Goal: Transaction & Acquisition: Obtain resource

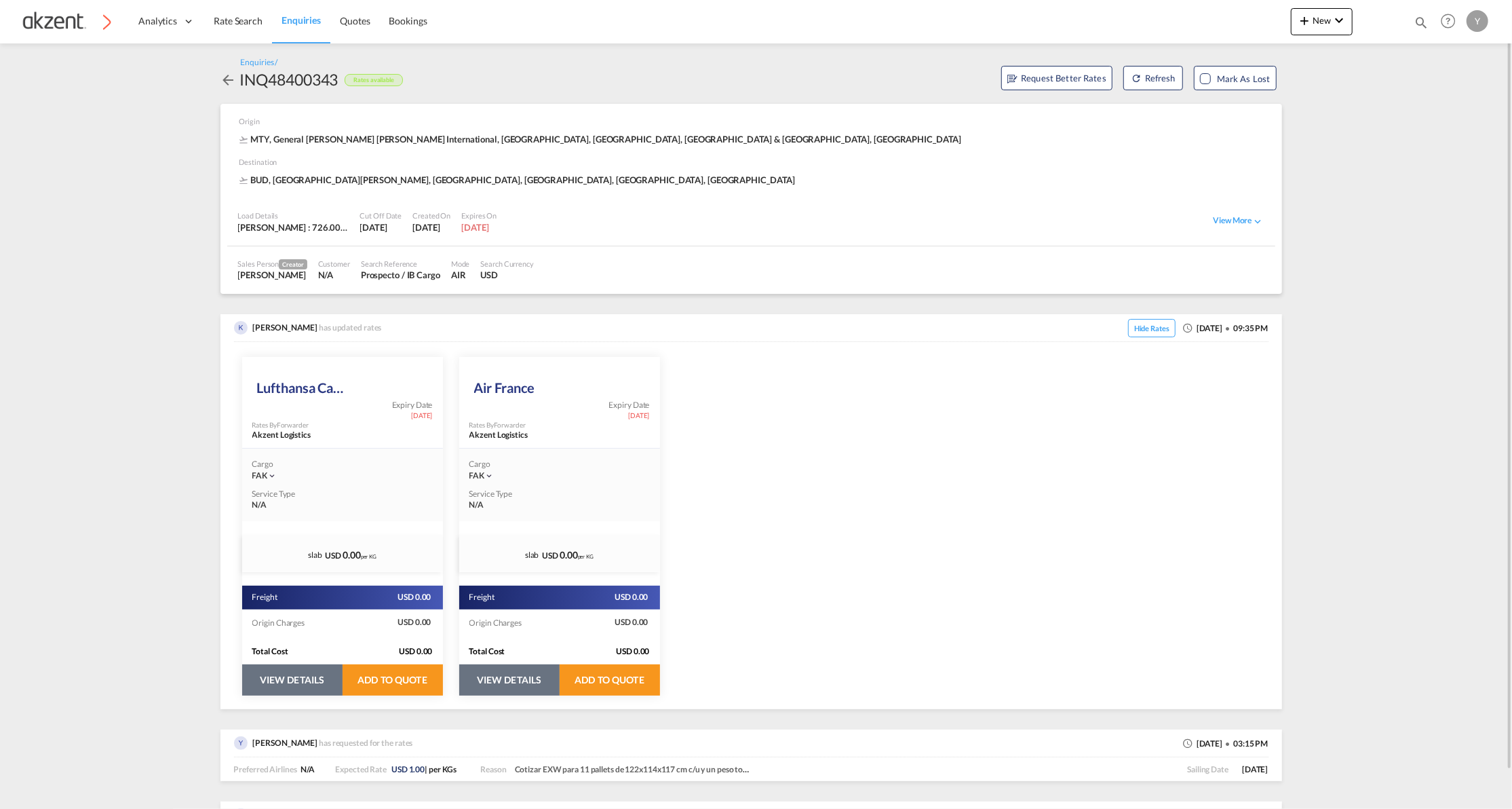
click at [279, 693] on button "VIEW DETAILS" at bounding box center [292, 679] width 101 height 31
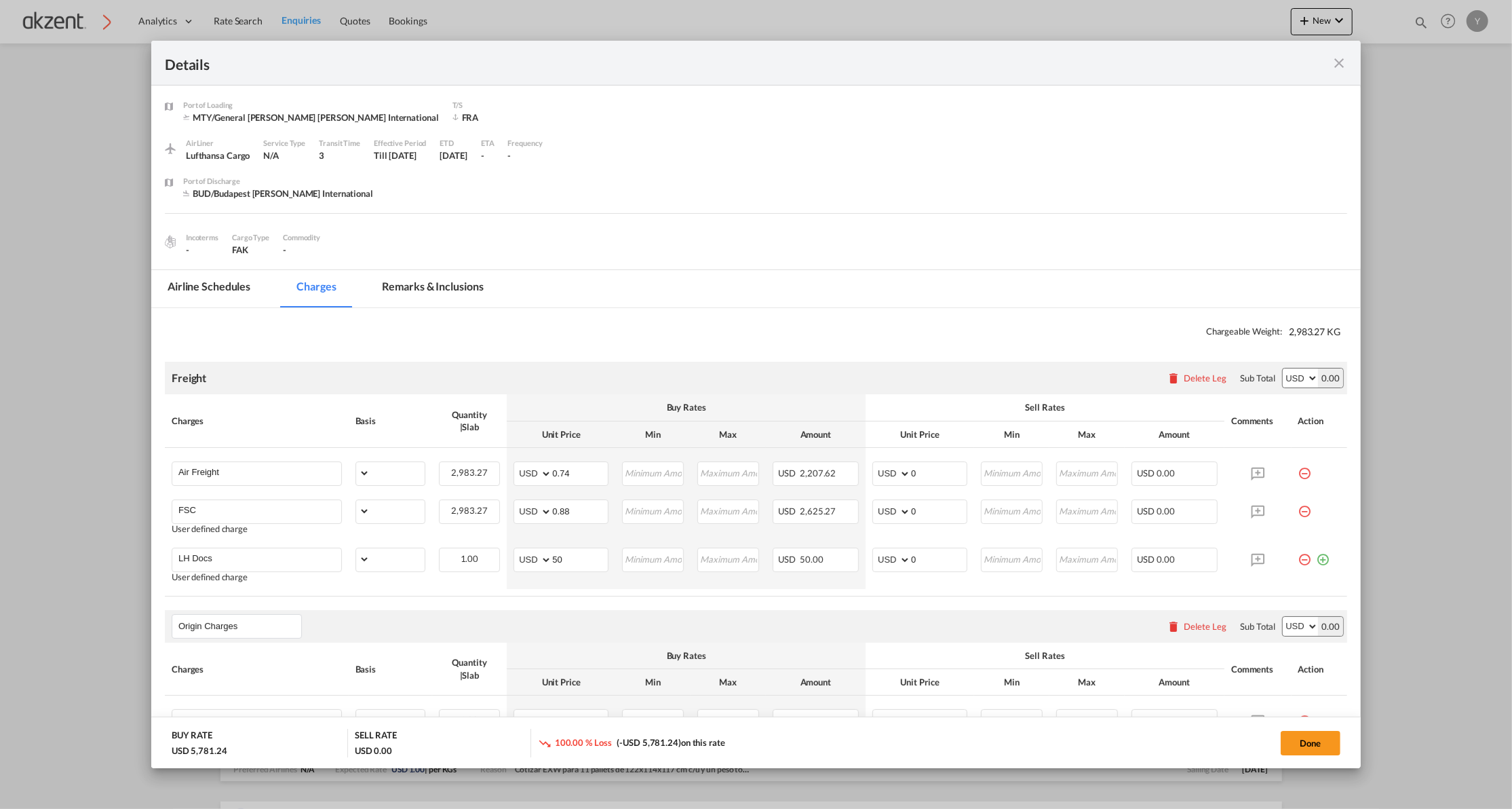
select select "chargeable_weight"
select select "per_awb"
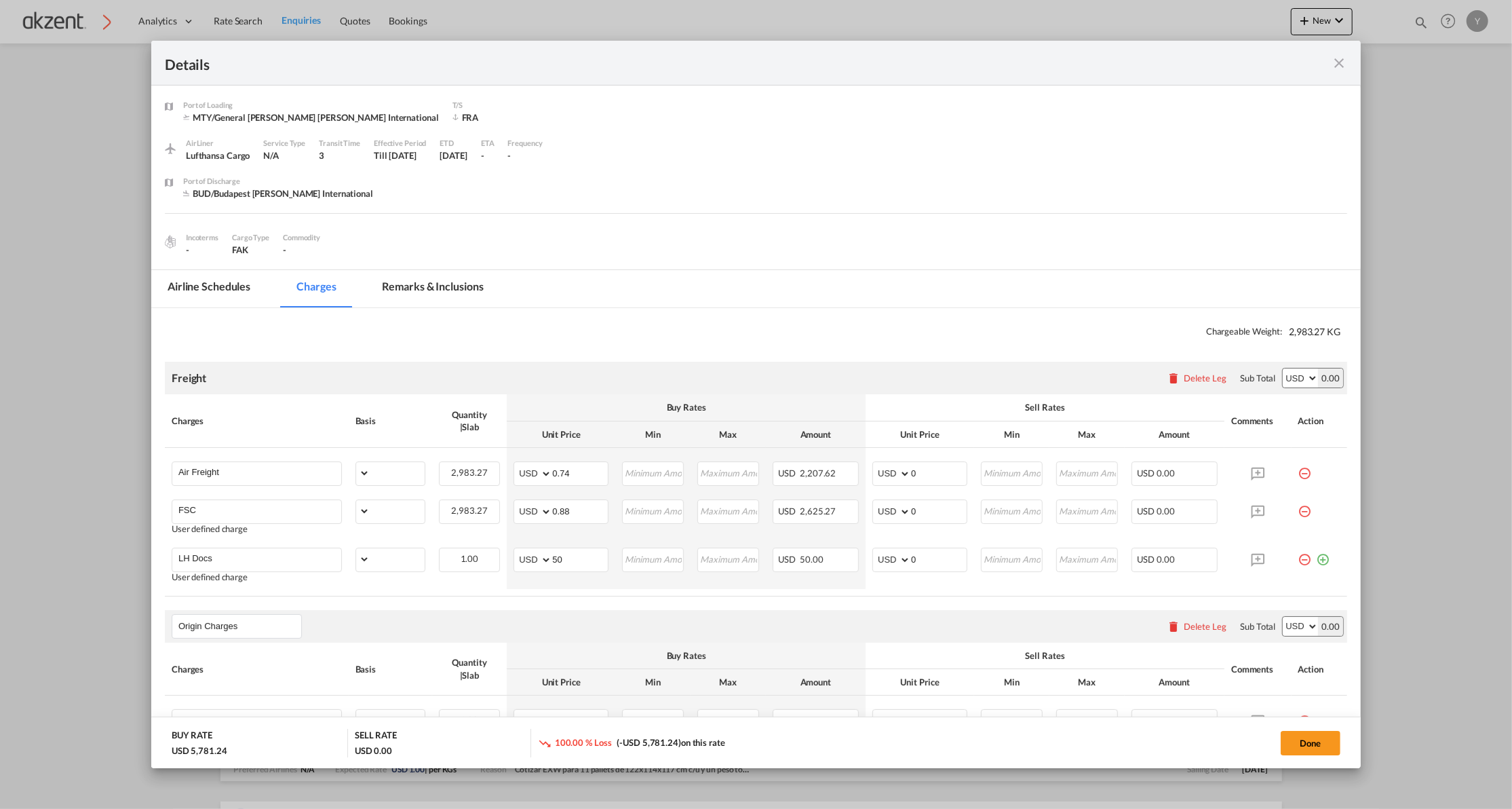
select select "per_shipment"
click at [1335, 70] on md-icon "icon-close fg-AAA8AD m-0 cursor" at bounding box center [1339, 63] width 16 height 16
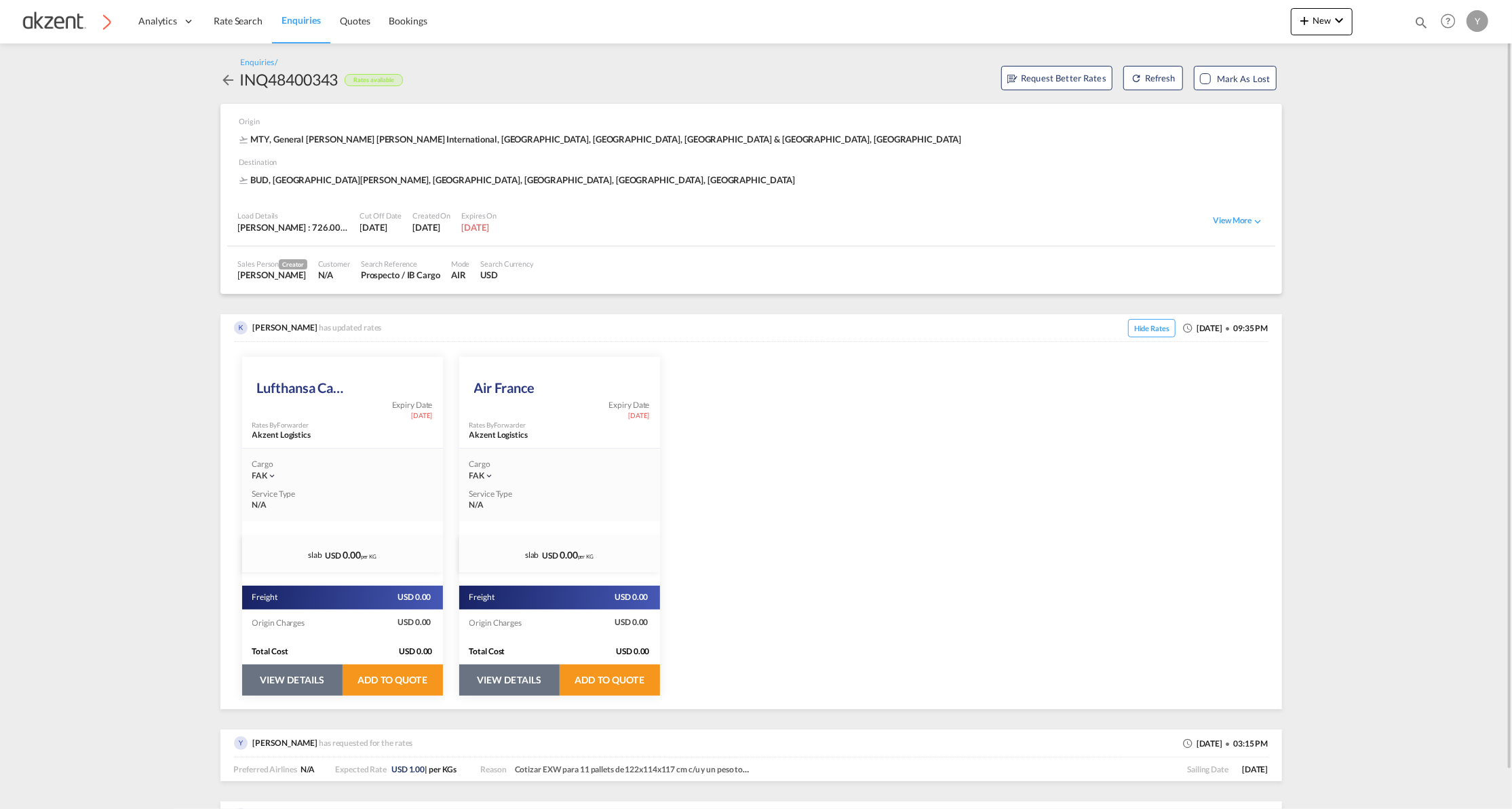
click at [505, 687] on button "VIEW DETAILS" at bounding box center [510, 679] width 101 height 31
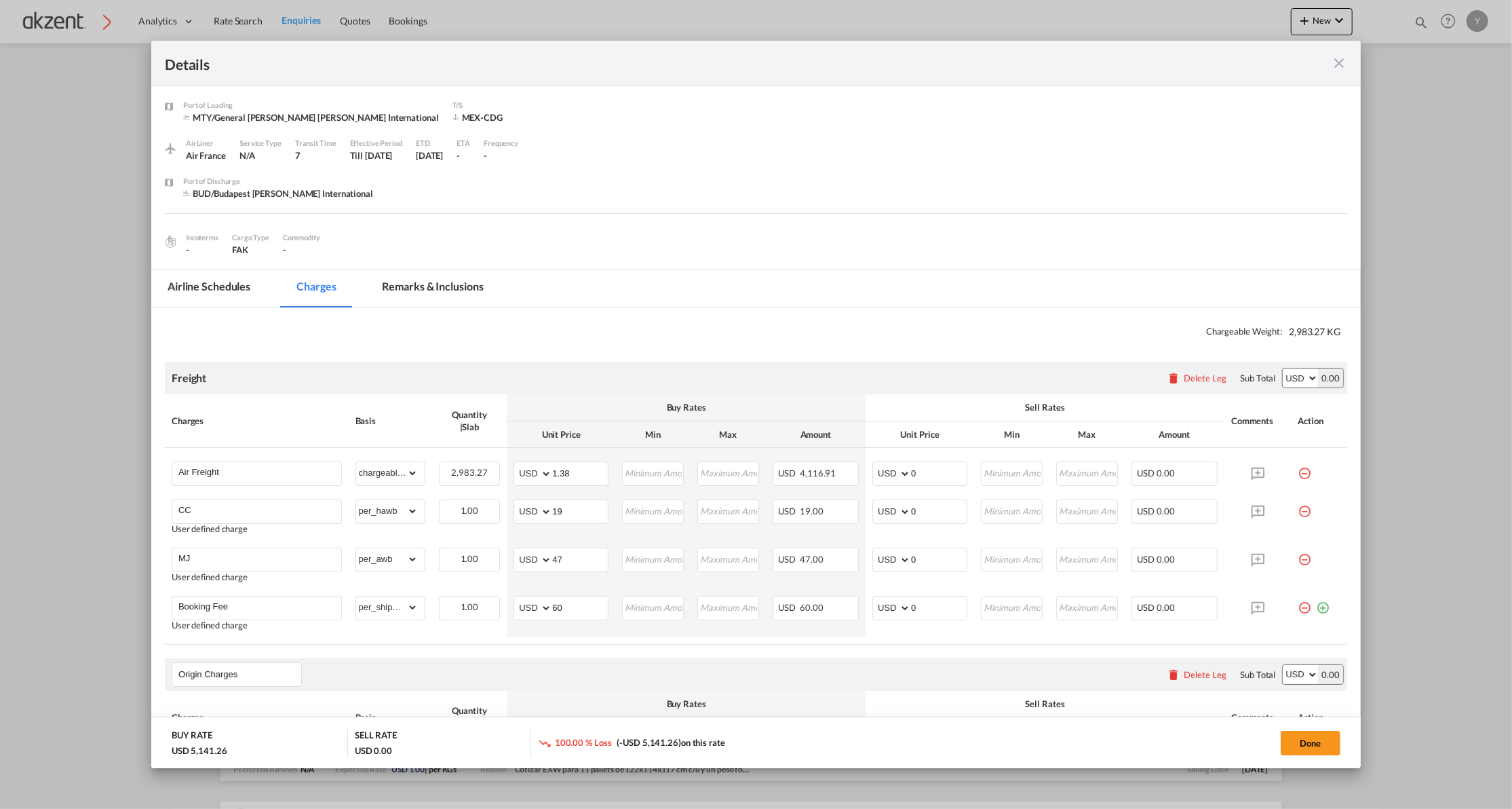
click at [1334, 69] on md-icon "icon-close fg-AAA8AD m-0 cursor" at bounding box center [1339, 63] width 16 height 16
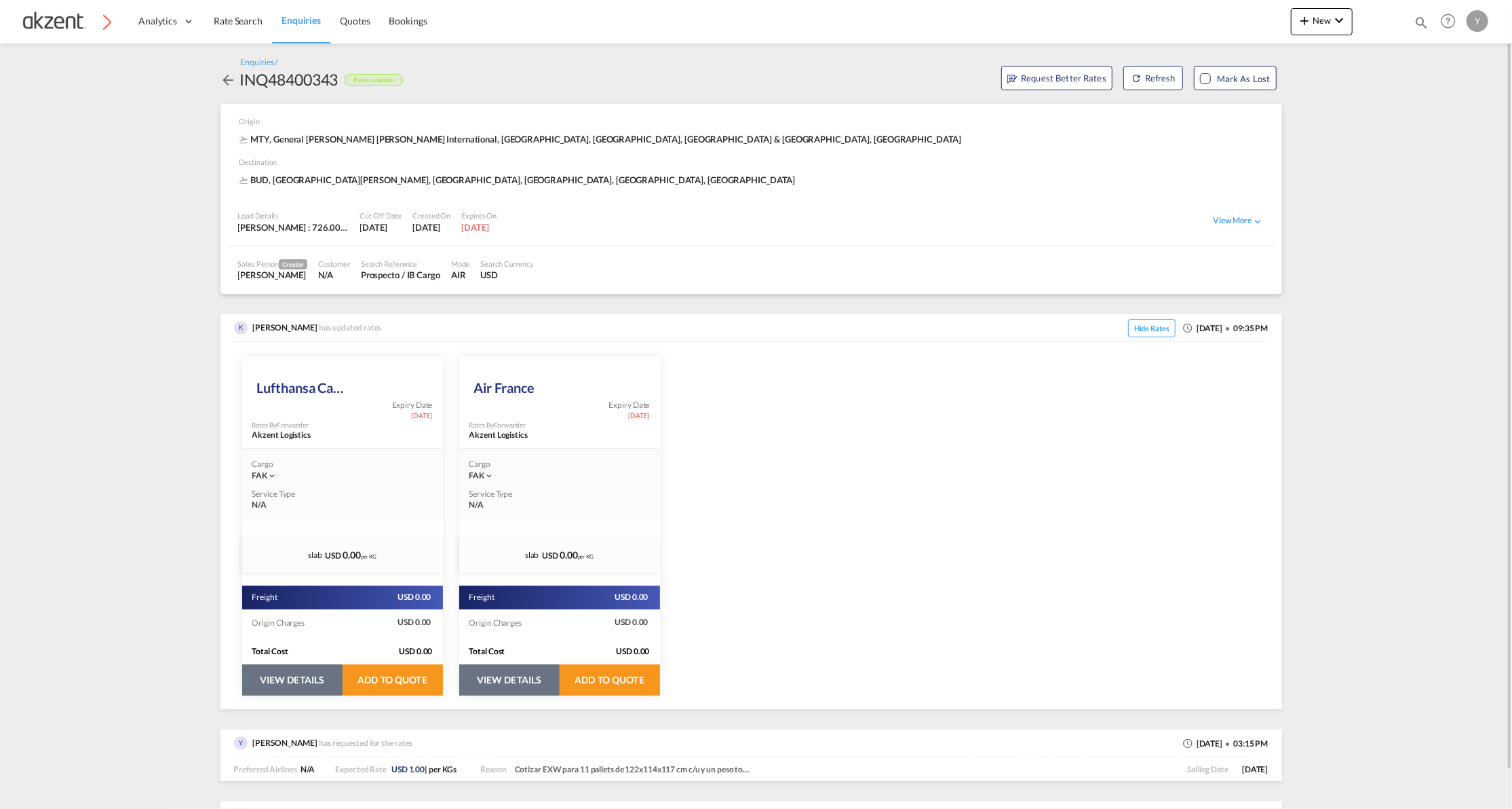
click at [301, 682] on button "VIEW DETAILS" at bounding box center [292, 679] width 101 height 31
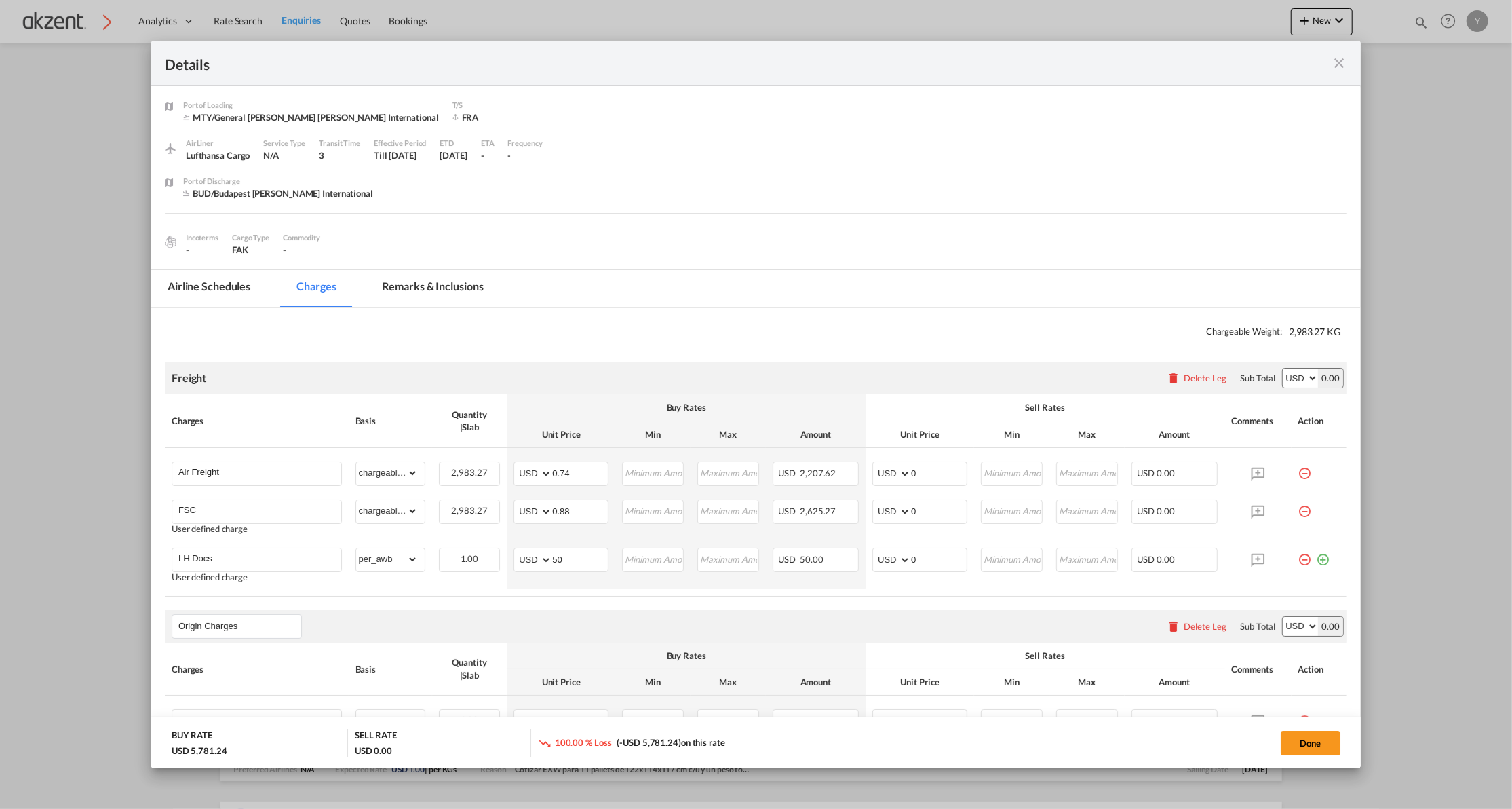
click at [424, 276] on md-tab-item "Remarks & Inclusions" at bounding box center [433, 288] width 134 height 37
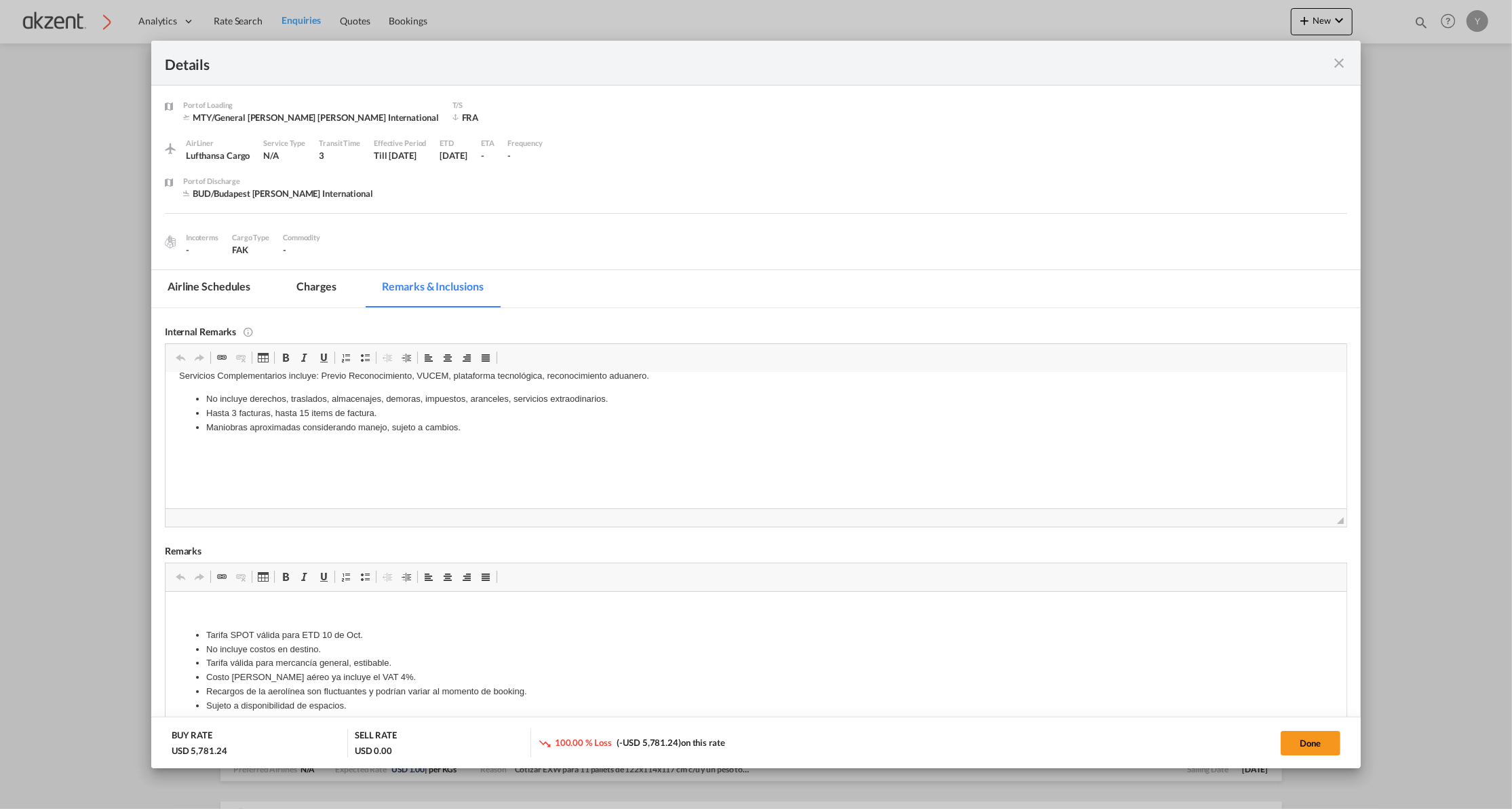
scroll to position [90, 0]
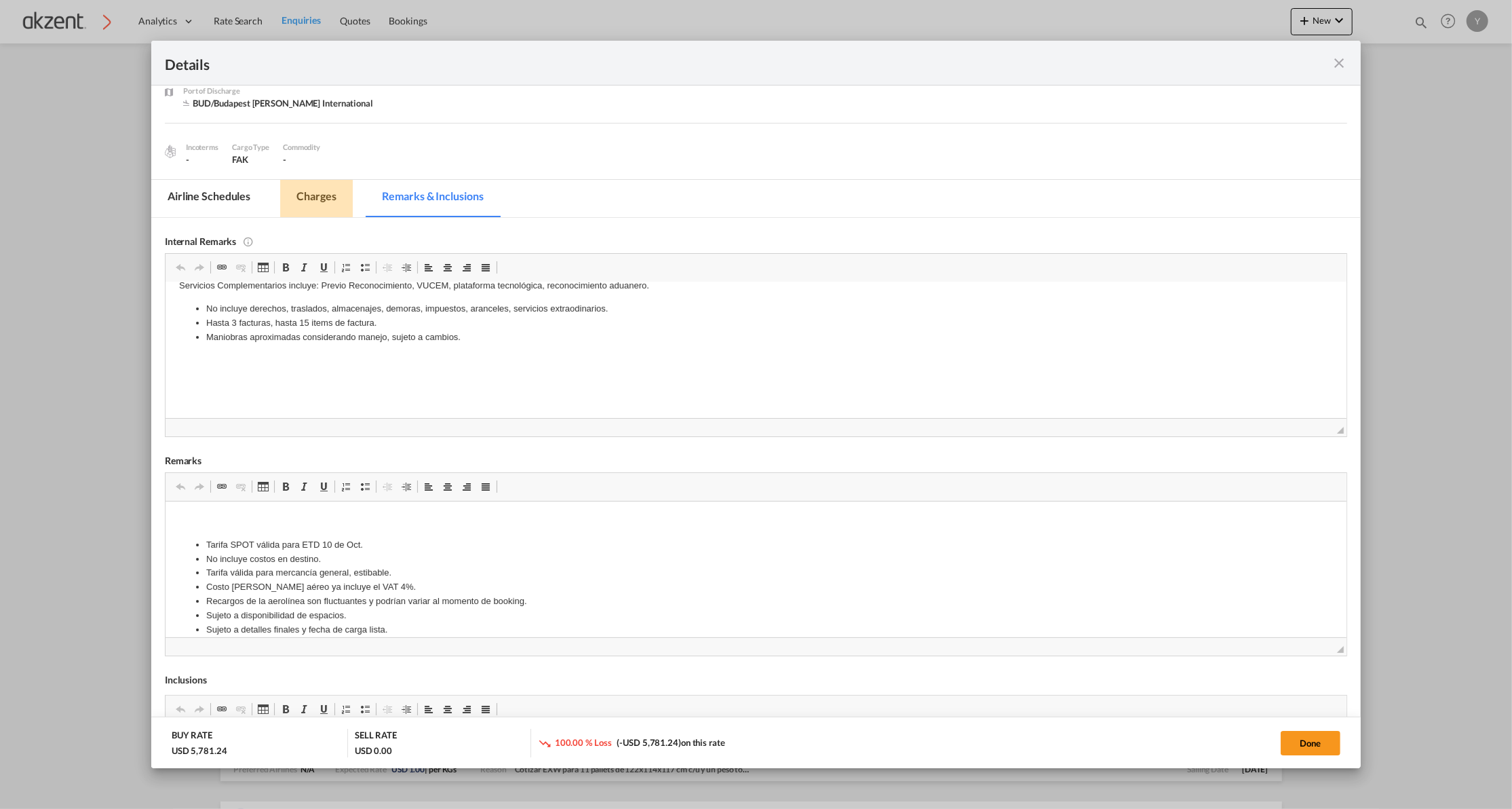
click at [327, 195] on md-tab-item "Charges" at bounding box center [316, 198] width 72 height 37
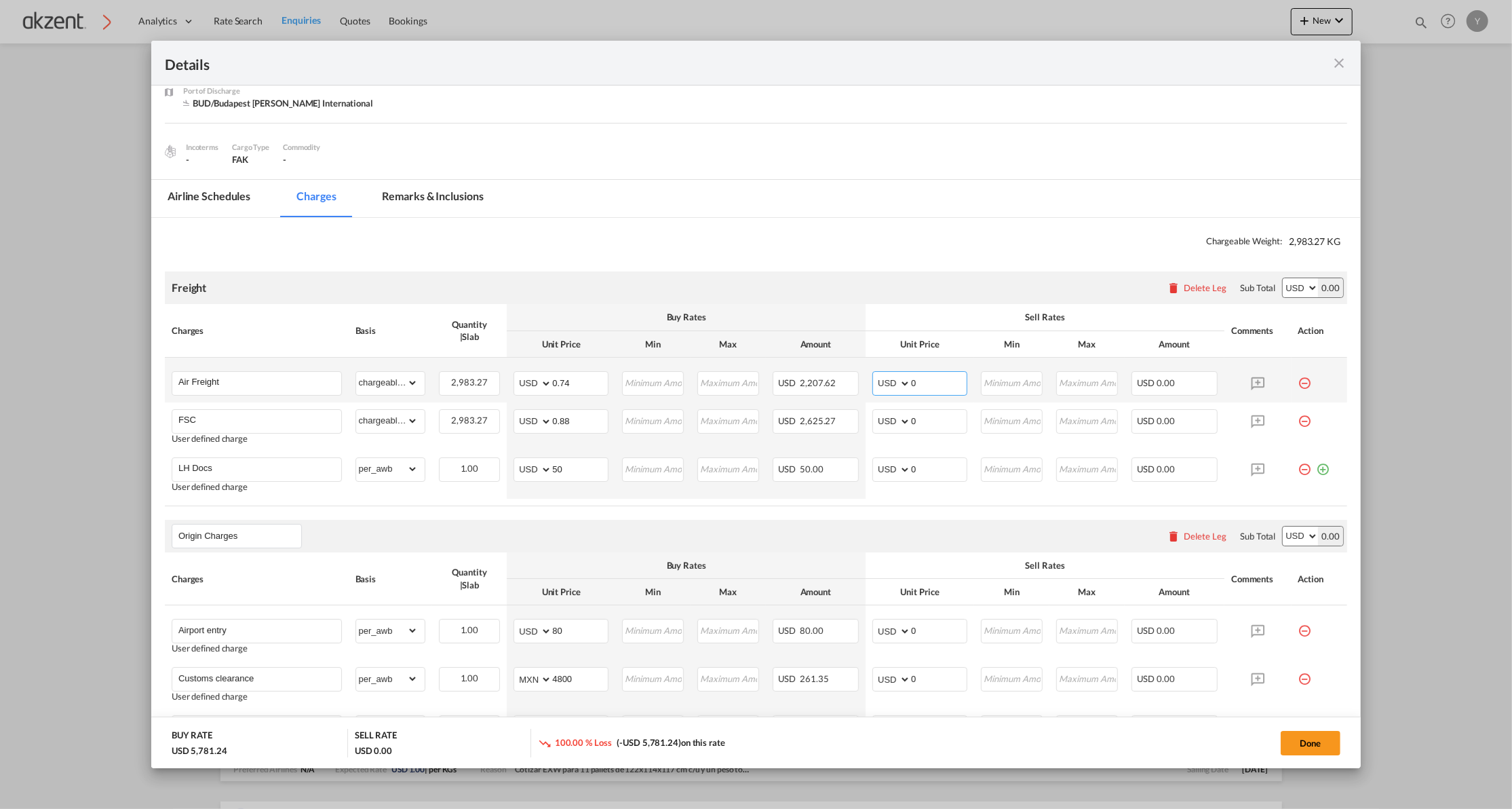
click at [940, 383] on input "0" at bounding box center [939, 382] width 56 height 21
type input "0.74"
click at [946, 421] on input "0" at bounding box center [939, 420] width 56 height 21
type input "0.95"
click at [945, 471] on input "0" at bounding box center [939, 468] width 56 height 21
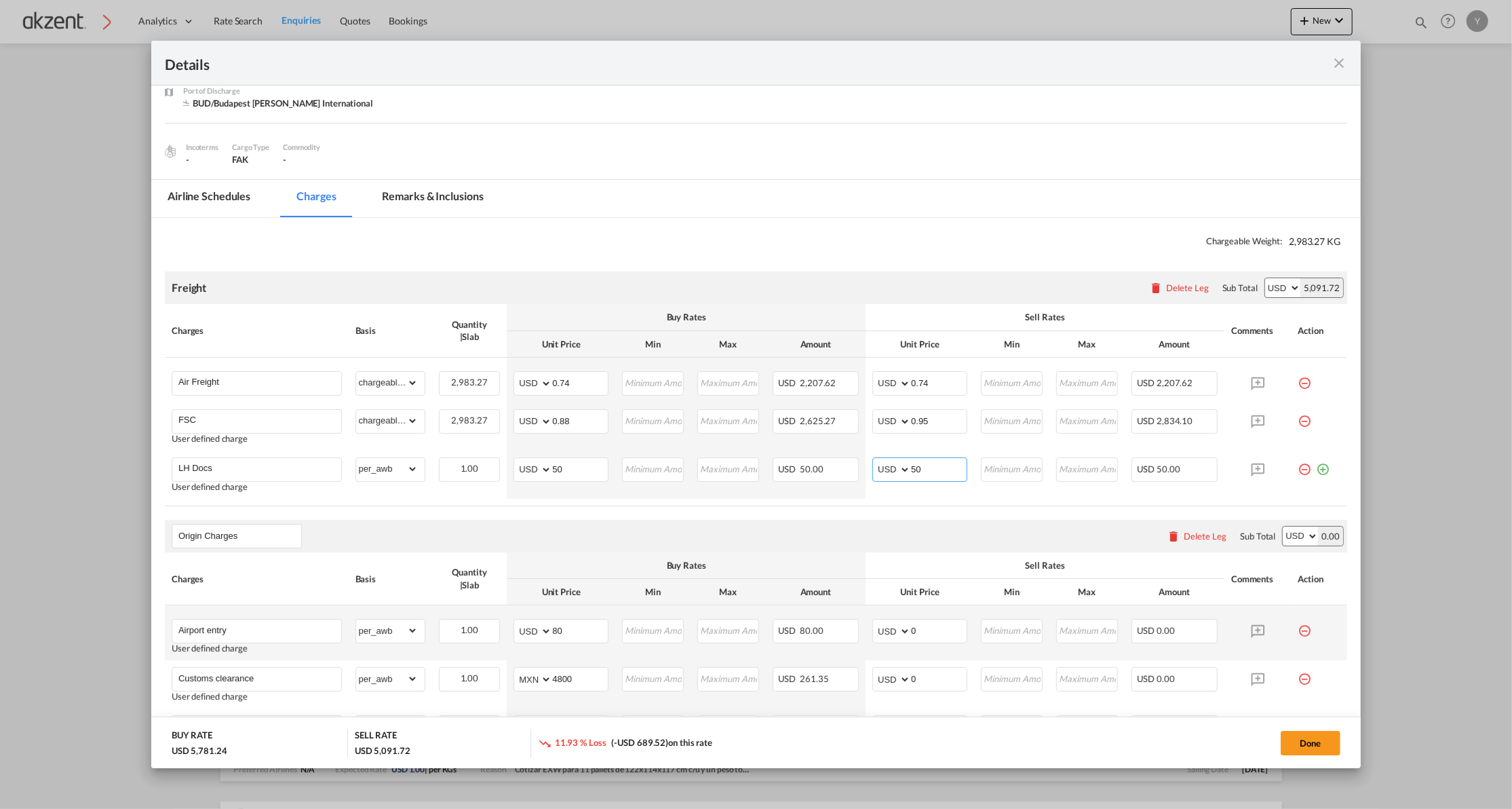
scroll to position [180, 0]
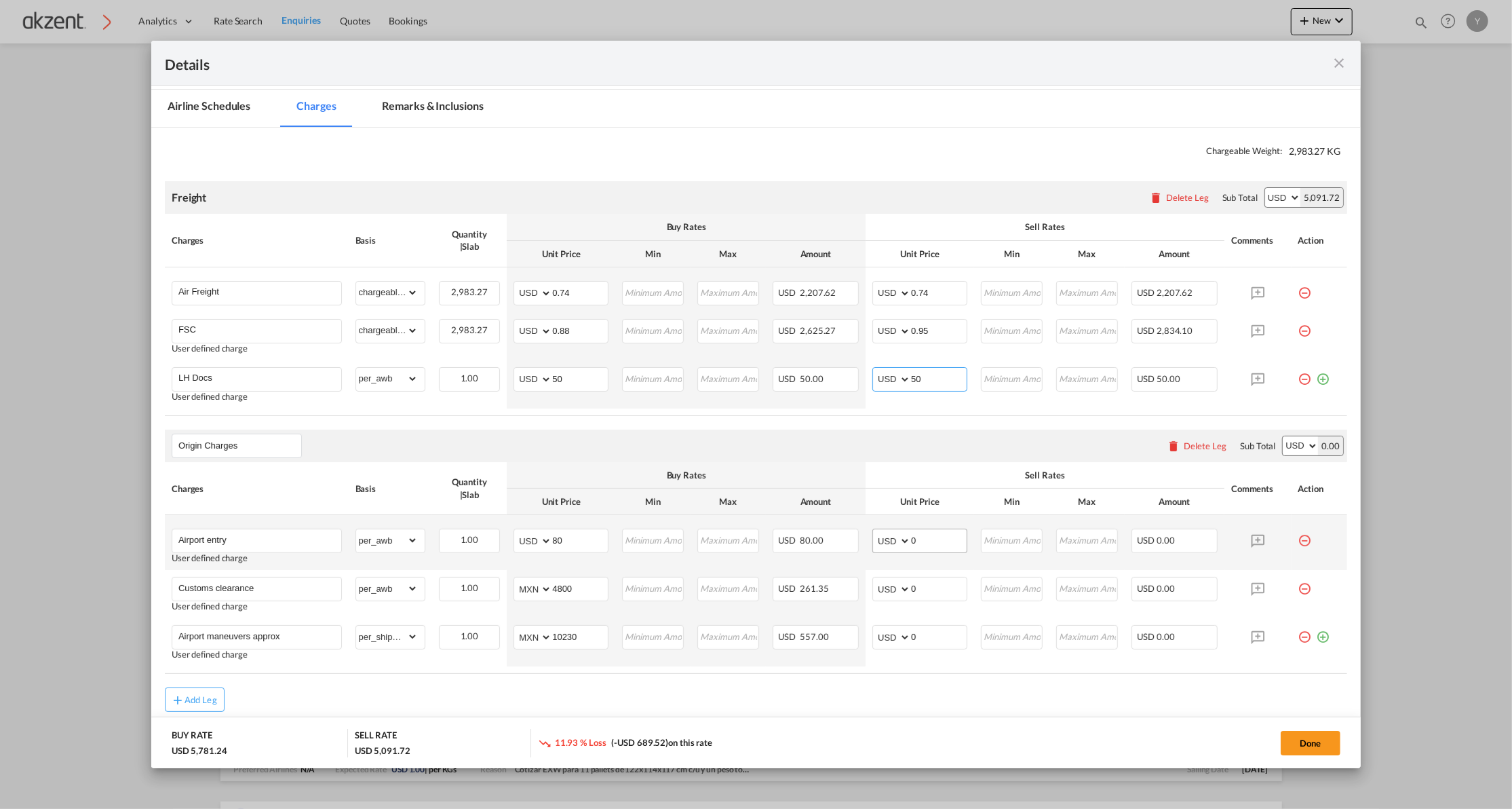
type input "50"
click at [931, 540] on input "0" at bounding box center [939, 539] width 56 height 21
type input "100"
drag, startPoint x: 933, startPoint y: 579, endPoint x: 935, endPoint y: 587, distance: 8.2
click at [933, 579] on input "0" at bounding box center [939, 587] width 56 height 21
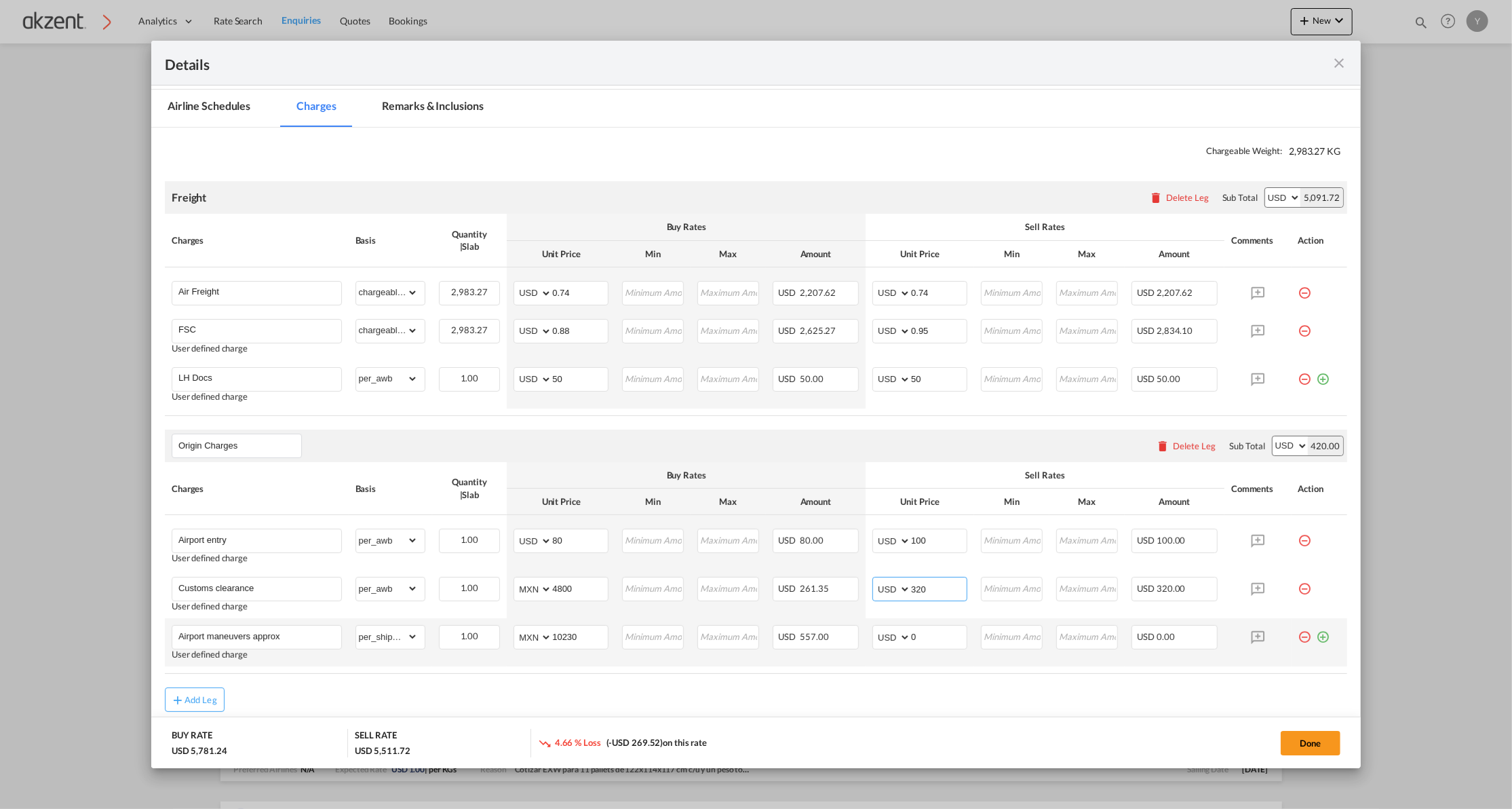
type input "320"
click at [925, 662] on td "AED AFN ALL AMD ANG AOA ARS AUD AWG AZN BAM BBD BDT BGN BHD BIF BMD BND [PERSON…" at bounding box center [920, 642] width 108 height 48
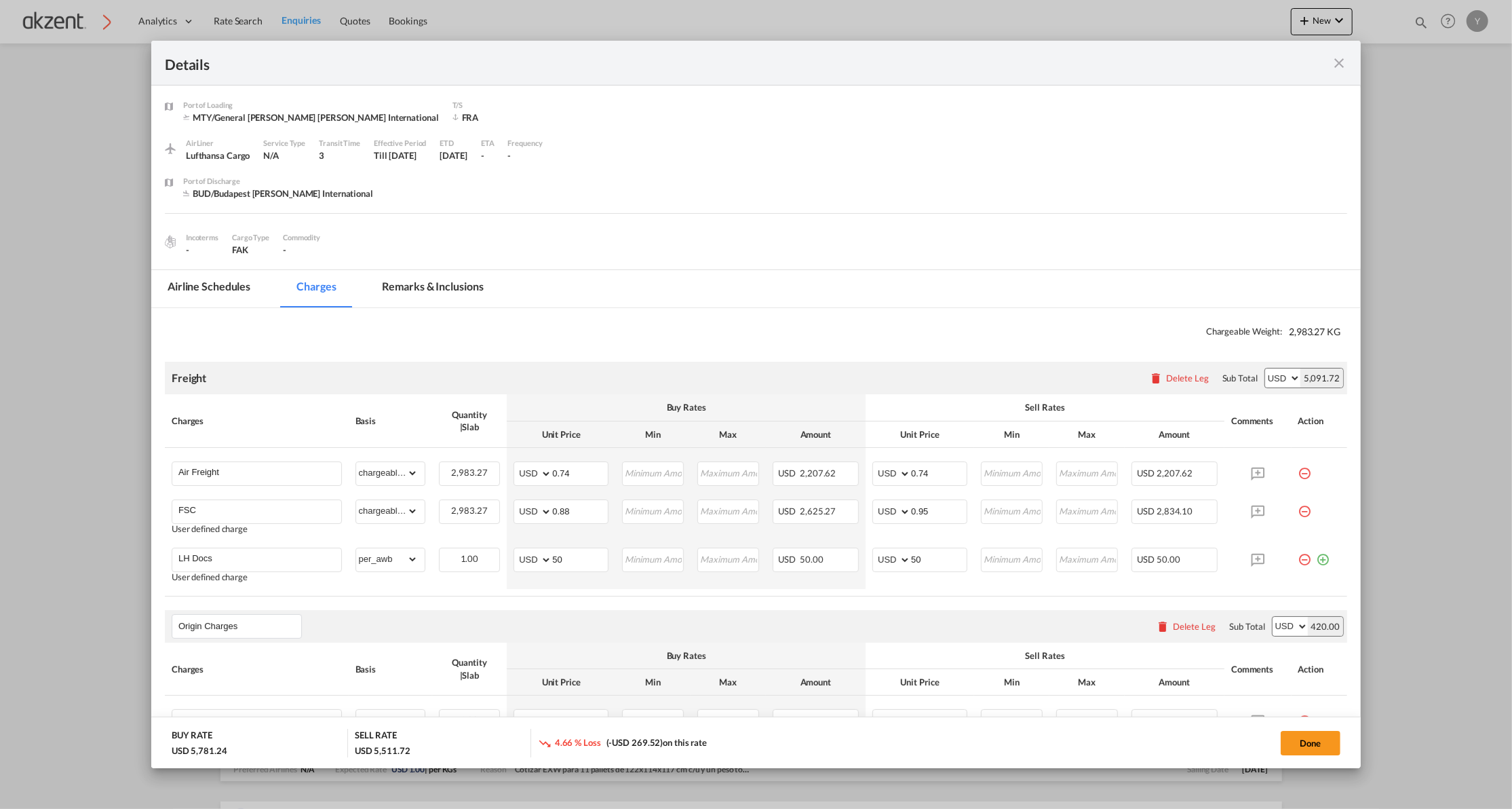
click at [437, 289] on md-tab-item "Remarks & Inclusions" at bounding box center [433, 288] width 134 height 37
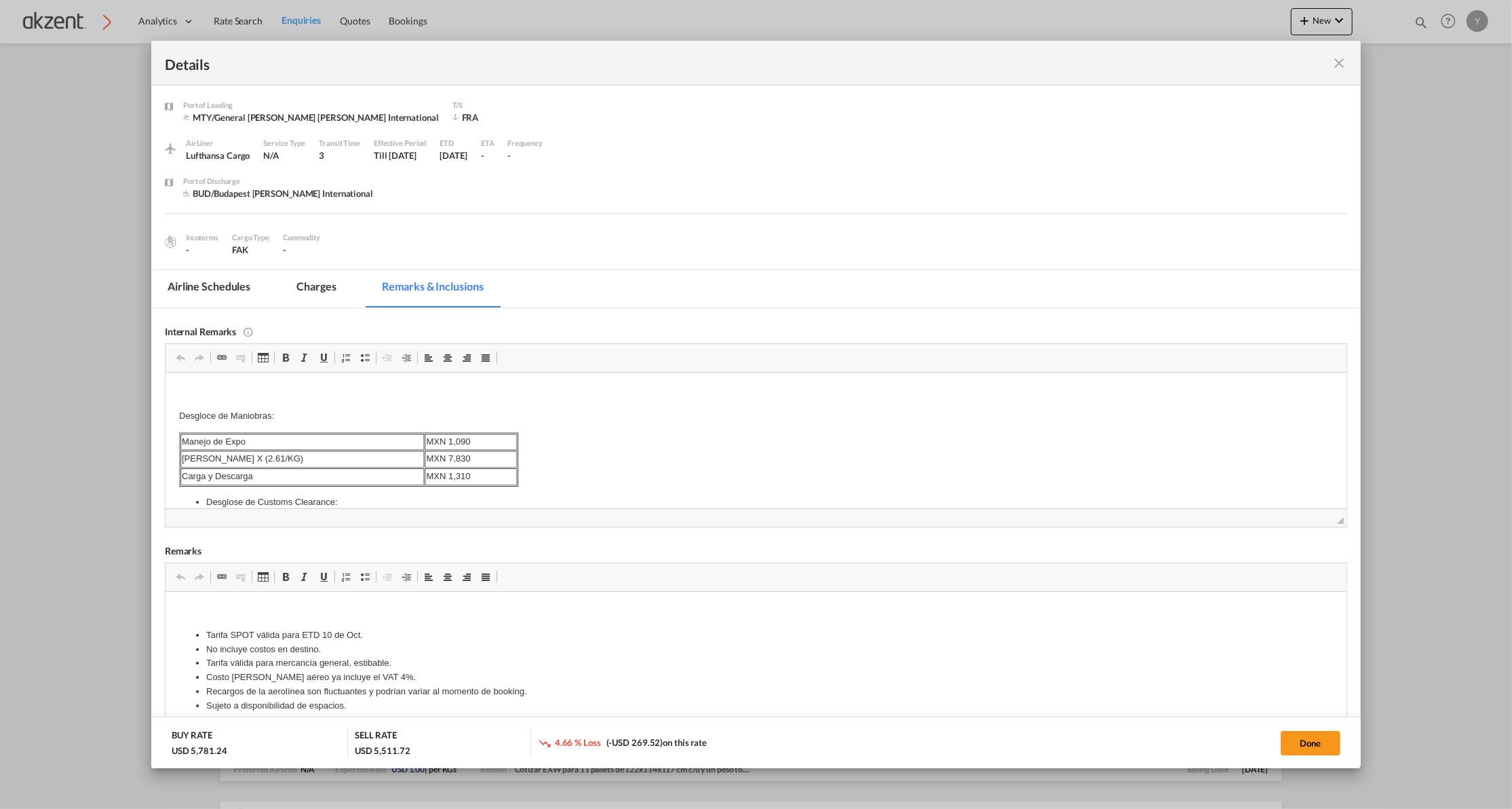
click at [332, 291] on md-tab-item "Charges" at bounding box center [316, 288] width 72 height 37
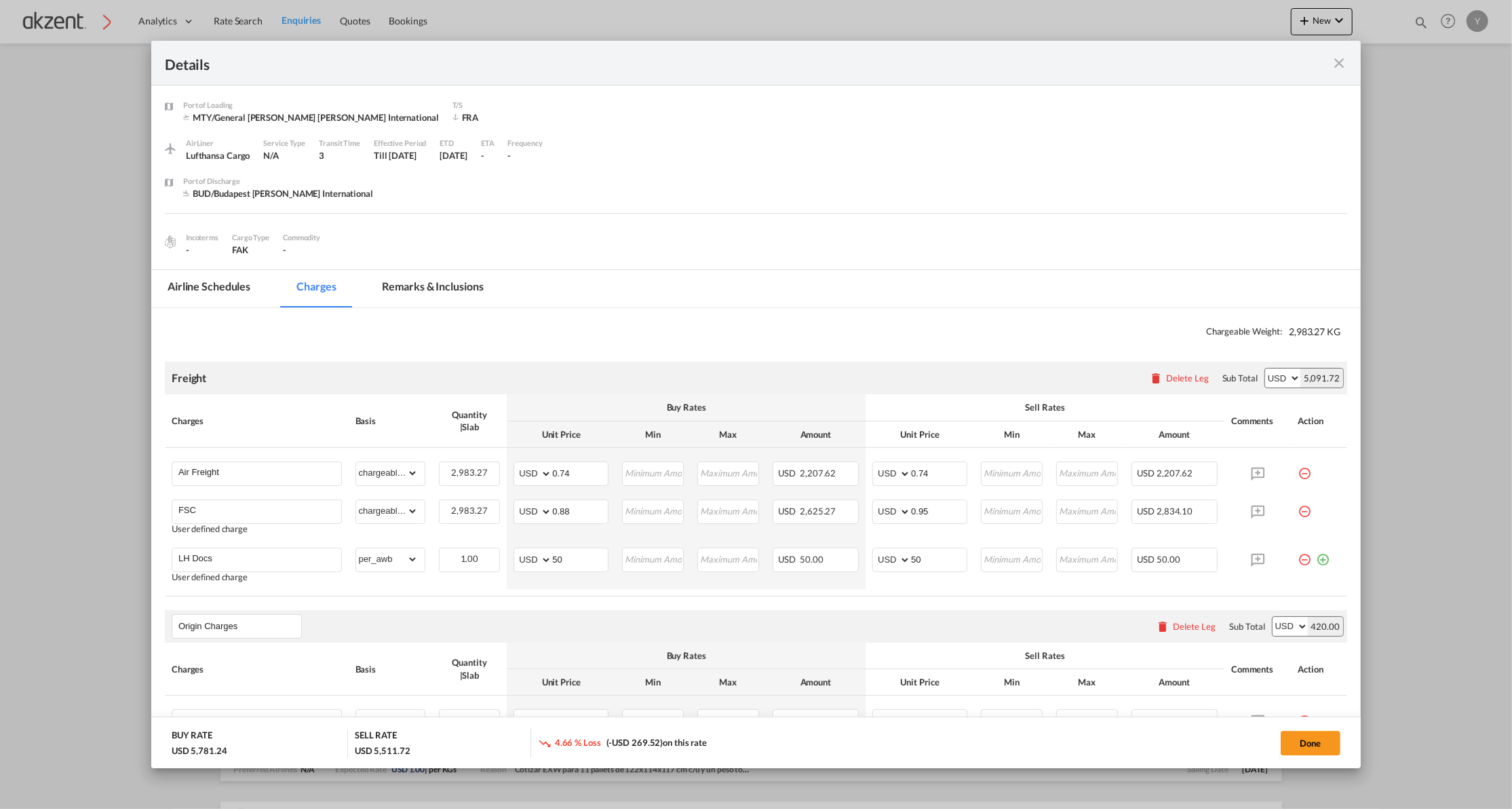
scroll to position [180, 0]
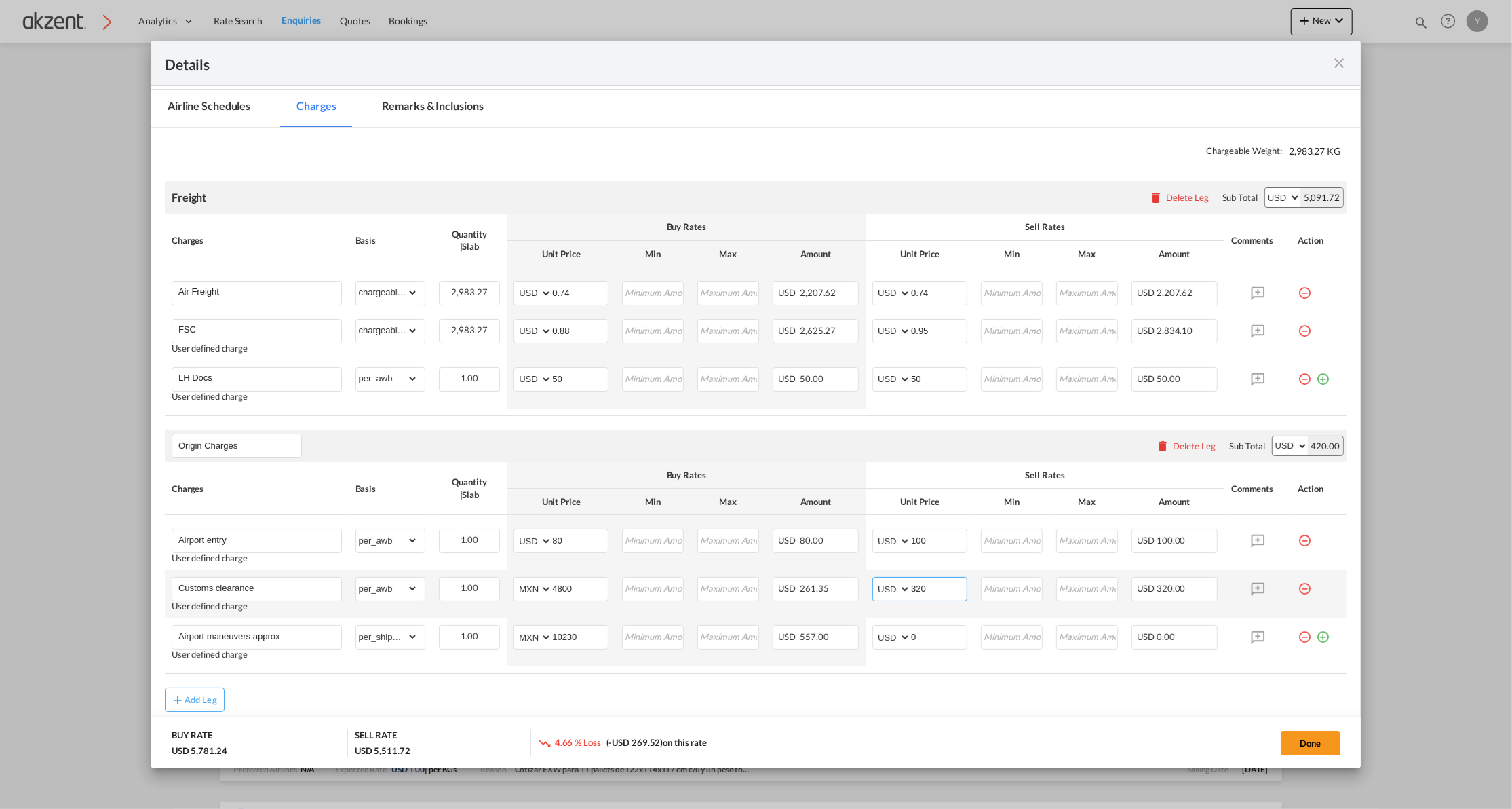
click at [934, 593] on input "320" at bounding box center [939, 587] width 56 height 21
click at [408, 96] on md-tab-item "Remarks & Inclusions" at bounding box center [433, 108] width 134 height 37
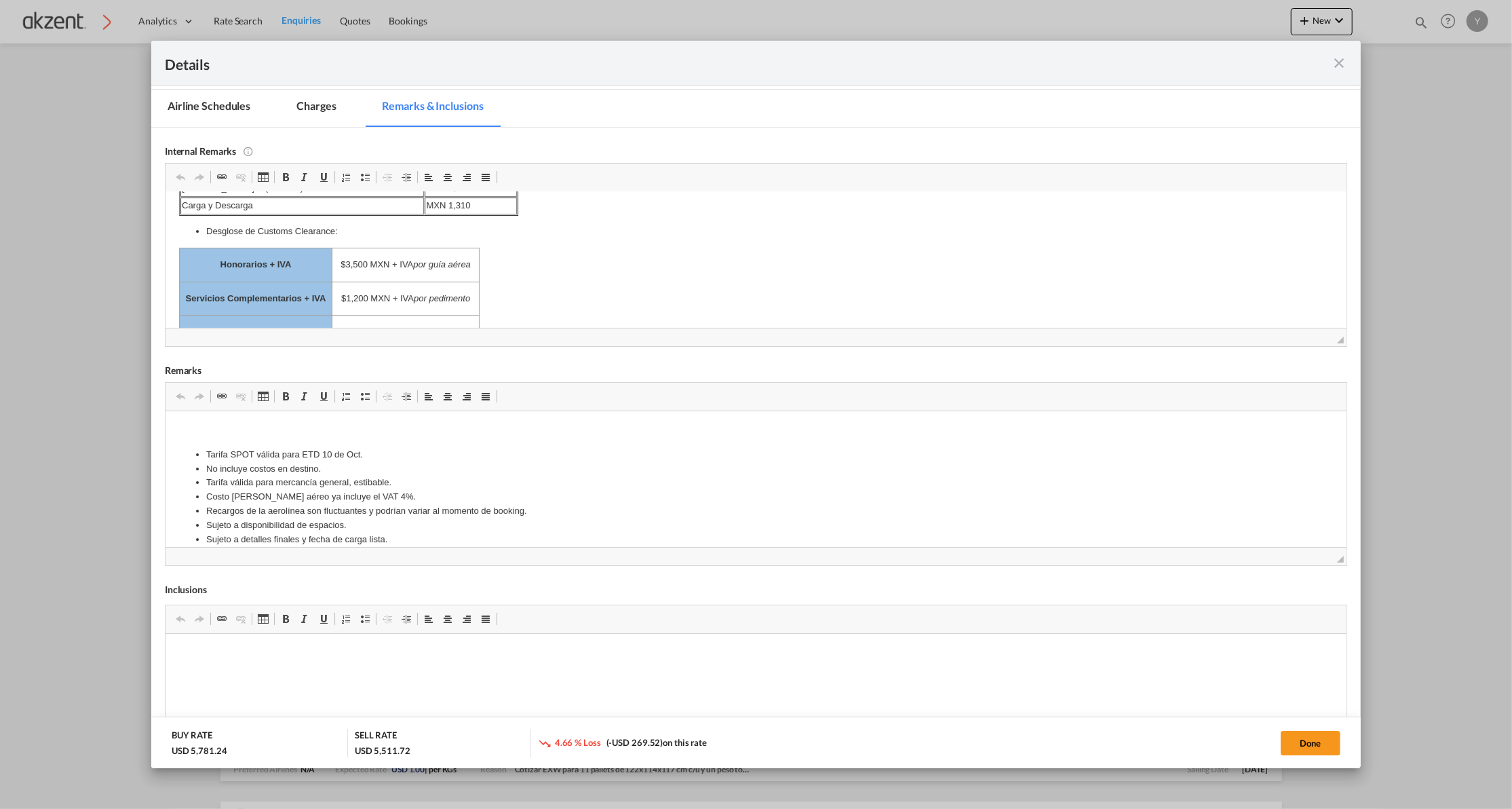
scroll to position [0, 0]
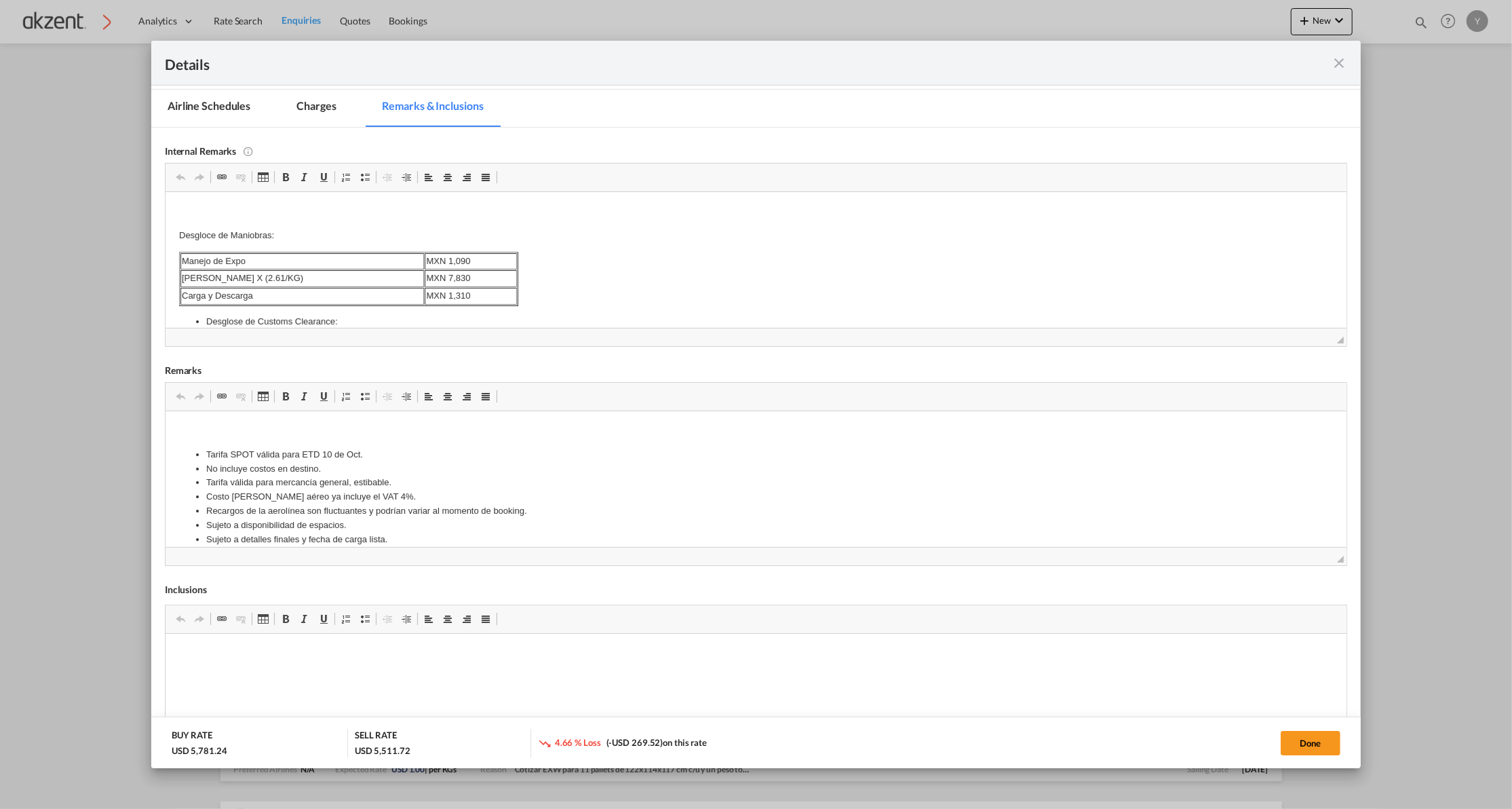
click at [318, 103] on md-tab-item "Charges" at bounding box center [316, 108] width 72 height 37
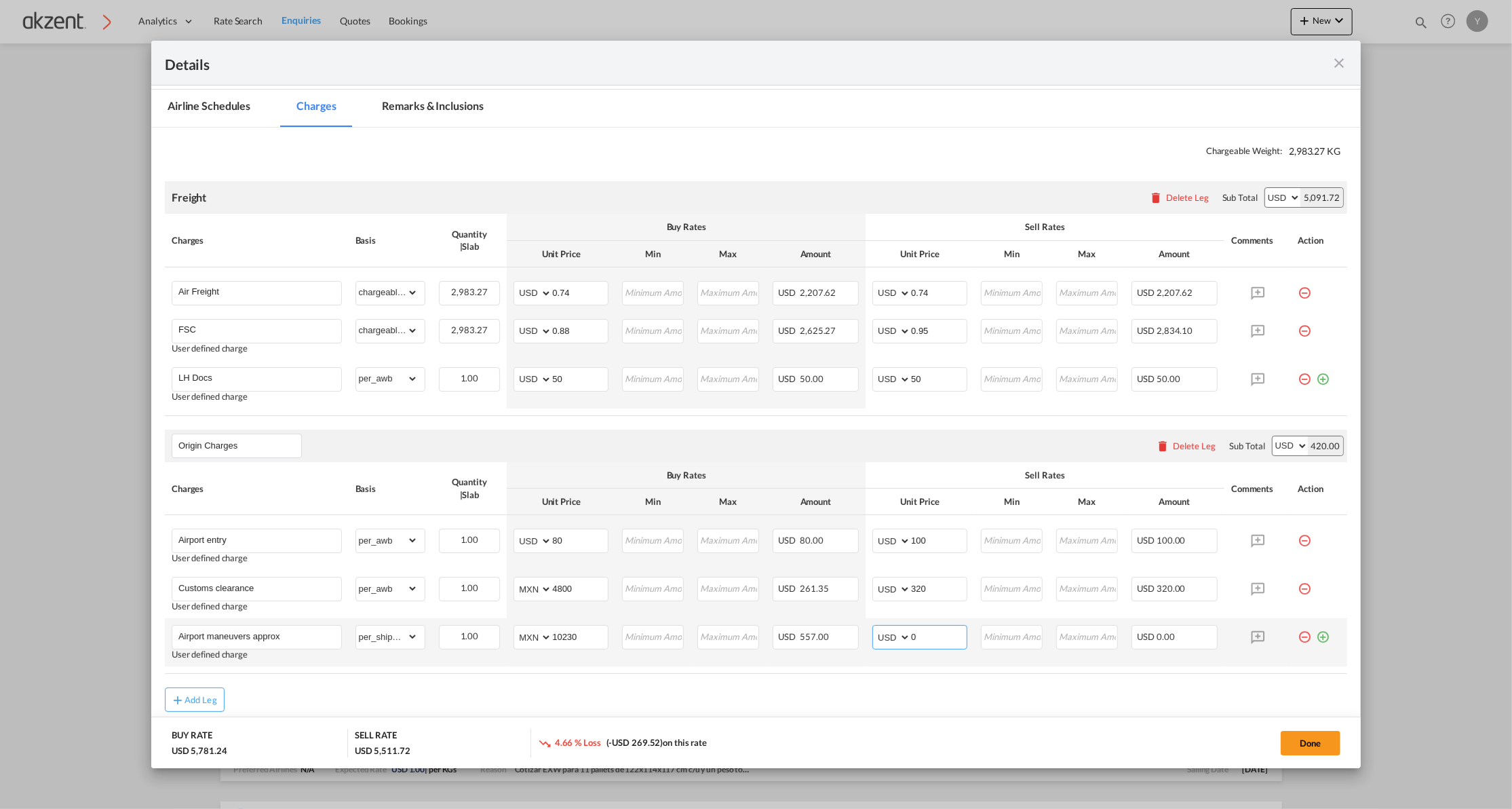
click at [911, 642] on input "0" at bounding box center [939, 636] width 56 height 21
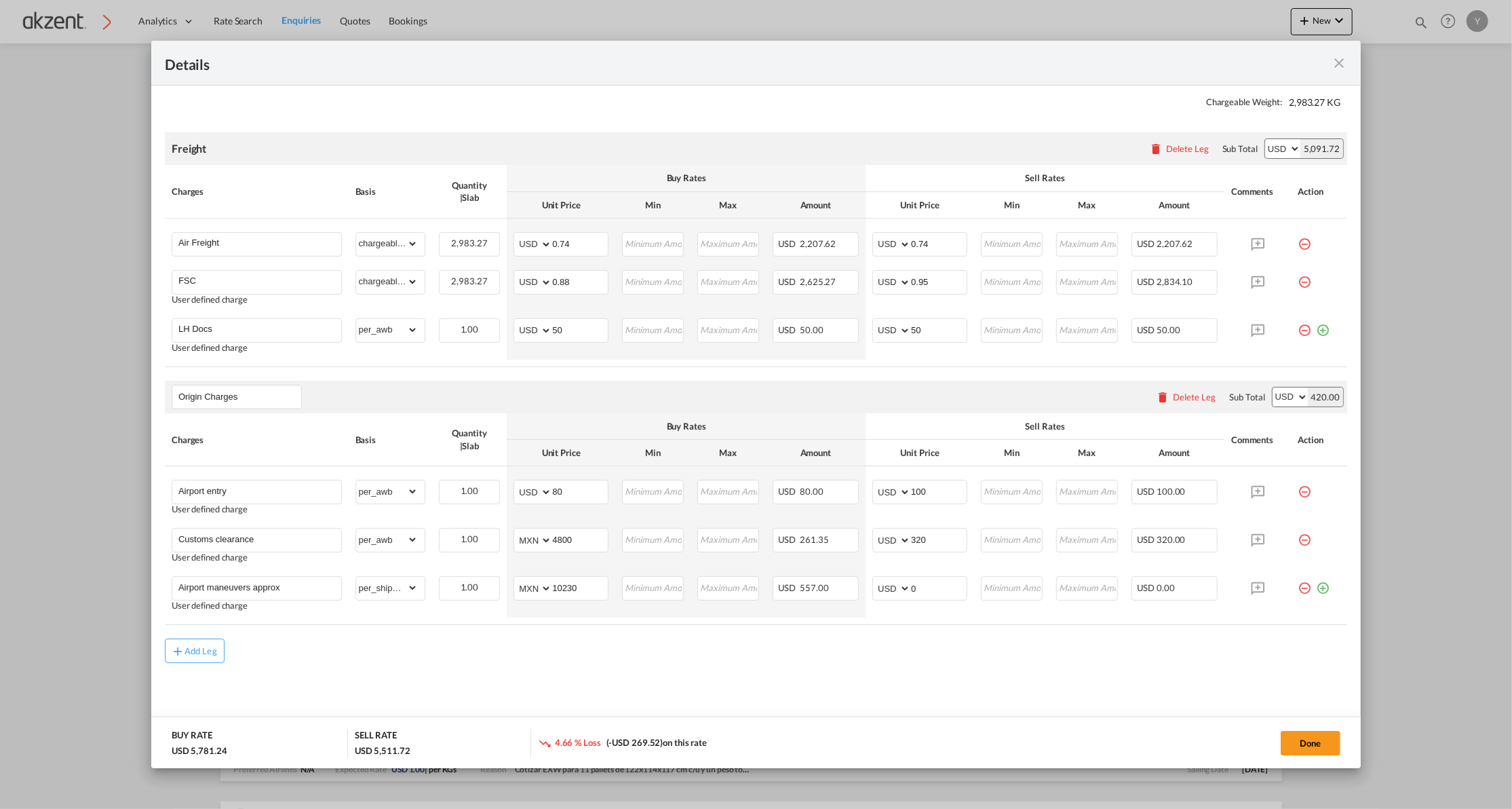
click at [852, 623] on table "Charges Basis Quantity | Slab Buy Rates Sell Rates Comments Action Unit Price M…" at bounding box center [756, 518] width 1182 height 211
click at [916, 597] on input "0" at bounding box center [939, 587] width 56 height 21
type input "700"
click at [888, 657] on div "Add Leg" at bounding box center [756, 650] width 1182 height 24
click at [183, 388] on input "Origin Charges" at bounding box center [240, 397] width 123 height 21
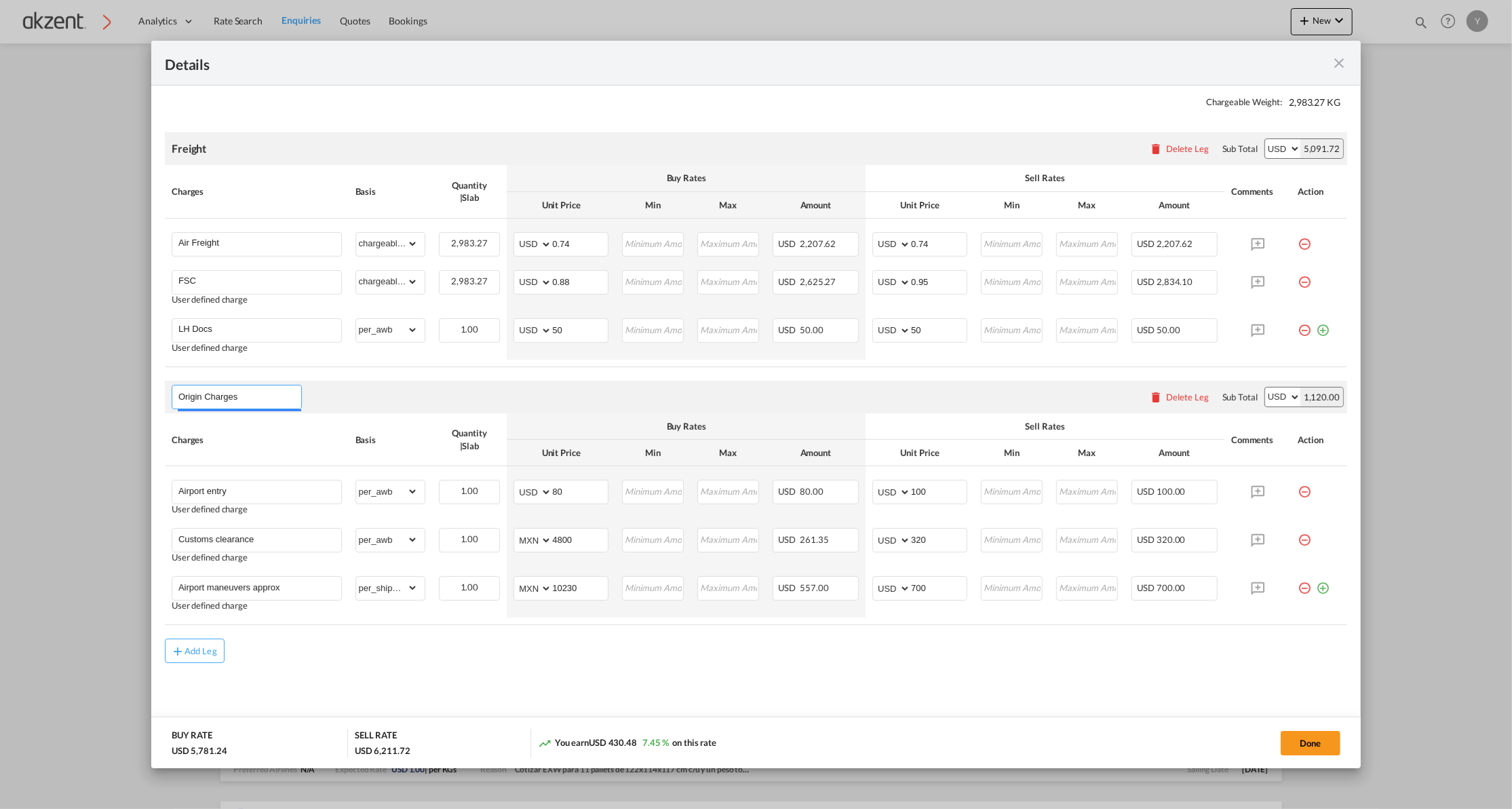
click at [183, 388] on input "Origin Charges" at bounding box center [240, 397] width 123 height 21
click at [520, 679] on md-content "Chargeable Weight: 2,983.27 KG Freight Please enter leg name Leg Name Already E…" at bounding box center [756, 413] width 1210 height 669
click at [182, 397] on input "Origin Charges" at bounding box center [240, 397] width 123 height 21
click at [1066, 642] on div "Add Leg" at bounding box center [756, 650] width 1182 height 24
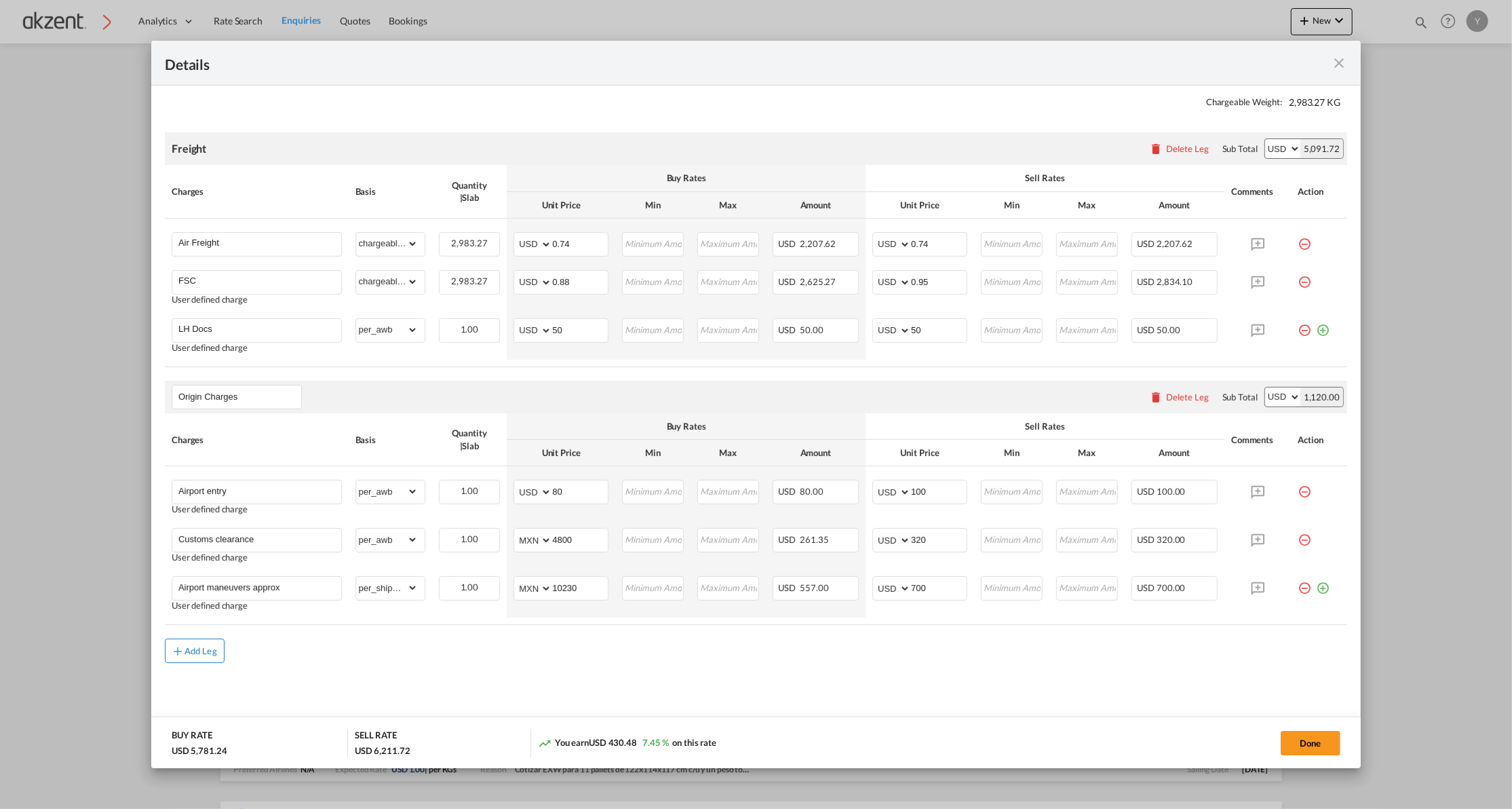
click at [209, 655] on div "Add Leg" at bounding box center [201, 650] width 33 height 8
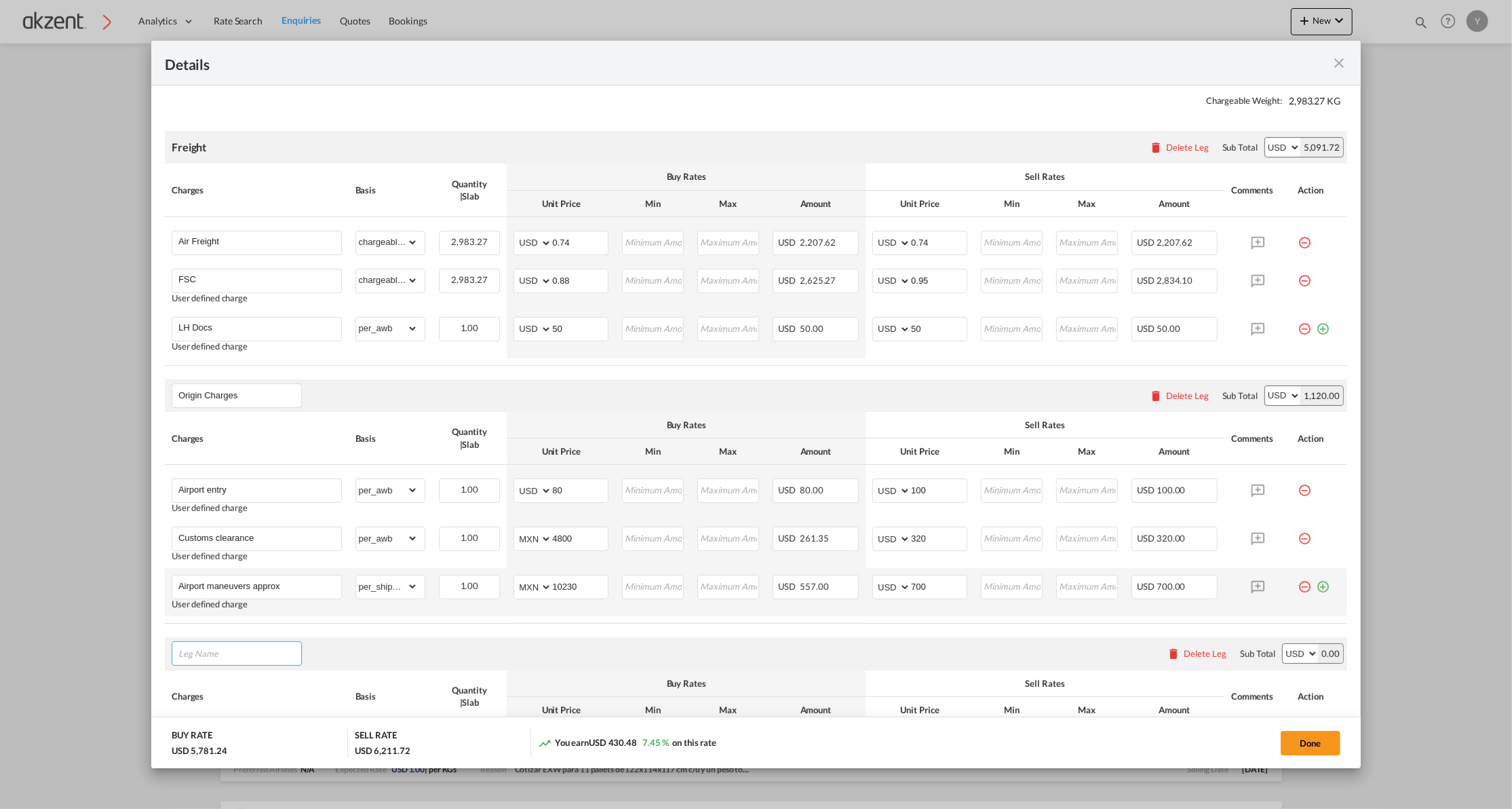
scroll to position [321, 0]
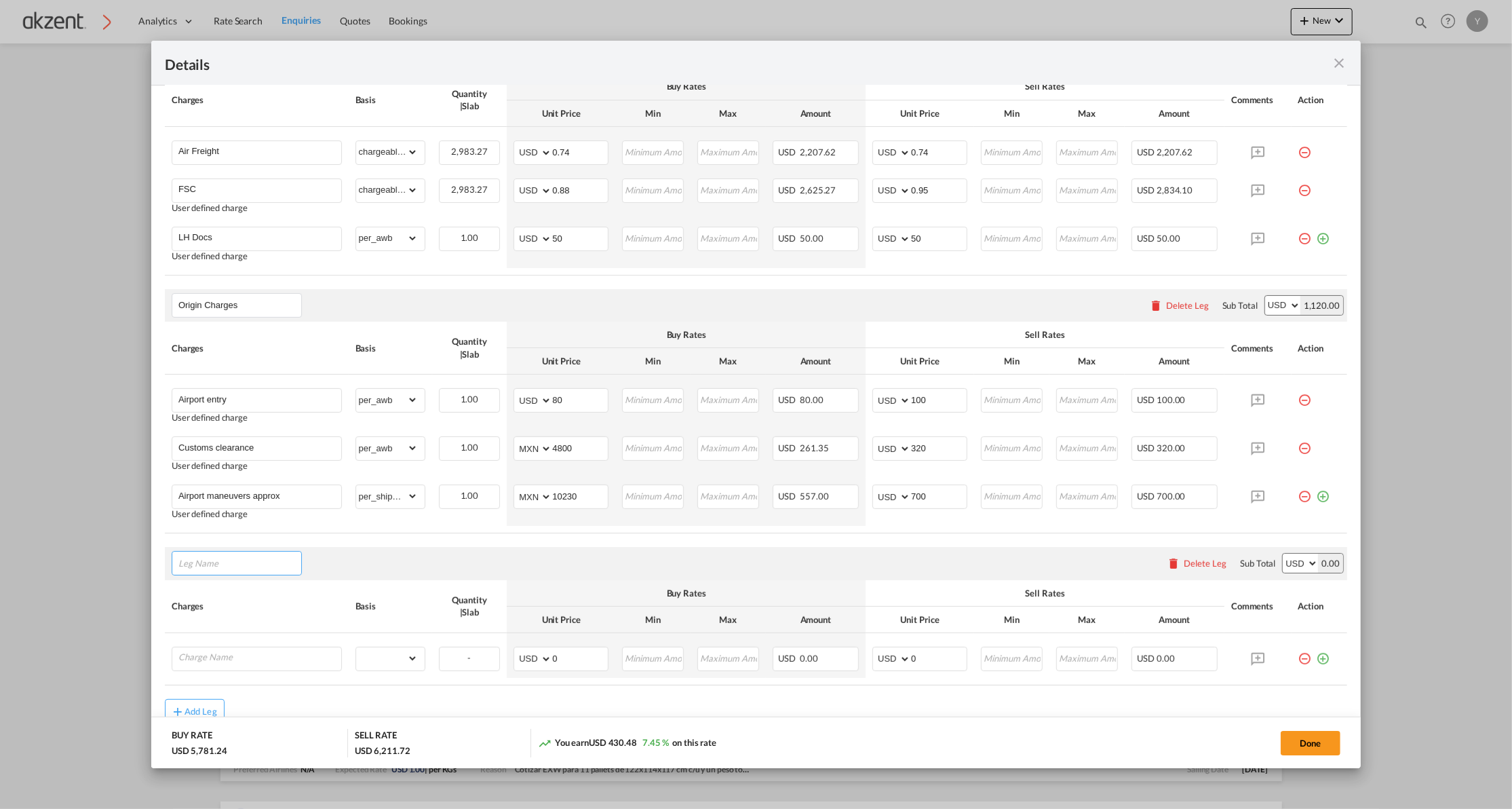
click at [207, 565] on input "Leg Name" at bounding box center [240, 562] width 123 height 21
click at [380, 559] on div "Customs clearance Please enter leg name Leg Name Already Exists Delete Leg Sub …" at bounding box center [756, 562] width 1182 height 33
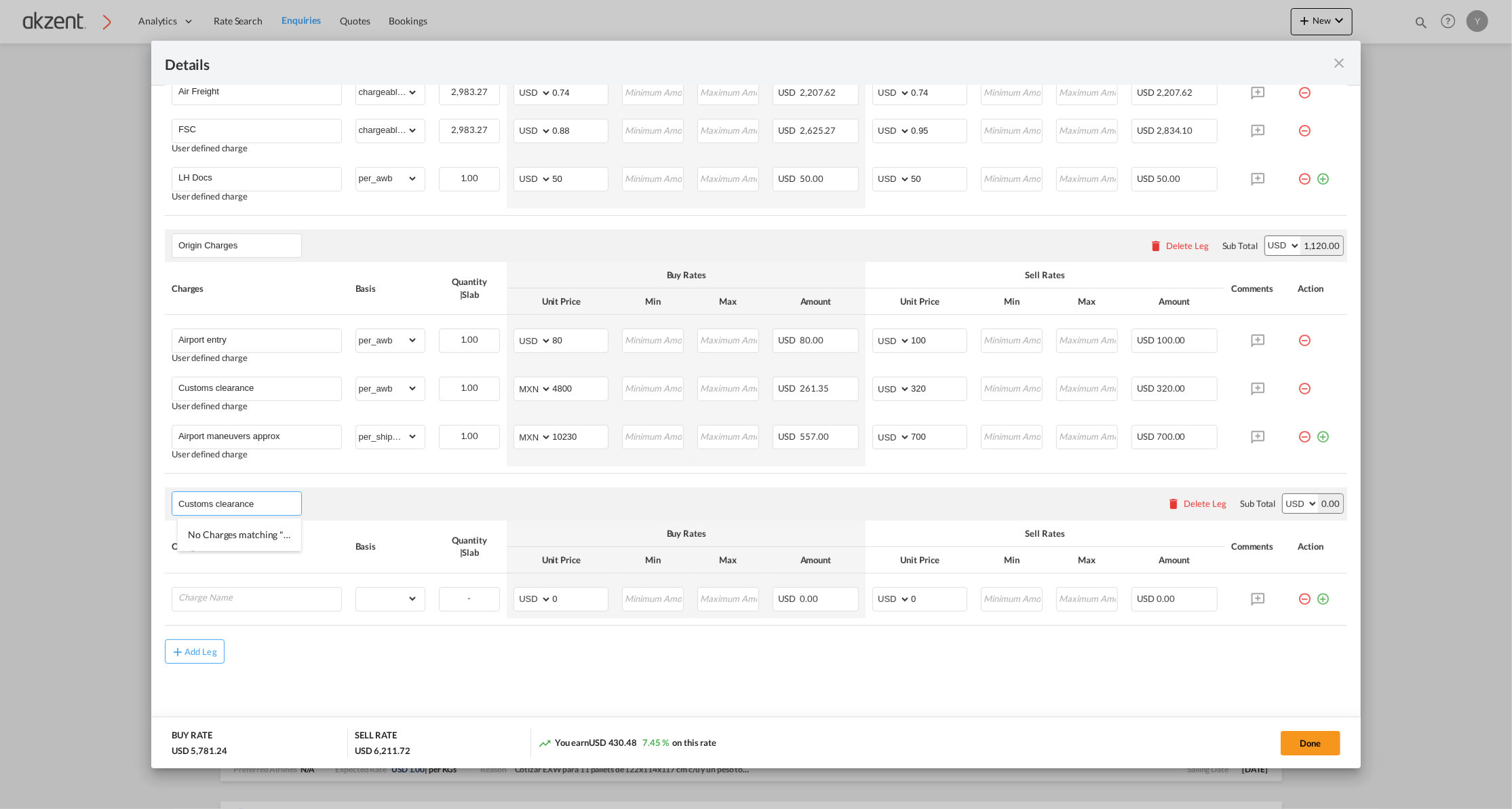
click at [221, 510] on input "Customs clearance" at bounding box center [240, 503] width 123 height 21
type input "Customs MTY"
click at [225, 375] on td "Customs clearance User defined charge Please Enter Already Exists" at bounding box center [256, 393] width 184 height 48
click at [218, 385] on input "Customs clearance" at bounding box center [260, 387] width 163 height 21
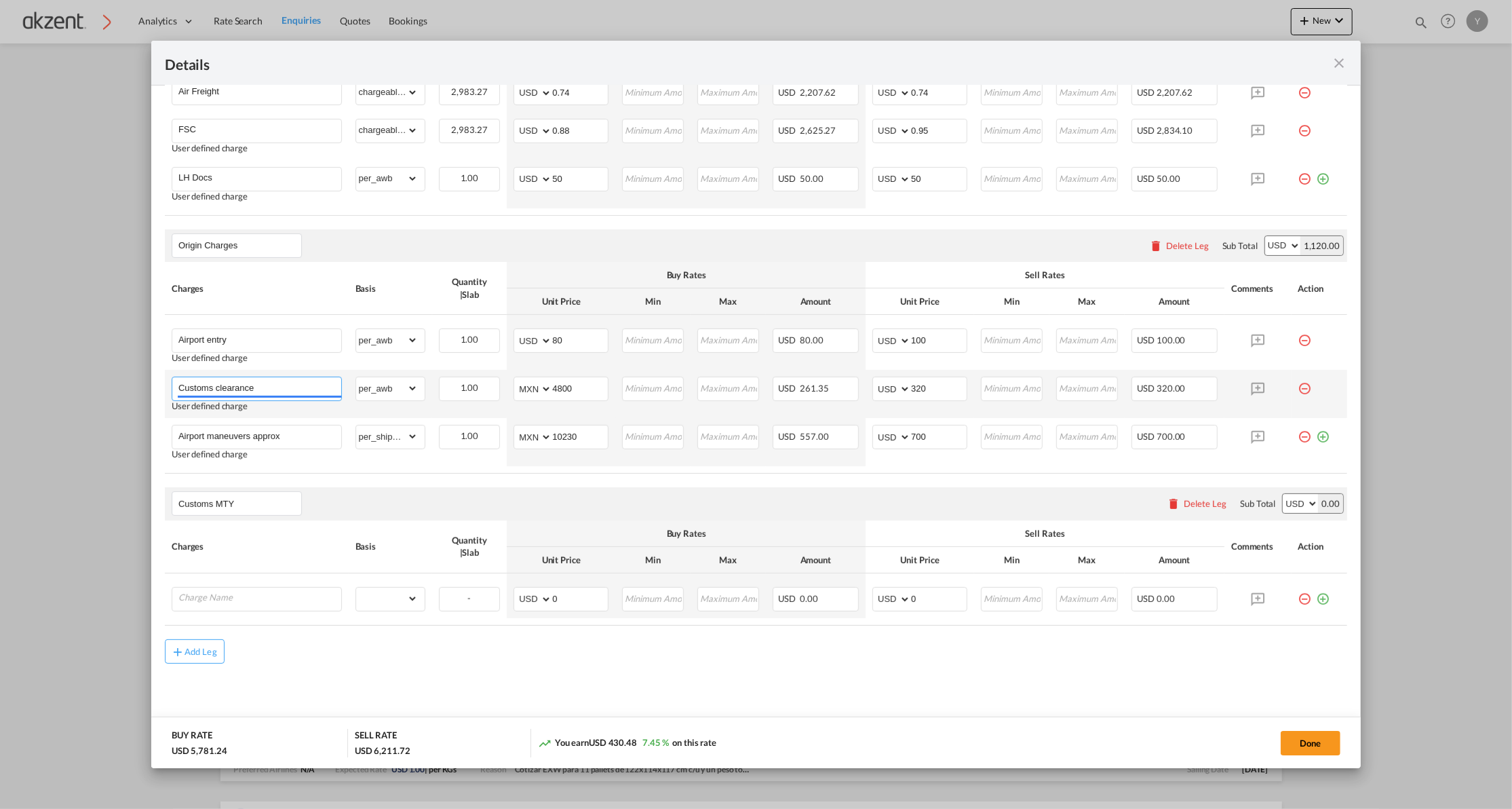
click at [218, 385] on input "Customs clearance" at bounding box center [260, 387] width 163 height 21
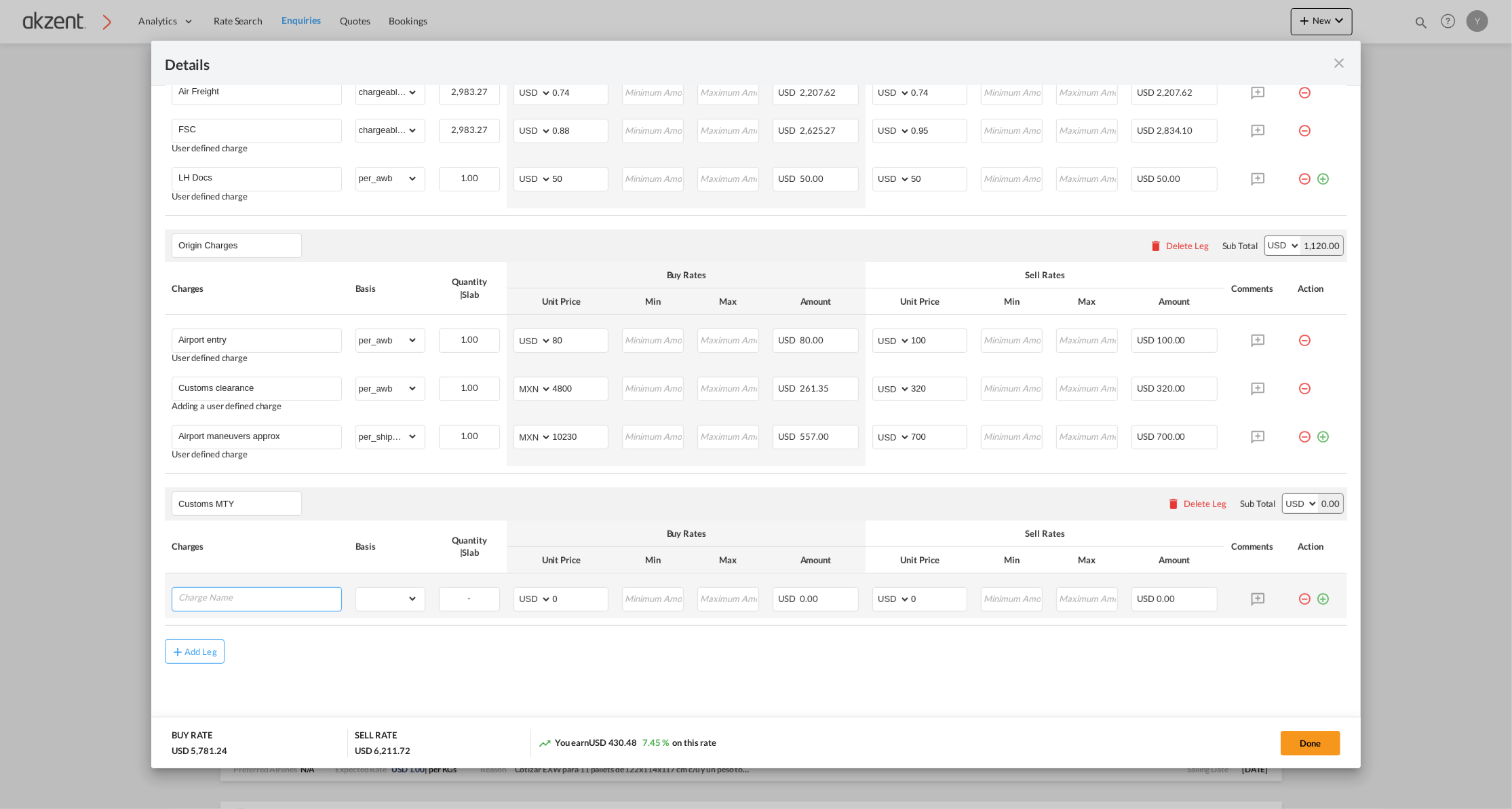
click at [215, 602] on input "Charge Name" at bounding box center [260, 598] width 163 height 21
paste input "Customs clearance"
type input "Customs clearance"
click at [386, 601] on select "gross_weight volumetric_weight per_shipment per_bl per_km per_hawb per_kg per_p…" at bounding box center [387, 596] width 62 height 21
select select "per_awb"
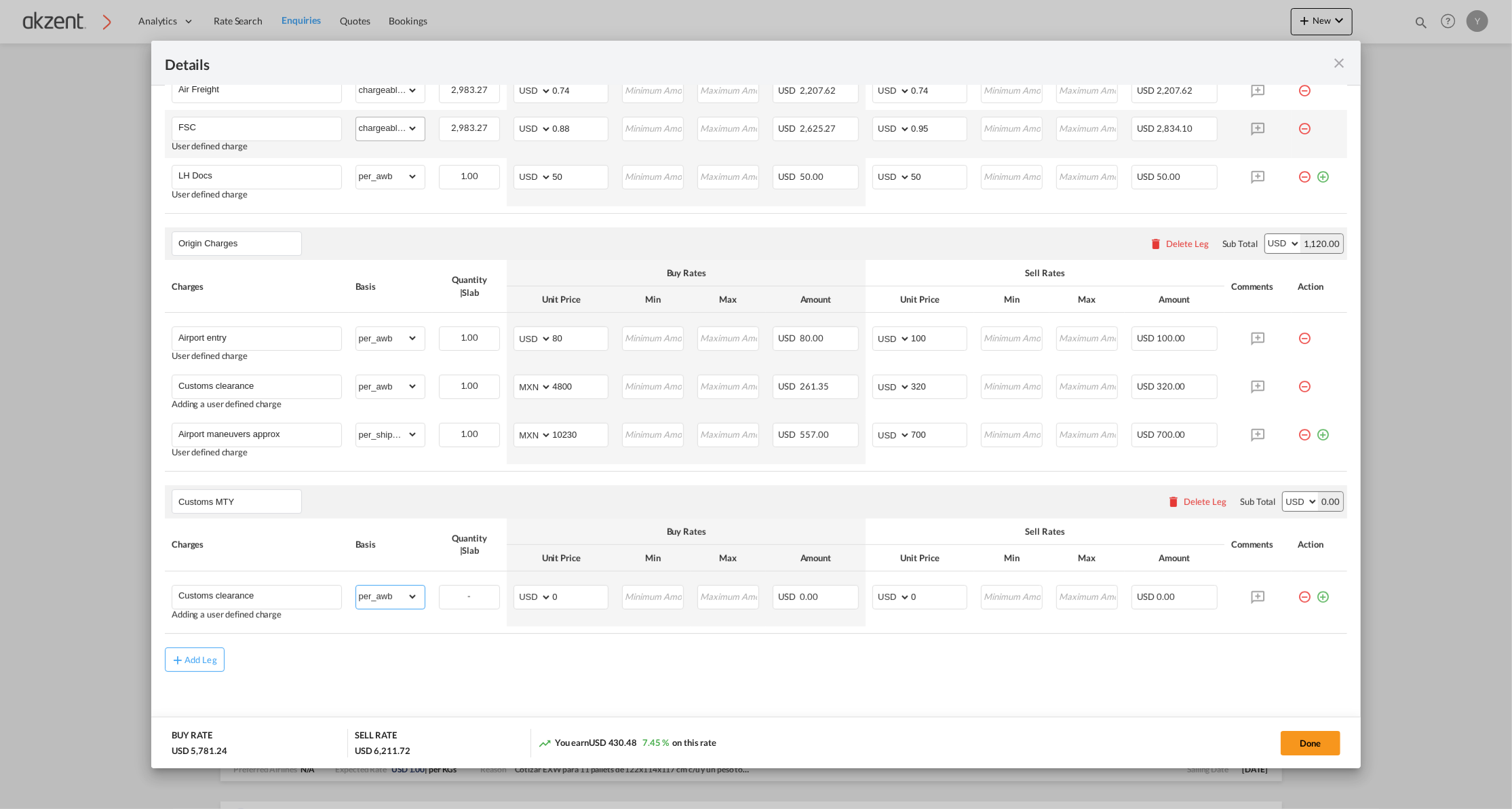
click at [356, 588] on select "gross_weight volumetric_weight per_shipment per_bl per_km per_hawb per_kg per_p…" at bounding box center [387, 596] width 62 height 21
click at [529, 604] on select "AED AFN ALL AMD ANG AOA ARS AUD AWG AZN BAM BBD BDT BGN BHD BIF BMD BND [PERSON…" at bounding box center [534, 597] width 35 height 19
select select "string:MXN"
click at [516, 589] on select "AED AFN ALL AMD ANG AOA ARS AUD AWG AZN BAM BBD BDT BGN BHD BIF BMD BND [PERSON…" at bounding box center [534, 597] width 35 height 19
click at [568, 595] on input "0" at bounding box center [580, 595] width 56 height 21
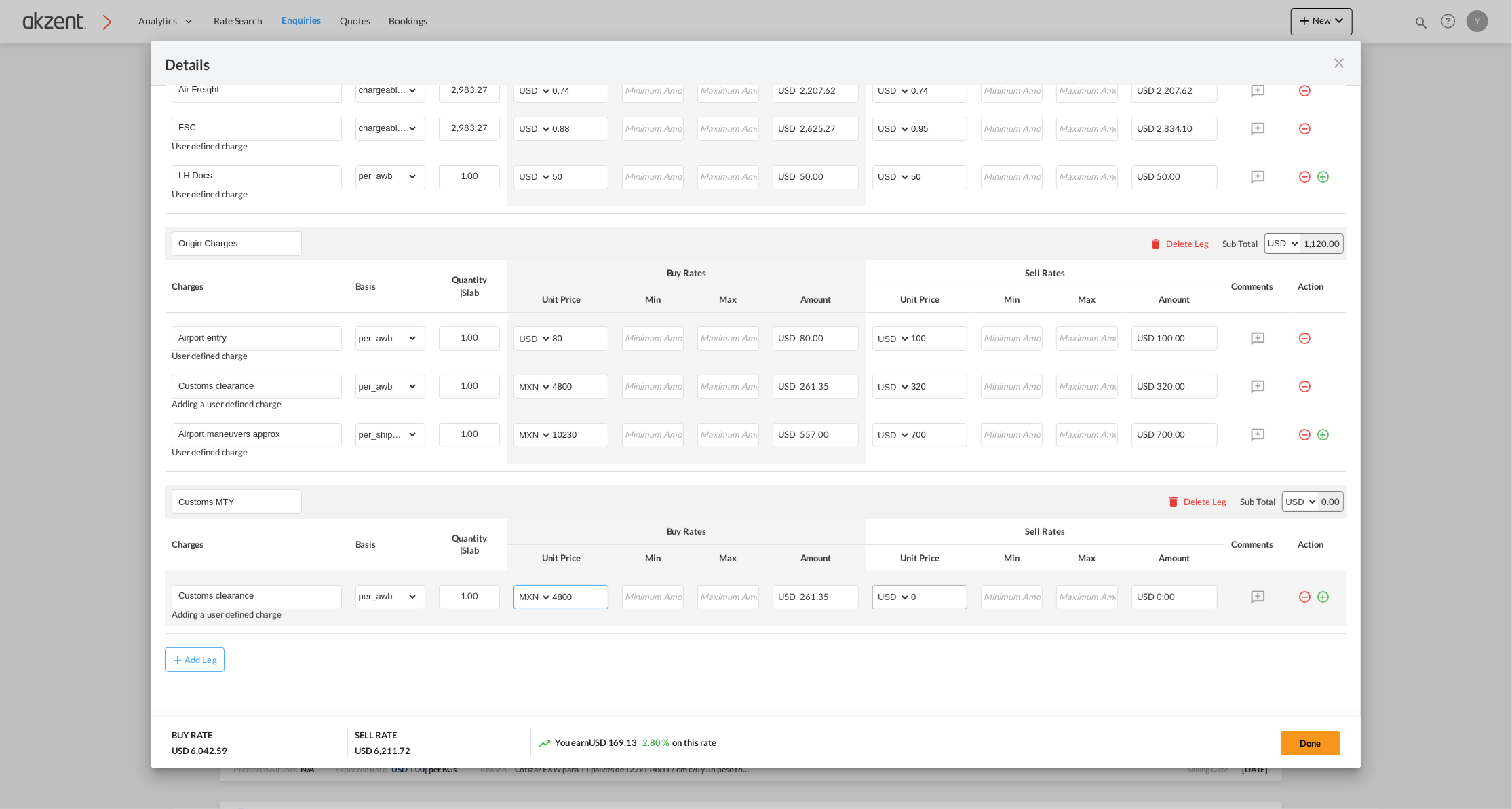
type input "4800"
click at [934, 595] on input "0" at bounding box center [939, 595] width 56 height 21
type input "320"
click at [1317, 598] on md-icon "icon-plus-circle-outline green-400-fg" at bounding box center [1323, 591] width 14 height 14
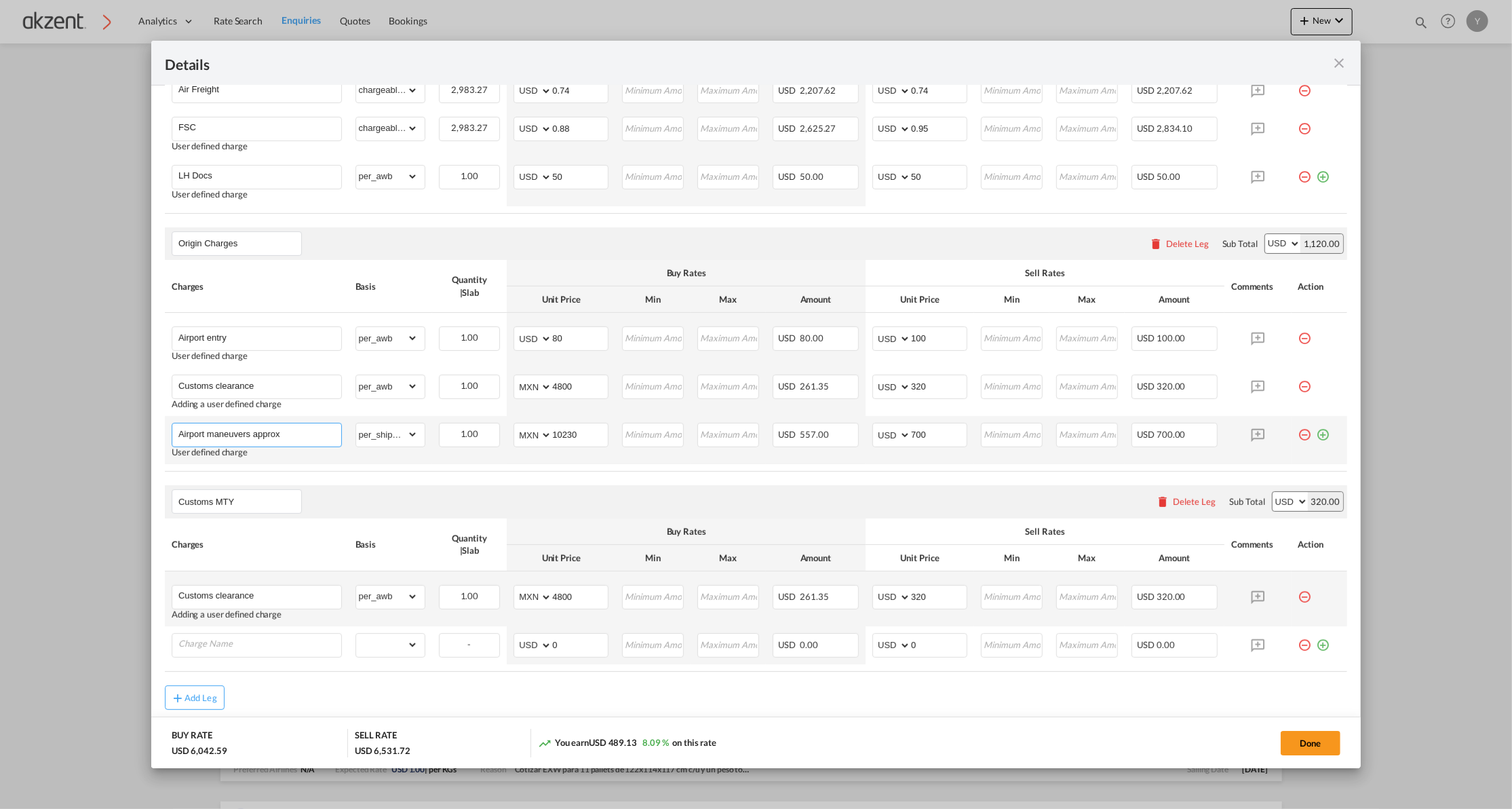
click at [231, 431] on input "Airport maneuvers approx" at bounding box center [260, 434] width 163 height 21
click at [198, 650] on input "Charge Name" at bounding box center [260, 643] width 163 height 21
paste input "Airport maneuvers approx"
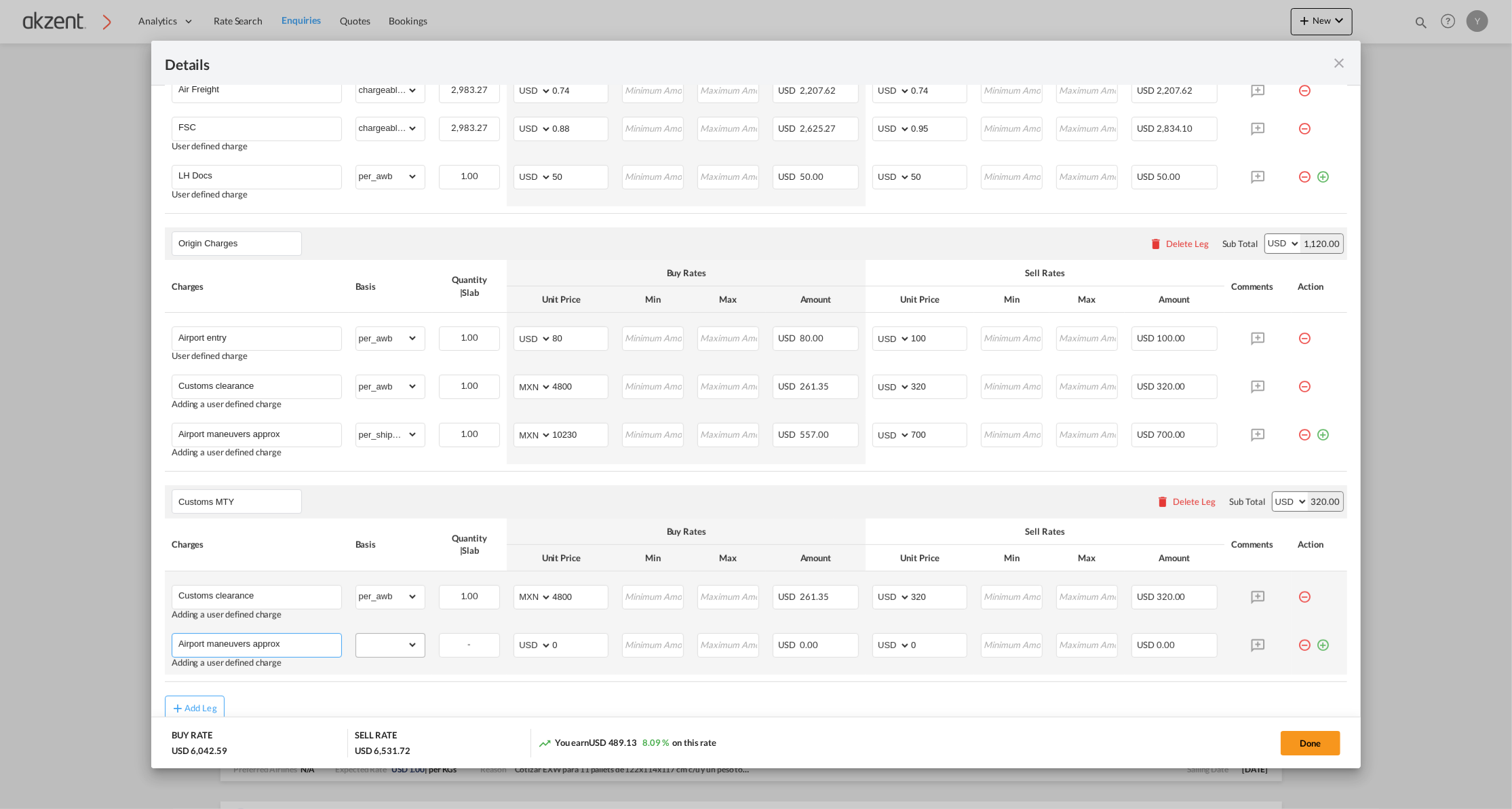
type input "Airport maneuvers approx"
click at [363, 644] on select "gross_weight volumetric_weight per_shipment per_bl per_km per_hawb per_kg per_p…" at bounding box center [387, 644] width 62 height 21
click at [335, 490] on div "Customs MTY Please enter leg name Leg Name Already Exists Delete Leg Sub Total …" at bounding box center [756, 501] width 1182 height 33
click at [389, 650] on select "gross_weight volumetric_weight per_shipment per_bl per_km per_hawb per_kg per_p…" at bounding box center [387, 644] width 62 height 21
select select "per_shipment"
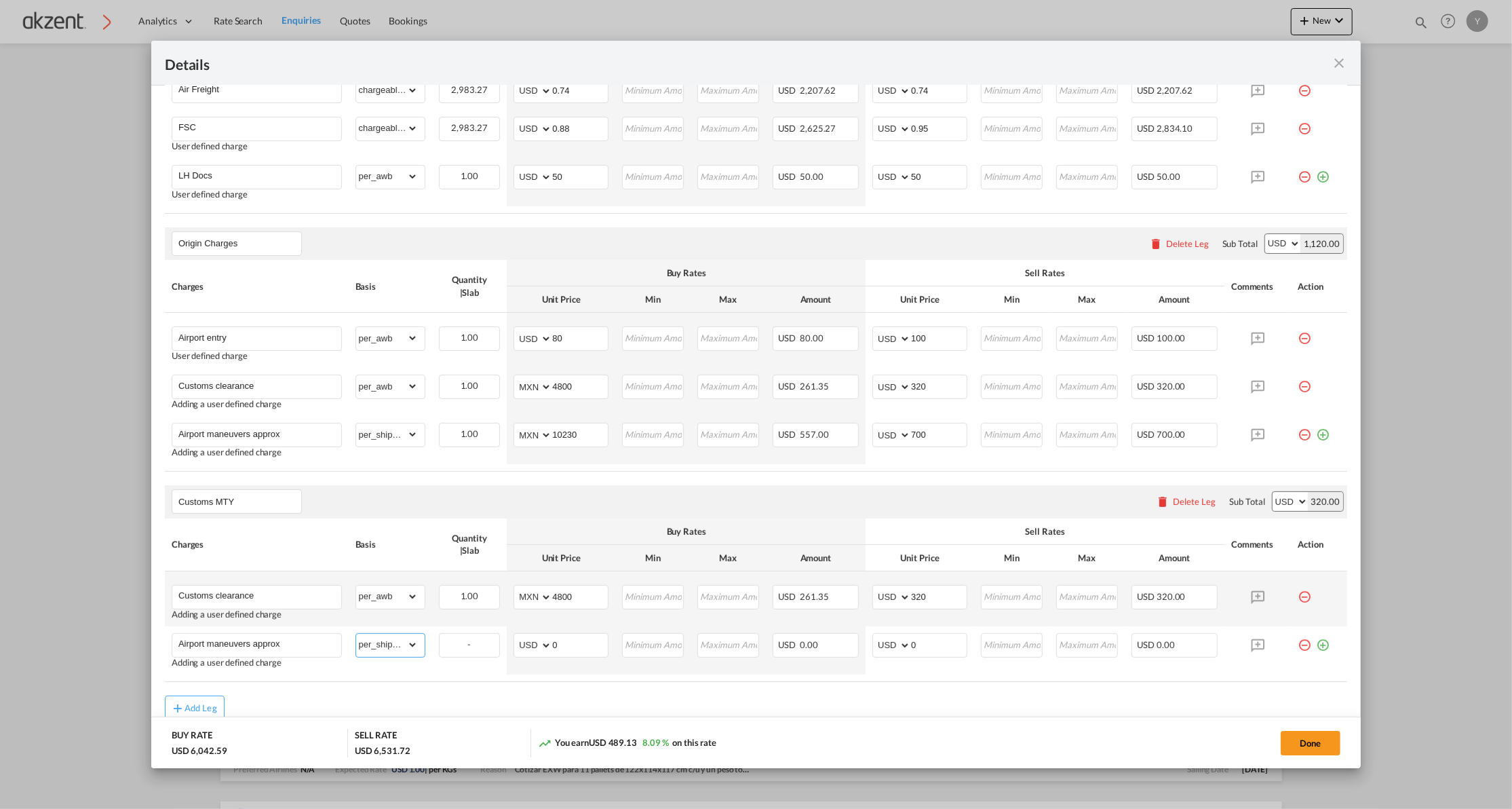
click at [356, 636] on select "gross_weight volumetric_weight per_shipment per_bl per_km per_hawb per_kg per_p…" at bounding box center [387, 644] width 62 height 21
click at [537, 643] on select "AED AFN ALL AMD ANG AOA ARS AUD AWG AZN BAM BBD BDT BGN BHD BIF BMD BND [PERSON…" at bounding box center [534, 645] width 35 height 19
select select "string:MXN"
click at [516, 638] on select "AED AFN ALL AMD ANG AOA ARS AUD AWG AZN BAM BBD BDT BGN BHD BIF BMD BND [PERSON…" at bounding box center [534, 645] width 35 height 19
click at [559, 646] on input "0" at bounding box center [580, 643] width 56 height 21
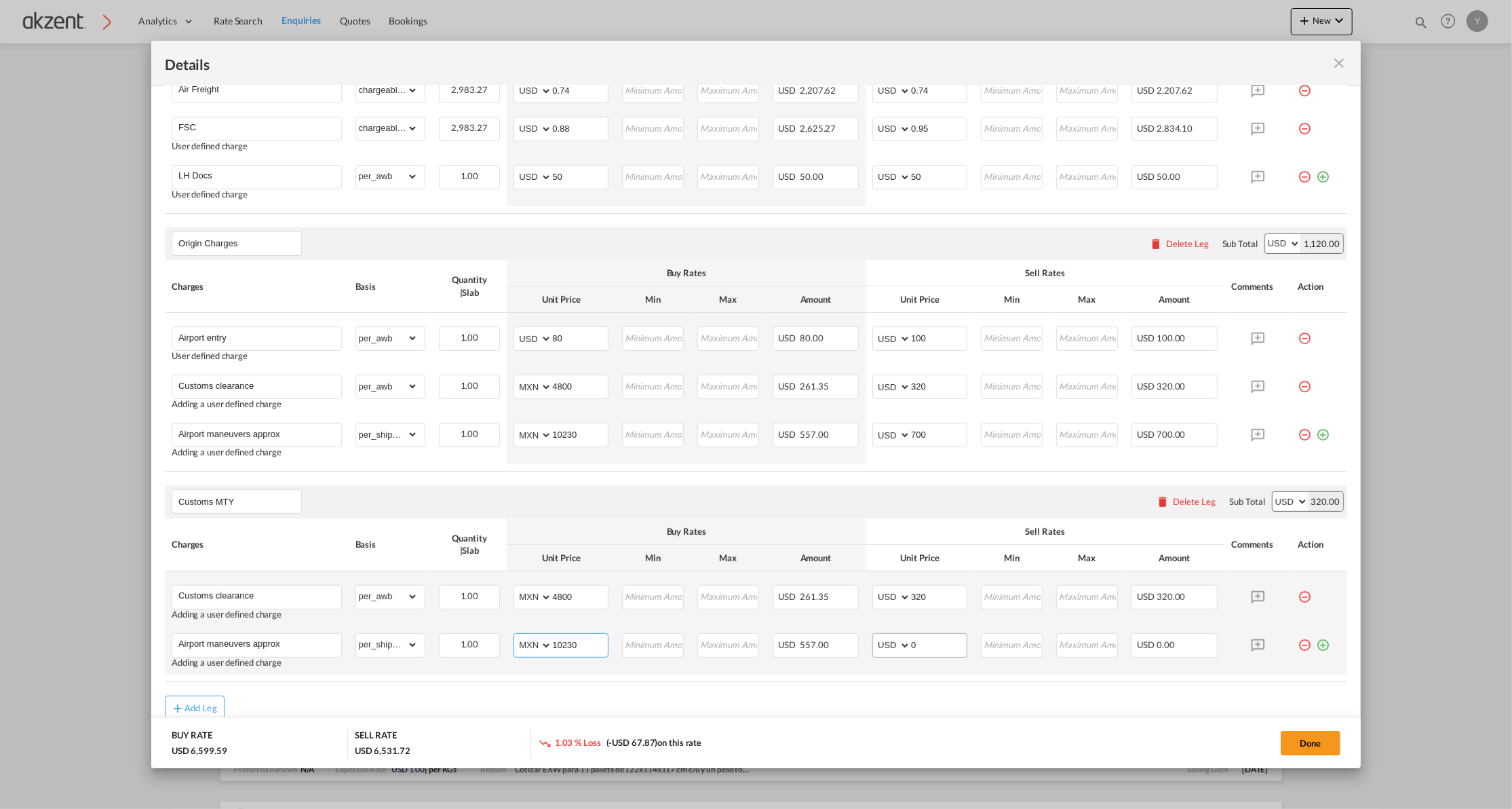
type input "10230"
click at [930, 650] on input "0" at bounding box center [939, 643] width 56 height 21
type input "700"
click at [209, 395] on input "Customs clearance" at bounding box center [260, 385] width 163 height 21
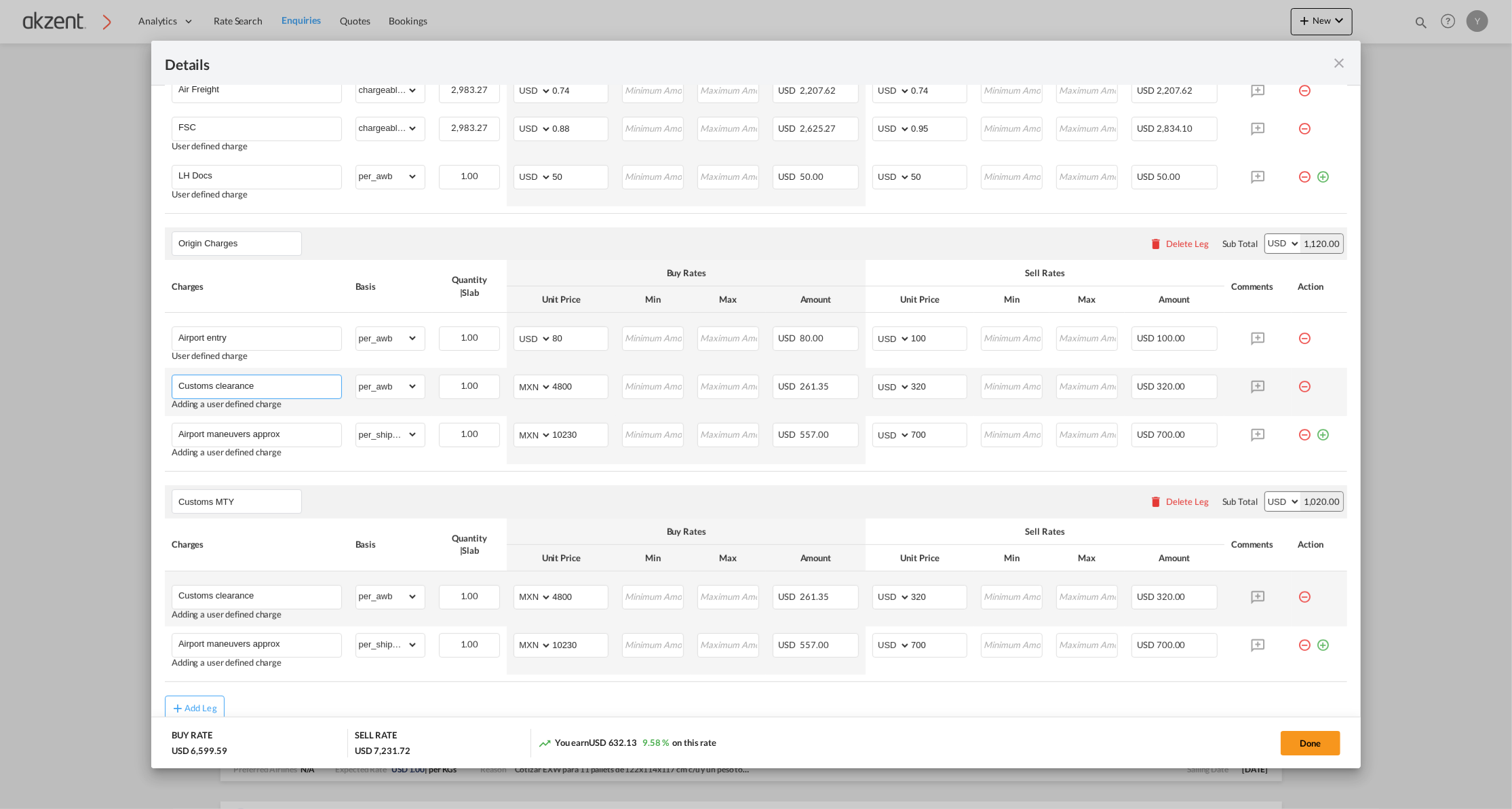
click at [209, 395] on input "Customs clearance" at bounding box center [260, 385] width 163 height 21
type input "CAAT"
click at [198, 413] on span "CAAT" at bounding box center [200, 413] width 25 height 11
select select "string:USD"
type input "0"
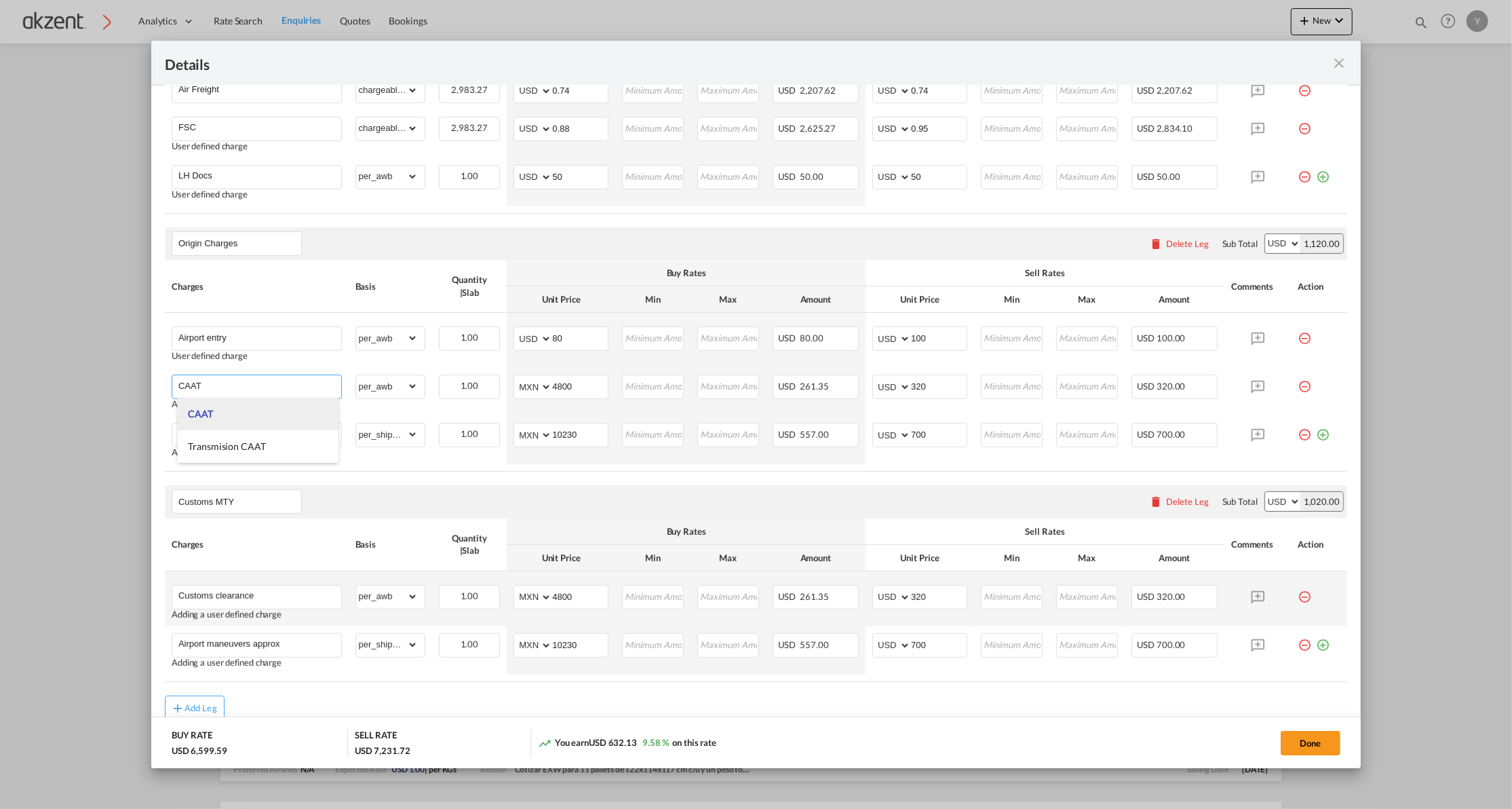
type input "0"
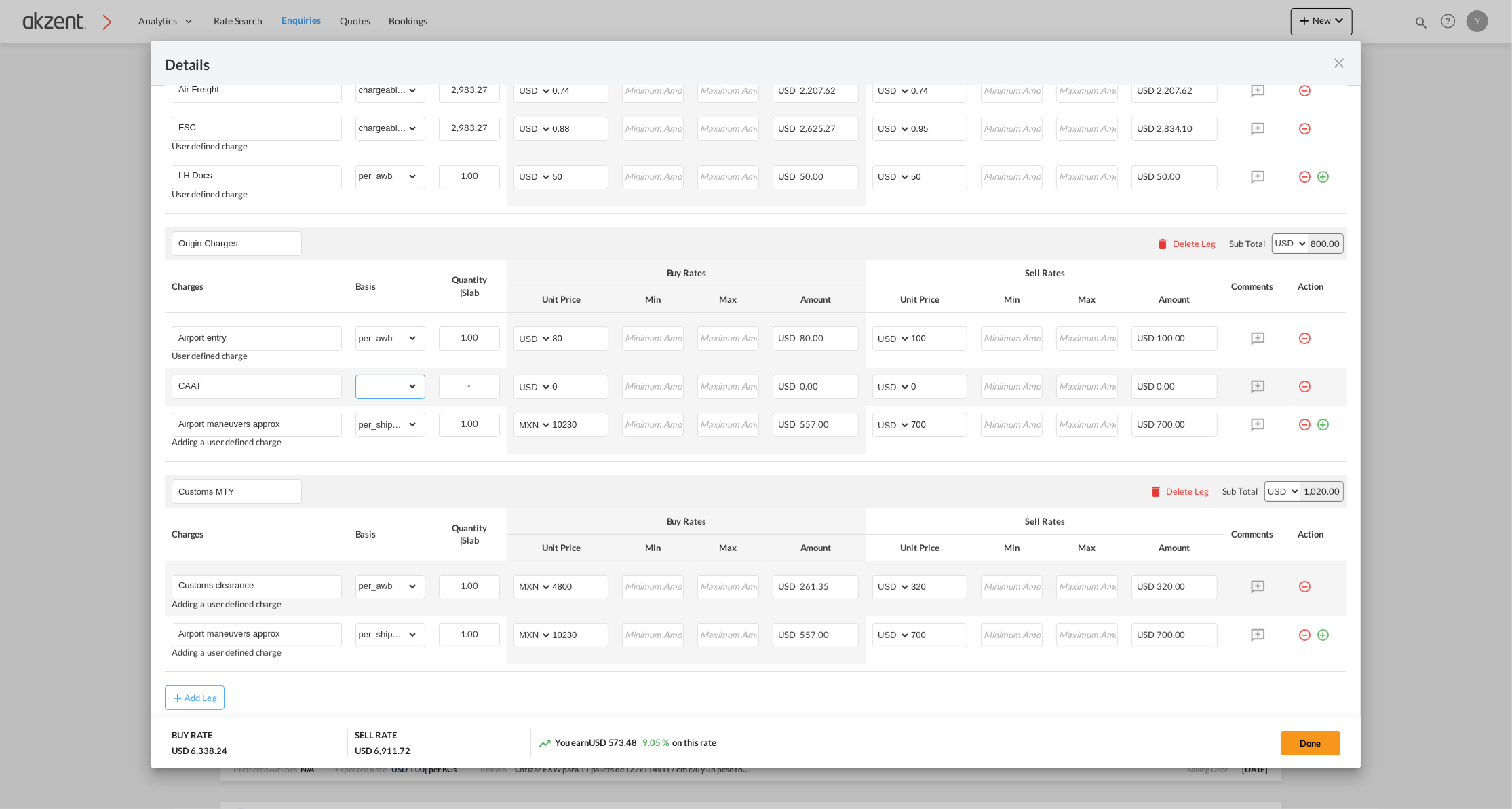
click at [410, 387] on select "gross_weight volumetric_weight per_shipment per_bl per_km per_hawb per_kg per_p…" at bounding box center [387, 386] width 62 height 21
select select "per_shipment"
click at [356, 377] on select "gross_weight volumetric_weight per_shipment per_bl per_km per_hawb per_kg per_p…" at bounding box center [387, 386] width 62 height 21
click at [525, 396] on select "AED AFN ALL AMD ANG AOA ARS AUD AWG AZN BAM BBD BDT BGN BHD BIF BMD BND [PERSON…" at bounding box center [534, 386] width 35 height 19
select select "string:MXN"
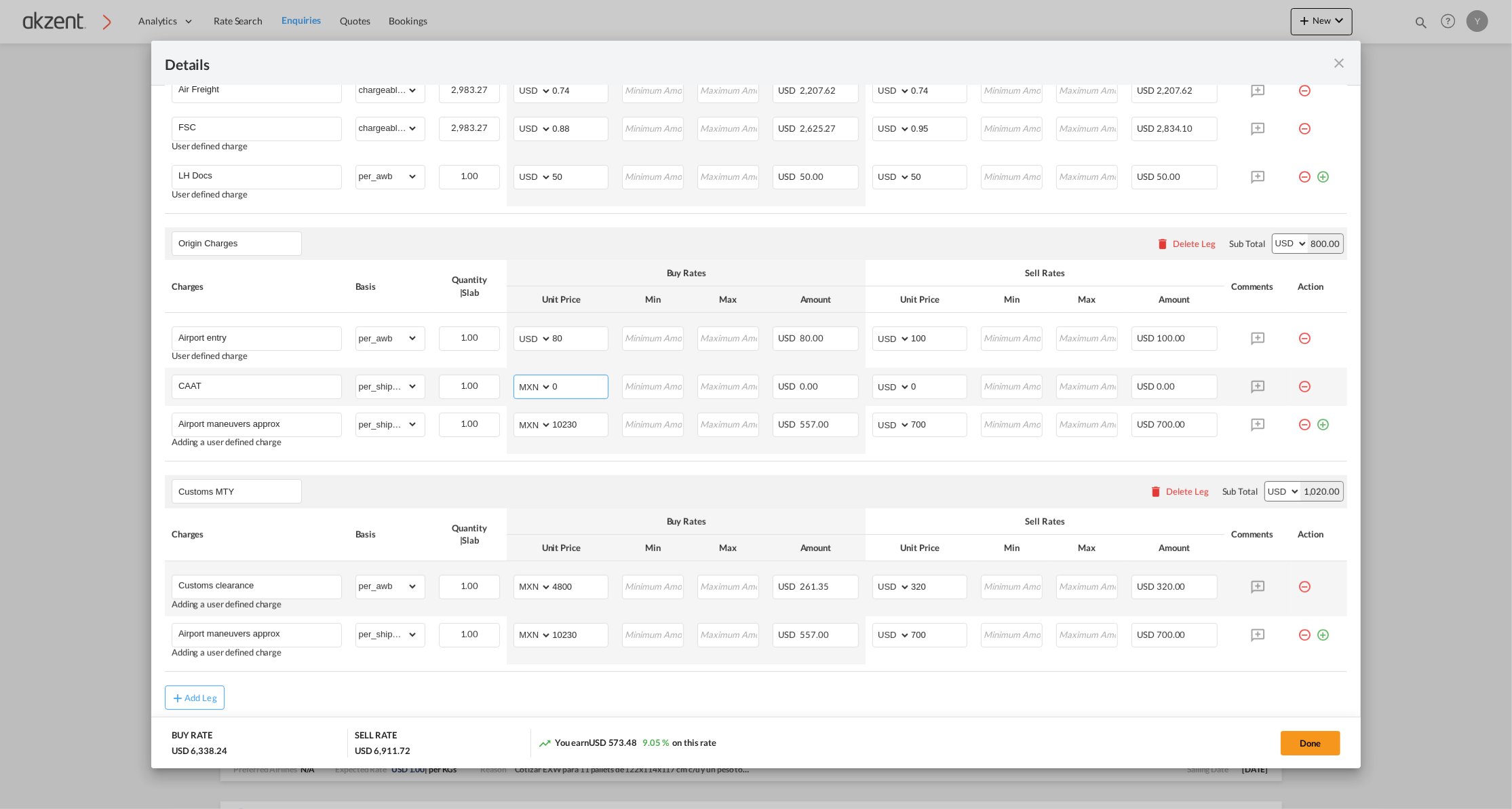
click at [516, 379] on select "AED AFN ALL AMD ANG AOA ARS AUD AWG AZN BAM BBD BDT BGN BHD BIF BMD BND [PERSON…" at bounding box center [534, 386] width 35 height 19
click at [557, 380] on input "0" at bounding box center [580, 385] width 56 height 21
type input "20"
click at [931, 379] on input "0" at bounding box center [939, 385] width 56 height 21
type input "35"
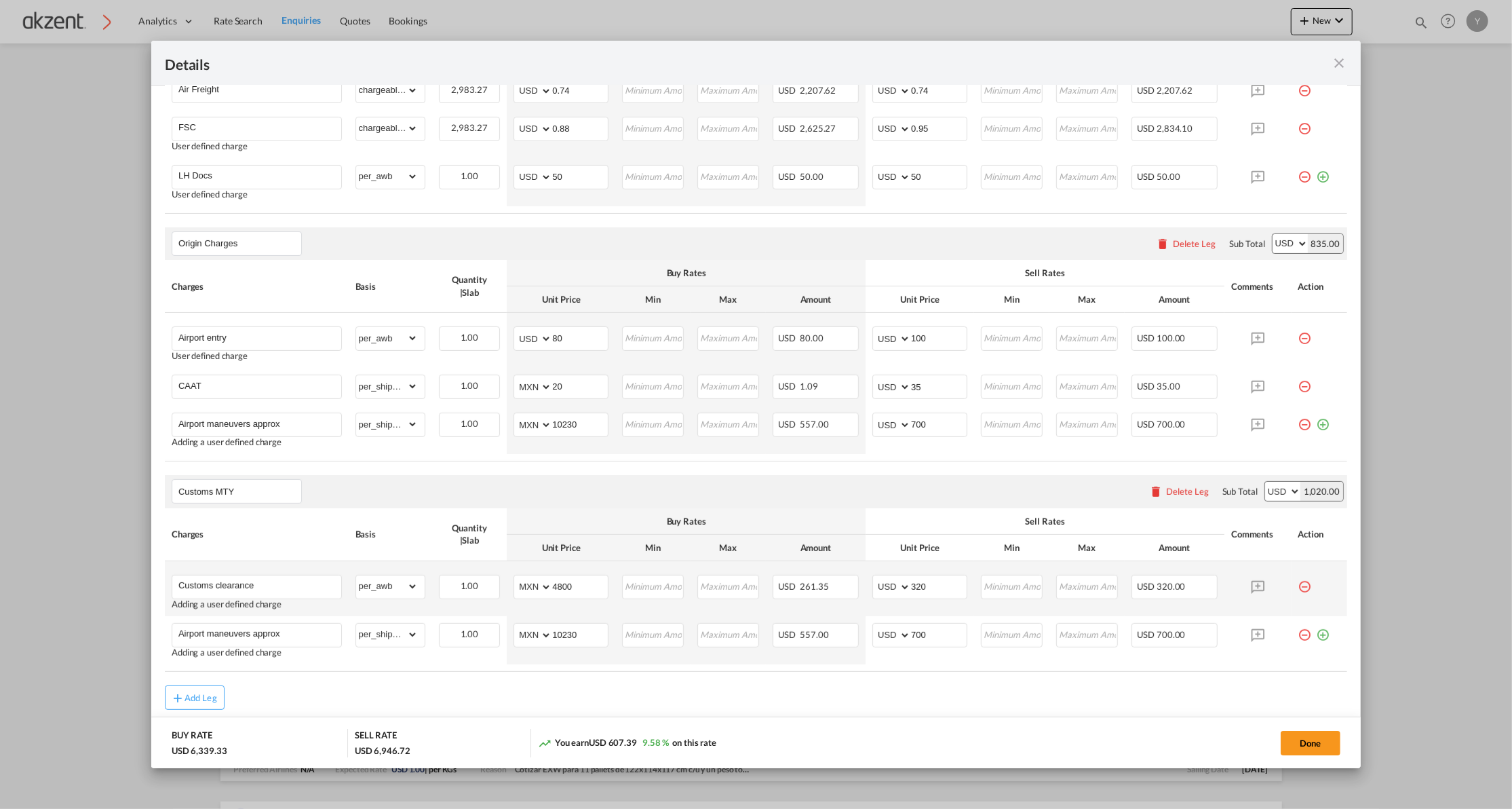
click at [1284, 456] on table "Charges Basis Quantity | Slab Buy Rates Sell Rates Comments Action Unit Price M…" at bounding box center [756, 360] width 1182 height 201
click at [260, 426] on input "Airport maneuvers approx" at bounding box center [260, 423] width 163 height 21
type input "Admon + Handling fee"
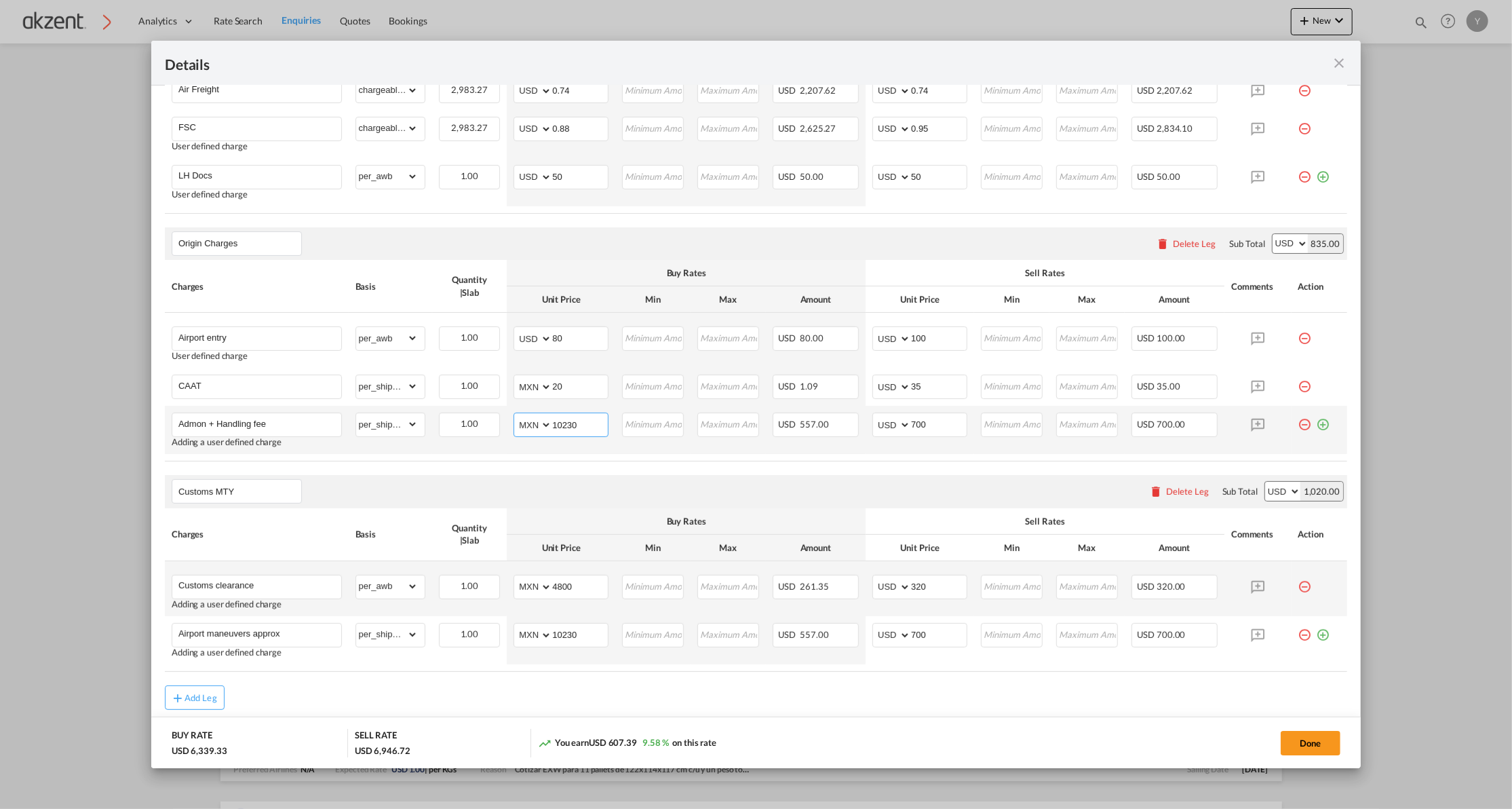
click at [555, 424] on input "10230" at bounding box center [580, 423] width 56 height 21
click at [555, 424] on input "Port of ..." at bounding box center [580, 423] width 56 height 21
type input "0"
click at [921, 424] on input "700" at bounding box center [939, 423] width 56 height 21
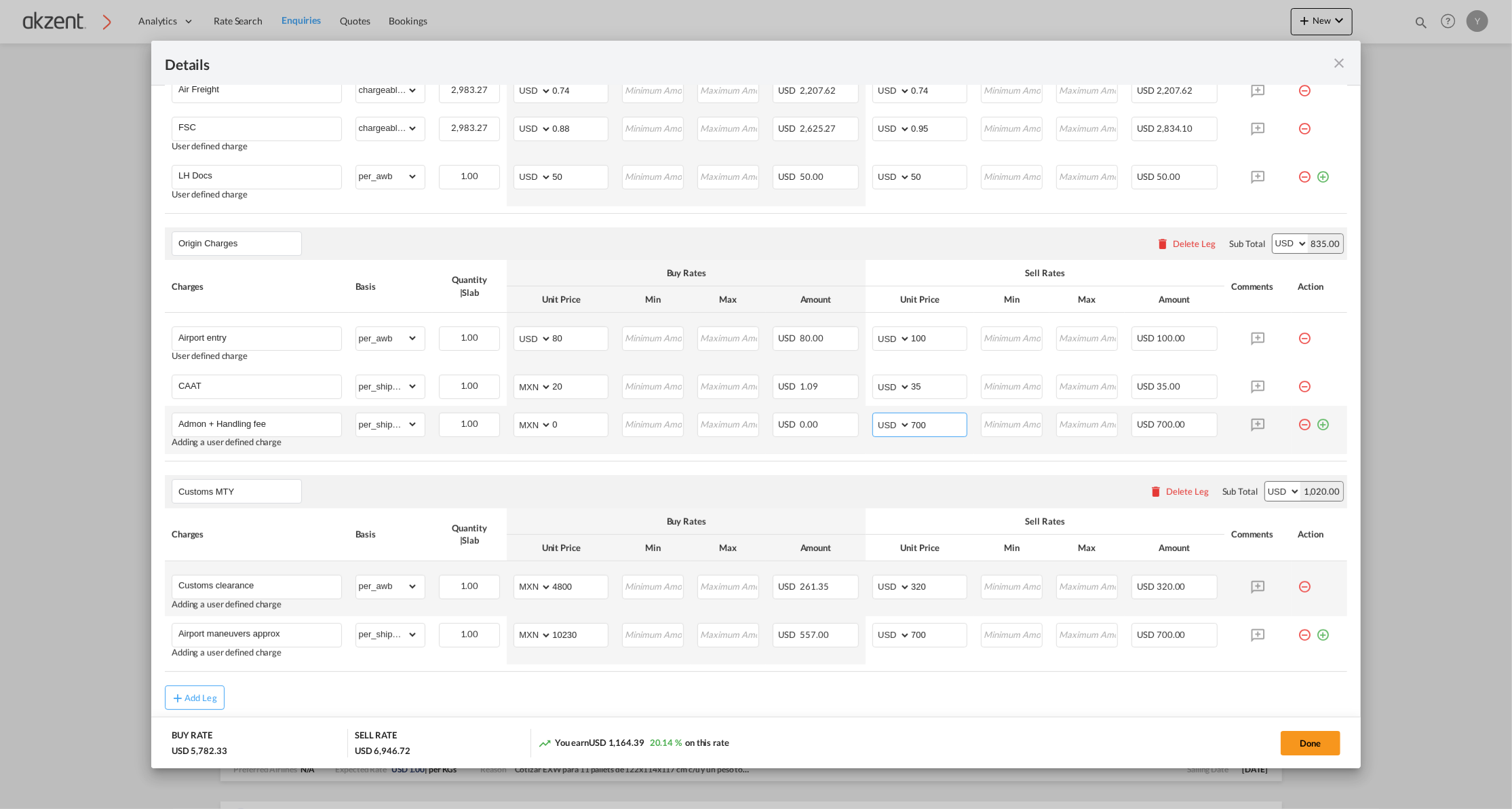
click at [921, 424] on input "700" at bounding box center [939, 423] width 56 height 21
type input "120"
click at [937, 478] on div "Customs MTY Please enter leg name Leg Name Already Exists Delete Leg Sub Total …" at bounding box center [756, 491] width 1182 height 33
click at [1317, 426] on md-icon "icon-plus-circle-outline green-400-fg" at bounding box center [1323, 419] width 14 height 14
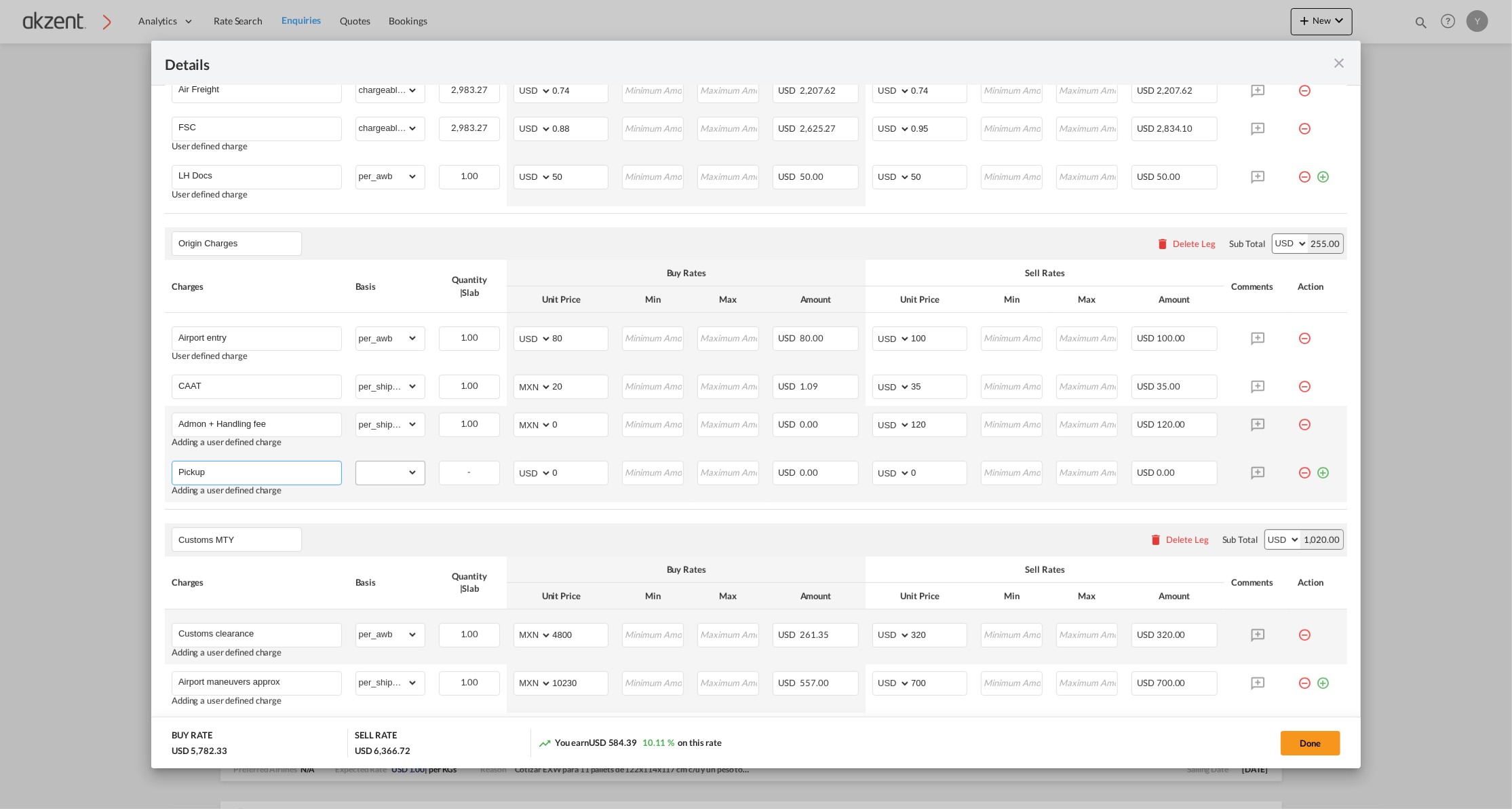
type input "Pickup"
click at [382, 482] on select "gross_weight volumetric_weight per_shipment per_bl per_km per_hawb per_kg per_p…" at bounding box center [387, 472] width 62 height 21
select select "per_shipment"
click at [356, 463] on select "gross_weight volumetric_weight per_shipment per_bl per_km per_hawb per_kg per_p…" at bounding box center [387, 472] width 62 height 21
click at [530, 471] on select "AED AFN ALL AMD ANG AOA ARS AUD AWG AZN BAM BBD BDT BGN BHD BIF BMD BND [PERSON…" at bounding box center [534, 472] width 35 height 19
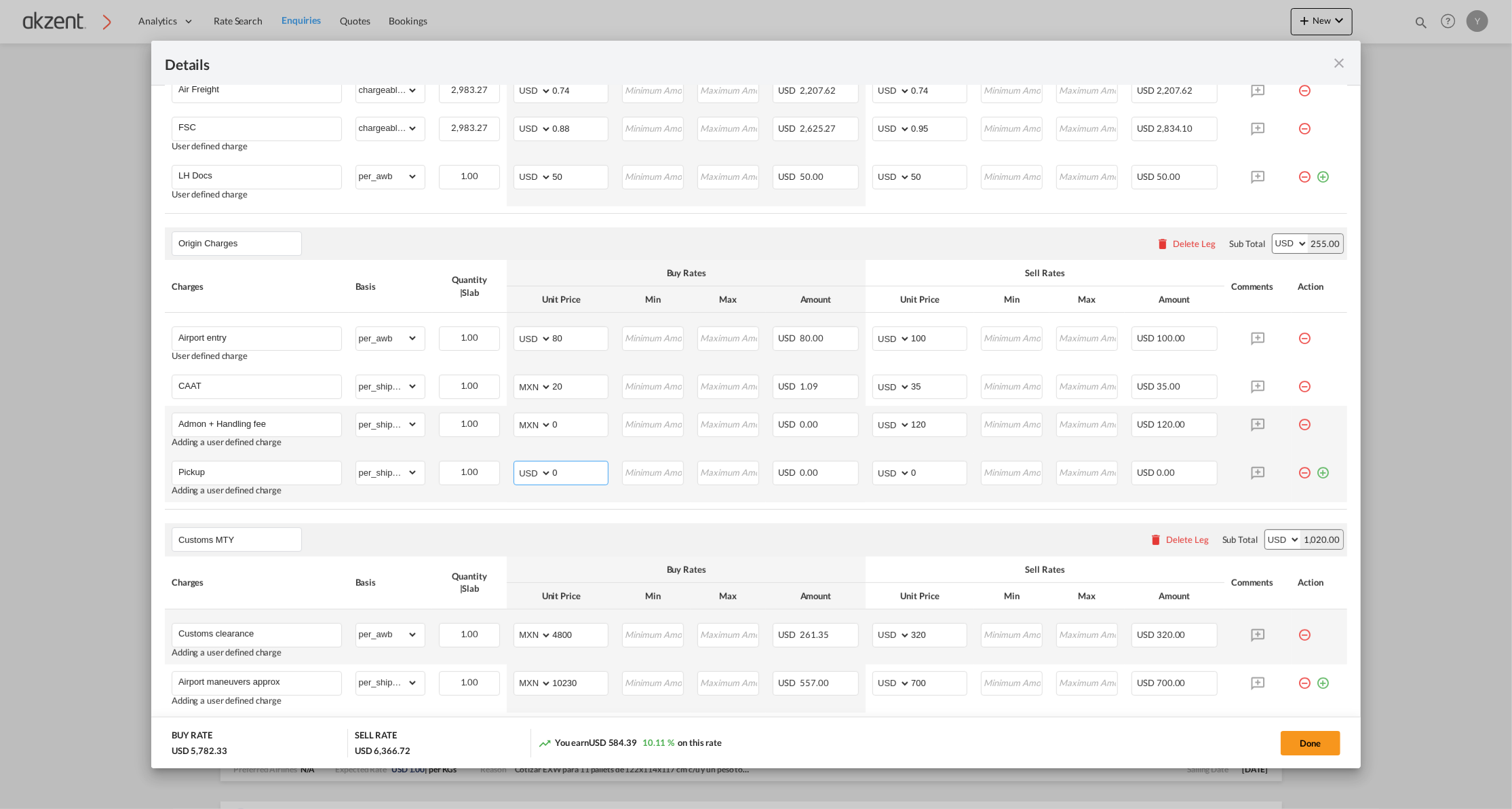
select select "string:MXN"
click at [516, 466] on select "AED AFN ALL AMD ANG AOA ARS AUD AWG AZN BAM BBD BDT BGN BHD BIF BMD BND [PERSON…" at bounding box center [534, 472] width 35 height 19
click at [556, 475] on input "0" at bounding box center [580, 471] width 56 height 21
type input "5824"
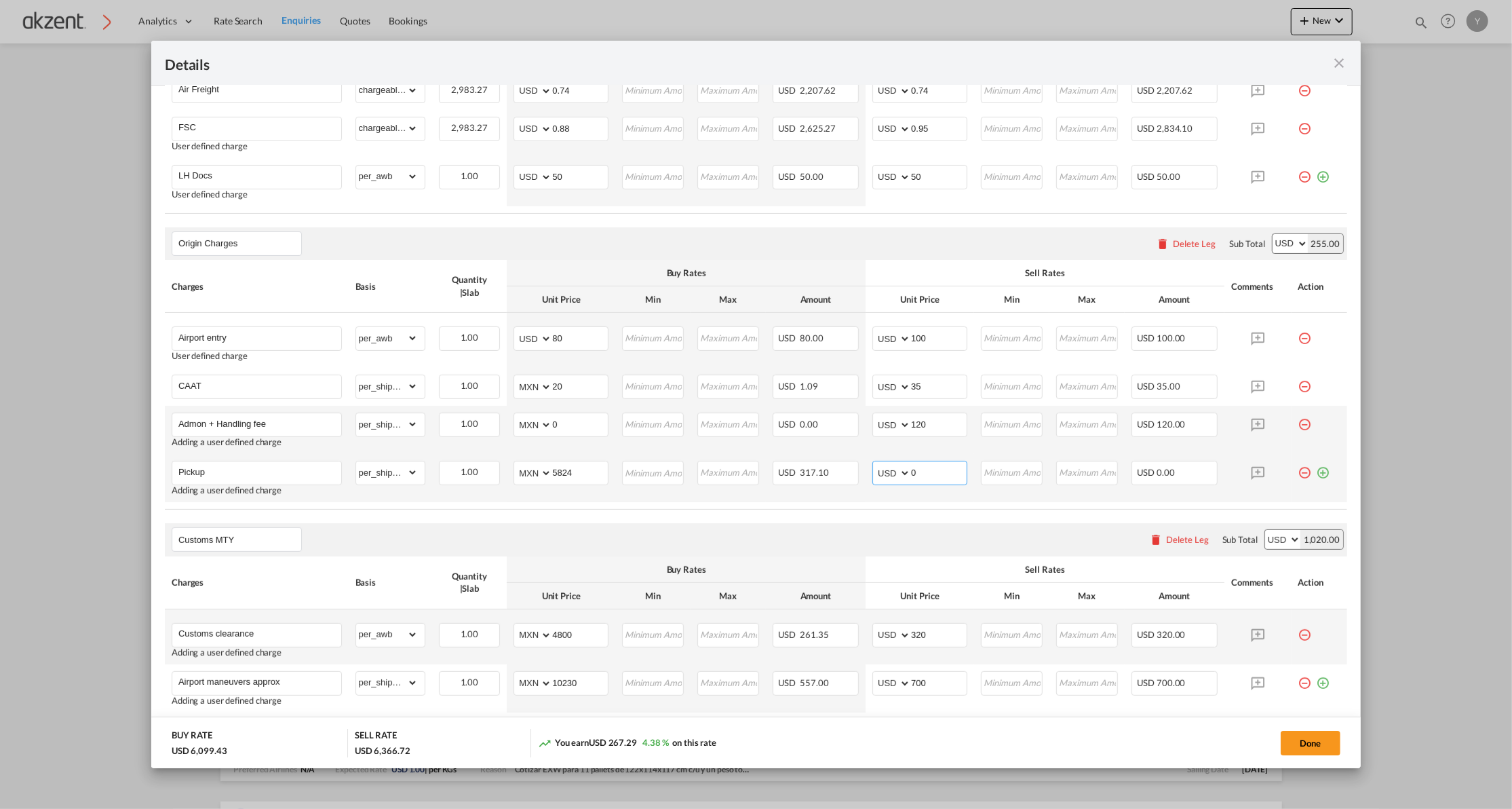
click at [911, 472] on input "0" at bounding box center [939, 471] width 56 height 21
type input "400"
click at [891, 517] on air-lcl-rate-modification "Freight Please enter leg name Leg Name Already Exists Delete Leg Sub Total AED …" at bounding box center [756, 362] width 1182 height 792
click at [1252, 476] on md-icon "Port of ..." at bounding box center [1258, 472] width 24 height 24
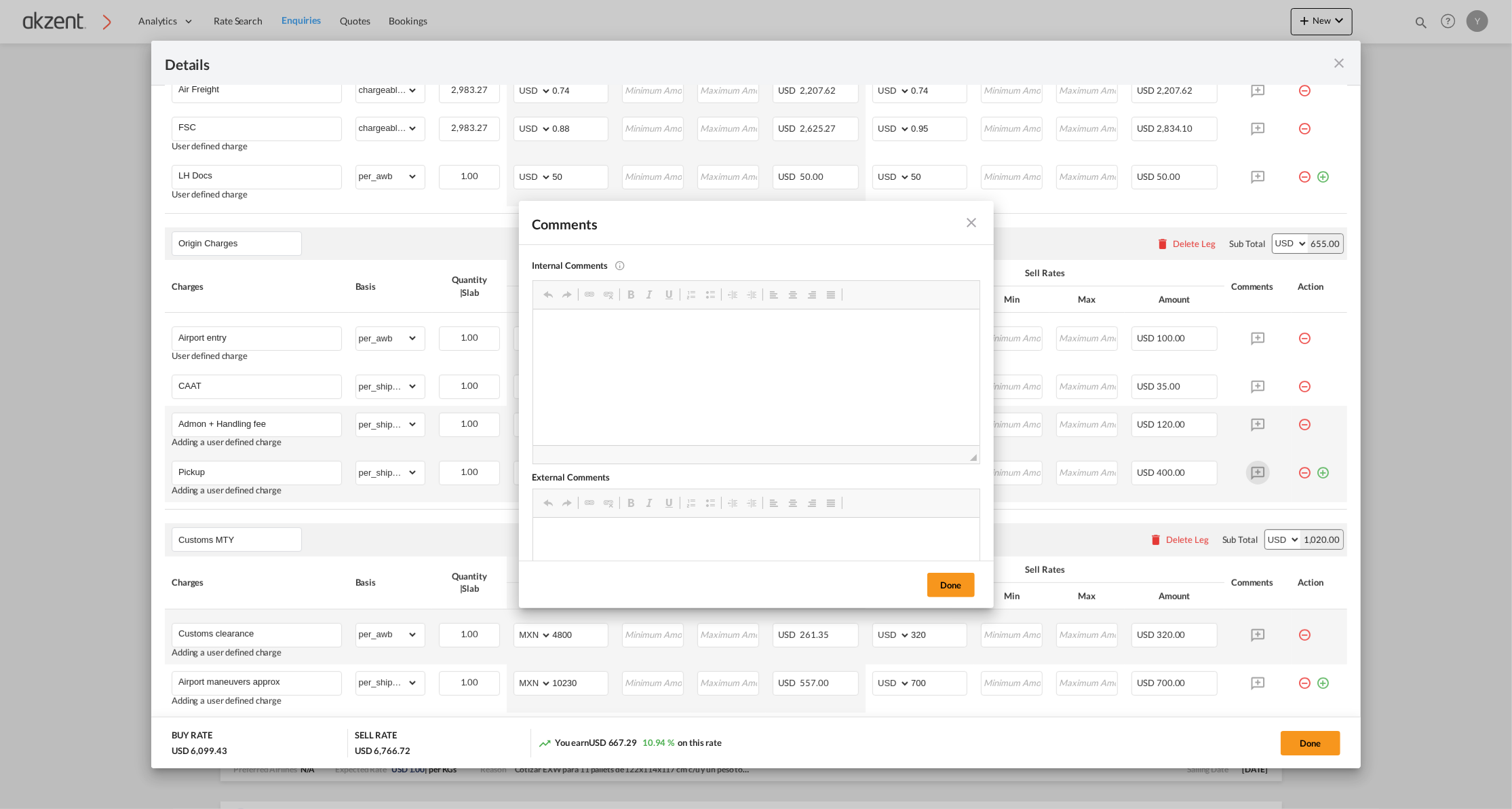
scroll to position [0, 0]
click at [670, 350] on html at bounding box center [756, 329] width 447 height 41
click at [604, 339] on html "[PERSON_NAME]" at bounding box center [756, 329] width 447 height 41
click at [949, 589] on button "Done" at bounding box center [951, 585] width 47 height 24
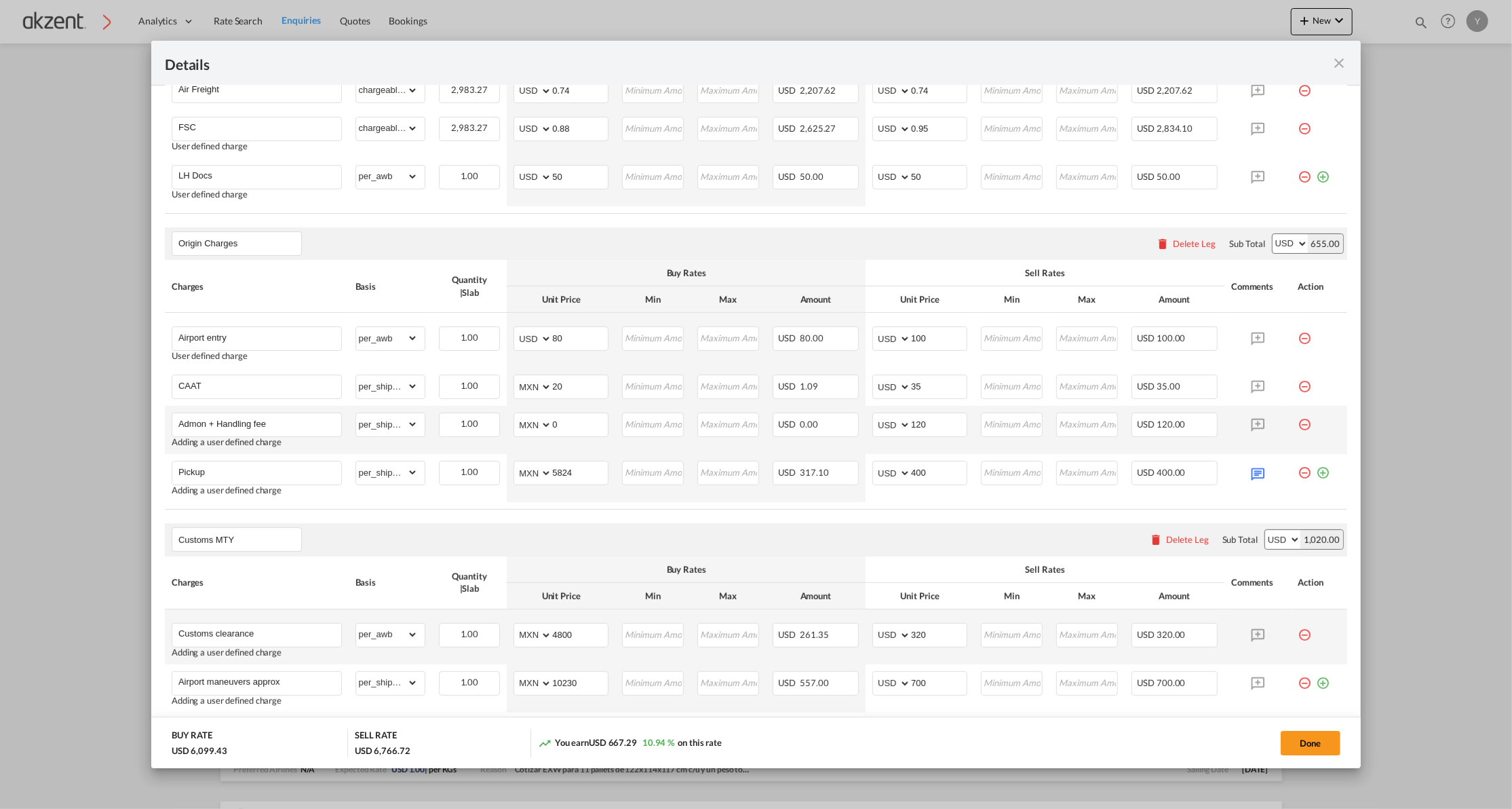
scroll to position [479, 0]
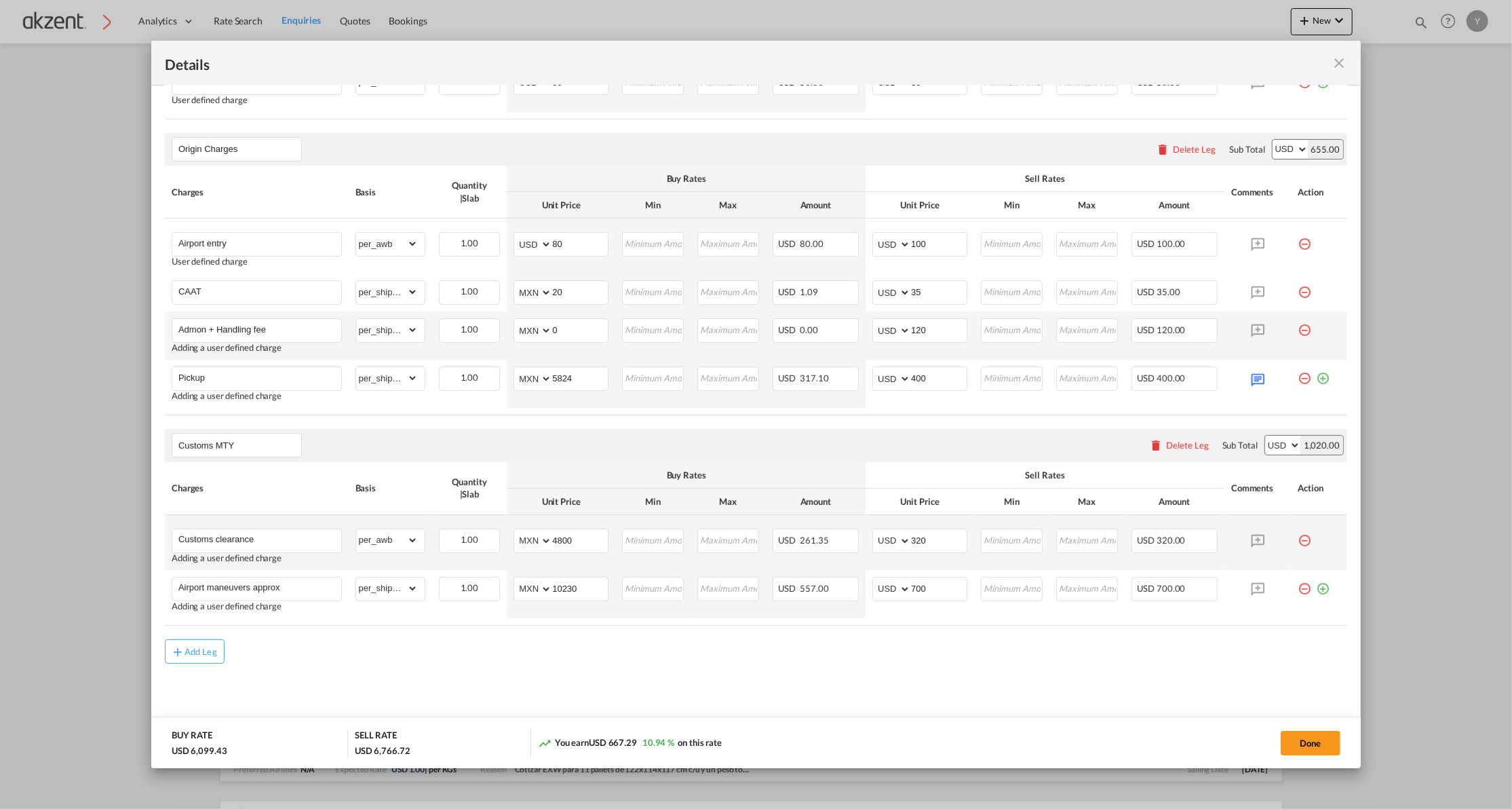
click at [875, 669] on md-content "Chargeable Weight: 2,983.27 KG Freight Please enter leg name Leg Name Already E…" at bounding box center [756, 290] width 1210 height 917
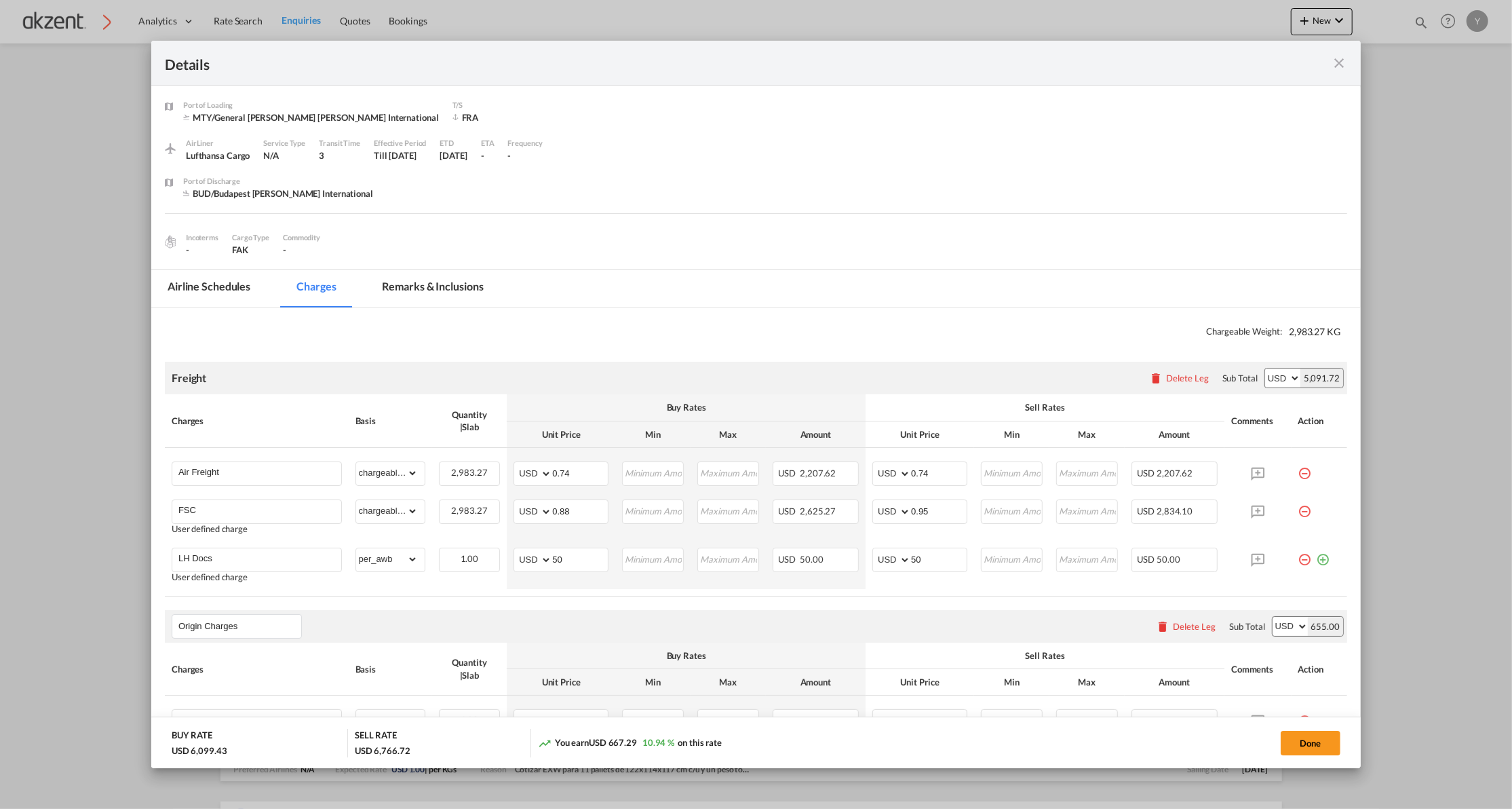
click at [453, 275] on md-tab-item "Remarks & Inclusions" at bounding box center [433, 288] width 134 height 37
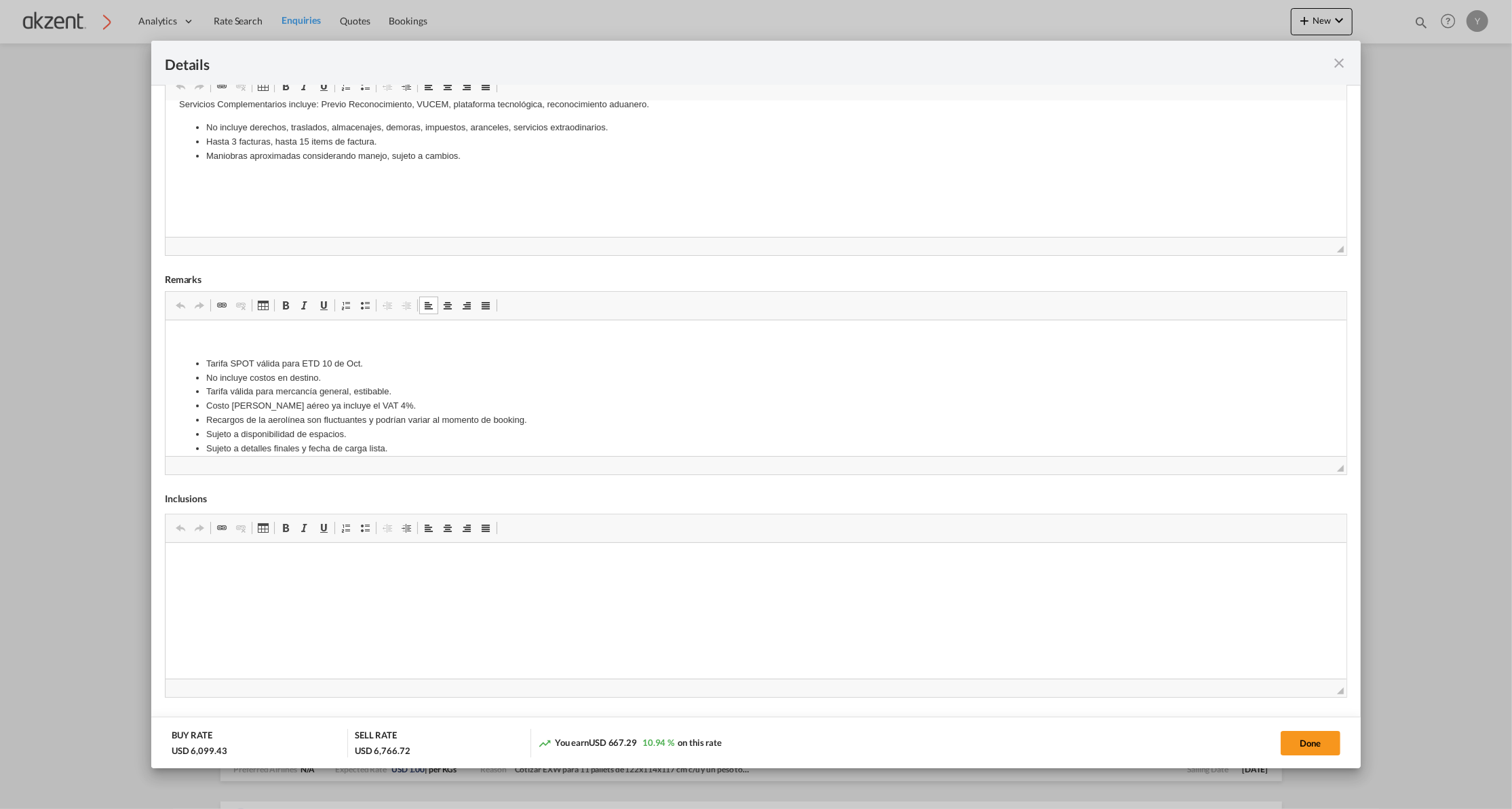
scroll to position [64, 0]
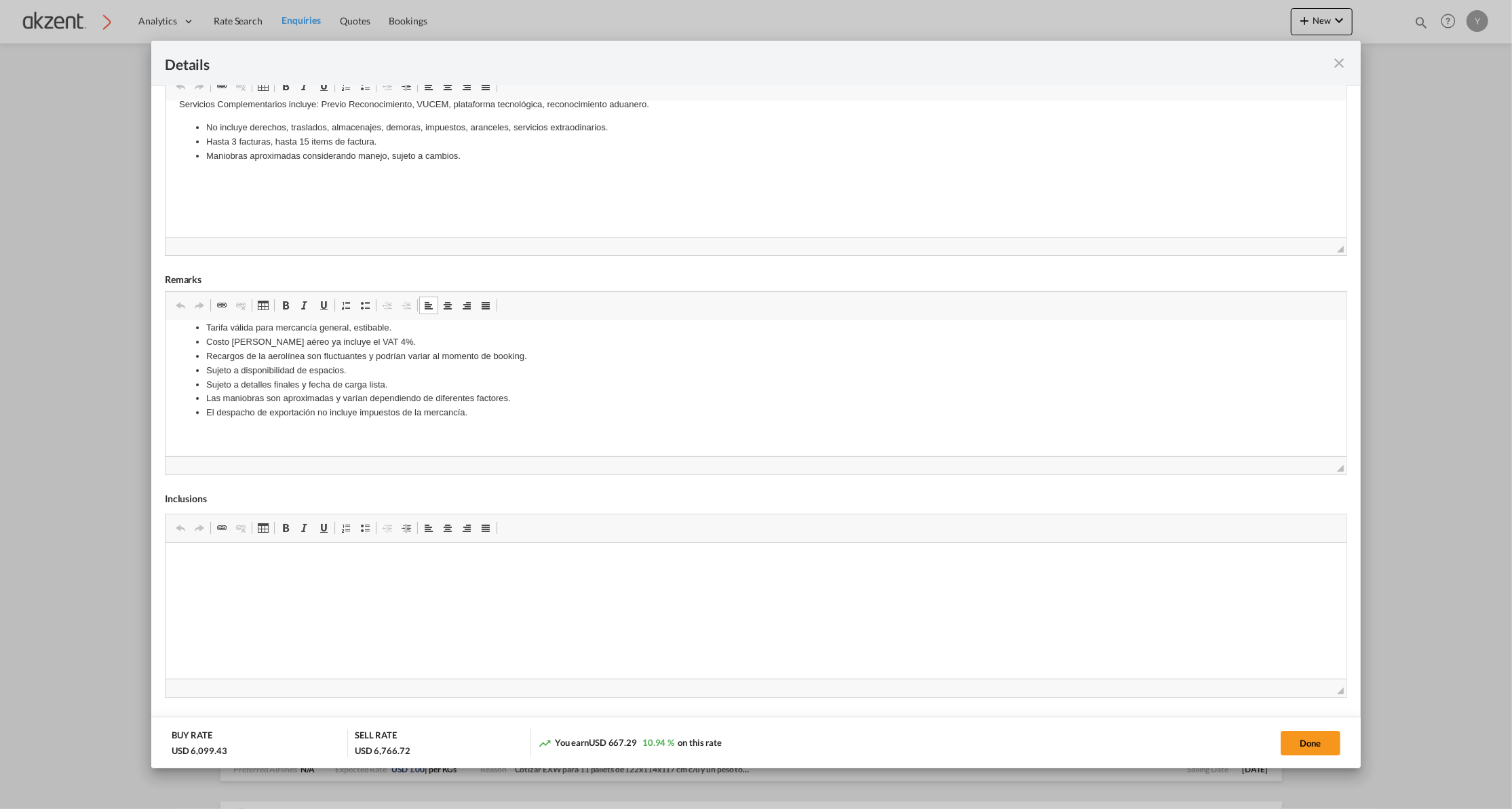
click at [513, 418] on li "El despacho de exportación no incluye impuestos de la mercancía." at bounding box center [755, 412] width 1100 height 15
click at [502, 437] on p "Editor de Texto Enriquecido, editor4" at bounding box center [756, 435] width 1154 height 15
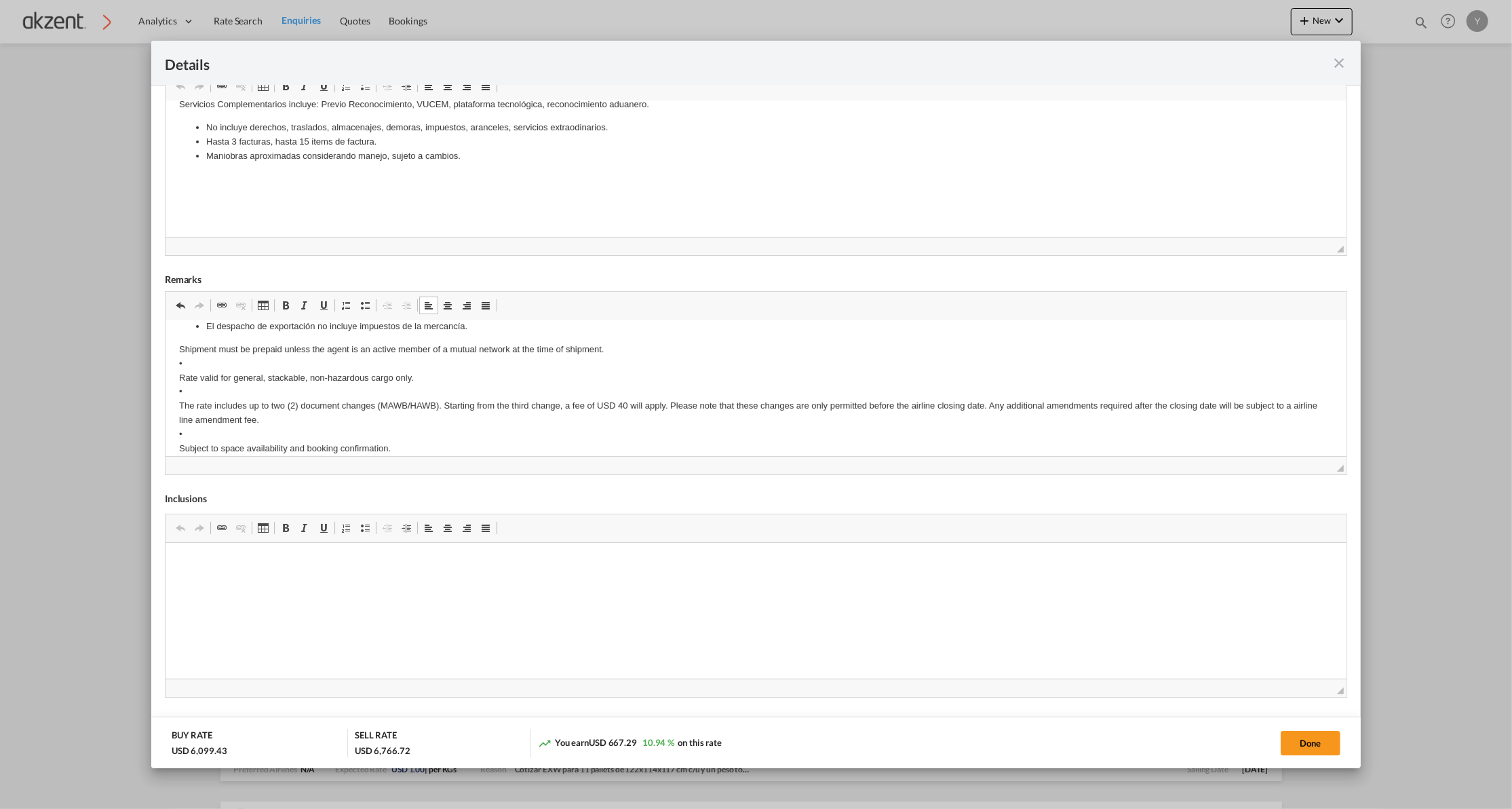
click at [194, 356] on p "Shipment must be prepaid unless the agent is an active member of a mutual netwo…" at bounding box center [756, 490] width 1154 height 296
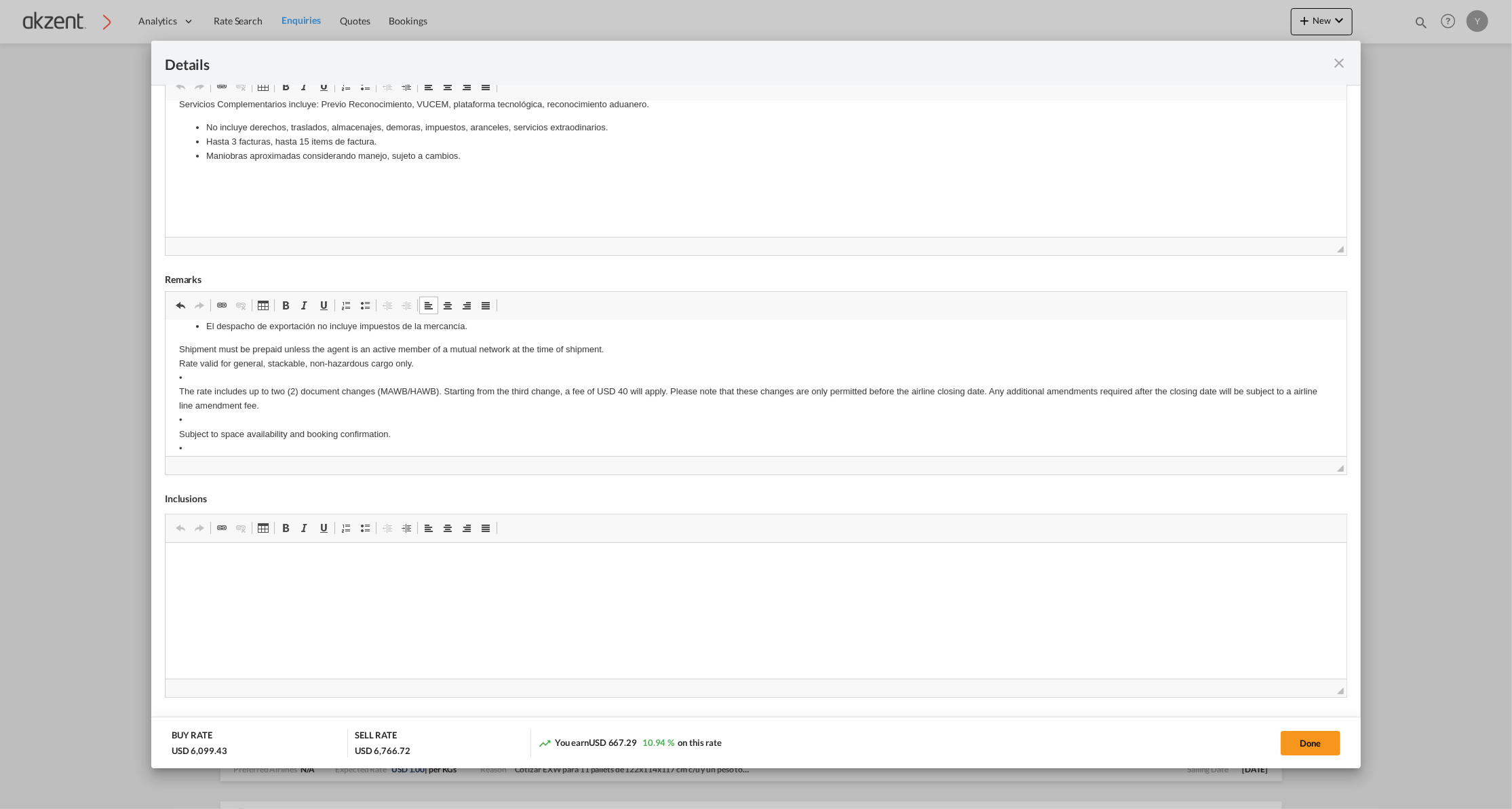
click at [206, 379] on p "Shipment must be prepaid unless the agent is an active member of a mutual netwo…" at bounding box center [756, 483] width 1154 height 282
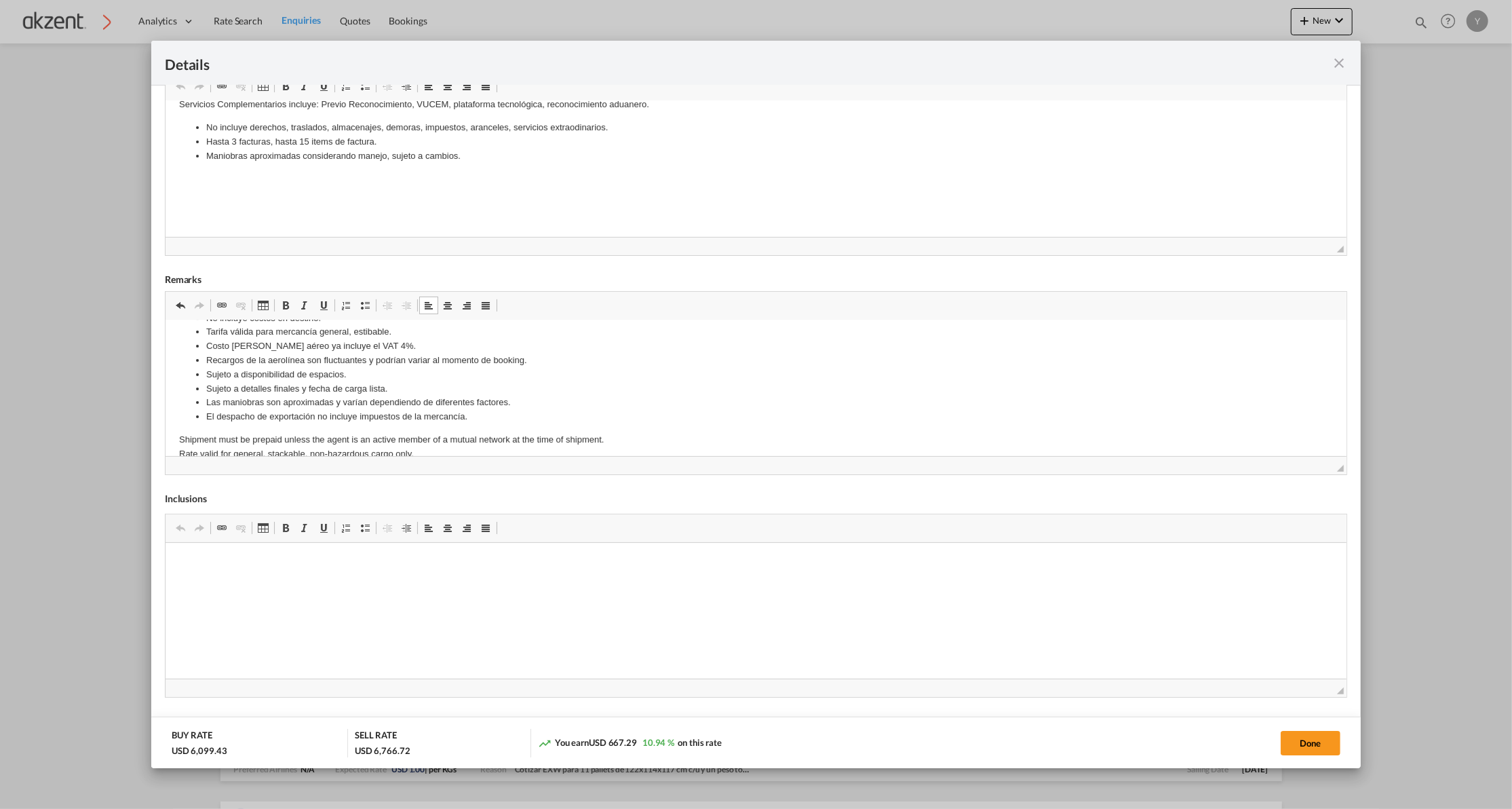
scroll to position [0, 0]
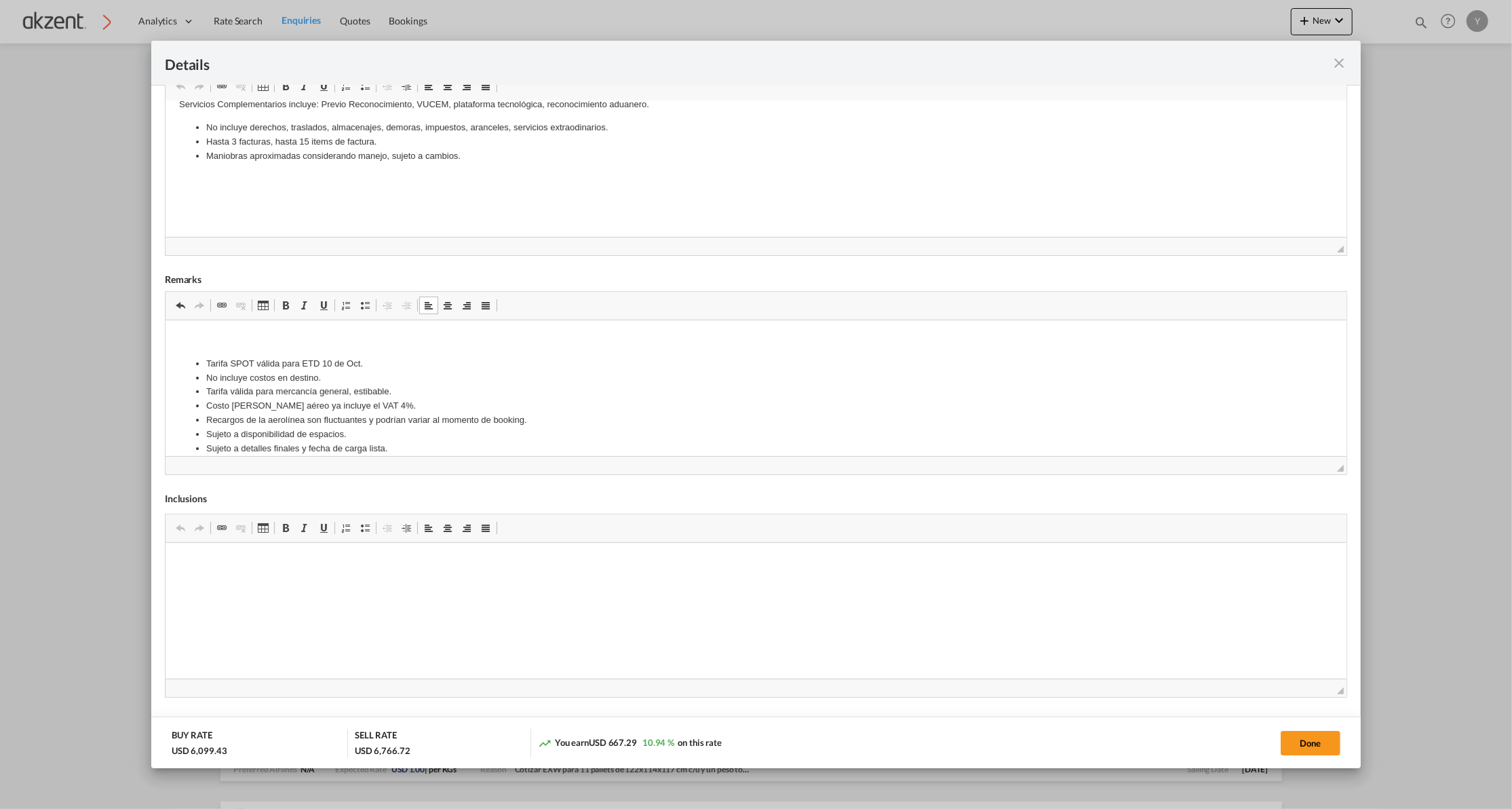
click at [259, 392] on li "Tarifa válida para mercancía general, estibable." at bounding box center [755, 391] width 1100 height 15
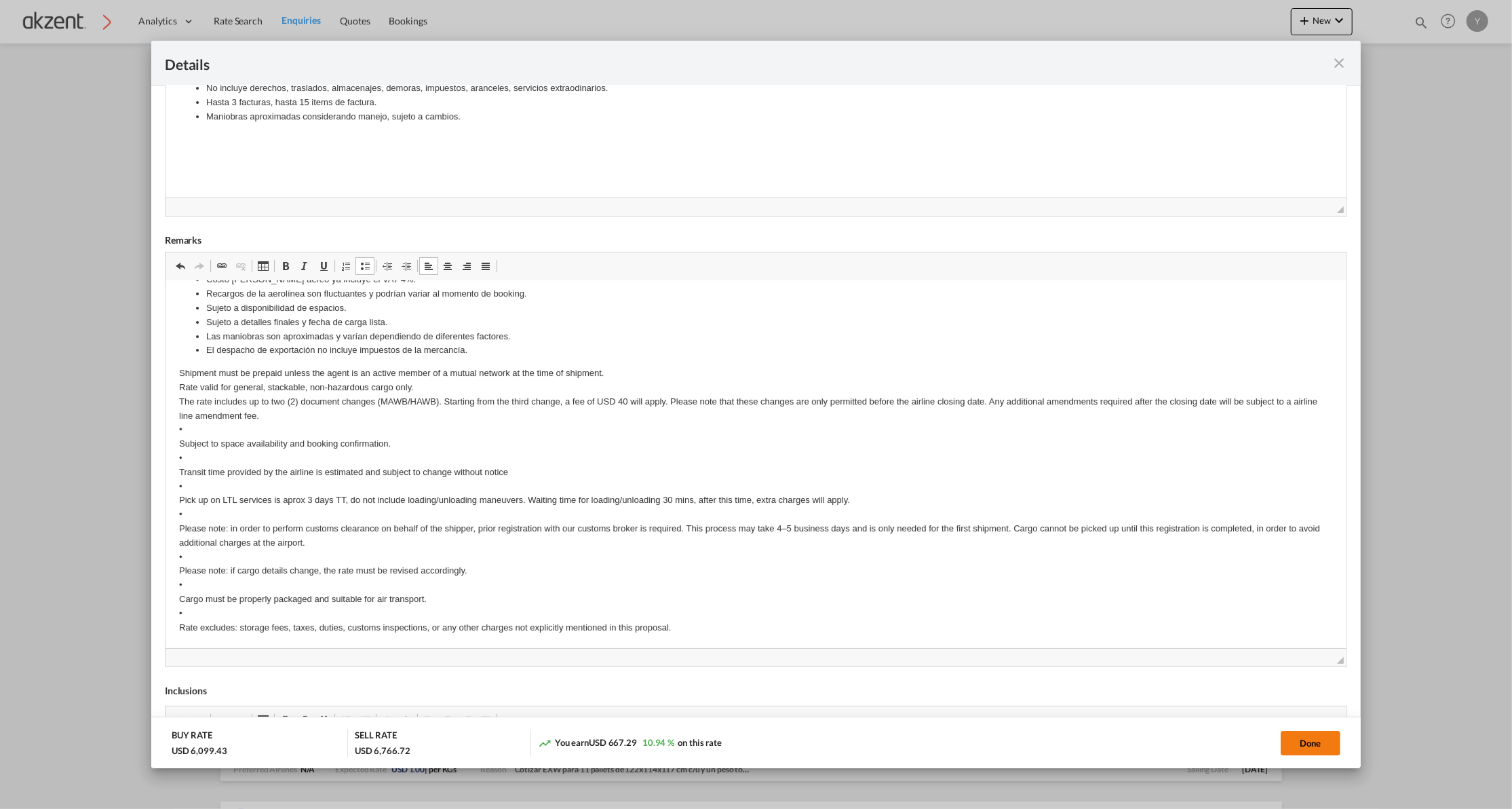
scroll to position [71, 0]
drag, startPoint x: 1328, startPoint y: 430, endPoint x: 1269, endPoint y: 740, distance: 315.6
click at [1269, 740] on md-dialog "Details Port of [GEOGRAPHIC_DATA] MTY/General [PERSON_NAME] [PERSON_NAME] Inter…" at bounding box center [756, 404] width 1210 height 728
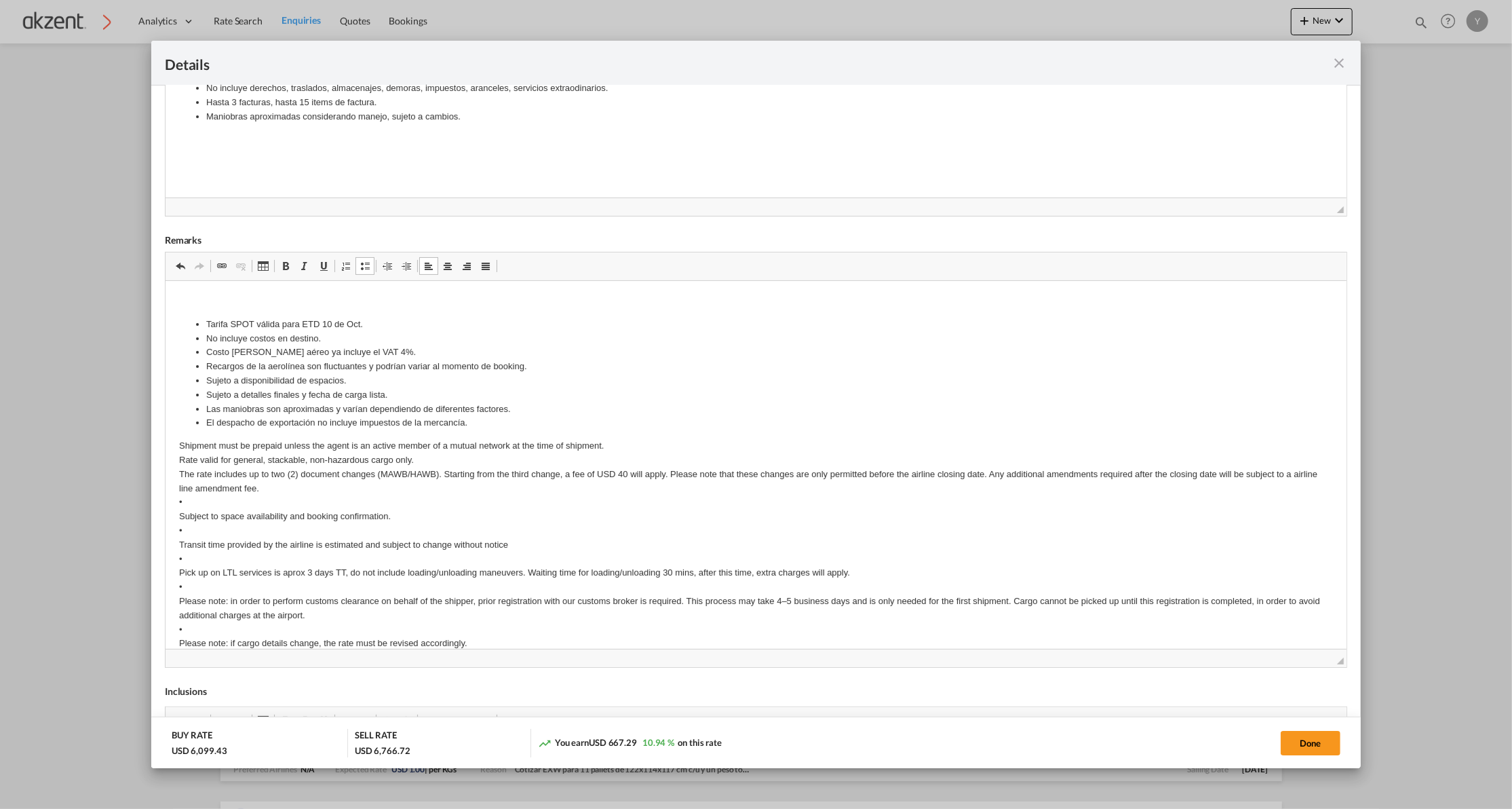
click at [229, 504] on p "Shipment must be prepaid unless the agent is an active member of a mutual netwo…" at bounding box center [756, 572] width 1154 height 268
click at [212, 528] on p "Shipment must be prepaid unless the agent is an active member of a mutual netwo…" at bounding box center [756, 572] width 1154 height 268
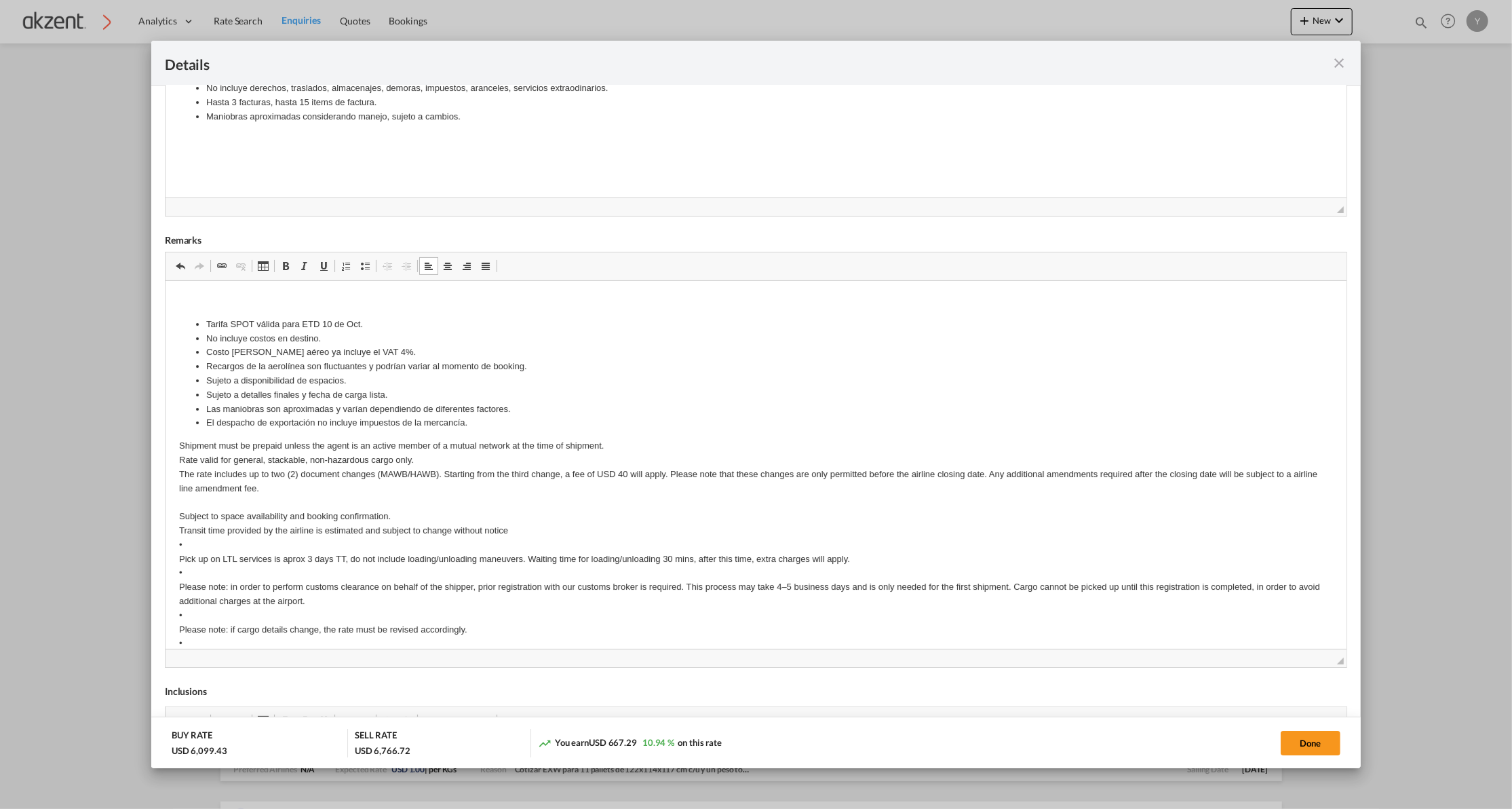
click at [248, 384] on li "Sujeto a disponibilidad de espacios." at bounding box center [755, 380] width 1100 height 15
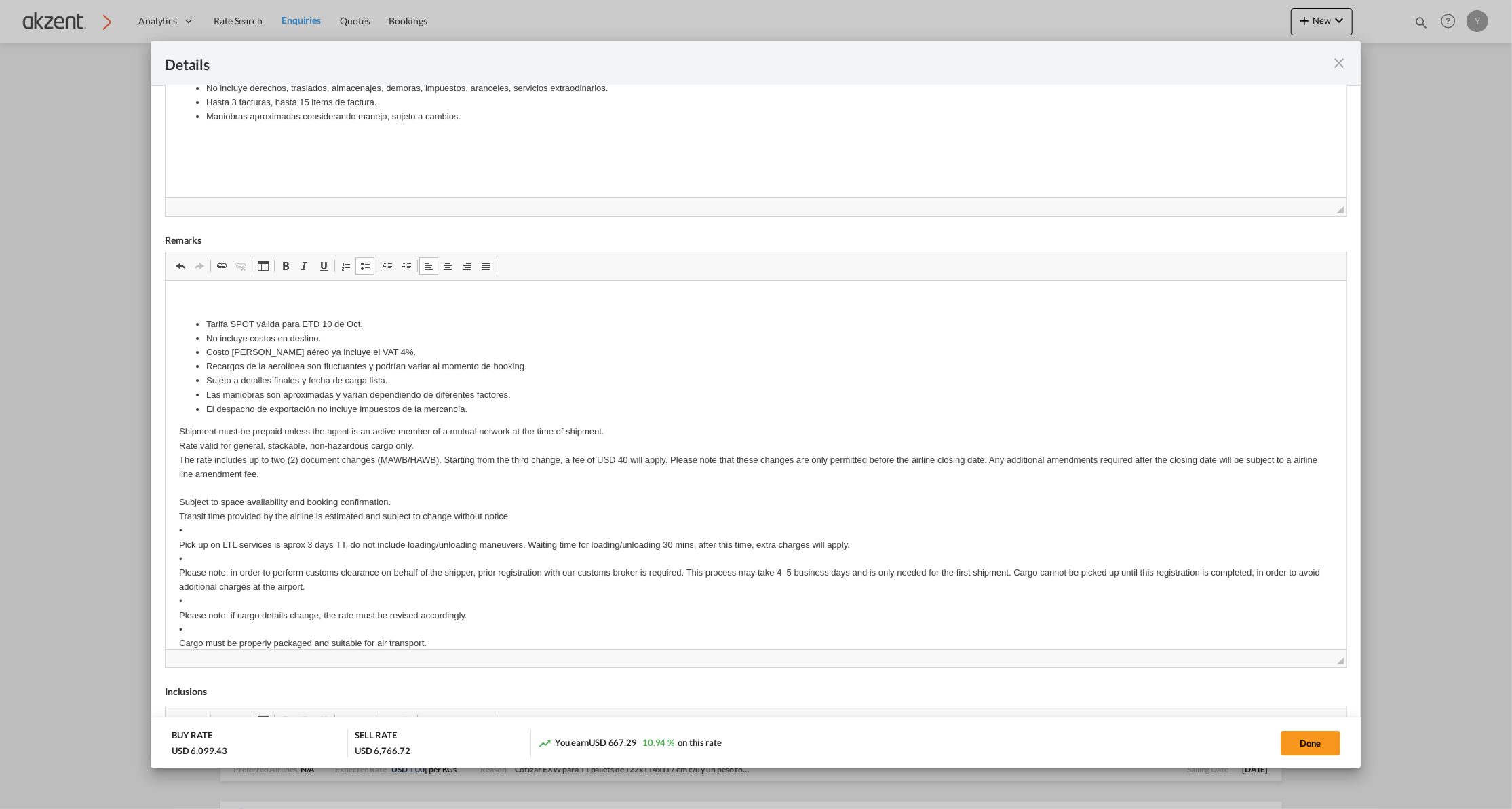
click at [248, 384] on li "Sujeto a detalles finales y fecha de carga lista." at bounding box center [755, 380] width 1100 height 15
click at [307, 382] on li "Sujeto a detalles finales y fecha de carga lista." at bounding box center [755, 380] width 1100 height 15
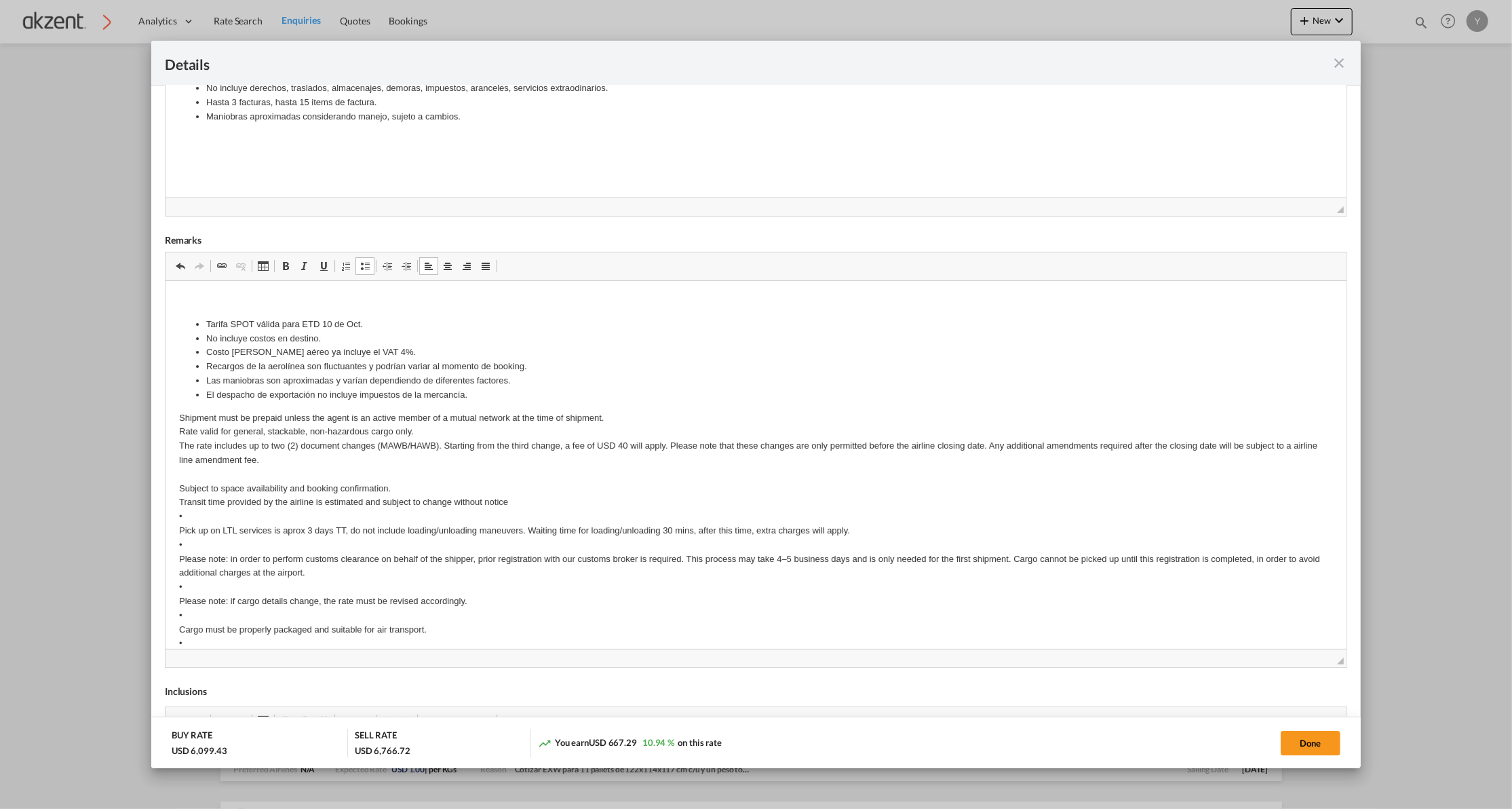
click at [211, 520] on p "Shipment must be prepaid unless the agent is an active member of a mutual netwo…" at bounding box center [756, 537] width 1154 height 253
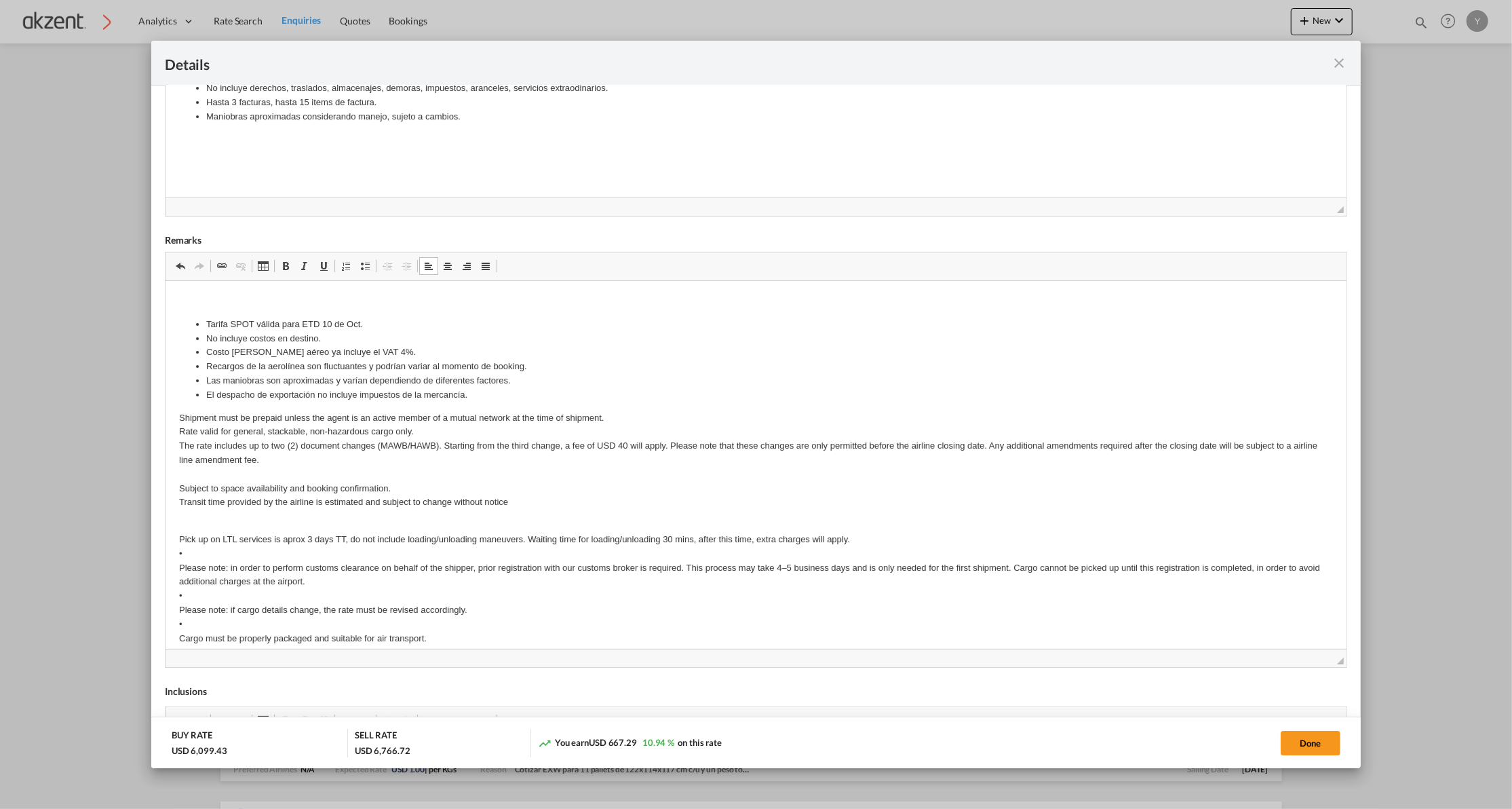
click at [228, 534] on p "Pick up on LTL services is aprox 3 days TT, do not include loading/unloading ma…" at bounding box center [756, 595] width 1154 height 156
click at [314, 538] on p "Pick up on FTL services is aprox 3 days TT, do not include loading/unloading ma…" at bounding box center [756, 595] width 1154 height 156
click at [427, 549] on p "Pick up on FTL services is aprox 1 days TT, do not include loading/unloading ma…" at bounding box center [756, 595] width 1154 height 156
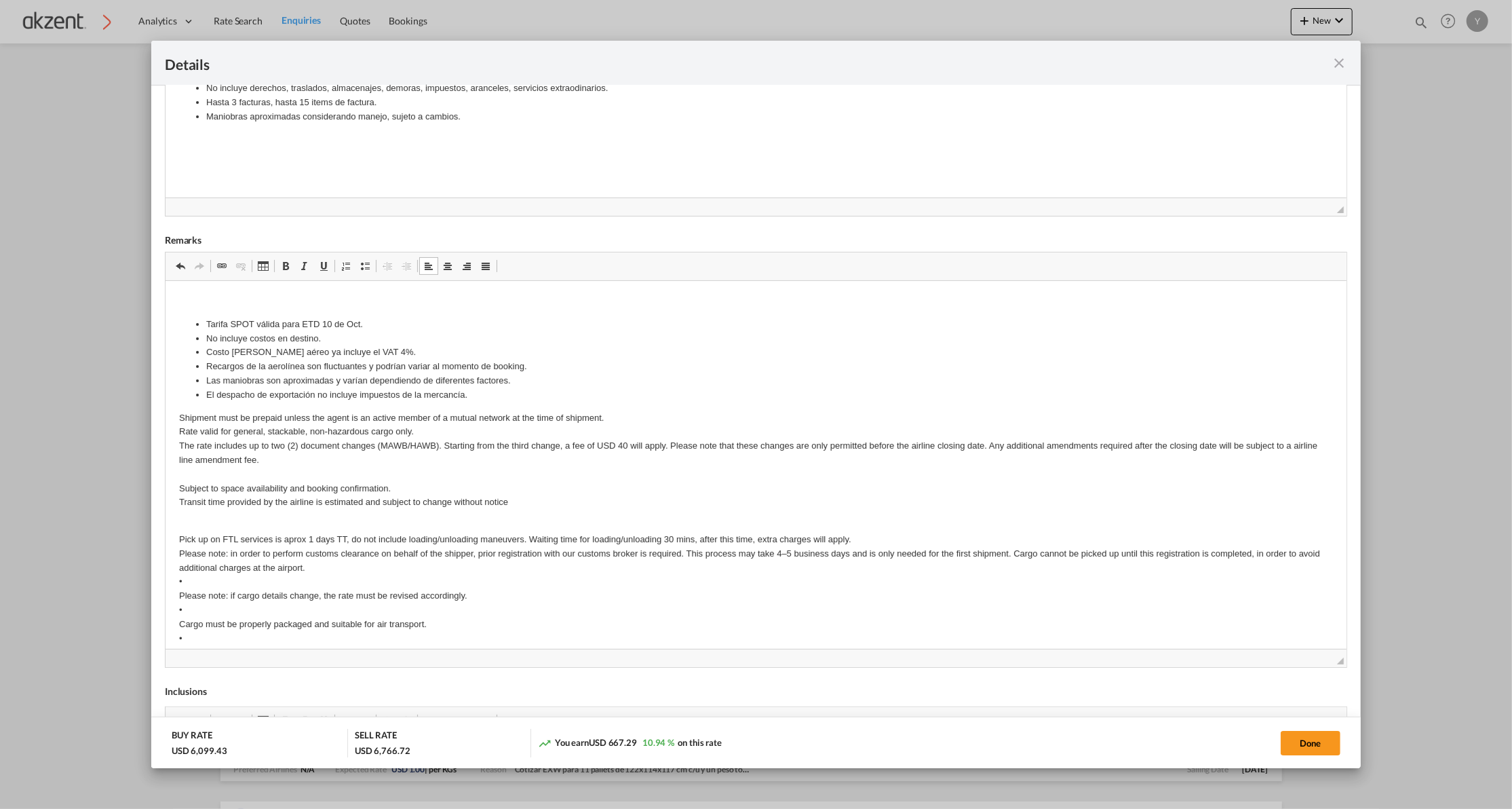
click at [666, 534] on p "Pick up on FTL services is aprox 1 days TT, do not include loading/unloading ma…" at bounding box center [756, 588] width 1154 height 141
click at [259, 571] on p "Pick up on FTL services is aprox 1 days TT, do not include loading/unloading ma…" at bounding box center [756, 588] width 1154 height 141
click at [247, 585] on p "Pick up on FTL services is aprox 1 days TT, do not include loading/unloading ma…" at bounding box center [756, 588] width 1154 height 141
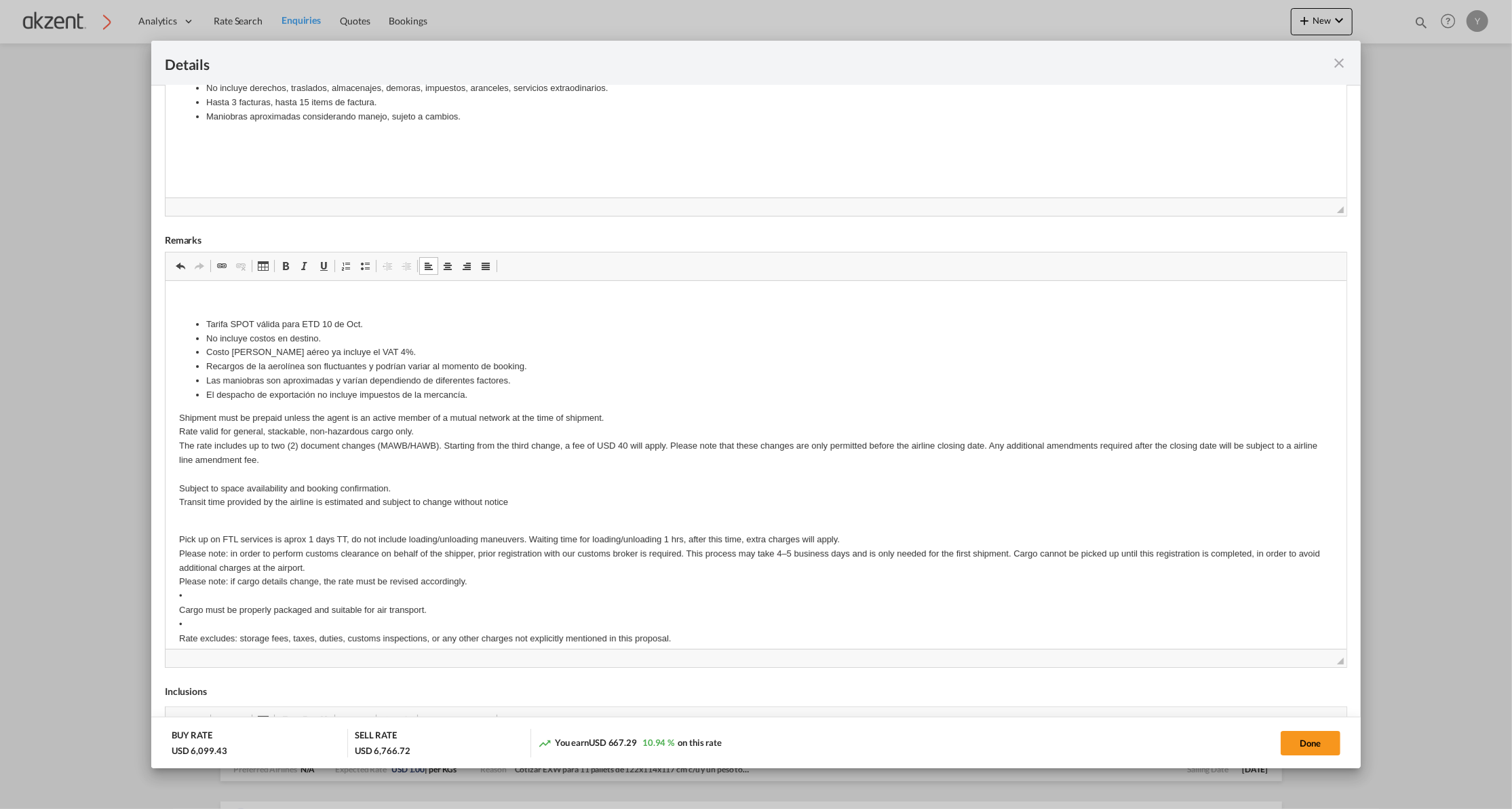
click at [199, 595] on p "Pick up on FTL services is aprox 1 days TT, do not include loading/unloading ma…" at bounding box center [756, 581] width 1154 height 127
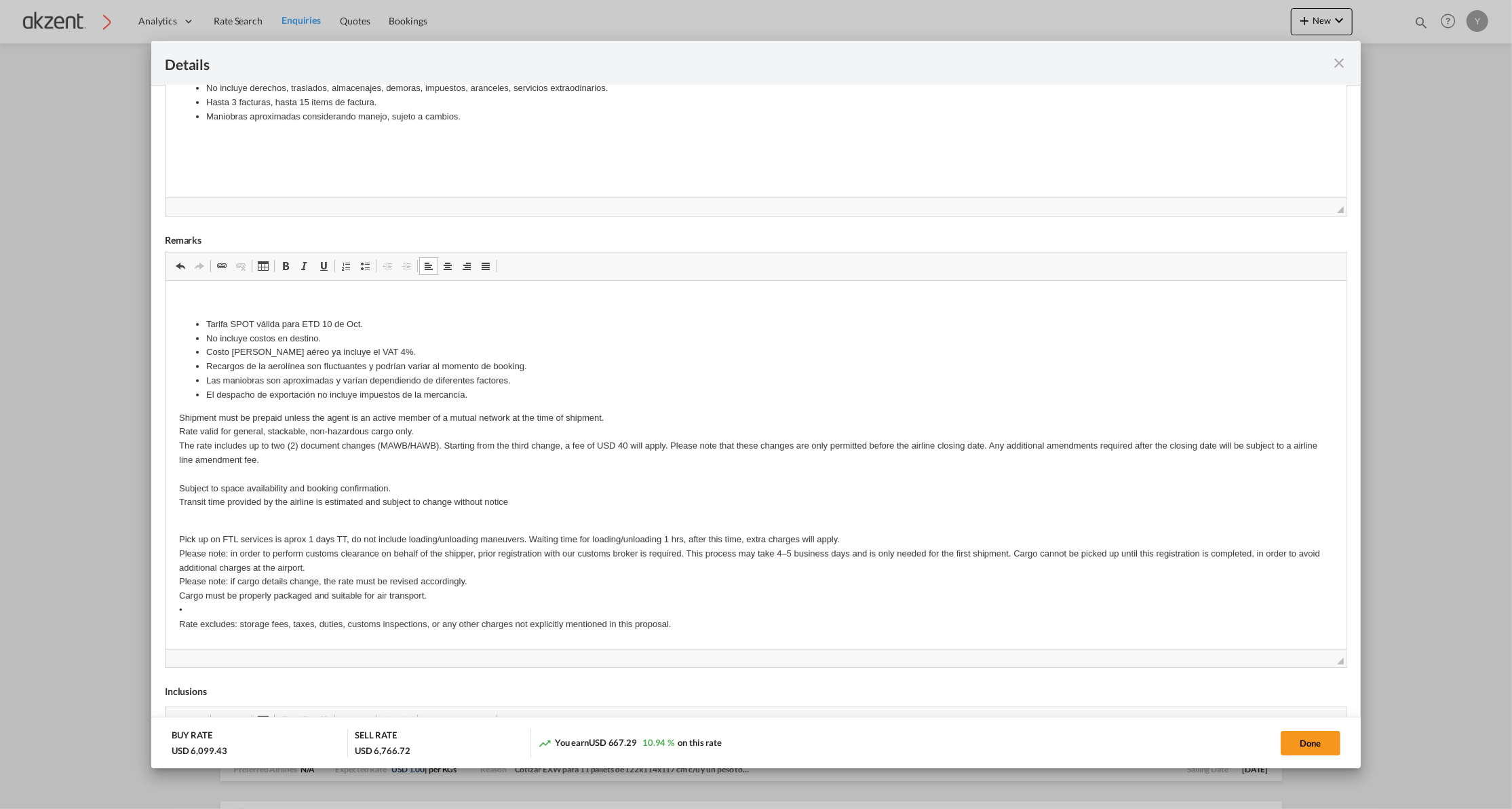
click at [342, 389] on li "El despacho de exportación no incluye impuestos de la mercancía." at bounding box center [755, 395] width 1100 height 15
click at [204, 601] on p "Pick up on FTL services is aprox 1 days TT, do not include loading/unloading ma…" at bounding box center [756, 574] width 1154 height 113
click at [201, 610] on p "Pick up on FTL services is aprox 1 days TT, do not include loading/unloading ma…" at bounding box center [756, 574] width 1154 height 113
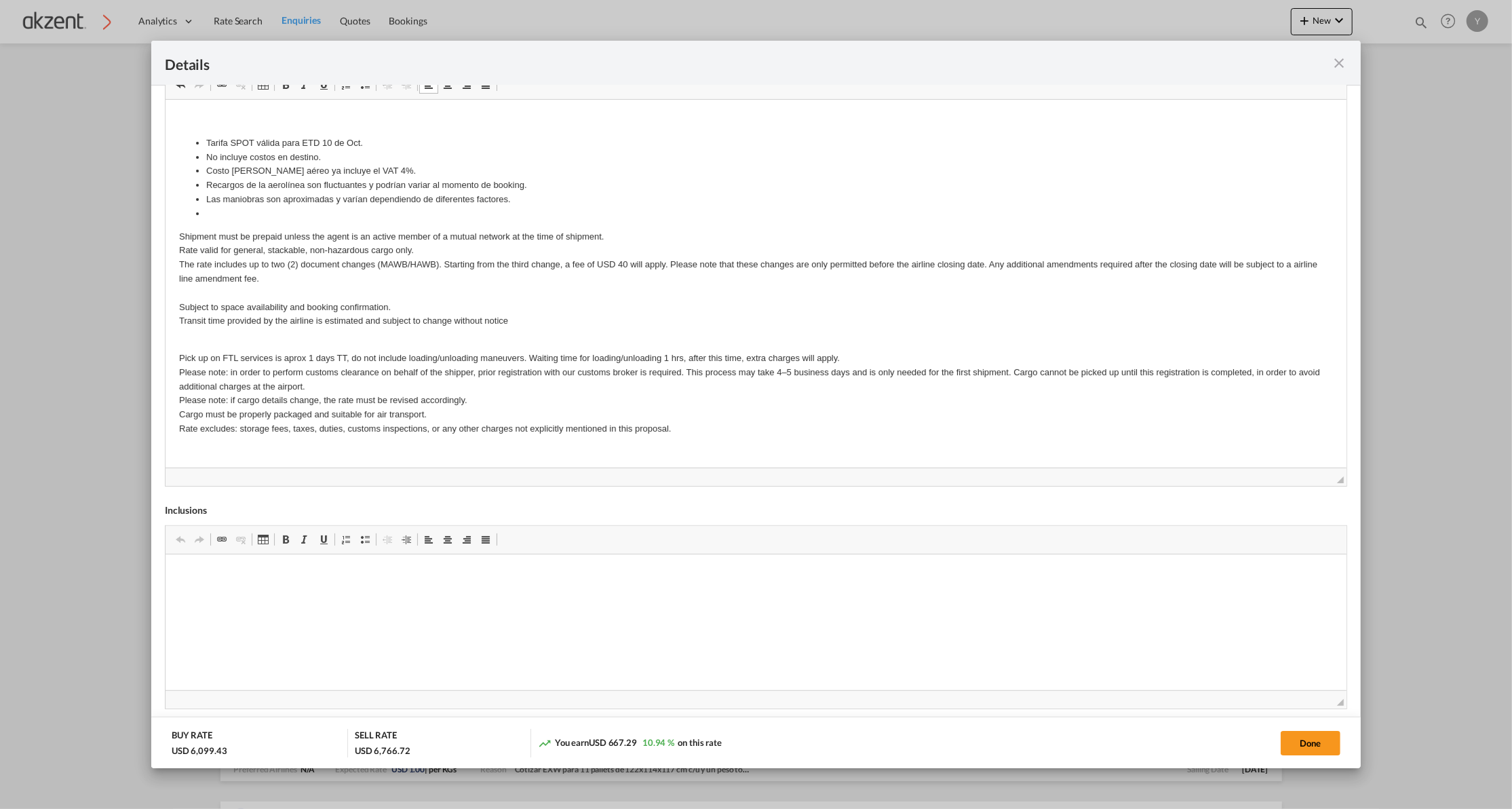
scroll to position [401, 0]
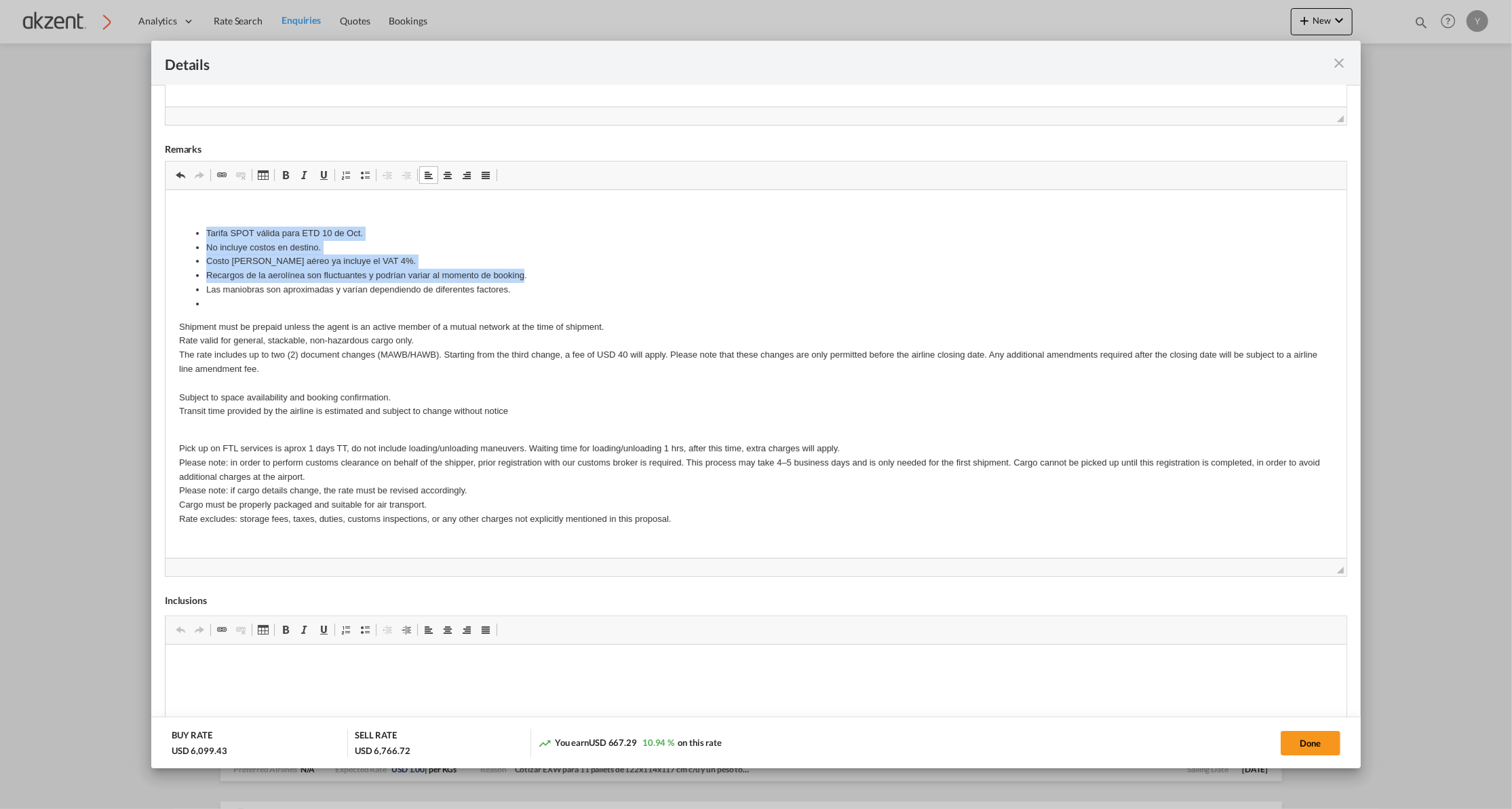
drag, startPoint x: 207, startPoint y: 233, endPoint x: 524, endPoint y: 275, distance: 319.8
click at [524, 275] on ul "Tarifa SPOT válida para ETD 10 de Oct. No incluye costos en destino. Costo [PER…" at bounding box center [756, 268] width 1154 height 85
click at [298, 264] on li "Costo [PERSON_NAME] aéreo ya incluye el VAT 4%." at bounding box center [755, 260] width 1100 height 15
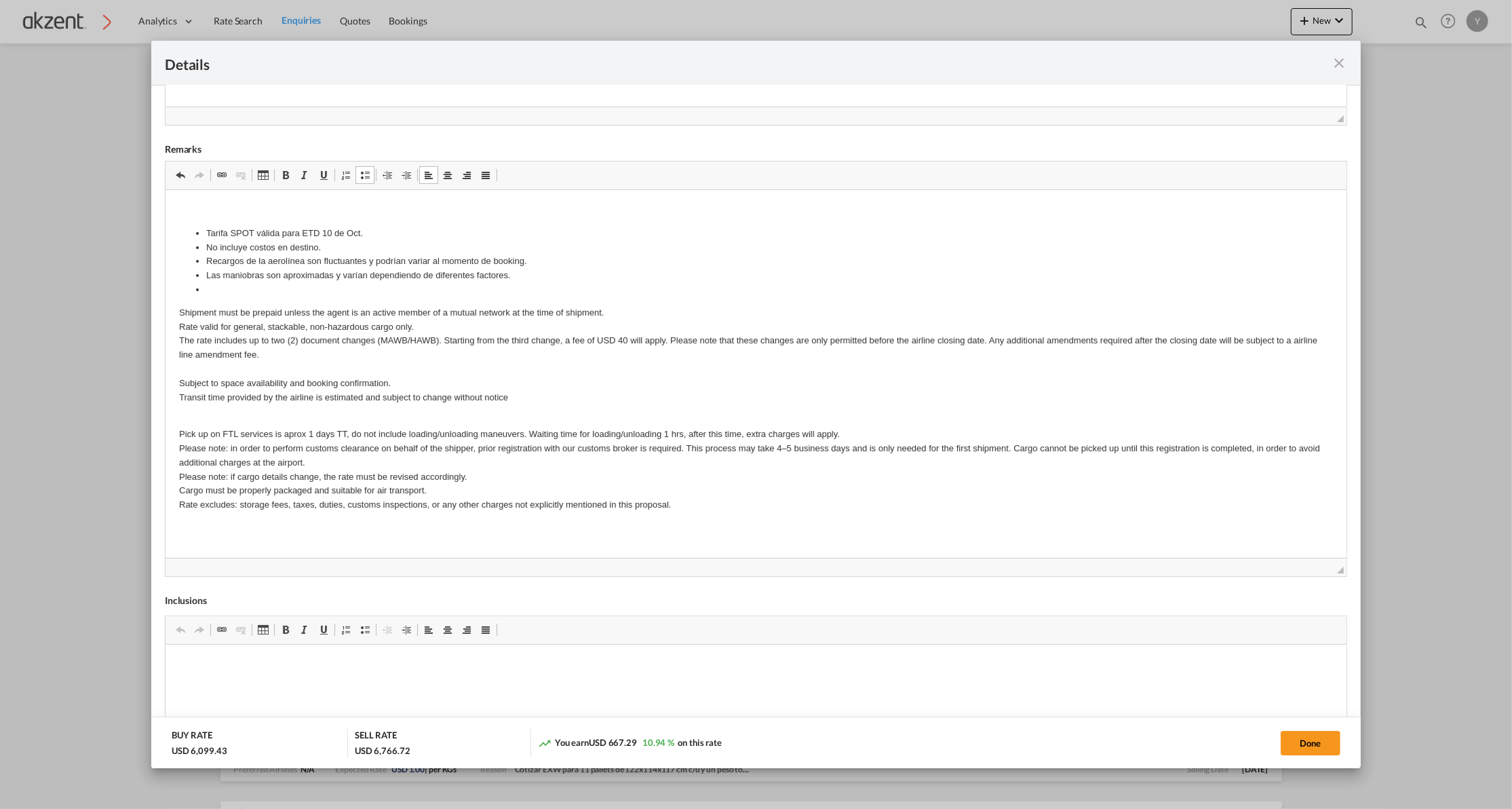
click at [217, 285] on li "Editor de Texto Enriquecido, editor4" at bounding box center [755, 289] width 1100 height 15
click at [522, 278] on li "Las maniobras son aproximadas y varían dependiendo de diferentes factores." at bounding box center [755, 275] width 1100 height 15
click at [305, 287] on li "Editor de Texto Enriquecido, editor4" at bounding box center [755, 289] width 1100 height 15
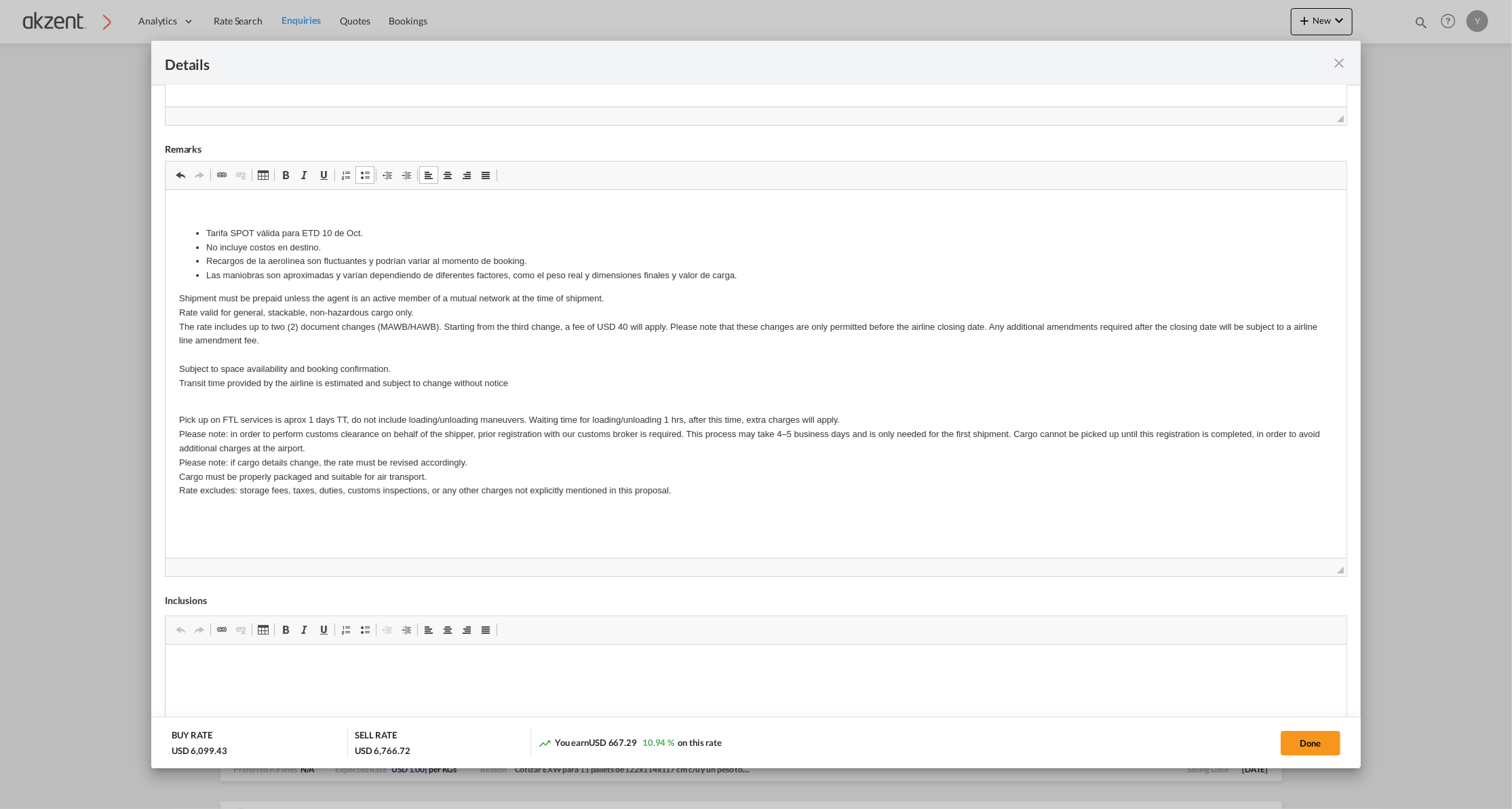
drag, startPoint x: 753, startPoint y: 282, endPoint x: 199, endPoint y: 223, distance: 557.1
click at [199, 223] on body "Tarifa SPOT válida para ETD 10 de Oct. No incluye costos en destino. Recargos d…" at bounding box center [756, 350] width 1154 height 295
click at [383, 234] on li "Tarifa SPOT válida para ETD 10 de Oct." at bounding box center [755, 233] width 1100 height 15
drag, startPoint x: 756, startPoint y: 277, endPoint x: 206, endPoint y: 230, distance: 552.0
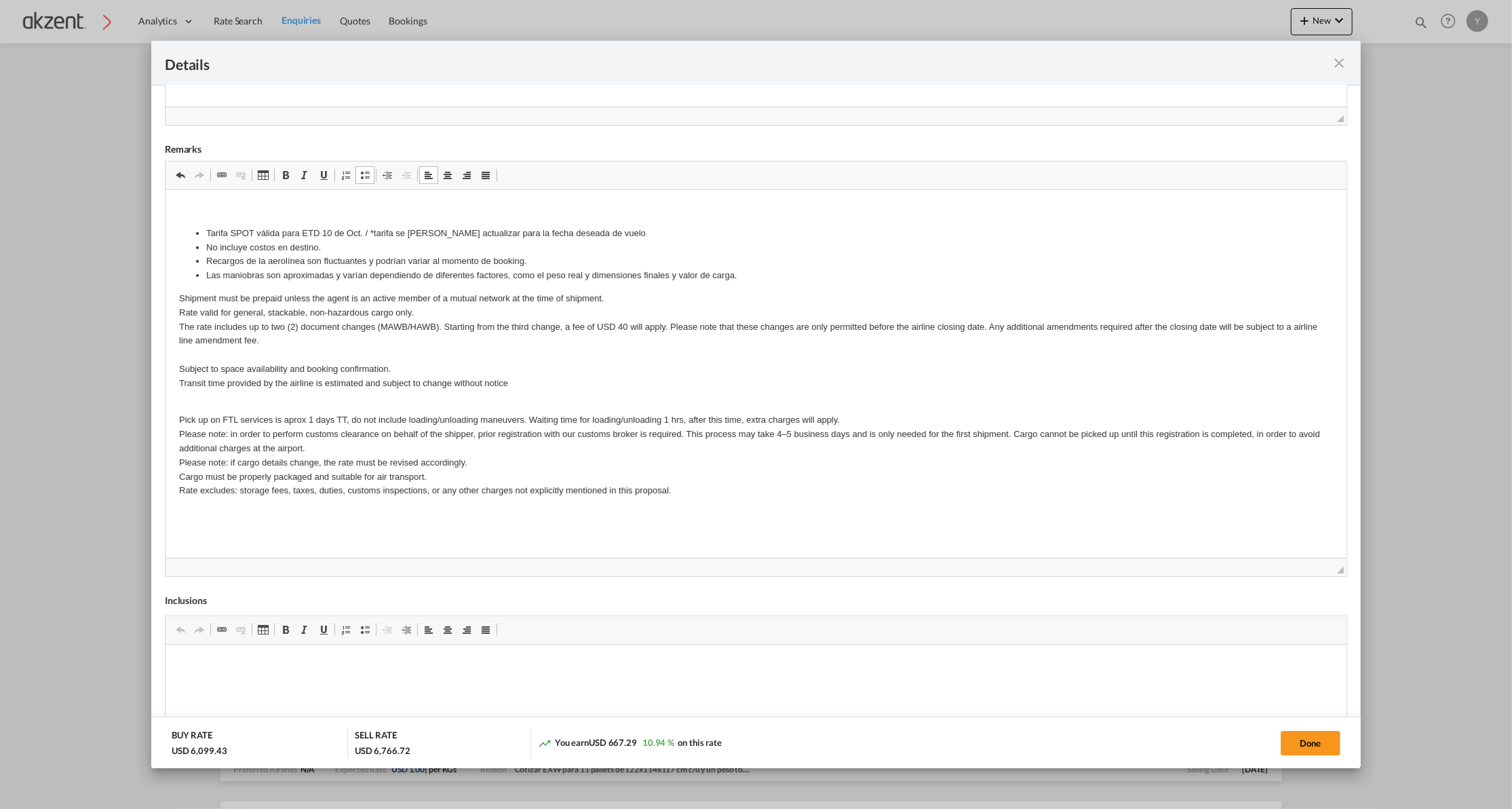
click at [206, 230] on ul "Tarifa SPOT válida para ETD 10 de Oct. / *tarifa se [PERSON_NAME] actualizar pa…" at bounding box center [756, 254] width 1154 height 56
click at [241, 247] on span "[DEMOGRAPHIC_DATA]" at bounding box center [278, 249] width 98 height 20
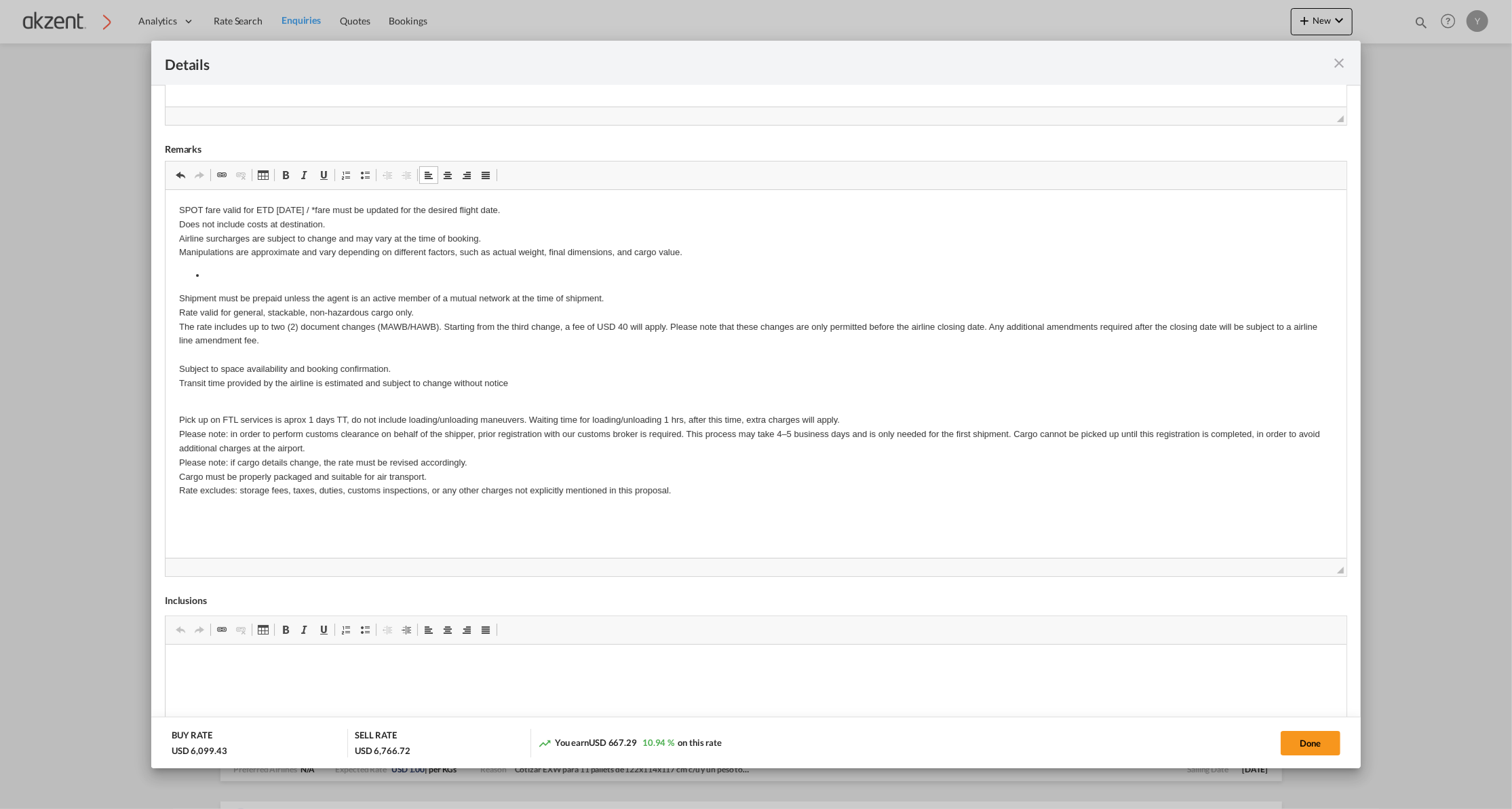
click at [218, 212] on p "SPOT fare valid for ETD [DATE] / *fare must be updated for the desired flight d…" at bounding box center [756, 231] width 1154 height 56
click at [209, 214] on p "SPOT fare valid for ETD [DATE] / *fare must be updated for the desired flight d…" at bounding box center [756, 231] width 1154 height 56
click at [253, 205] on p "SPOT ratevalid for ETD [DATE] / *fare must be updated for the desired flight da…" at bounding box center [756, 231] width 1154 height 56
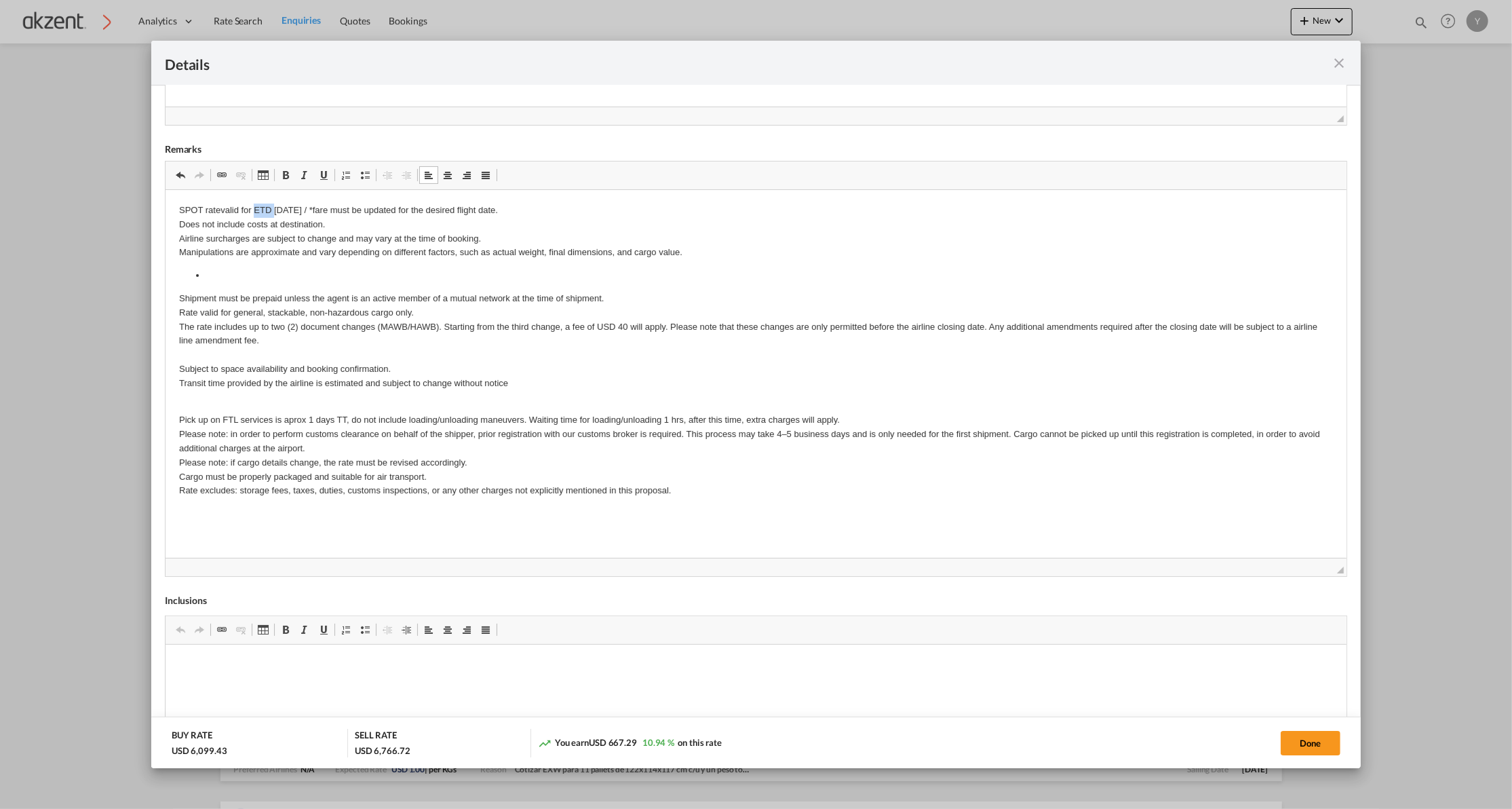
click at [253, 205] on p "SPOT ratevalid for ETD [DATE] / *fare must be updated for the desired flight da…" at bounding box center [756, 231] width 1154 height 56
click at [315, 208] on p "SPOT ratevalid for ETD [DATE] / *fare must be updated for the desired flight da…" at bounding box center [756, 231] width 1154 height 56
click at [315, 210] on p "SPOT ratevalid for ETD [DATE] / *must be updated for the desired flight date. D…" at bounding box center [756, 231] width 1154 height 56
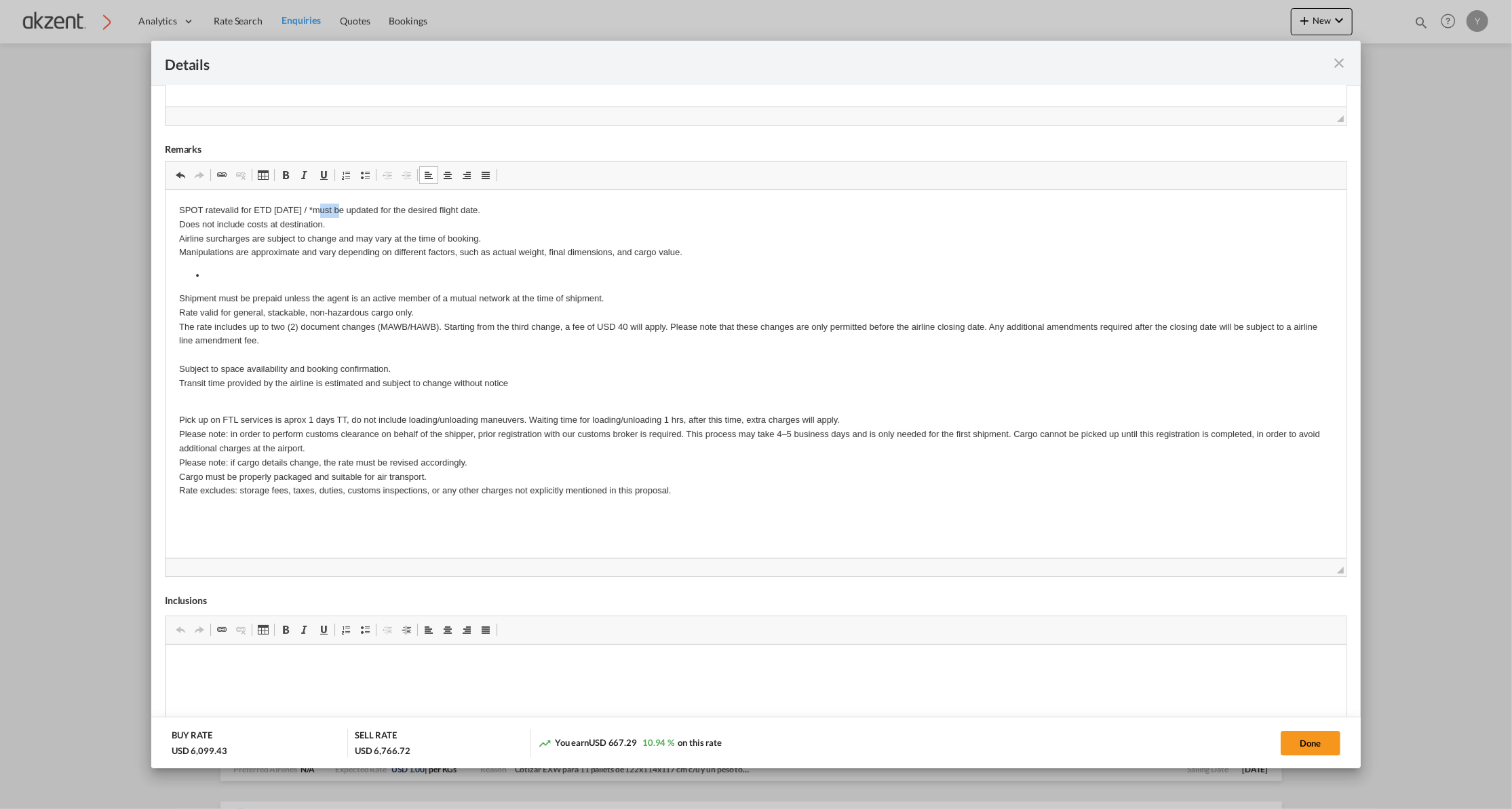
click at [315, 210] on p "SPOT ratevalid for ETD [DATE] / *must be updated for the desired flight date. D…" at bounding box center [756, 231] width 1154 height 56
click at [326, 180] on span "Port of ..." at bounding box center [324, 175] width 11 height 11
click at [221, 271] on li "Editor de Texto Enriquecido, editor4" at bounding box center [755, 275] width 1100 height 15
click at [505, 253] on p "SPOT ratevalid for ETD [DATE] / *must be updated for the desired flight date. D…" at bounding box center [756, 231] width 1154 height 56
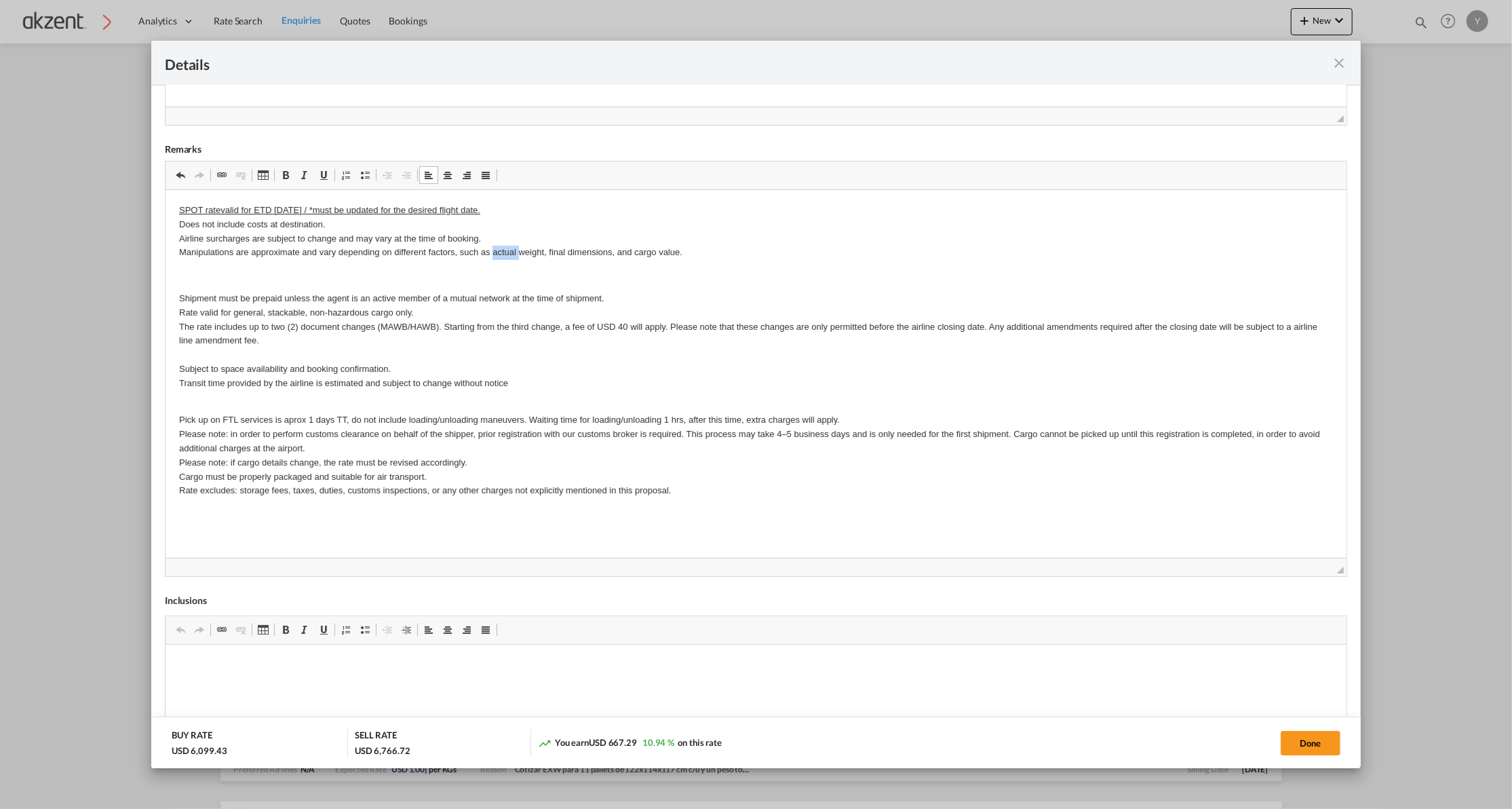
click at [505, 253] on p "SPOT ratevalid for ETD [DATE] / *must be updated for the desired flight date. D…" at bounding box center [756, 231] width 1154 height 56
click at [546, 249] on p "SPOT ratevalid for ETD [DATE] / *must be updated for the desired flight date. D…" at bounding box center [756, 231] width 1154 height 56
click at [198, 253] on p "SPOT ratevalid for ETD [DATE] / *must be updated for the desired flight date. D…" at bounding box center [756, 231] width 1154 height 56
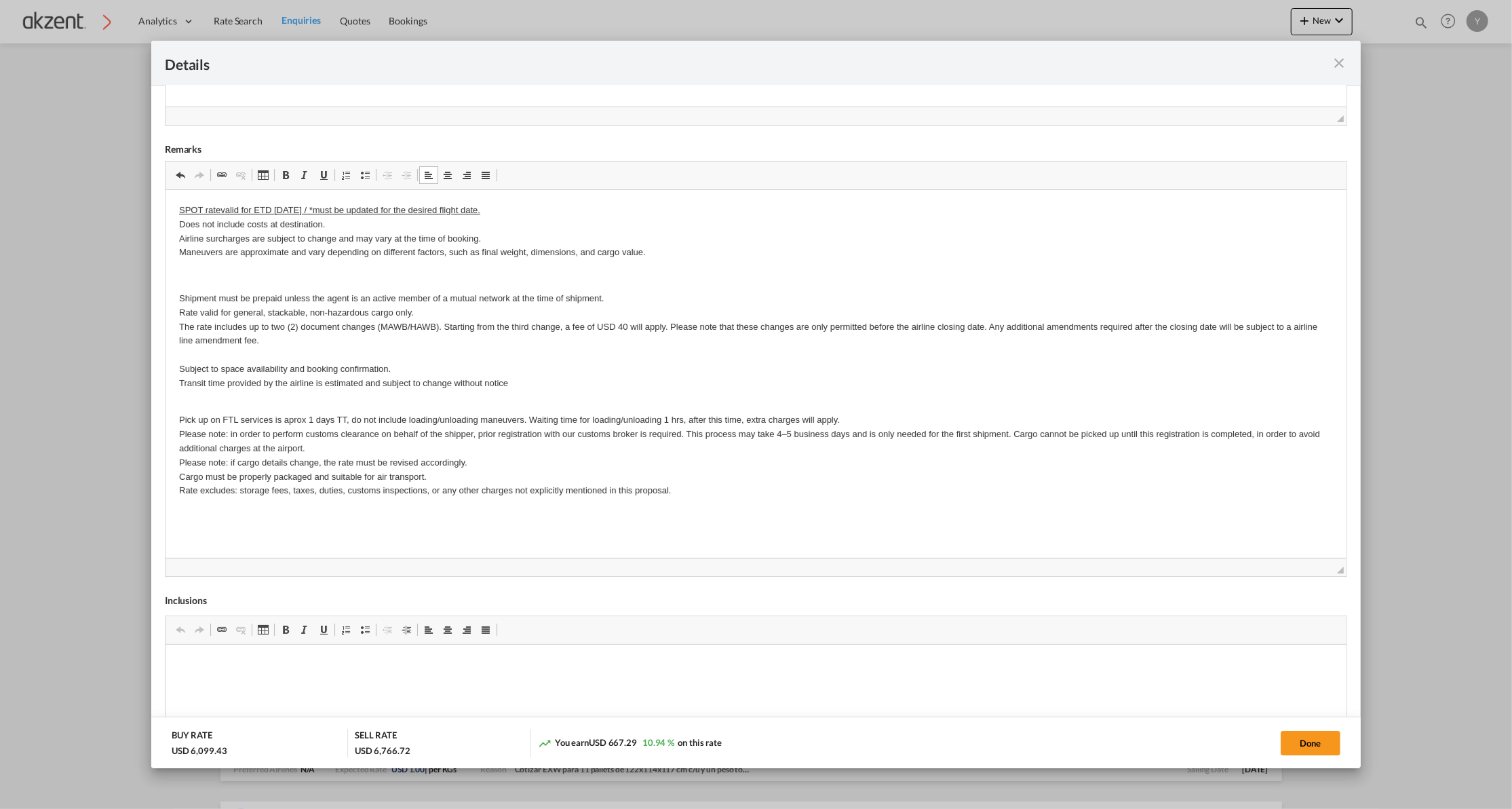
click at [297, 282] on p "Editor de Texto Enriquecido, editor4" at bounding box center [756, 275] width 1154 height 15
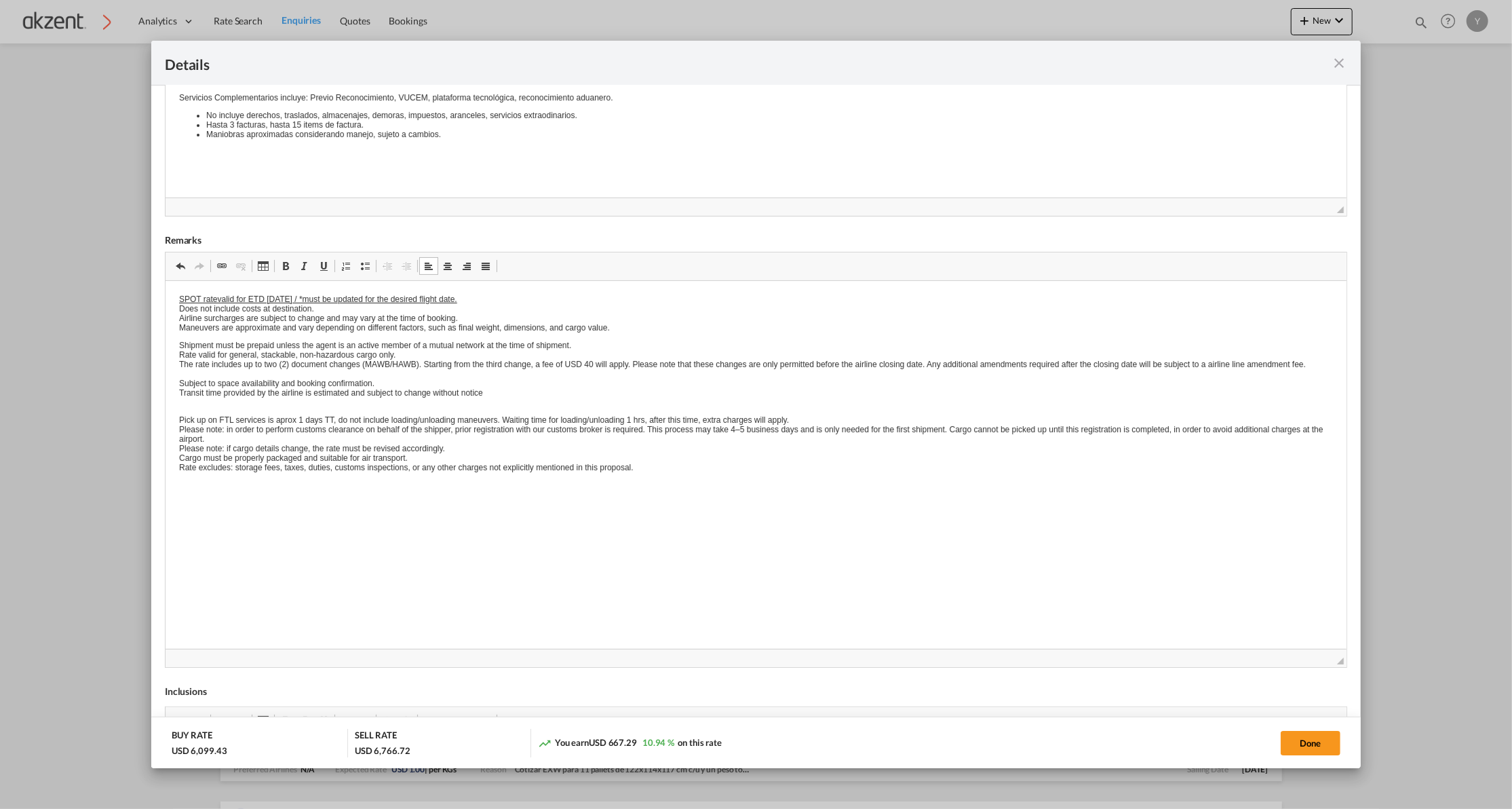
scroll to position [304, 0]
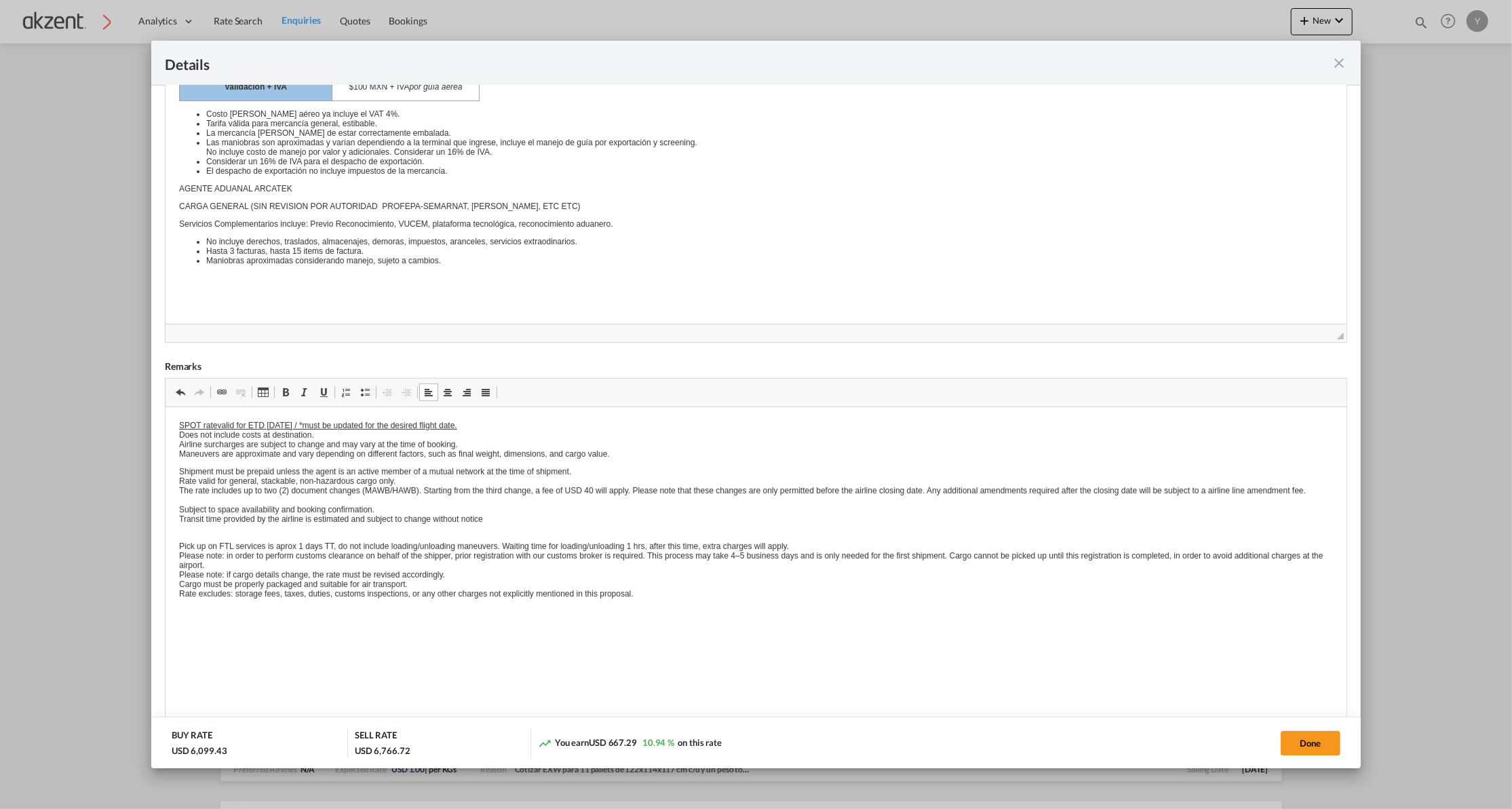
drag, startPoint x: 1328, startPoint y: 218, endPoint x: 1316, endPoint y: 377, distance: 159.5
click at [1316, 377] on div "Internal Remarks Rich Text Editor, editor6 [PERSON_NAME] de herramientas del ed…" at bounding box center [756, 530] width 1182 height 1053
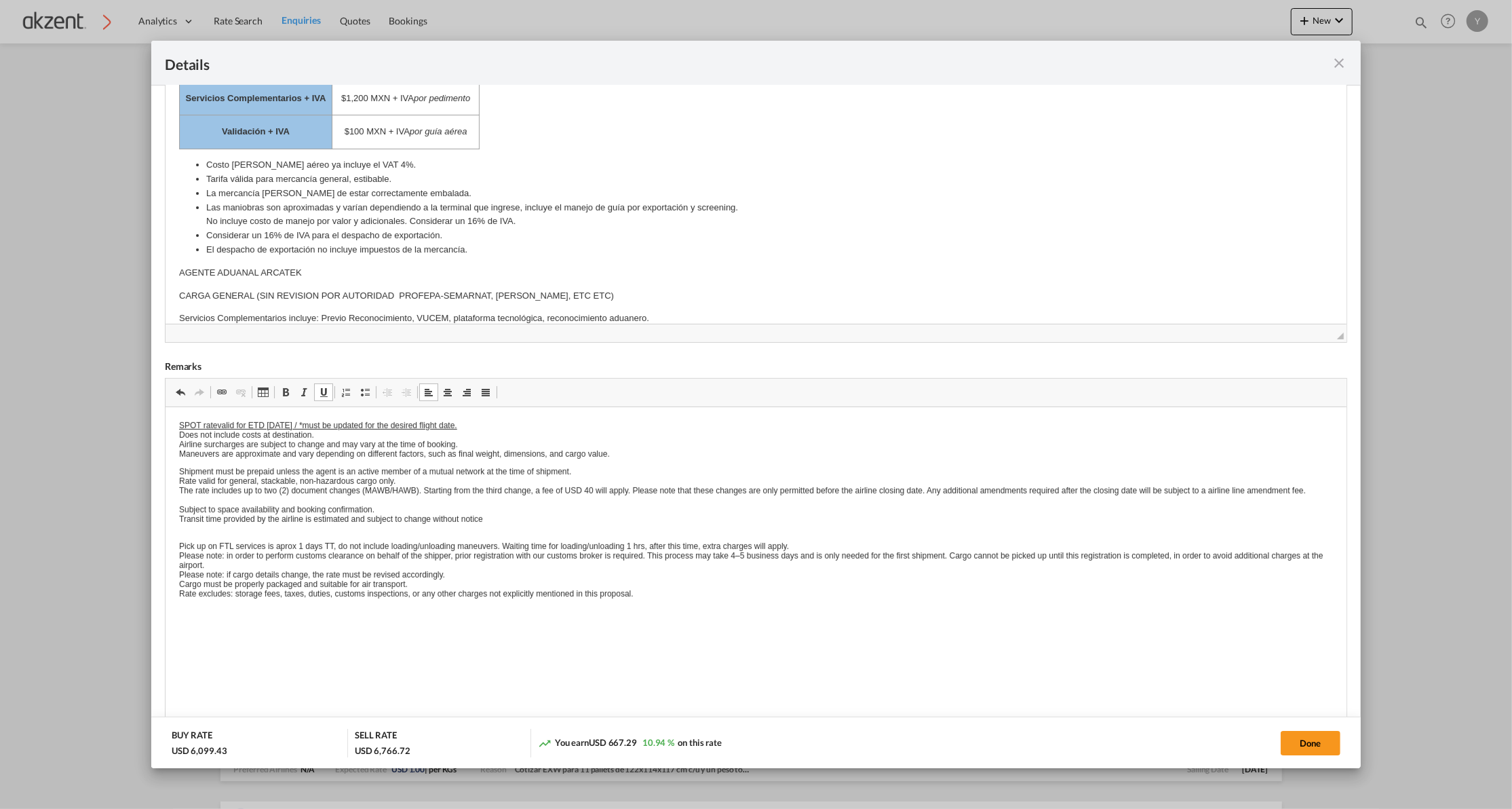
scroll to position [0, 0]
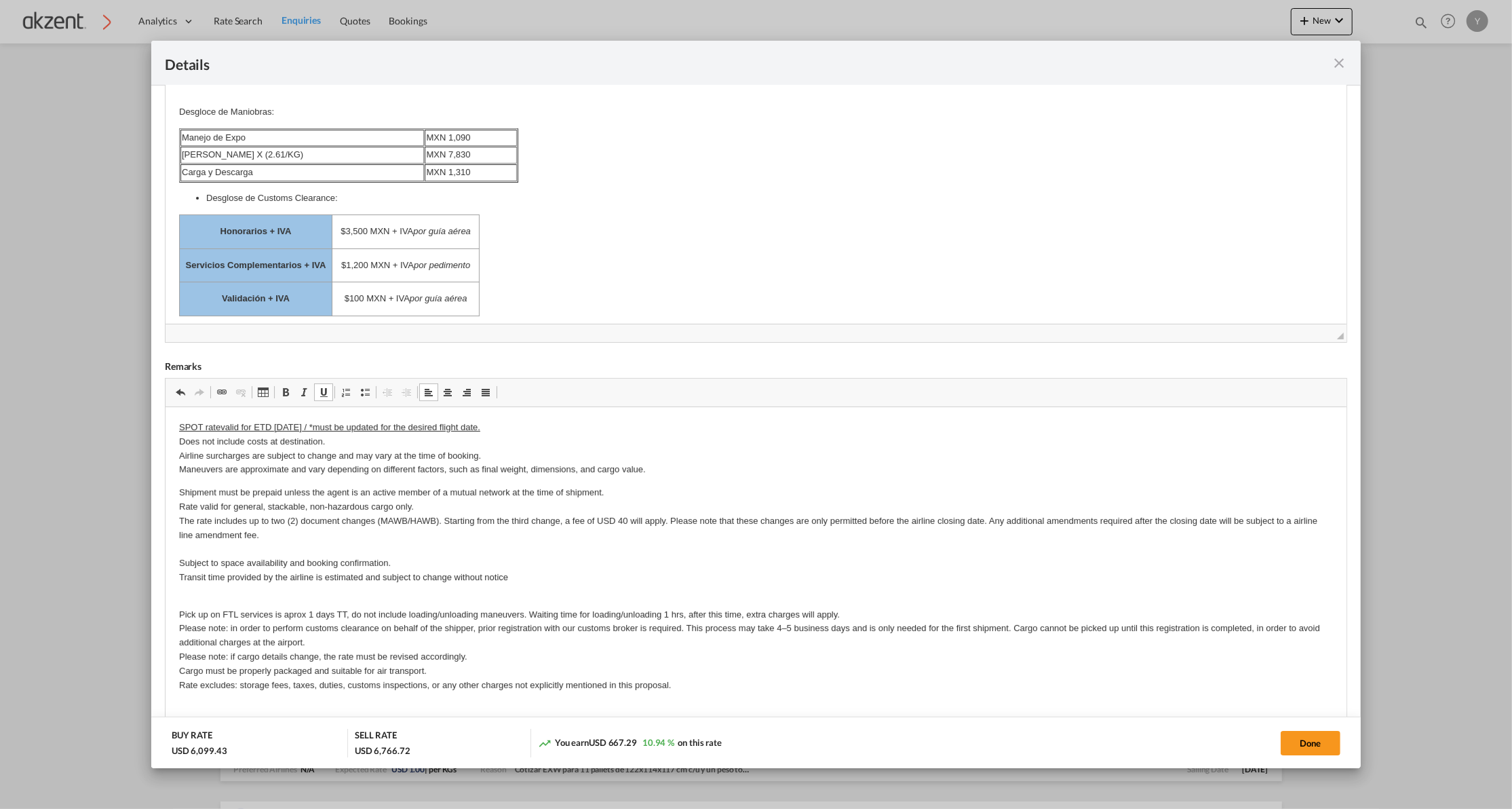
click at [501, 243] on body "Desgloce de Maniobras: Manejo de Expo MXN 1,090 [PERSON_NAME] X (2.61/KG) MXN 7…" at bounding box center [756, 343] width 1154 height 522
drag, startPoint x: 208, startPoint y: 251, endPoint x: 248, endPoint y: 256, distance: 40.3
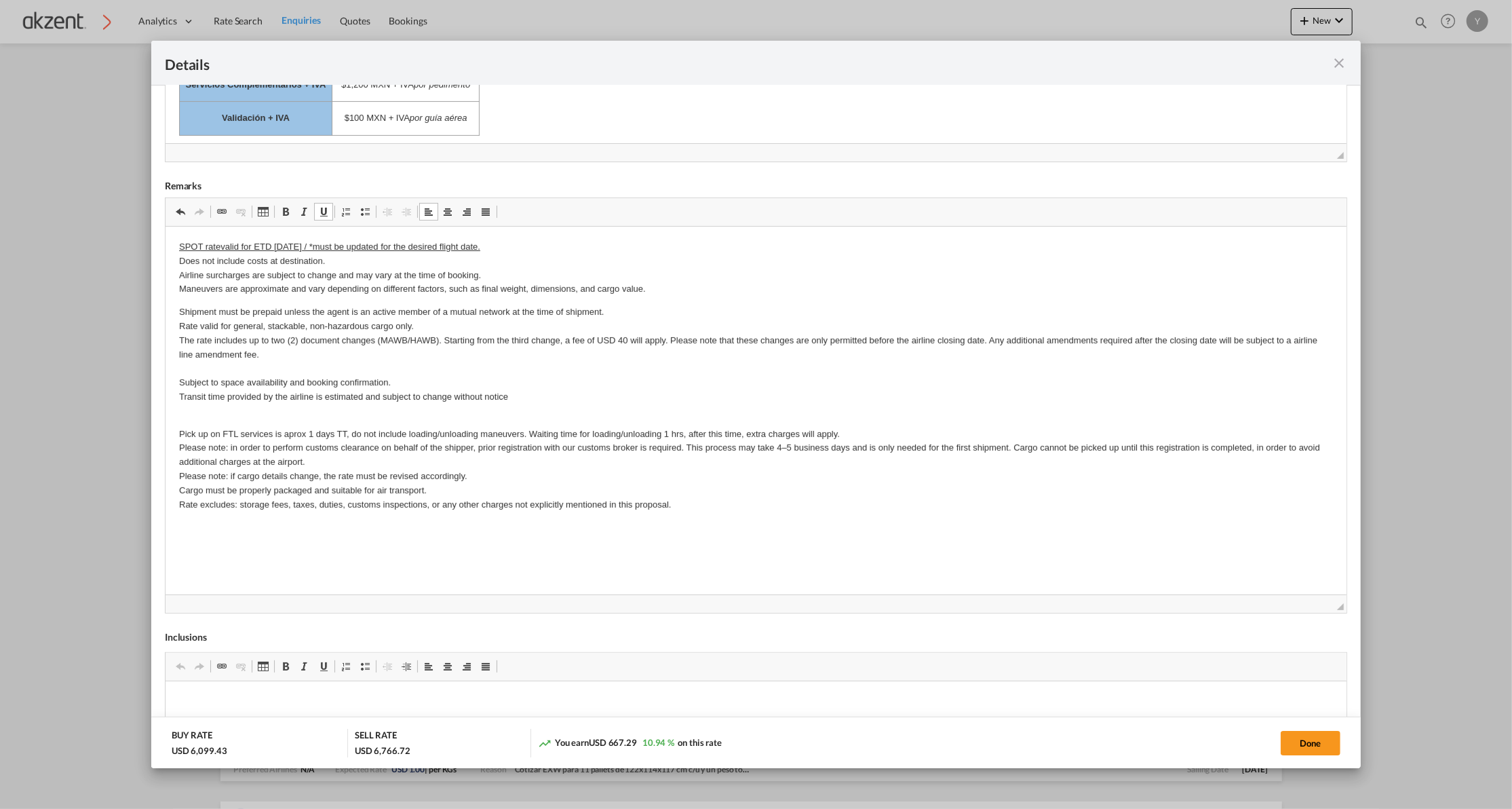
click at [698, 508] on p "Pick up on FTL services is aprox 1 days TT, do not include loading/unloading ma…" at bounding box center [756, 462] width 1154 height 99
click at [348, 459] on p "Pick up on FTL services is aprox 1 days TT, do not include loading/unloading ma…" at bounding box center [756, 462] width 1154 height 99
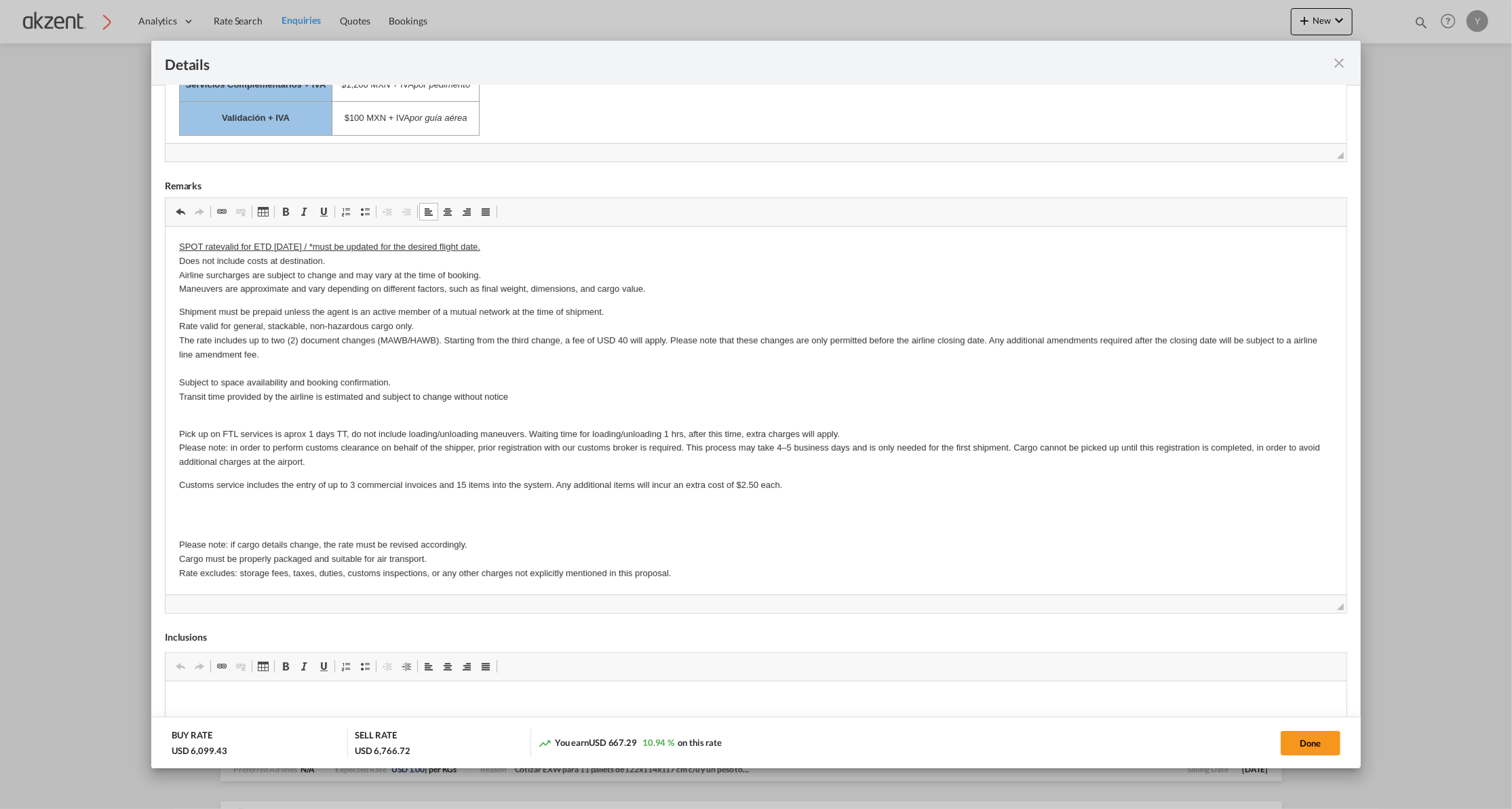
click at [293, 512] on p "Editor de Texto Enriquecido, editor4" at bounding box center [756, 508] width 1154 height 15
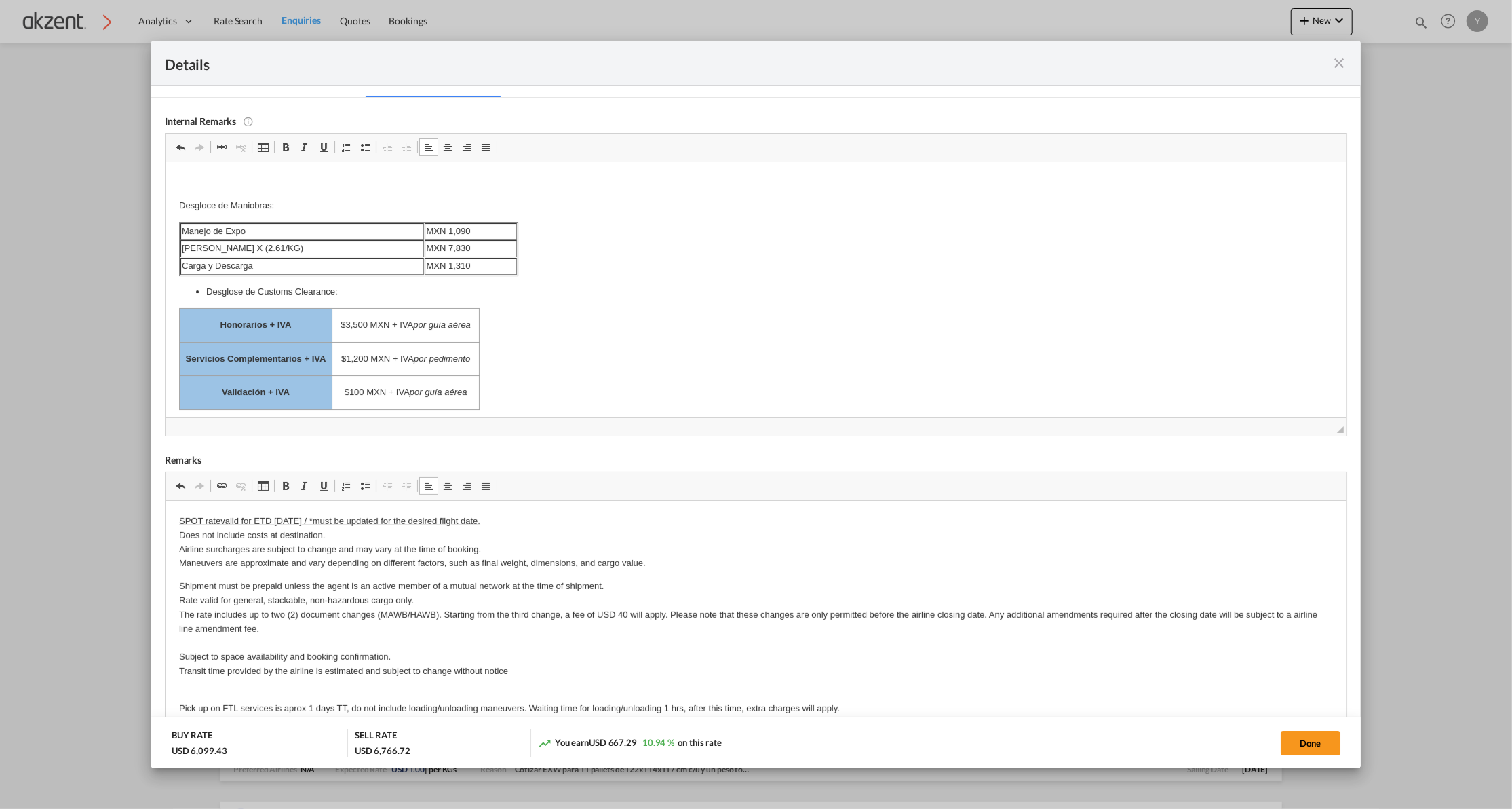
scroll to position [30, 0]
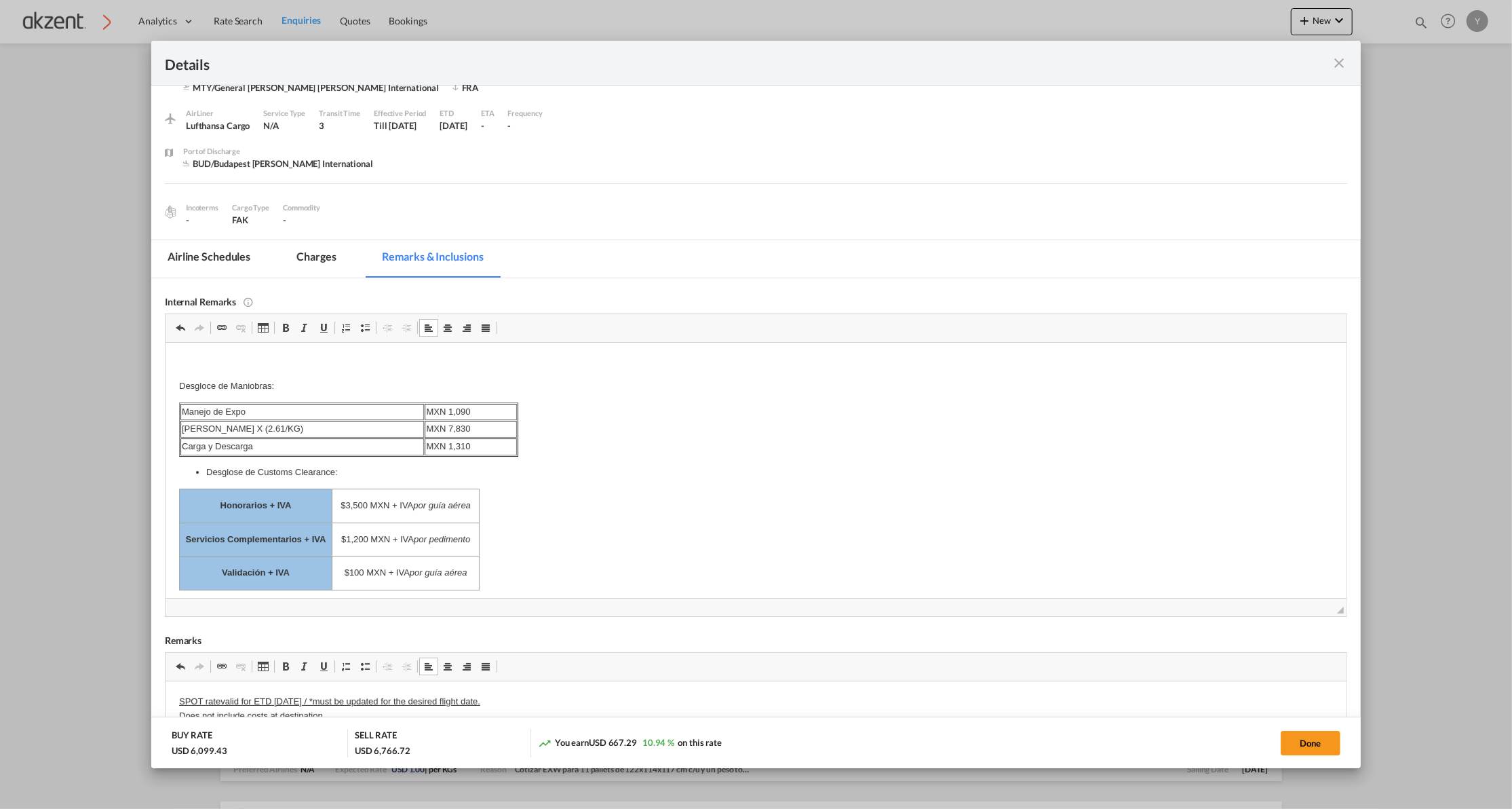
click at [305, 260] on md-tab-item "Charges" at bounding box center [316, 259] width 72 height 37
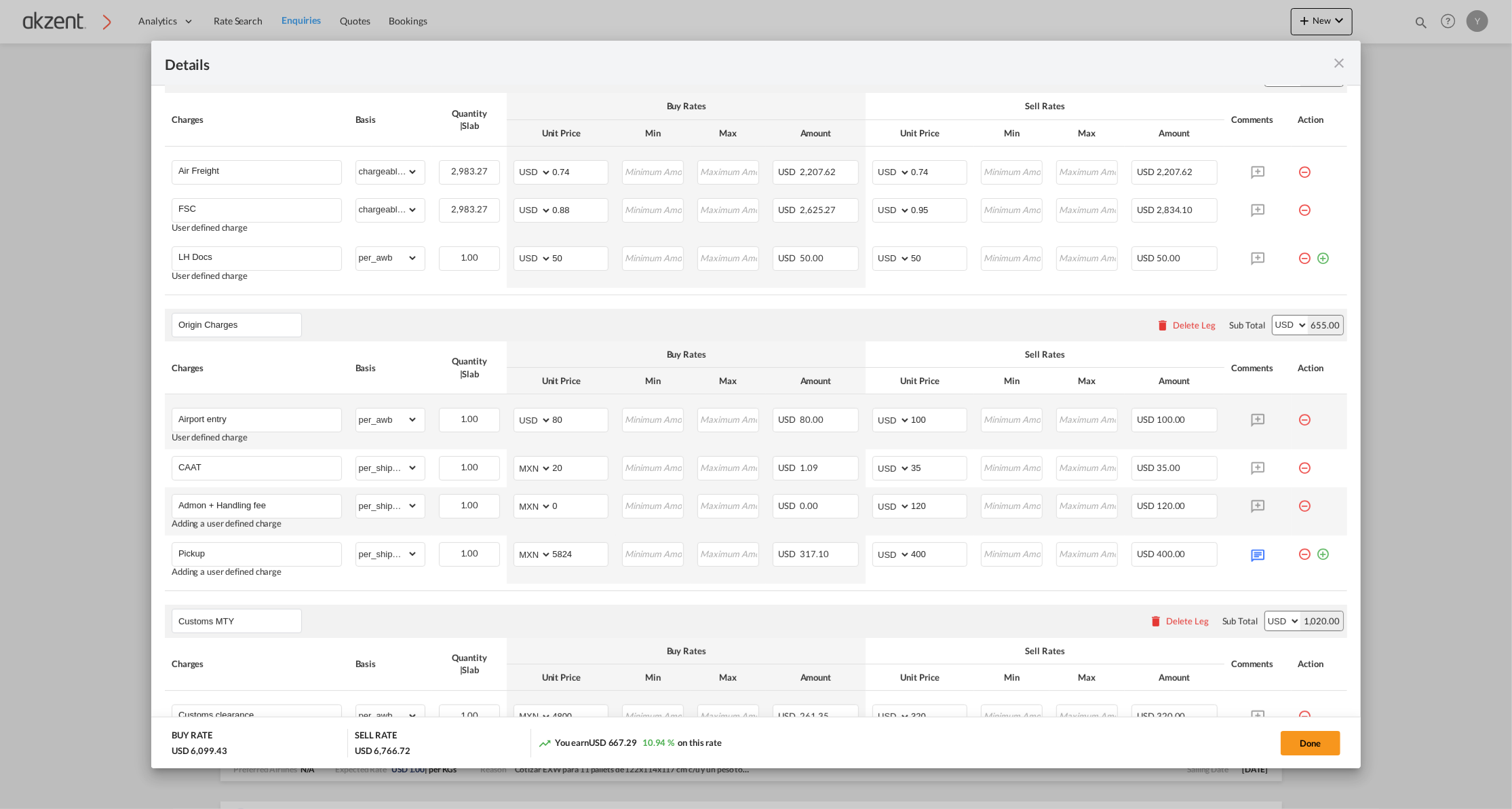
scroll to position [479, 0]
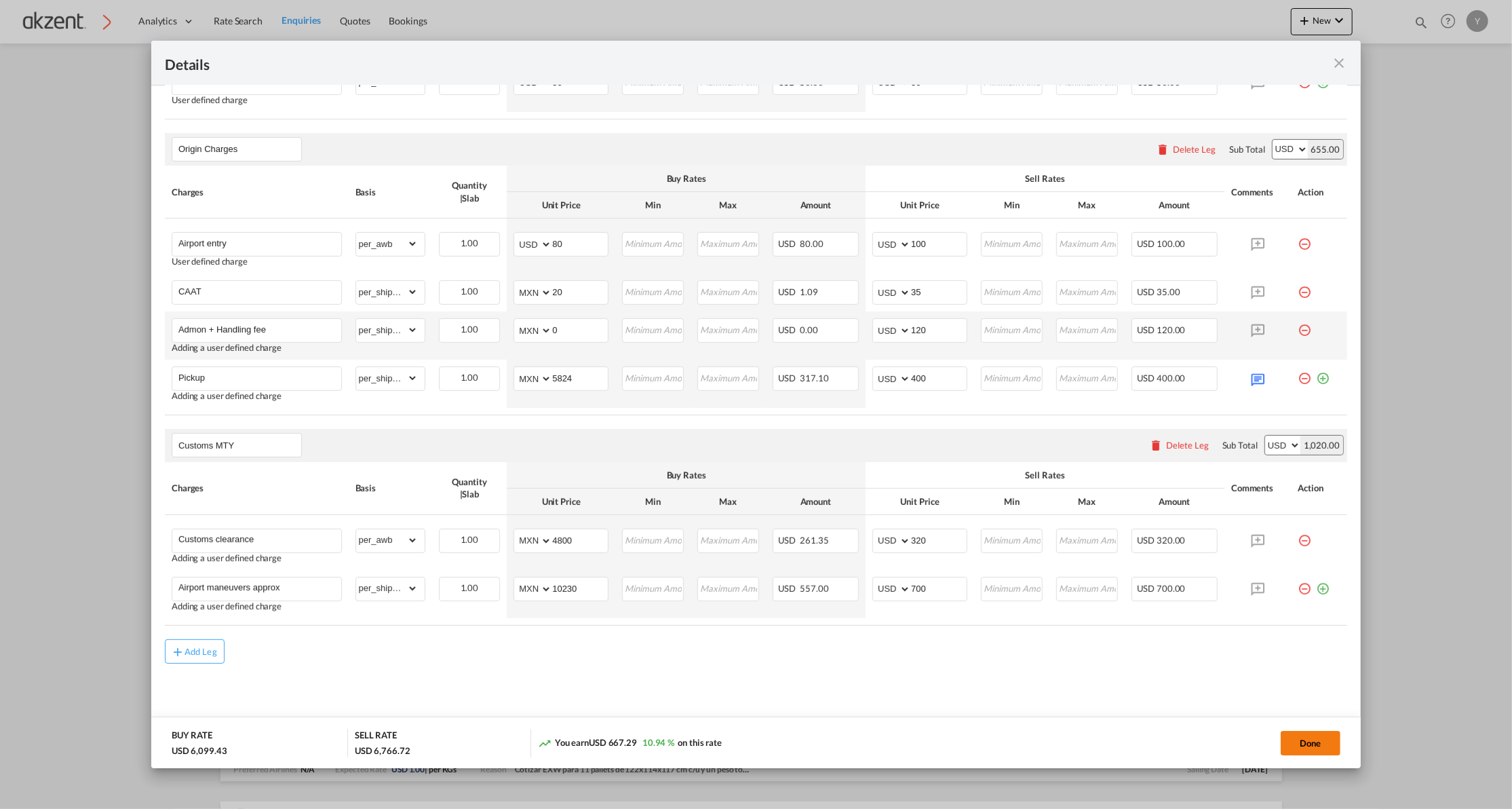
click at [1301, 743] on button "Done" at bounding box center [1311, 743] width 60 height 24
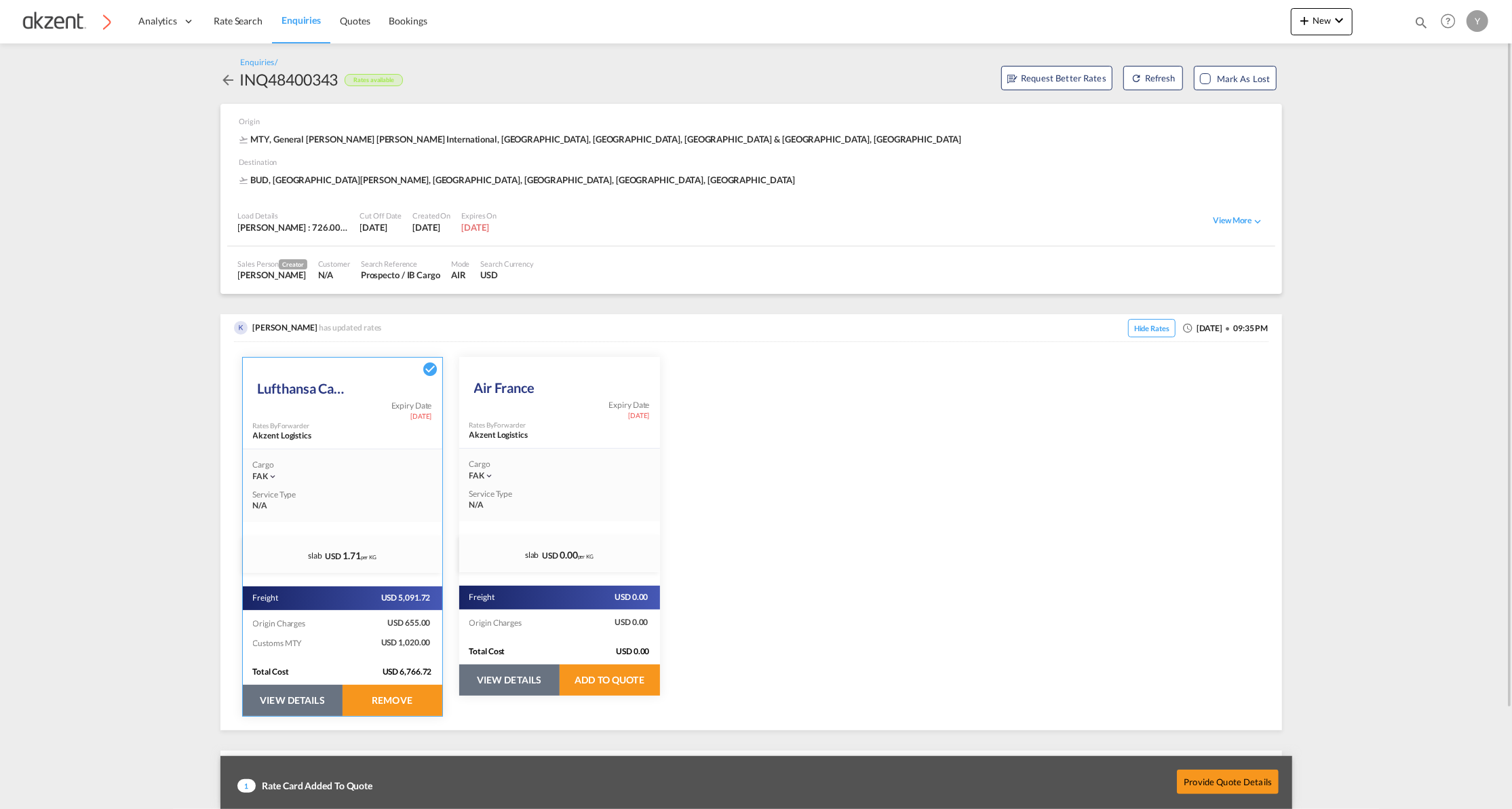
click at [521, 672] on button "VIEW DETAILS" at bounding box center [510, 679] width 101 height 31
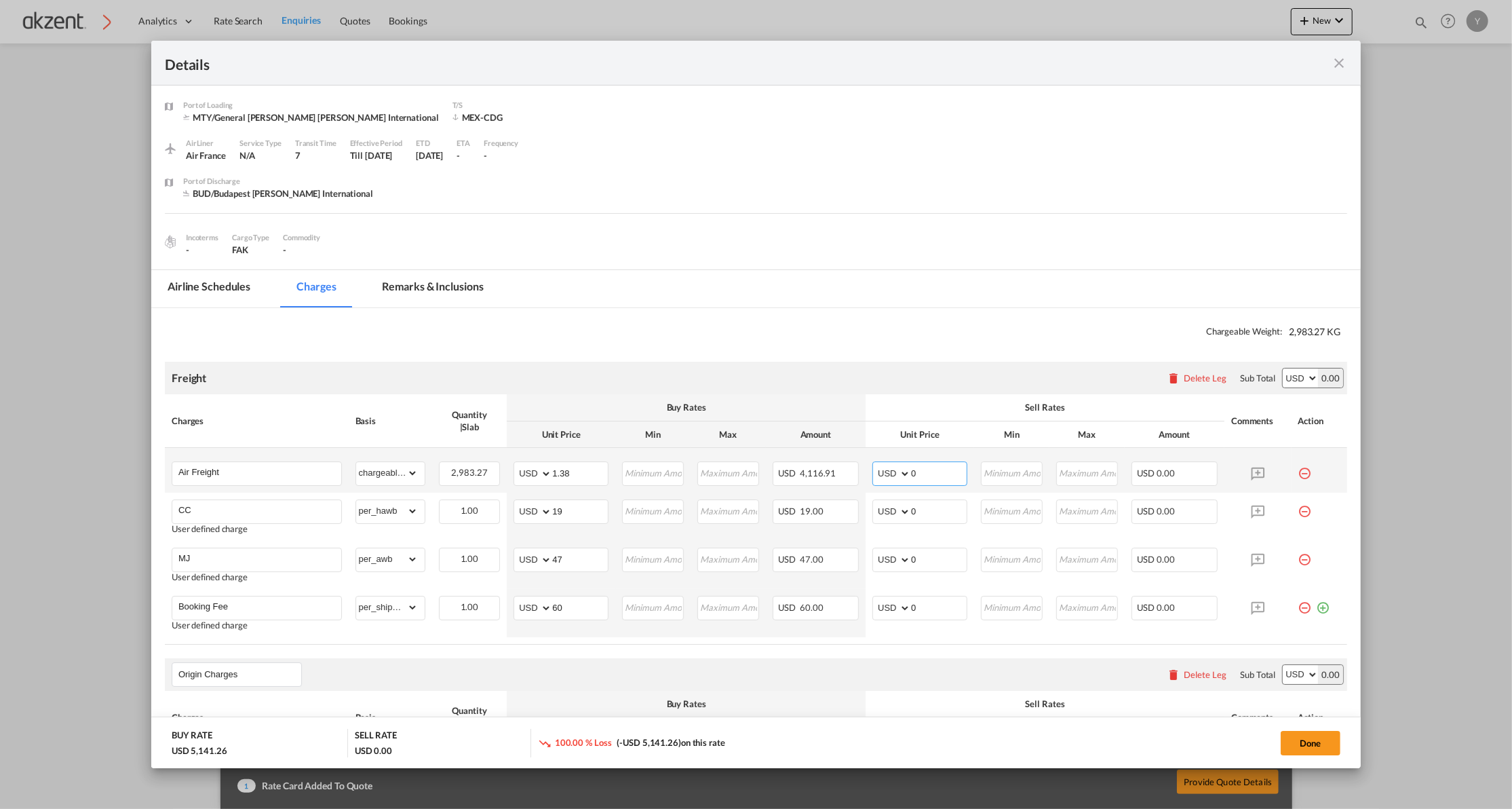
click at [924, 473] on input "0" at bounding box center [939, 472] width 56 height 21
type input "1.38"
click at [920, 508] on input "0" at bounding box center [939, 510] width 56 height 21
type input "19"
click at [949, 375] on div "Freight Please enter leg name Leg Name Already Exists Delete Leg Sub Total AED …" at bounding box center [756, 378] width 1182 height 33
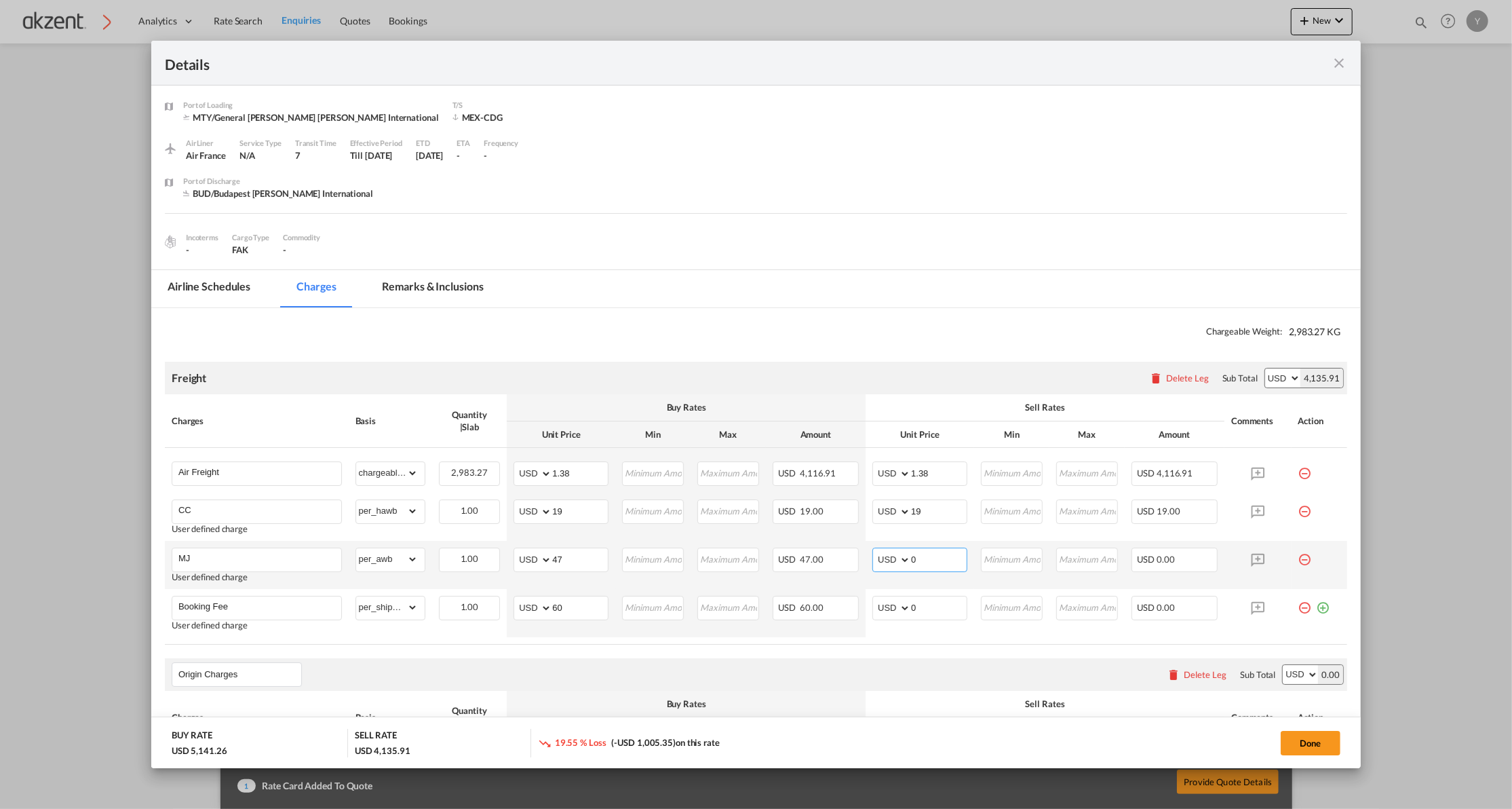
click at [927, 557] on input "0" at bounding box center [939, 558] width 56 height 21
type input "47"
click at [812, 655] on air-lcl-rate-modification "Freight Please enter leg name Leg Name Already Exists Delete Leg Sub Total AED …" at bounding box center [756, 644] width 1182 height 592
click at [914, 609] on input "0" at bounding box center [939, 606] width 56 height 21
type input "60"
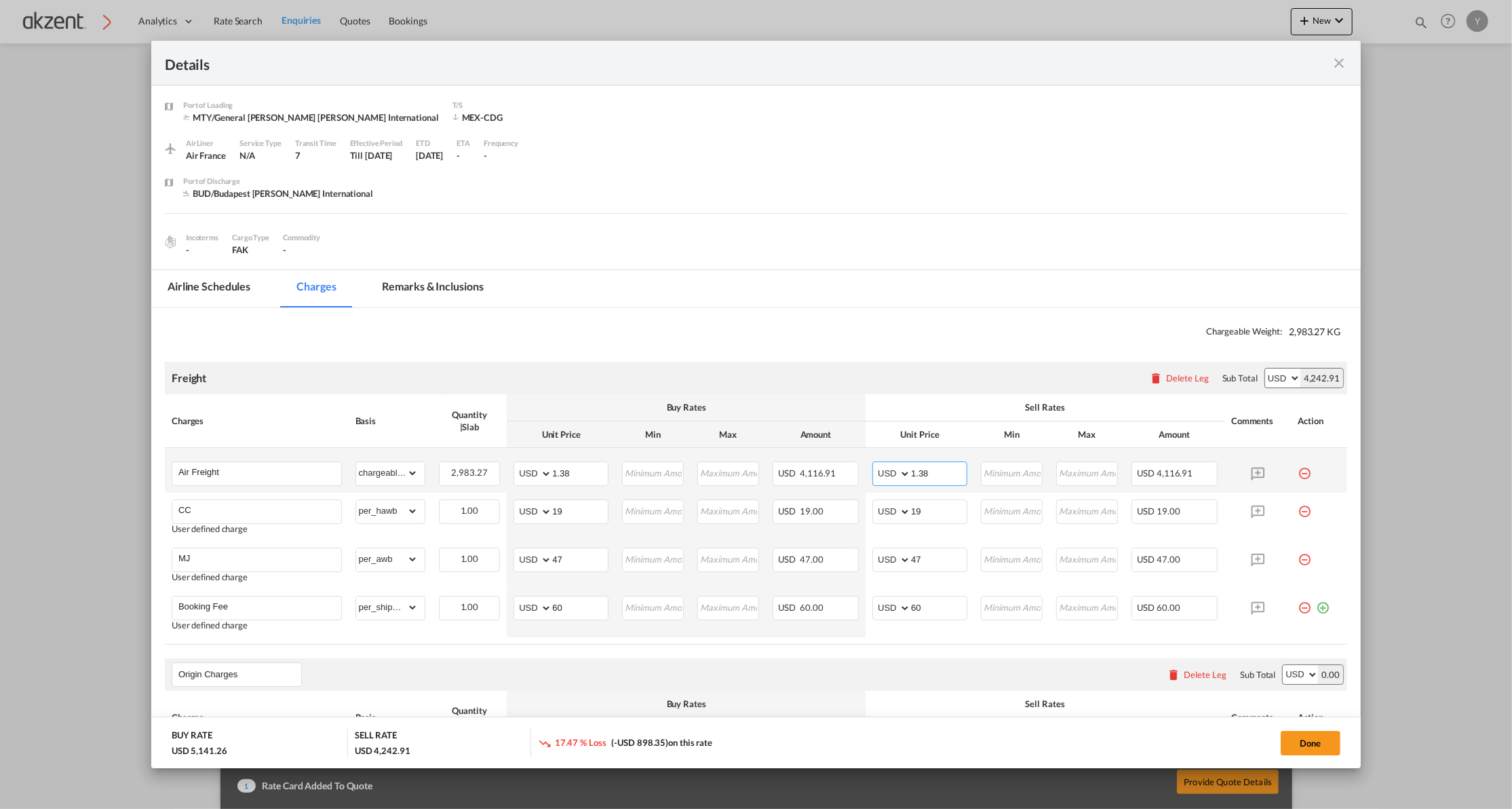
click at [940, 473] on input "1.38" at bounding box center [939, 472] width 56 height 21
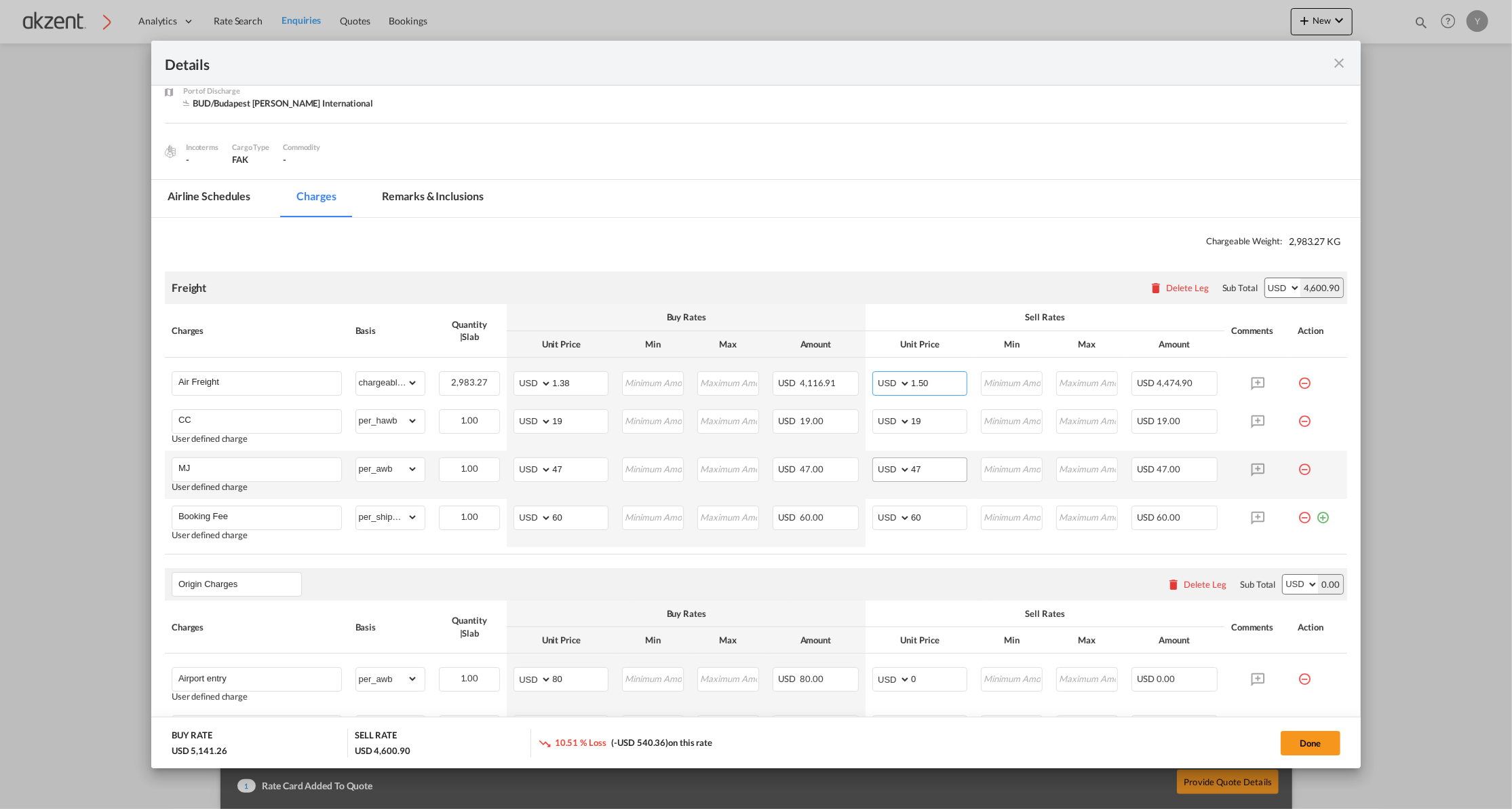
scroll to position [180, 0]
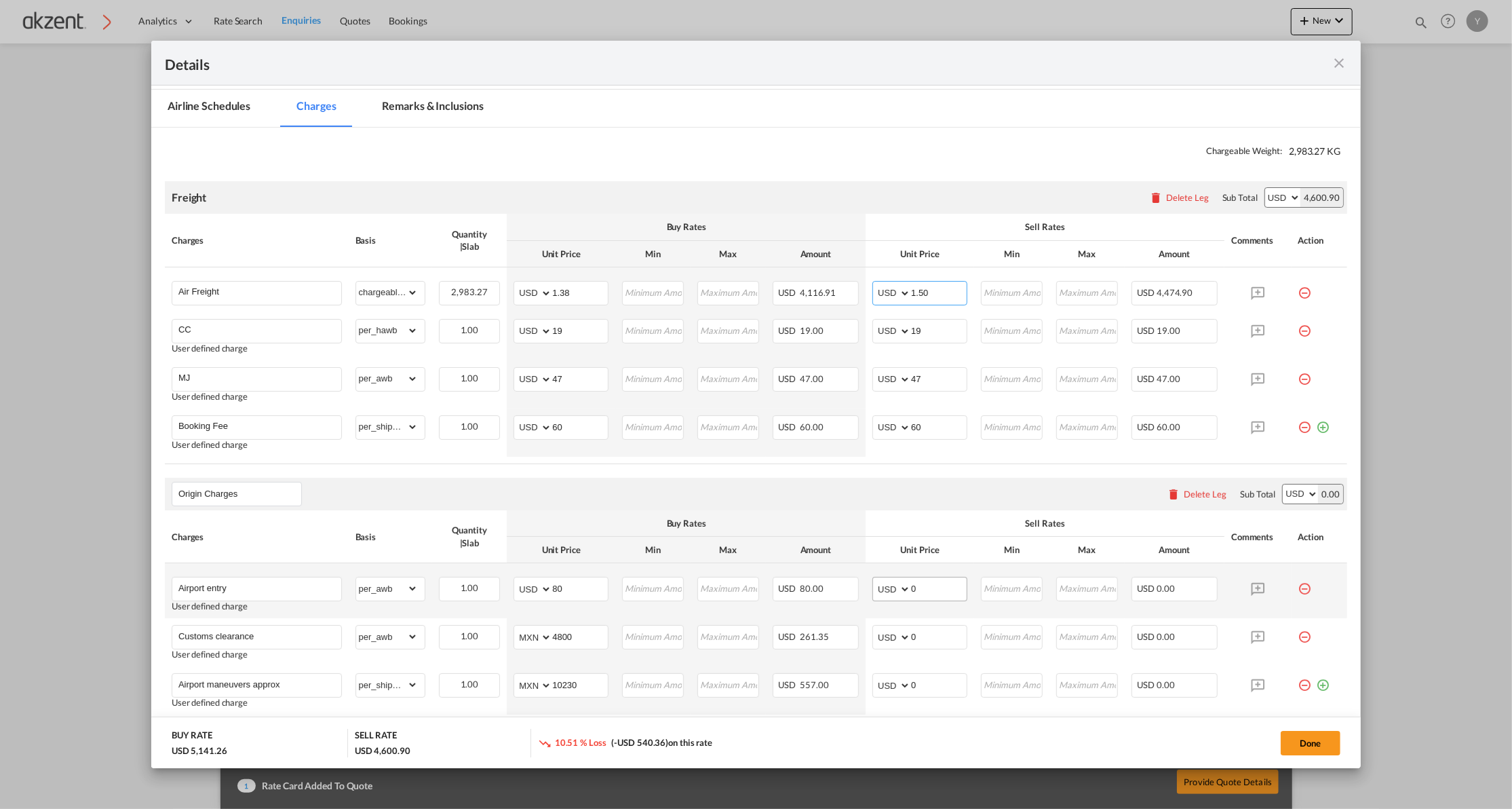
type input "1.50"
click at [917, 581] on input "0" at bounding box center [939, 587] width 56 height 21
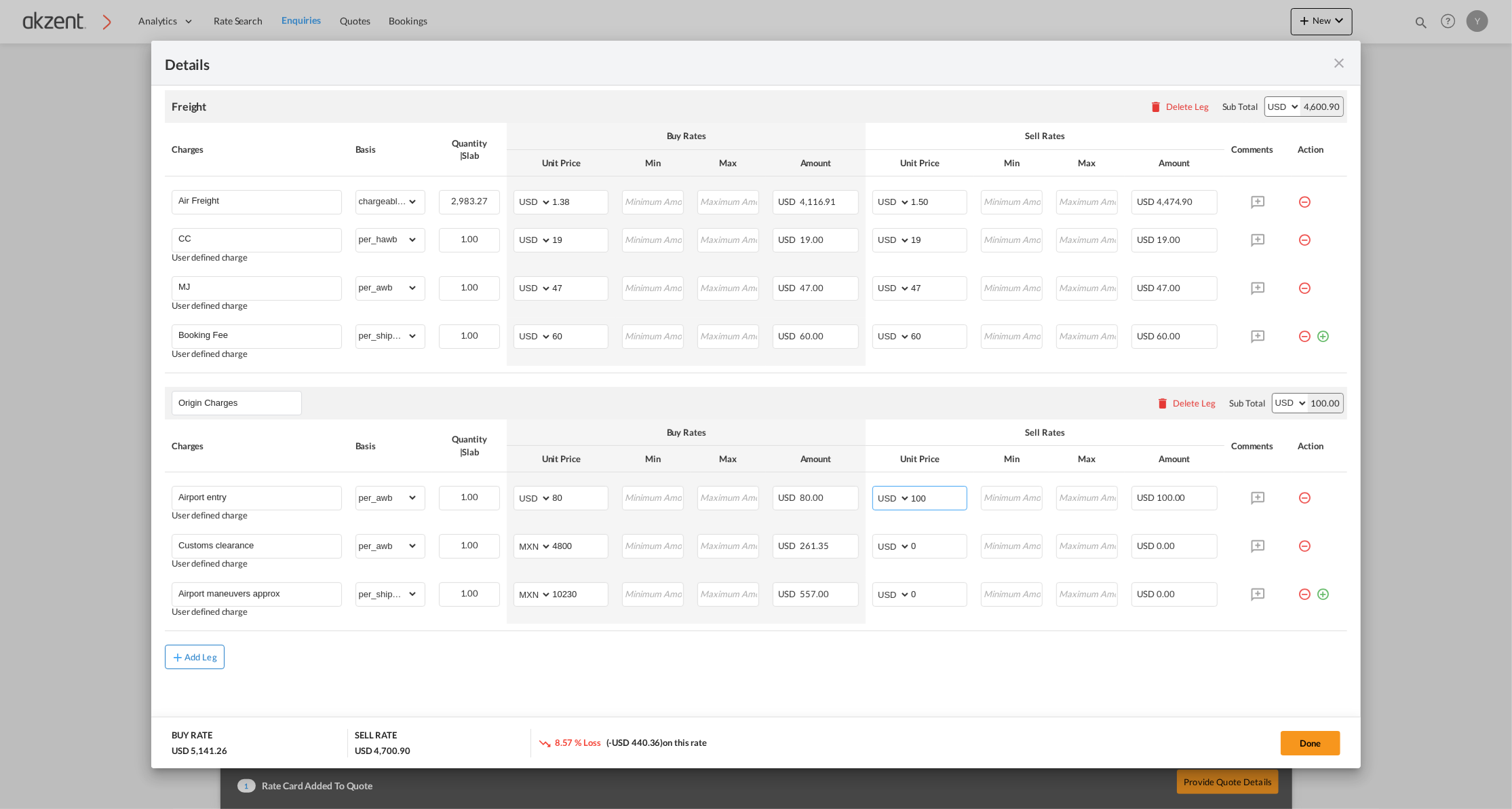
type input "100"
click at [194, 661] on div "Add Leg" at bounding box center [201, 656] width 33 height 8
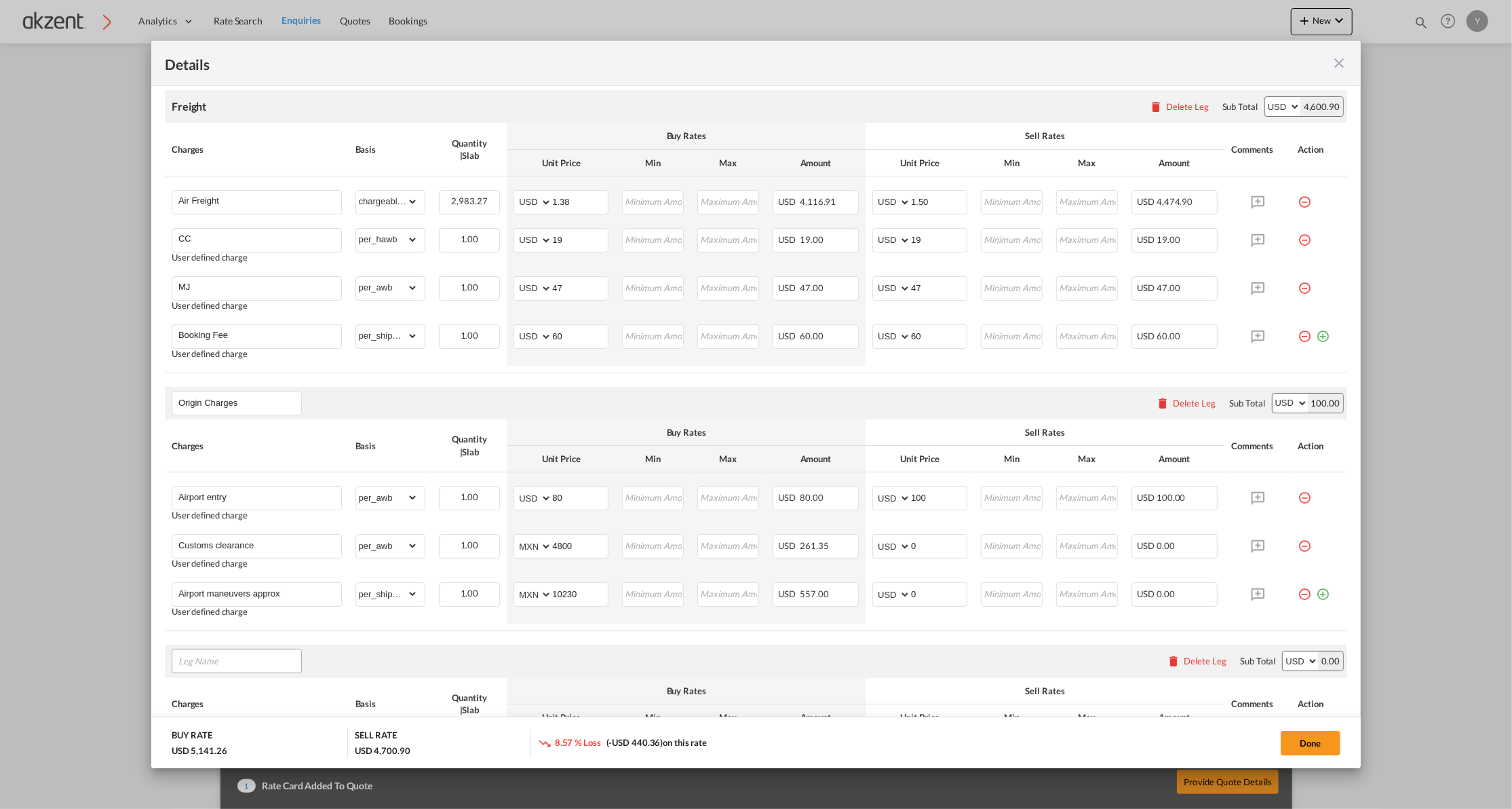
type input "M"
type input "Customs MTY"
click at [223, 553] on input "Customs clearance" at bounding box center [260, 544] width 163 height 21
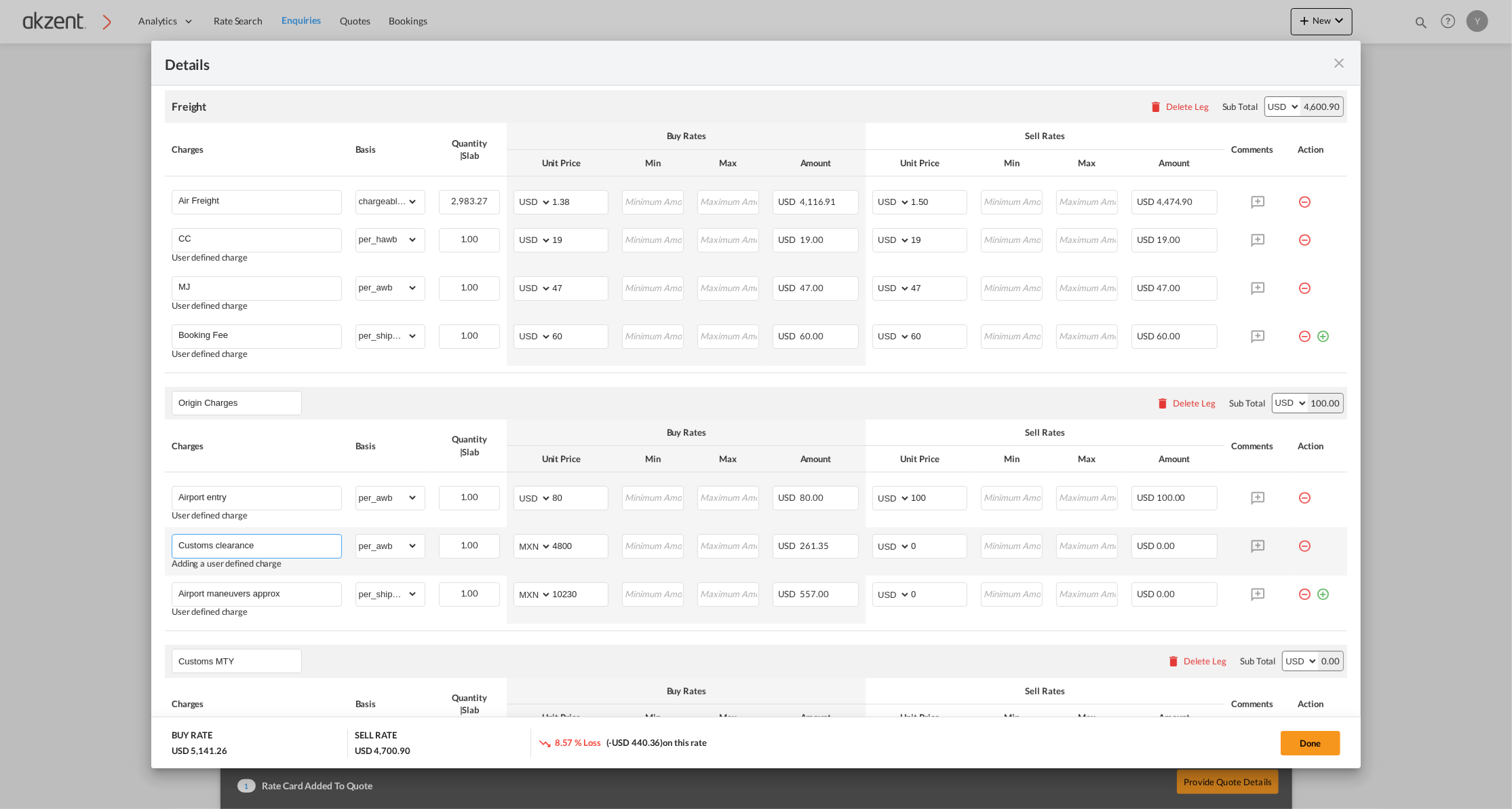
scroll to position [430, 0]
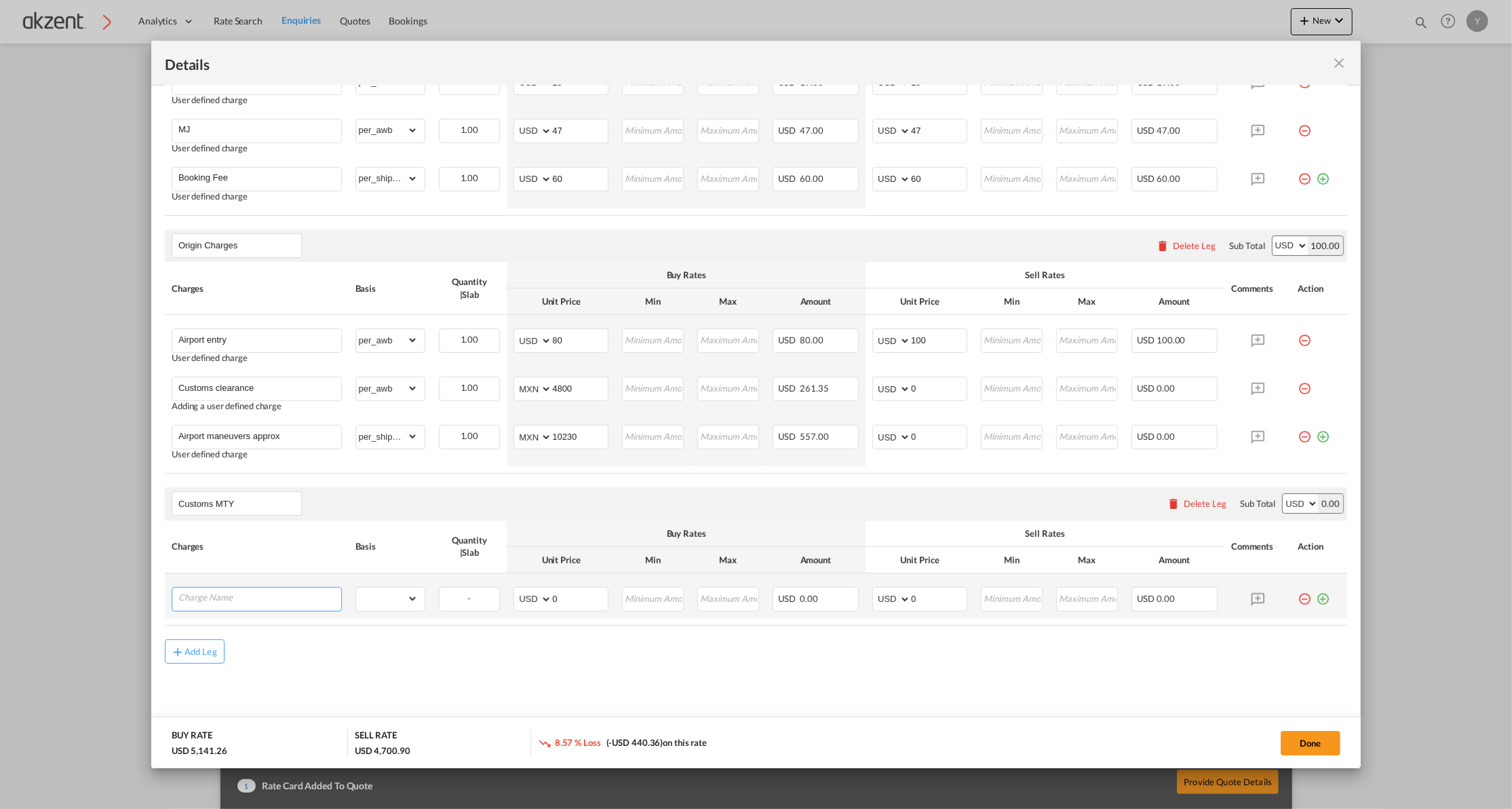
click at [217, 598] on input "Charge Name" at bounding box center [260, 598] width 163 height 21
paste input "Customs clearance"
type input "Customs clearance"
click at [405, 598] on select "gross_weight volumetric_weight per_shipment per_bl per_km per_hawb per_kg per_p…" at bounding box center [387, 597] width 62 height 21
click at [418, 643] on air-lcl-rate-modification "Freight Please enter leg name Leg Name Already Exists Delete Leg Sub Total AED …" at bounding box center [756, 295] width 1182 height 754
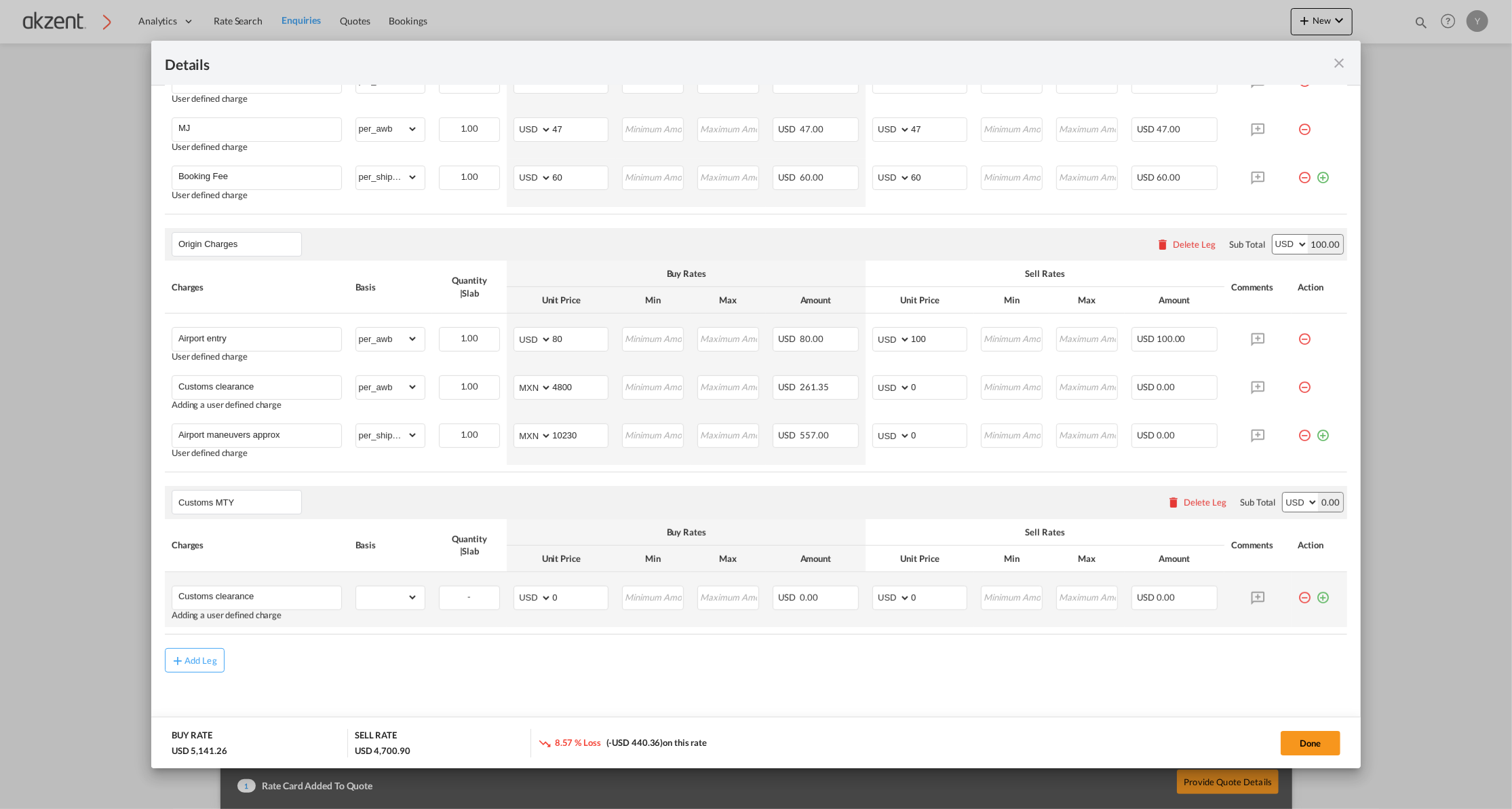
click at [401, 586] on td "gross_weight volumetric_weight per_shipment per_bl per_km per_hawb per_kg per_p…" at bounding box center [390, 599] width 83 height 55
click at [398, 598] on select "gross_weight volumetric_weight per_shipment per_bl per_km per_hawb per_kg per_p…" at bounding box center [387, 597] width 62 height 21
select select "per_awb"
click at [356, 588] on select "gross_weight volumetric_weight per_shipment per_bl per_km per_hawb per_kg per_p…" at bounding box center [387, 597] width 62 height 21
click at [528, 601] on select "AED AFN ALL AMD ANG AOA ARS AUD AWG AZN BAM BBD BDT BGN BHD BIF BMD BND [PERSON…" at bounding box center [534, 598] width 35 height 19
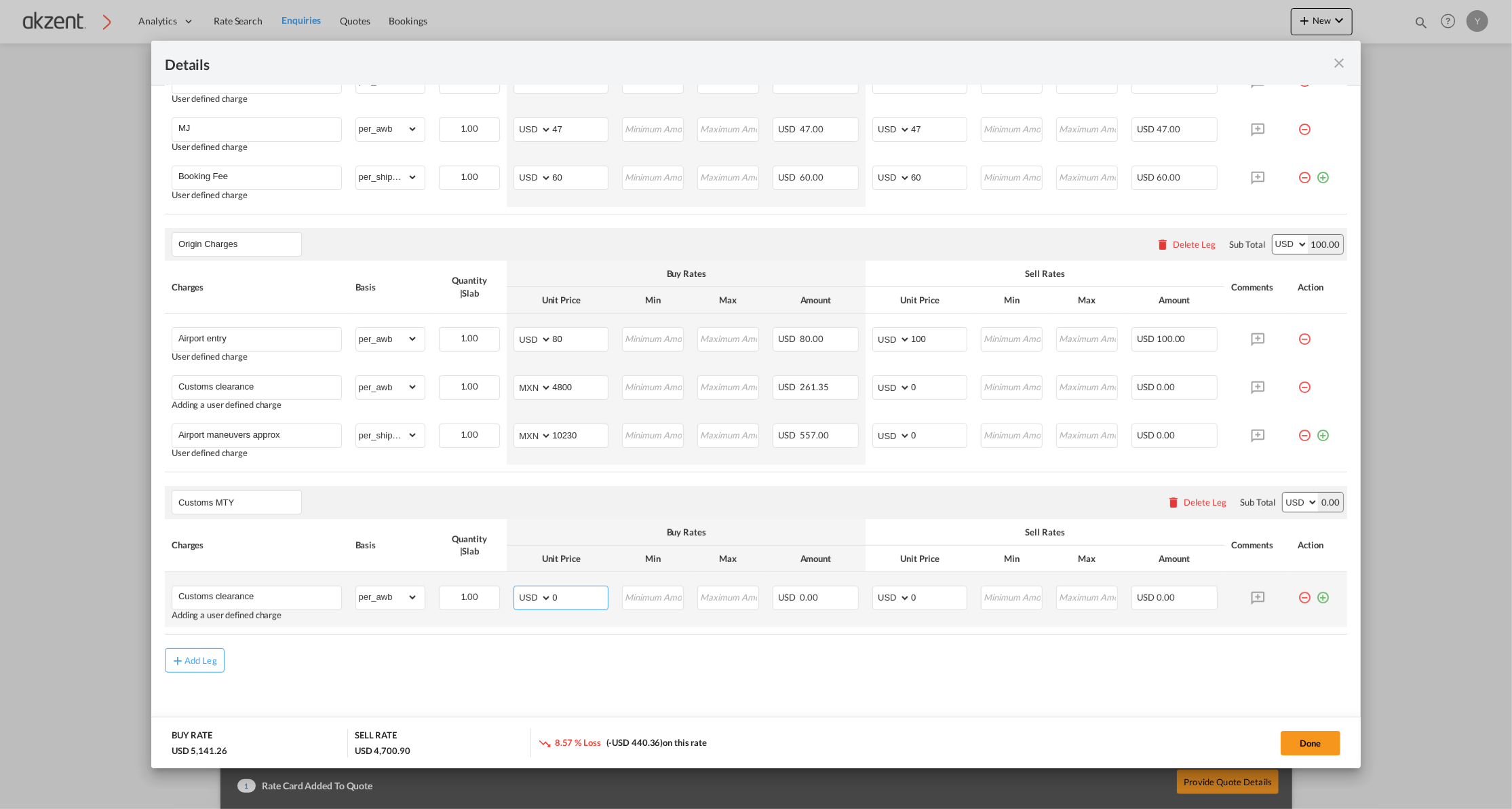
select select "string:MXN"
click at [516, 590] on select "AED AFN ALL AMD ANG AOA ARS AUD AWG AZN BAM BBD BDT BGN BHD BIF BMD BND [PERSON…" at bounding box center [534, 598] width 35 height 19
click at [559, 380] on input "4800" at bounding box center [580, 385] width 56 height 21
click at [562, 595] on input "0" at bounding box center [580, 596] width 56 height 21
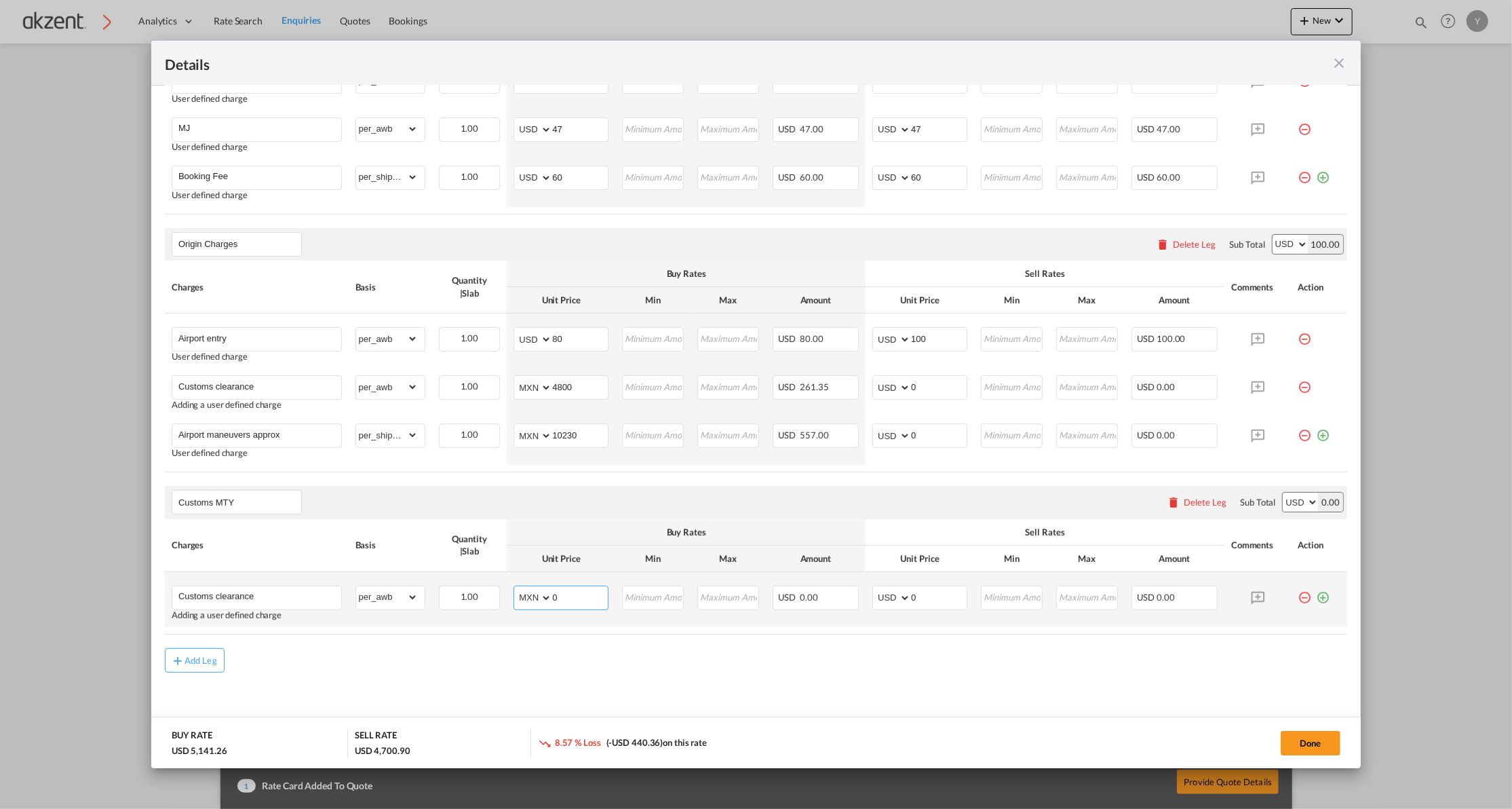
click at [562, 595] on input "0" at bounding box center [580, 596] width 56 height 21
paste input "480"
type input "4800"
click at [660, 649] on div "Add Leg" at bounding box center [756, 660] width 1182 height 24
click at [949, 598] on input "0" at bounding box center [939, 596] width 56 height 21
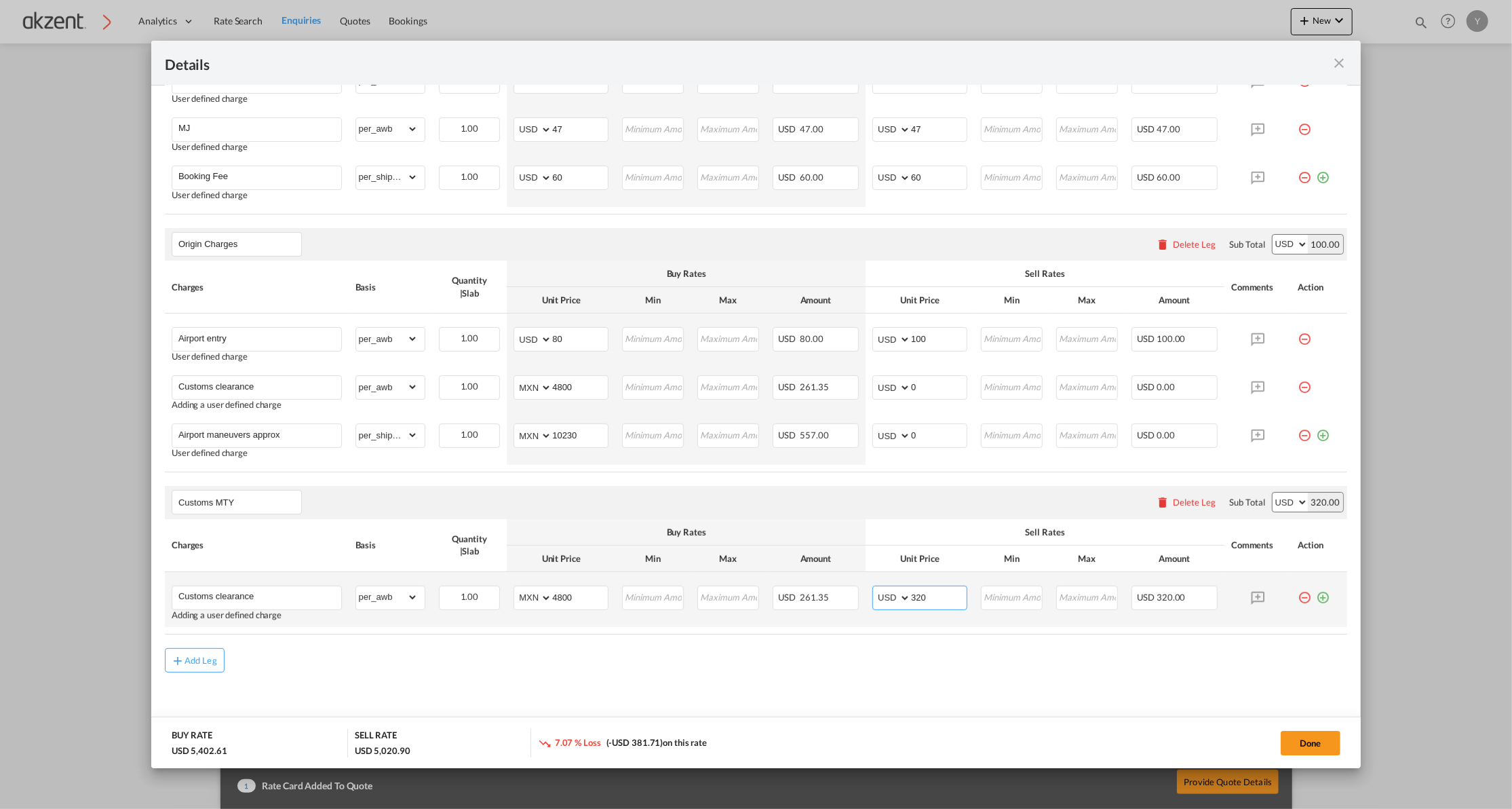
type input "320"
click at [1317, 599] on md-icon "icon-plus-circle-outline green-400-fg" at bounding box center [1323, 592] width 14 height 14
click at [234, 424] on div "Airport maneuvers approx" at bounding box center [256, 436] width 170 height 24
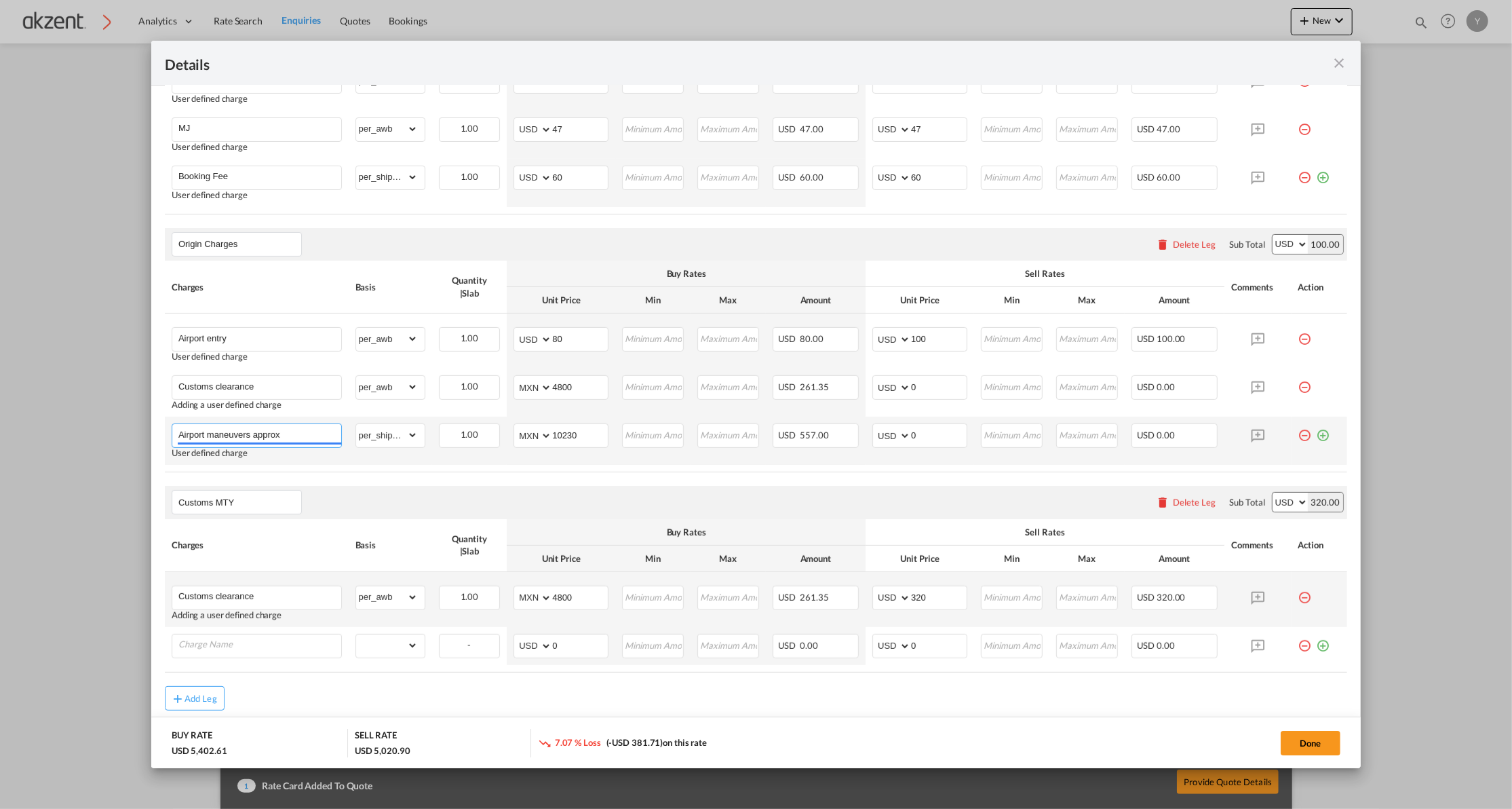
click at [226, 430] on input "Airport maneuvers approx" at bounding box center [260, 434] width 163 height 21
click at [225, 646] on input "Charge Name" at bounding box center [260, 644] width 163 height 21
paste input "Airport maneuvers approx"
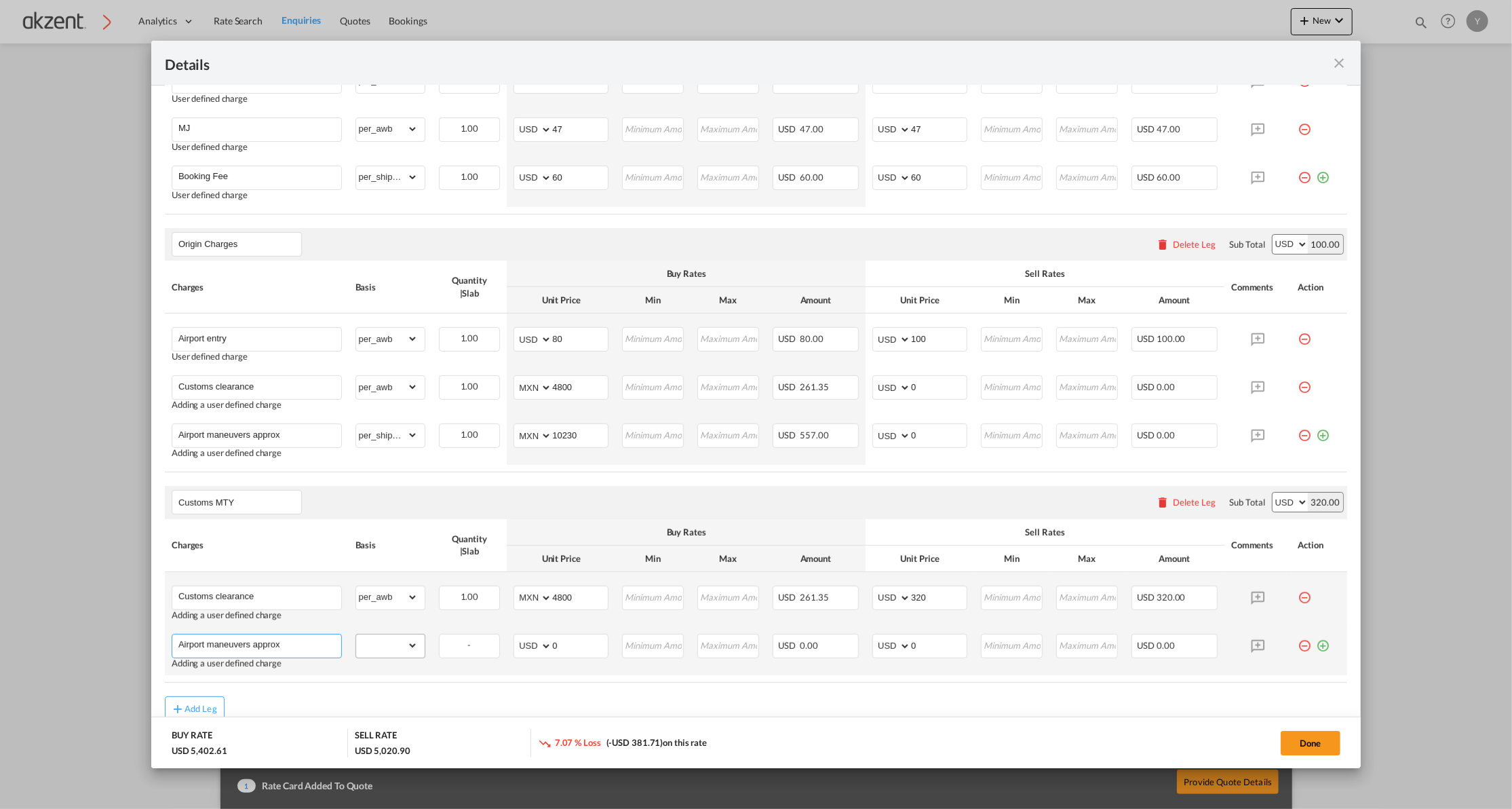
type input "Airport maneuvers approx"
click at [411, 646] on select "gross_weight volumetric_weight per_shipment per_bl per_km per_hawb per_kg per_p…" at bounding box center [387, 645] width 62 height 21
select select "per_shipment"
click at [356, 637] on select "gross_weight volumetric_weight per_shipment per_bl per_km per_hawb per_kg per_p…" at bounding box center [387, 645] width 62 height 21
click at [527, 656] on select "AED AFN ALL AMD ANG AOA ARS AUD AWG AZN BAM BBD BDT BGN BHD BIF BMD BND [PERSON…" at bounding box center [534, 646] width 35 height 19
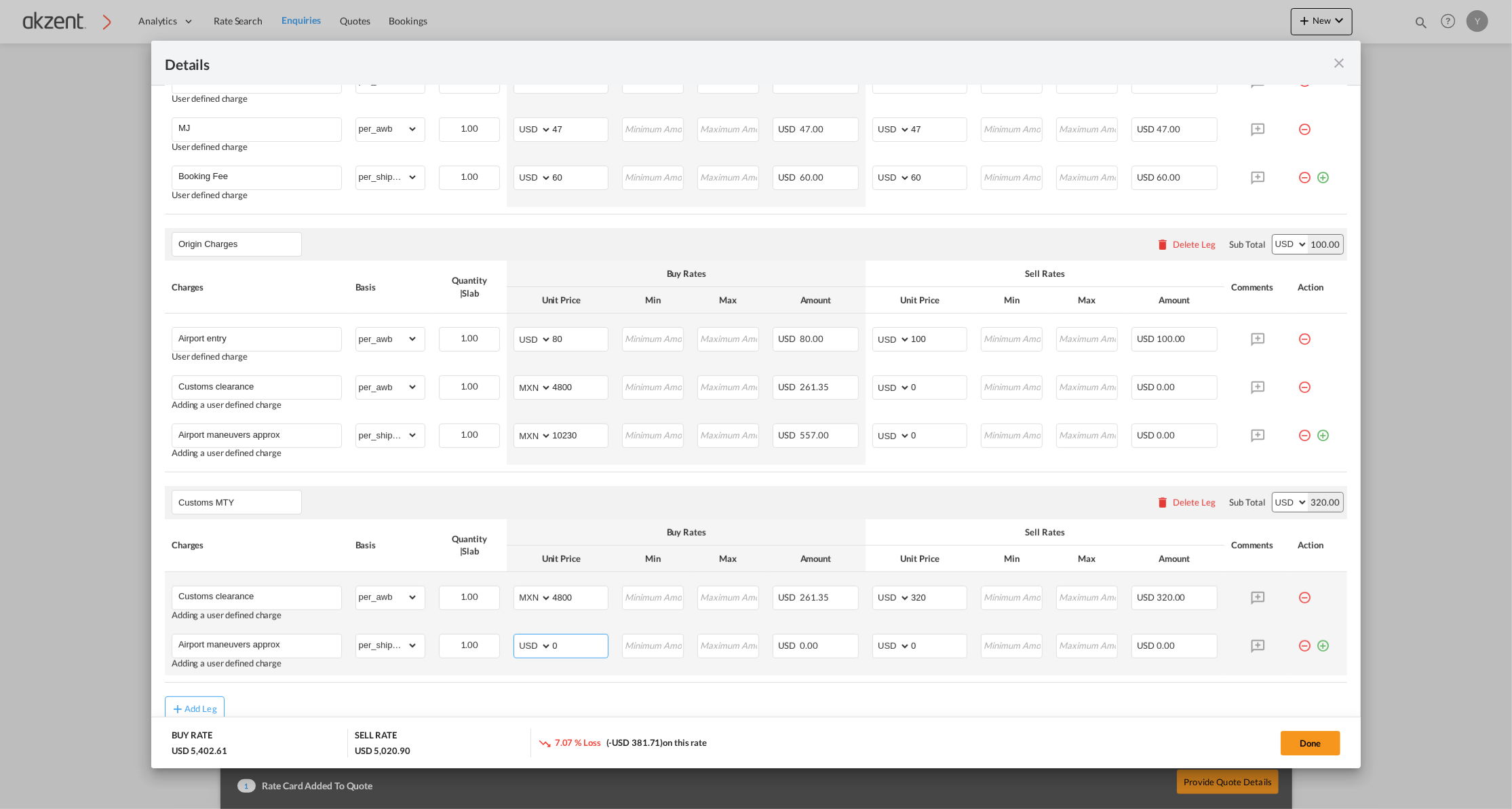
select select "string:MXN"
click at [516, 638] on select "AED AFN ALL AMD ANG AOA ARS AUD AWG AZN BAM BBD BDT BGN BHD BIF BMD BND [PERSON…" at bounding box center [534, 646] width 35 height 19
click at [559, 655] on input "0" at bounding box center [580, 644] width 56 height 21
type input "10230"
click at [888, 647] on select "AED AFN ALL AMD ANG AOA ARS AUD AWG AZN BAM BBD BDT BGN BHD BIF BMD BND [PERSON…" at bounding box center [893, 646] width 35 height 19
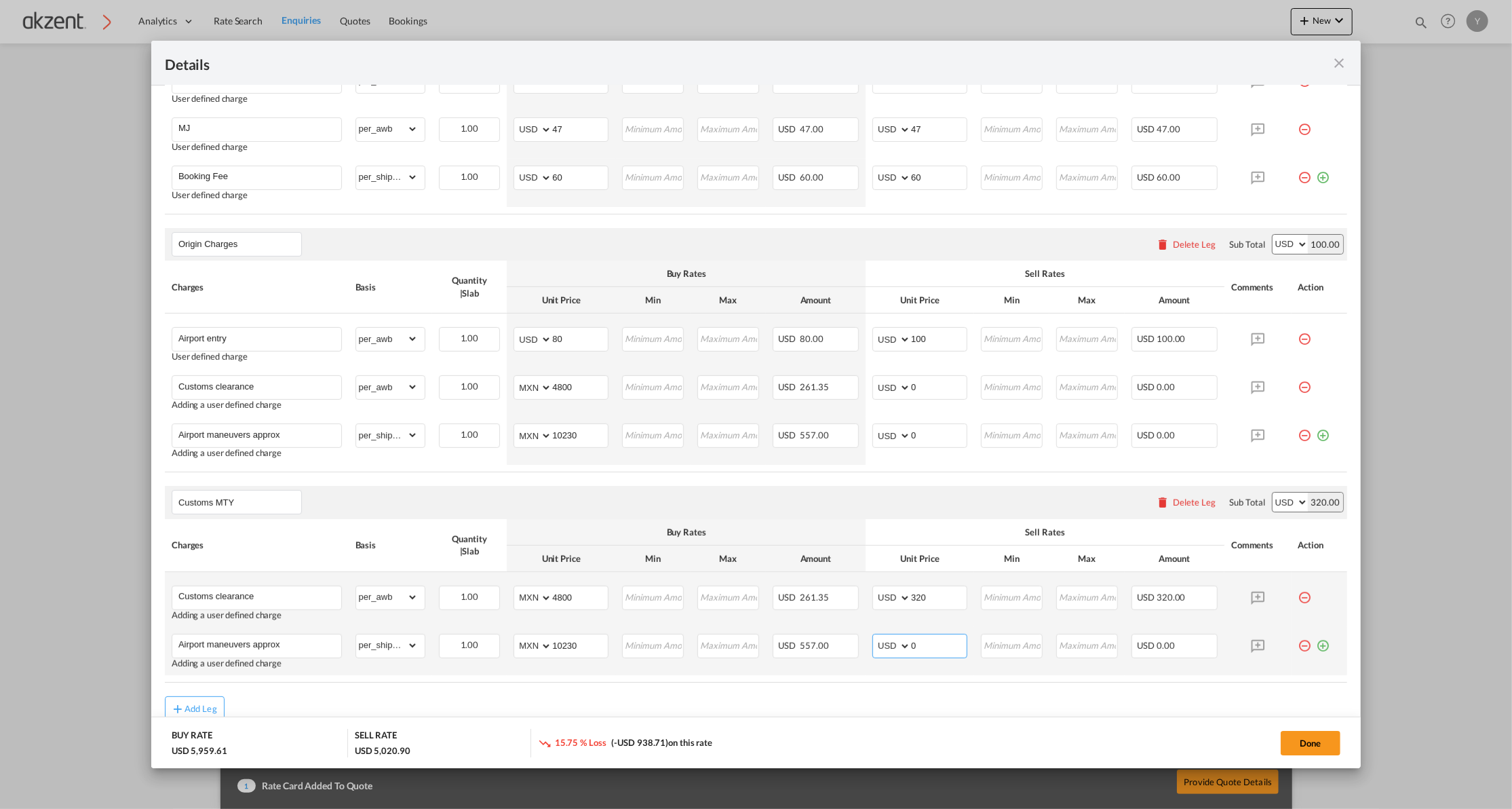
click at [931, 646] on input "0" at bounding box center [939, 644] width 56 height 21
type input "700"
click at [920, 680] on table "Charges Basis Quantity | Slab Buy Rates Sell Rates Comments Action Unit Price M…" at bounding box center [756, 601] width 1182 height 163
click at [196, 380] on input "Customs clearance" at bounding box center [260, 385] width 163 height 21
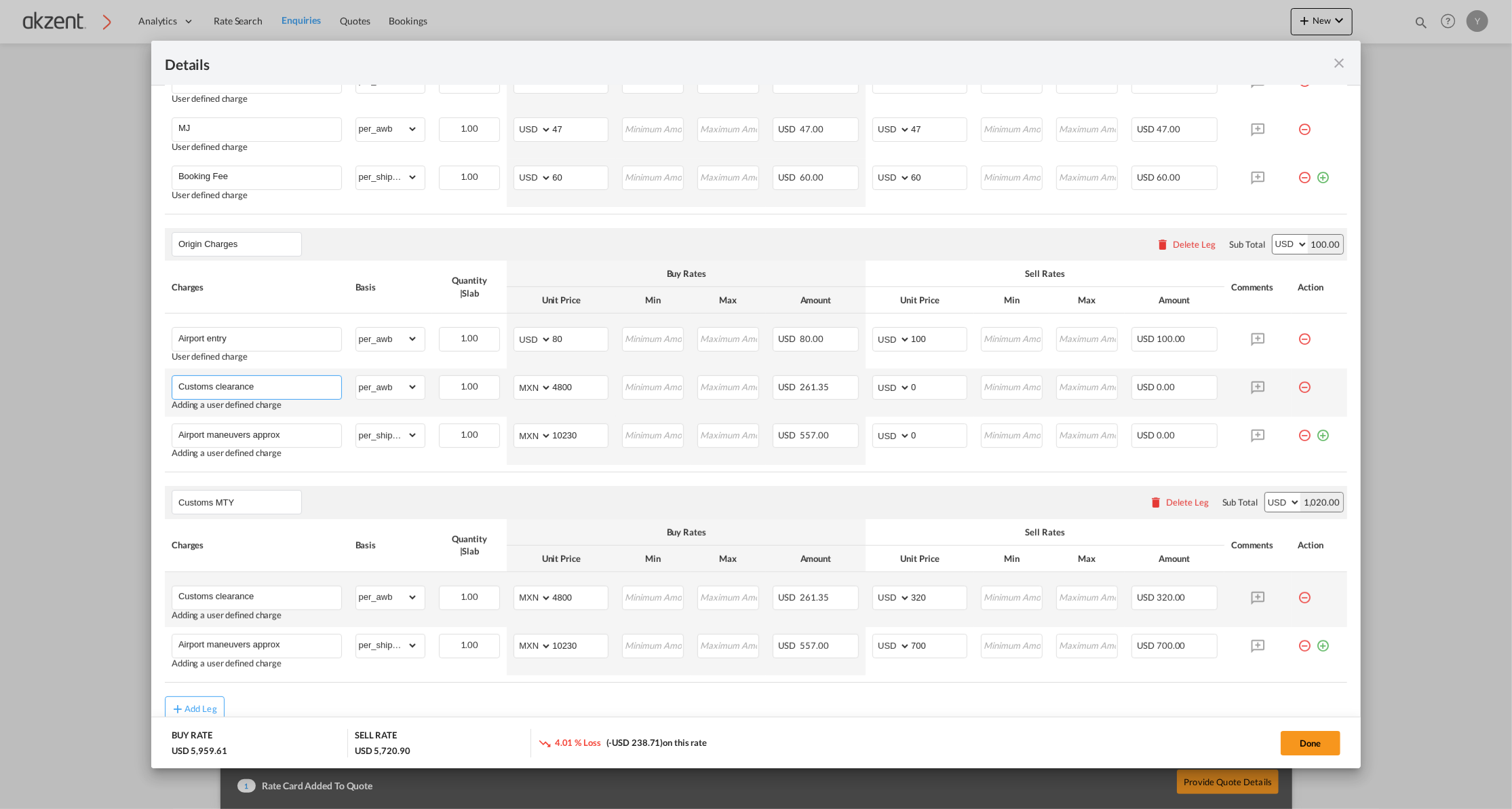
click at [196, 380] on input "Customs clearance" at bounding box center [260, 385] width 163 height 21
type input "CAAT"
click at [392, 388] on select "gross_weight volumetric_weight per_shipment per_bl per_km per_hawb per_kg per_p…" at bounding box center [387, 386] width 62 height 21
click at [553, 385] on input "4800" at bounding box center [580, 385] width 56 height 21
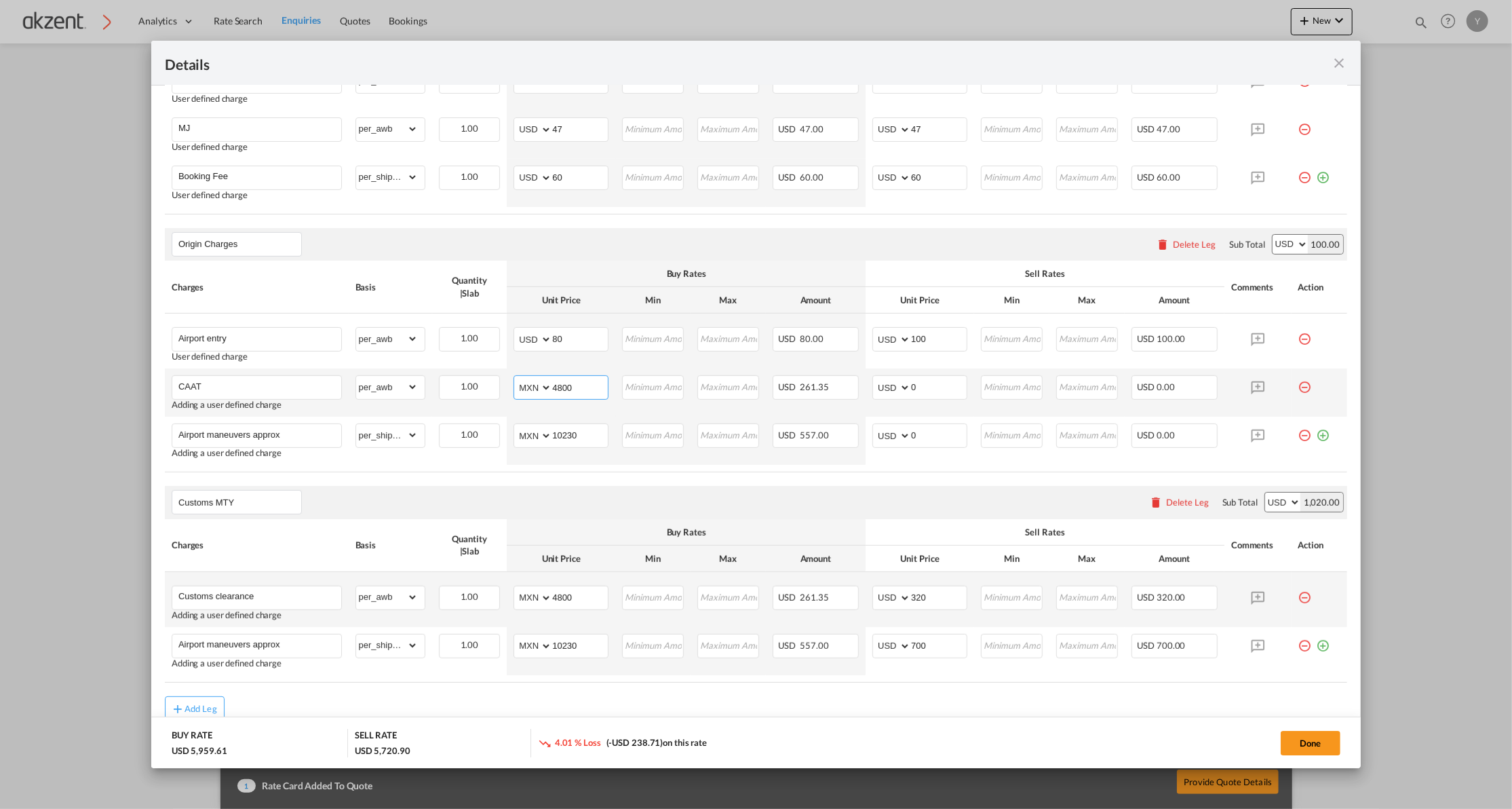
click at [553, 385] on input "4800" at bounding box center [580, 385] width 56 height 21
type input "20"
click at [920, 394] on input "0" at bounding box center [939, 385] width 56 height 21
type input "35"
click at [842, 473] on air-lcl-rate-modification "Freight Please enter leg name Leg Name Already Exists Delete Leg Sub Total AED …" at bounding box center [756, 319] width 1182 height 803
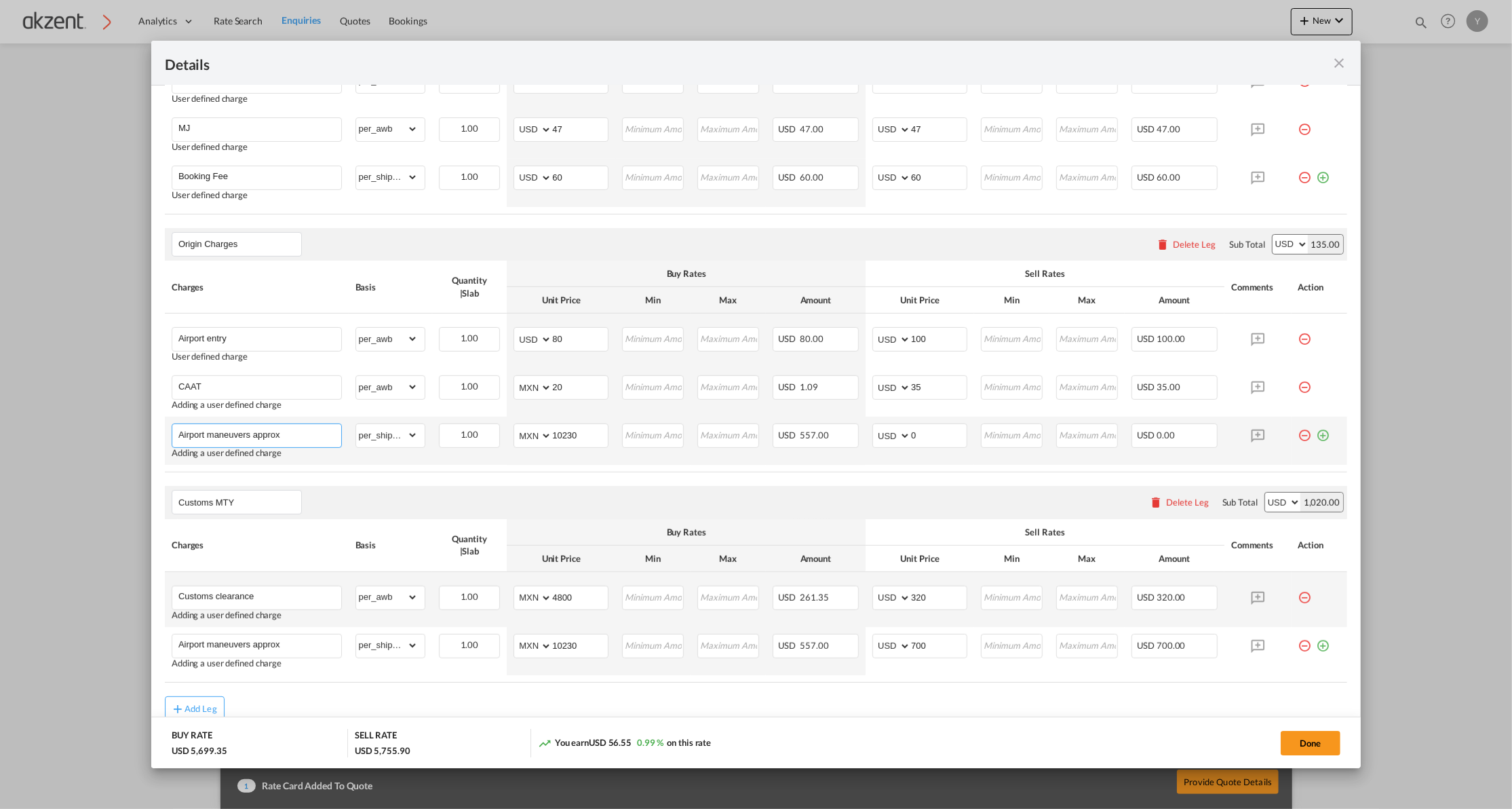
click at [256, 440] on input "Airport maneuvers approx" at bounding box center [260, 434] width 163 height 21
type input "a"
type input "Admon + Handling fee"
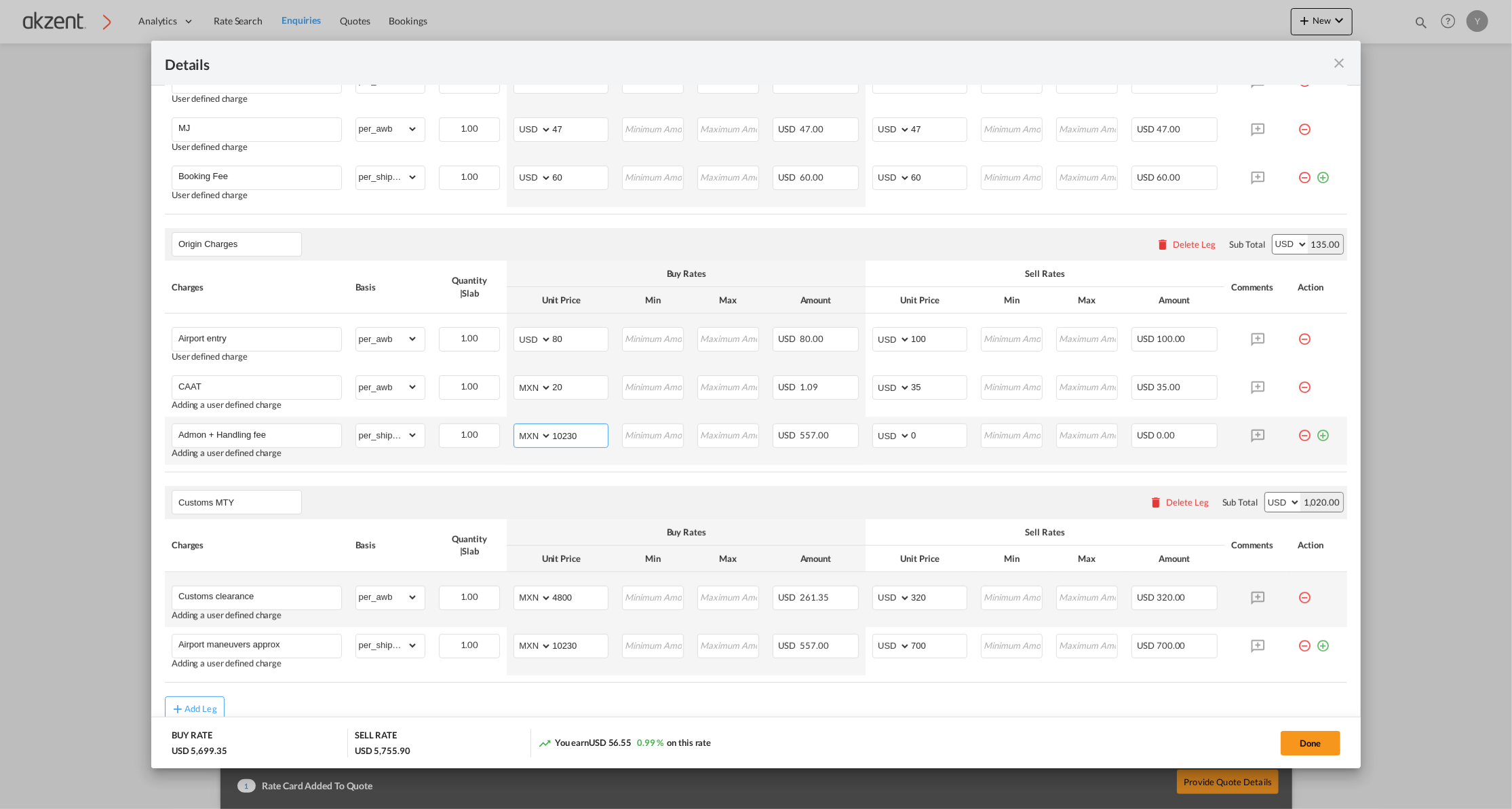
click at [560, 440] on input "10230" at bounding box center [580, 434] width 56 height 21
type input "0"
click at [942, 434] on input "0" at bounding box center [939, 434] width 56 height 21
type input "120"
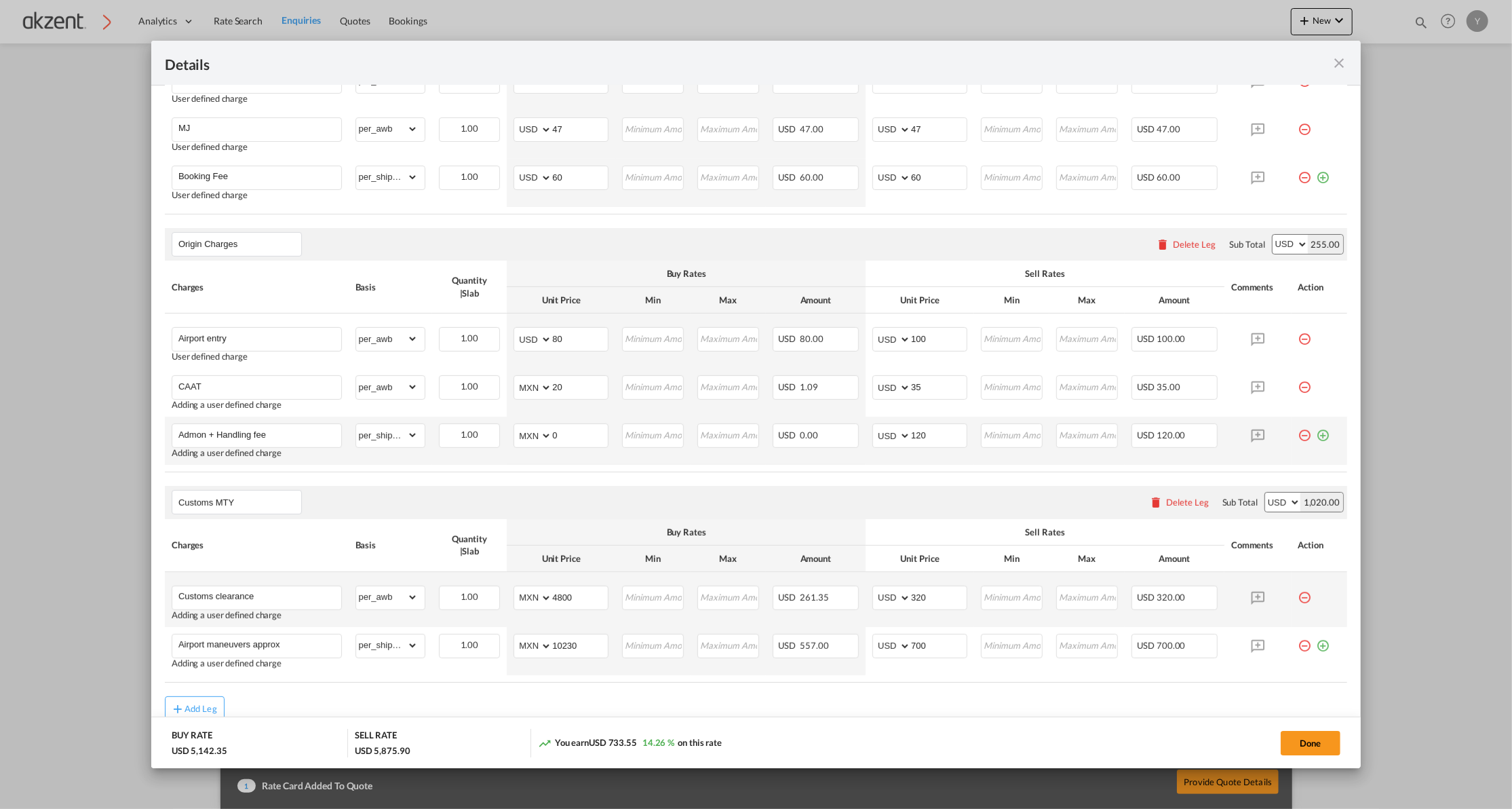
click at [1317, 434] on md-icon "icon-plus-circle-outline green-400-fg" at bounding box center [1323, 430] width 14 height 14
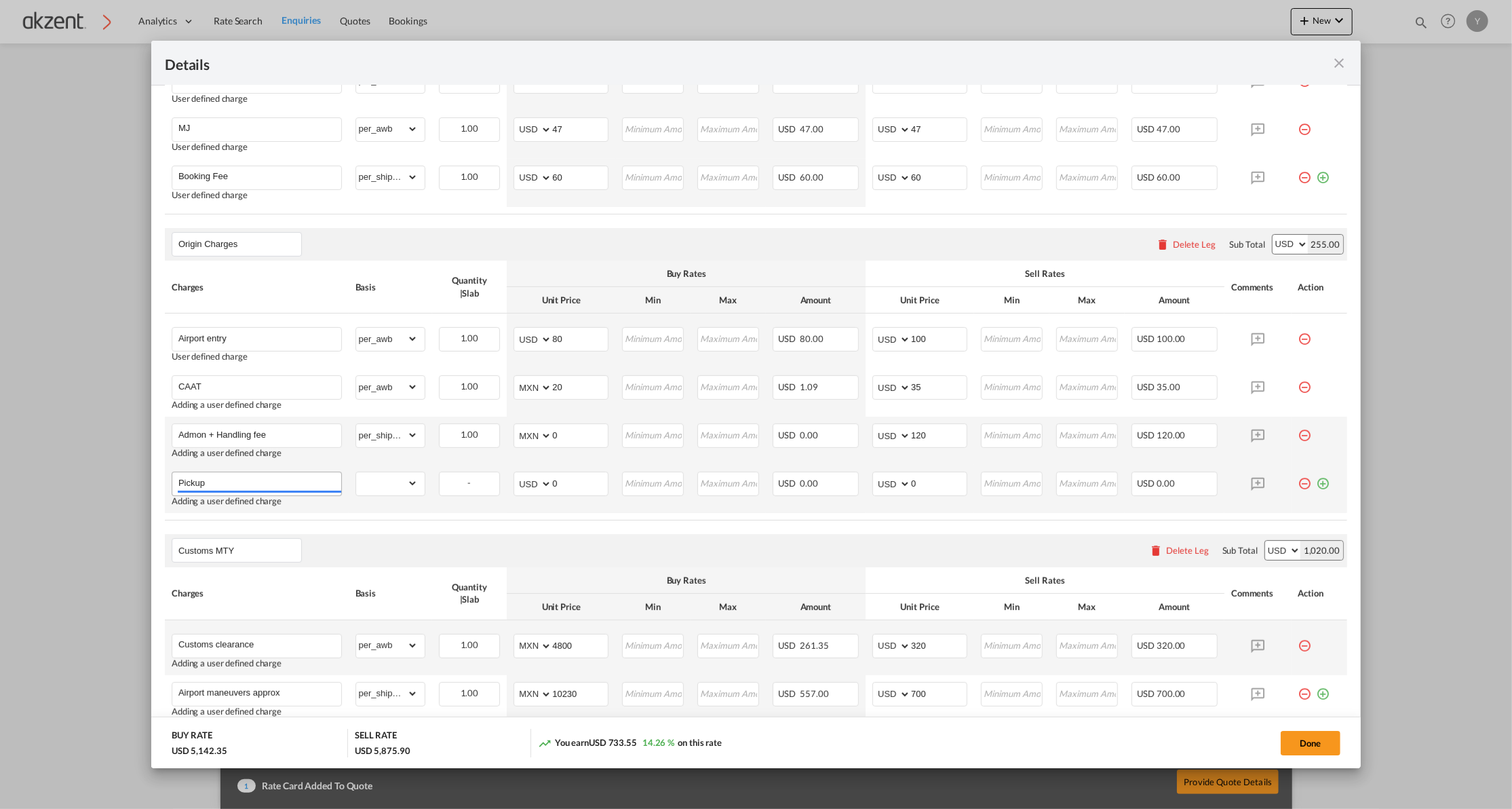
type input "Pickup"
click at [369, 486] on select "gross_weight volumetric_weight per_shipment per_bl per_km per_hawb per_kg per_p…" at bounding box center [387, 483] width 62 height 21
select select "per_shipment"
click at [356, 473] on select "gross_weight volumetric_weight per_shipment per_bl per_km per_hawb per_kg per_p…" at bounding box center [387, 483] width 62 height 21
click at [543, 483] on select "AED AFN ALL AMD ANG AOA ARS AUD AWG AZN BAM BBD BDT BGN BHD BIF BMD BND [PERSON…" at bounding box center [534, 483] width 35 height 19
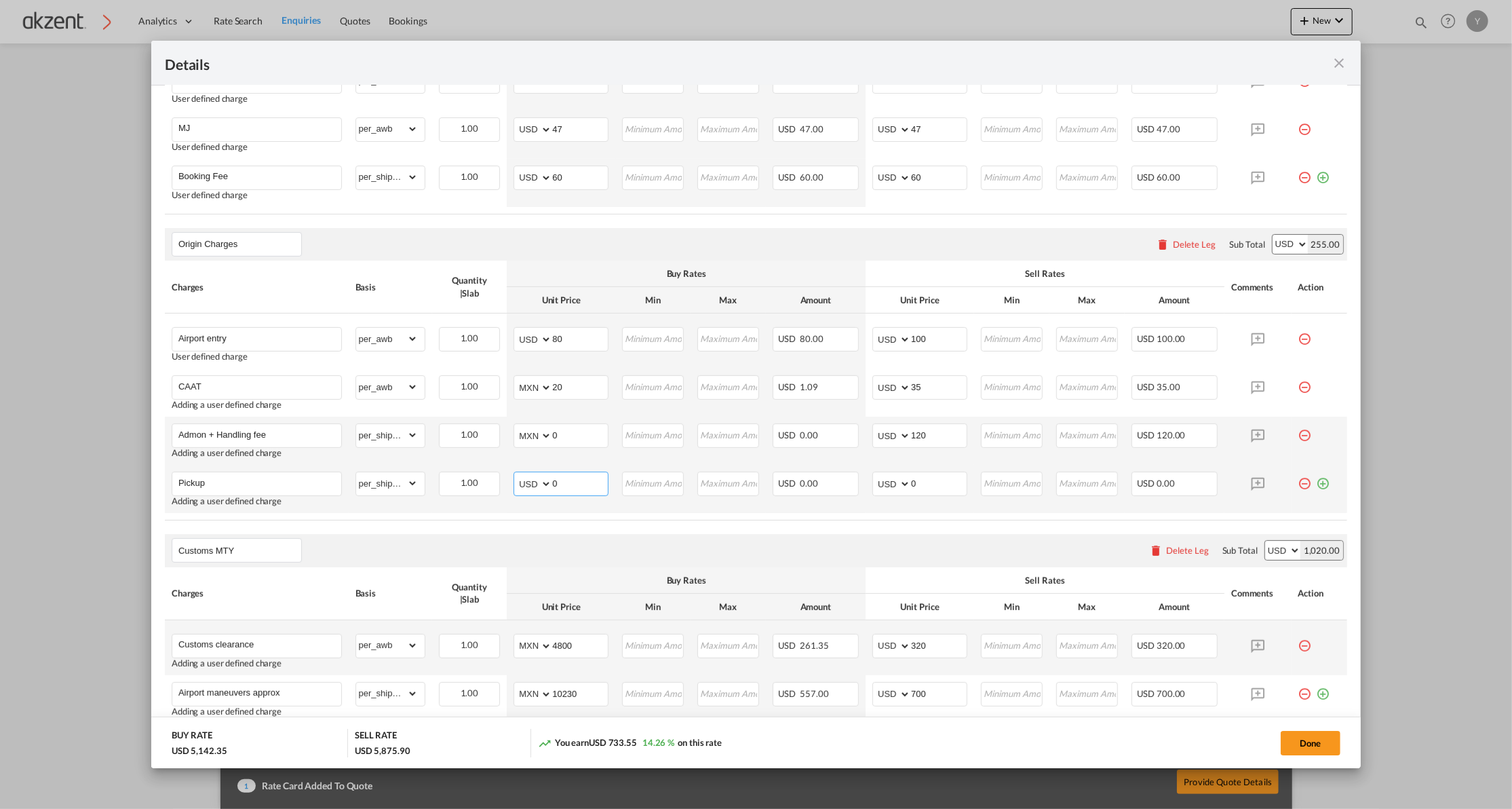
select select "string:MXN"
click at [516, 475] on select "AED AFN ALL AMD ANG AOA ARS AUD AWG AZN BAM BBD BDT BGN BHD BIF BMD BND [PERSON…" at bounding box center [534, 483] width 35 height 19
click at [1281, 733] on button "Done" at bounding box center [1311, 743] width 60 height 24
type input "1.5"
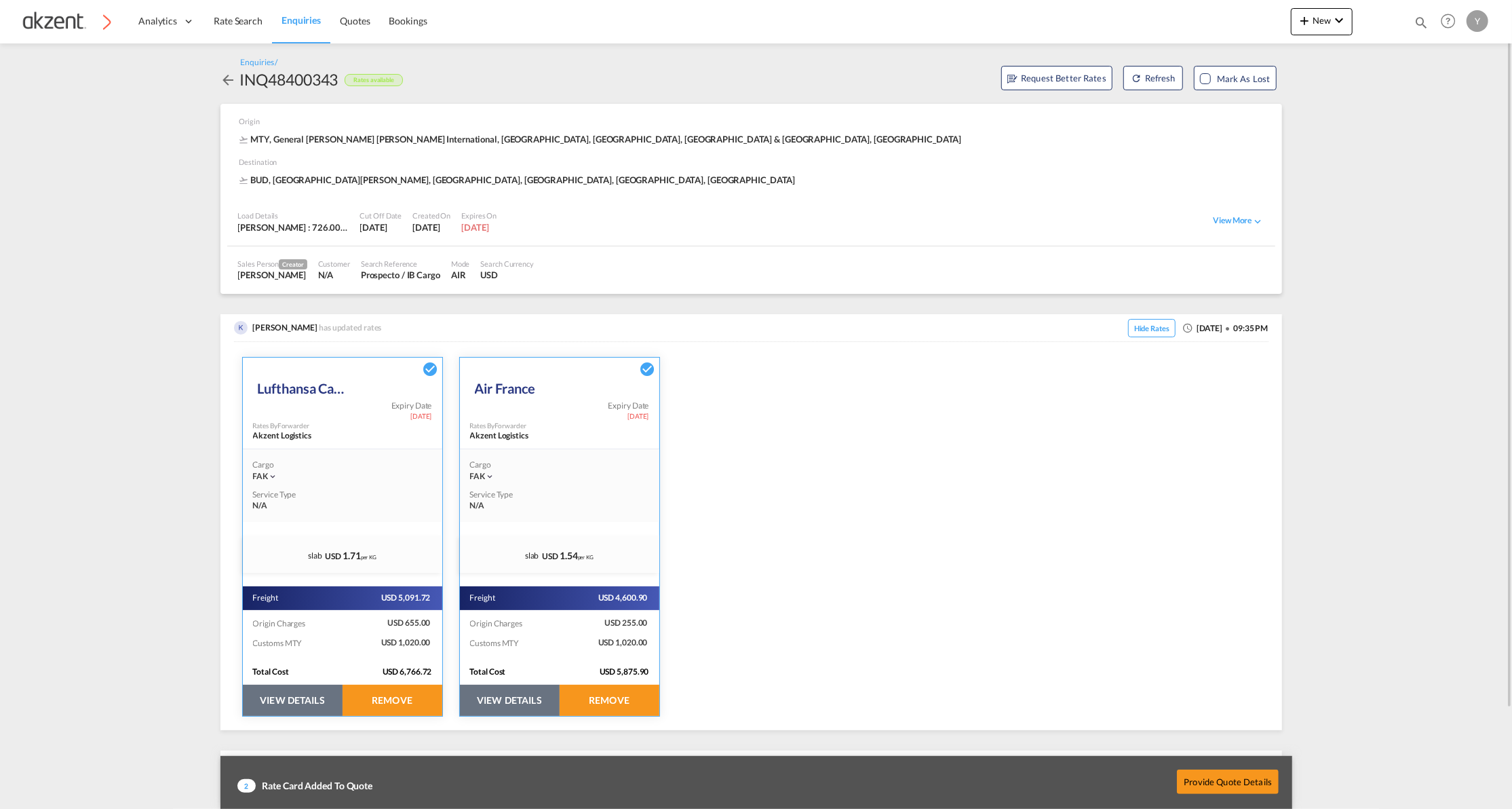
click at [302, 695] on button "VIEW DETAILS" at bounding box center [292, 700] width 100 height 31
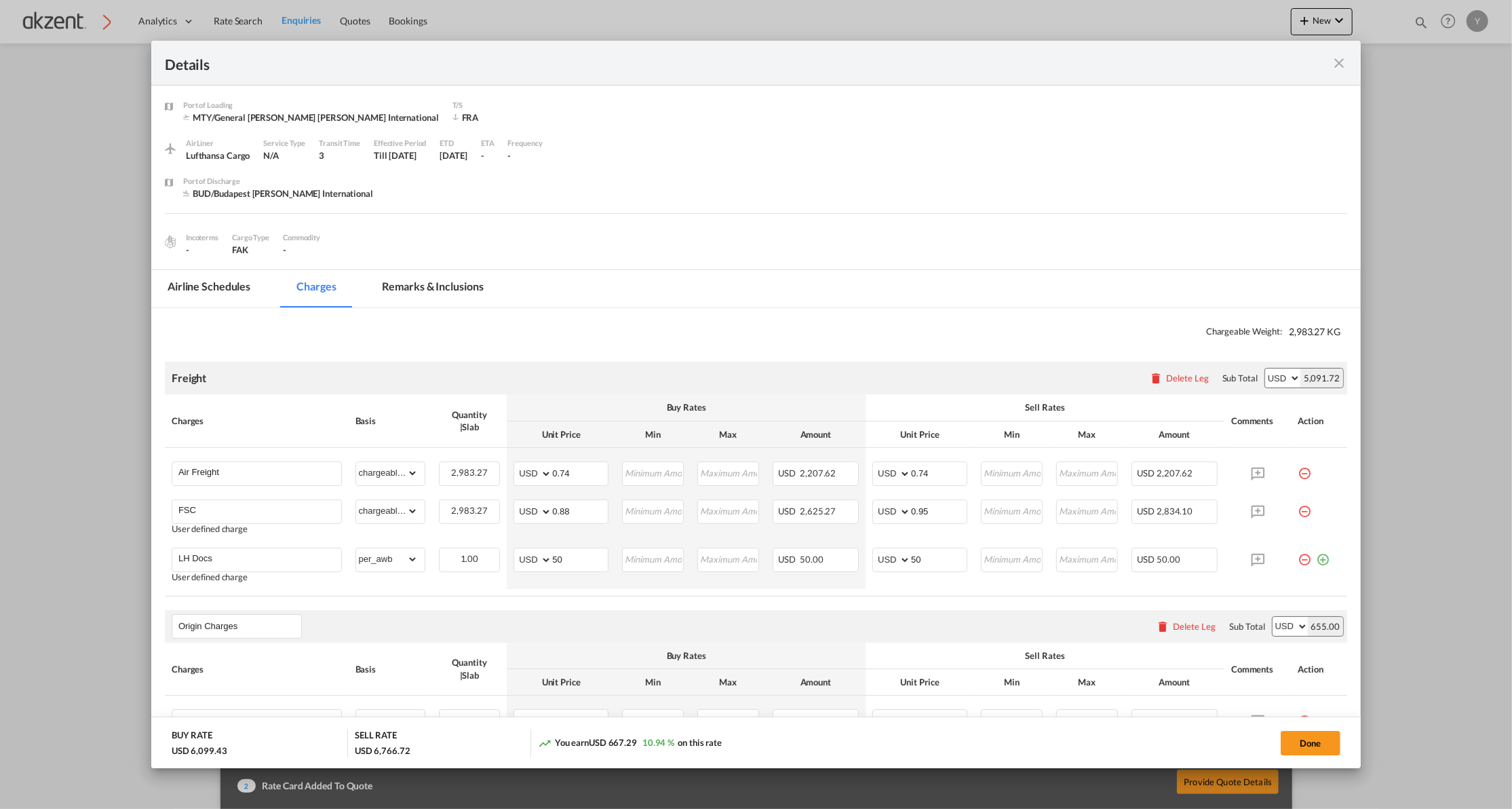
scroll to position [362, 0]
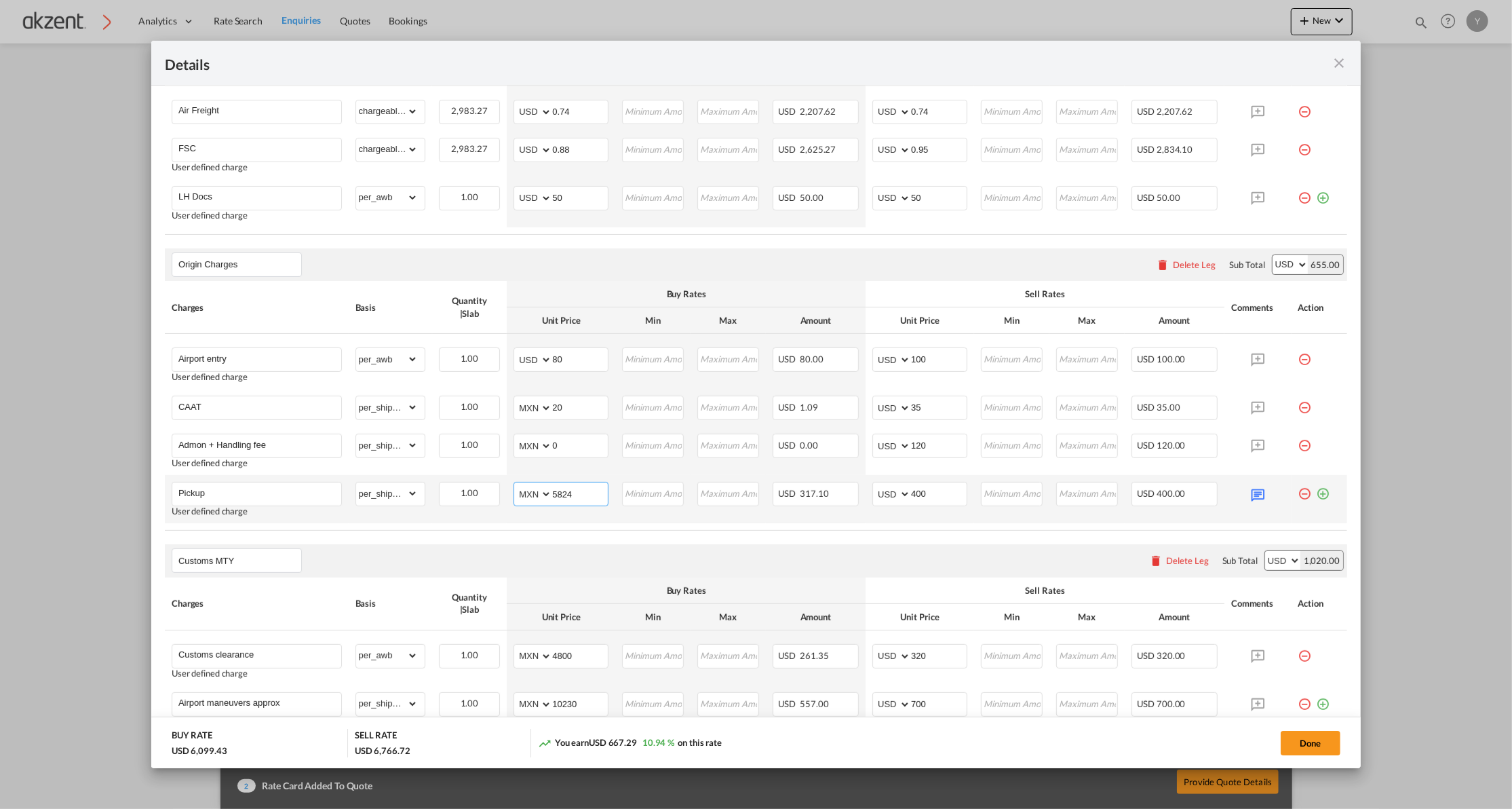
click at [559, 497] on input "5824" at bounding box center [580, 492] width 56 height 21
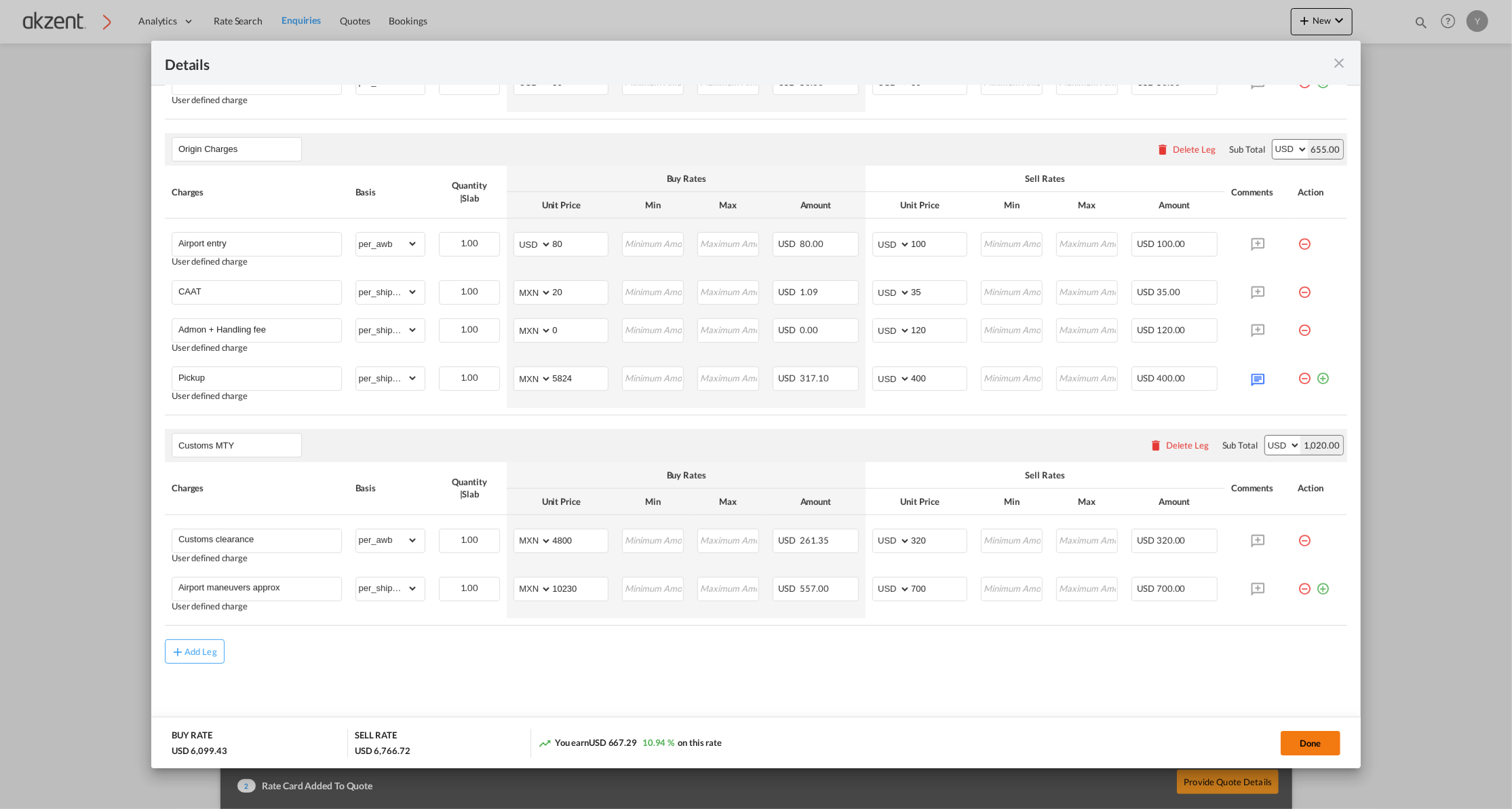
click at [1293, 749] on button "Done" at bounding box center [1311, 743] width 60 height 24
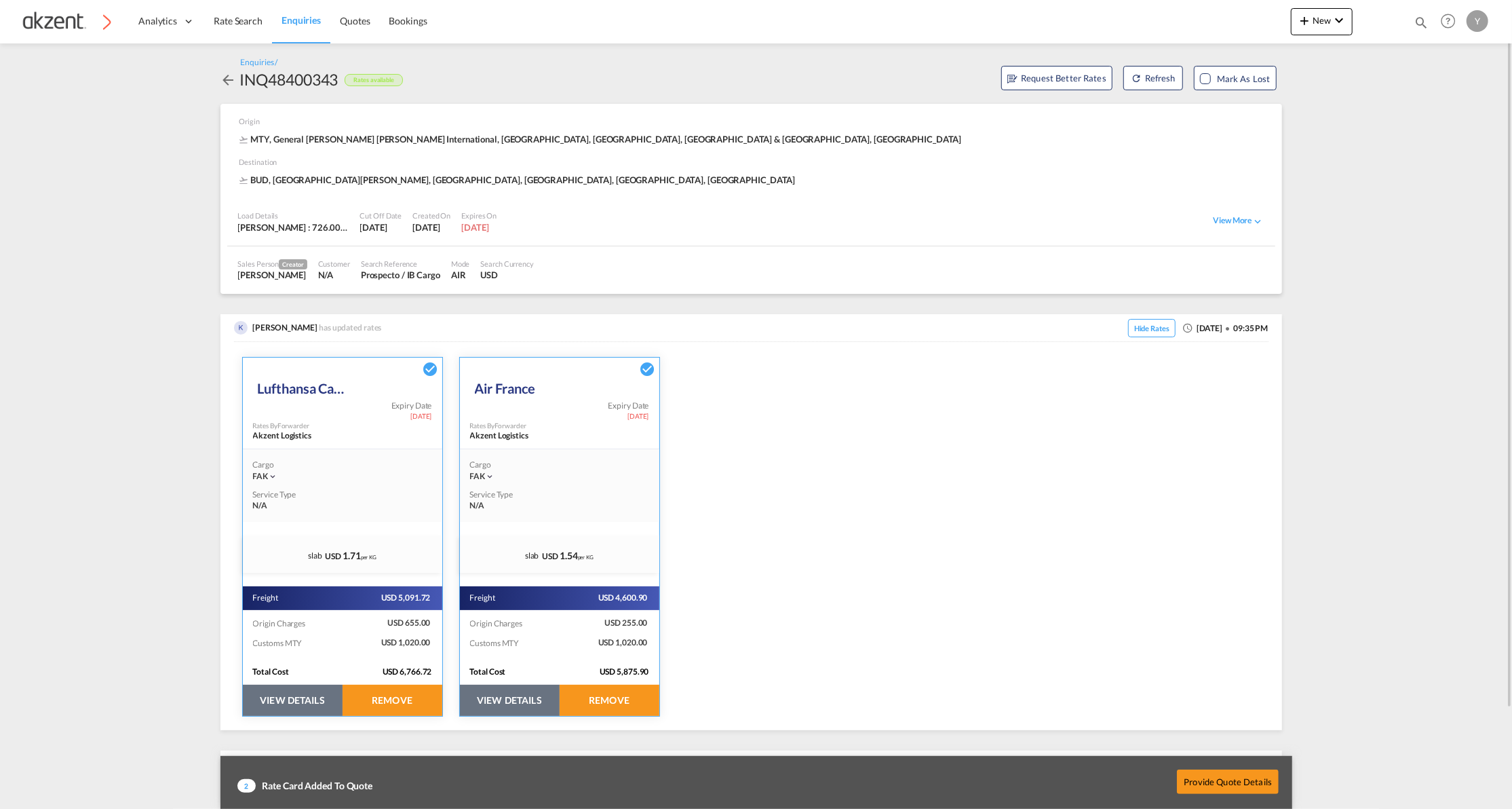
click at [539, 709] on button "VIEW DETAILS" at bounding box center [510, 700] width 100 height 31
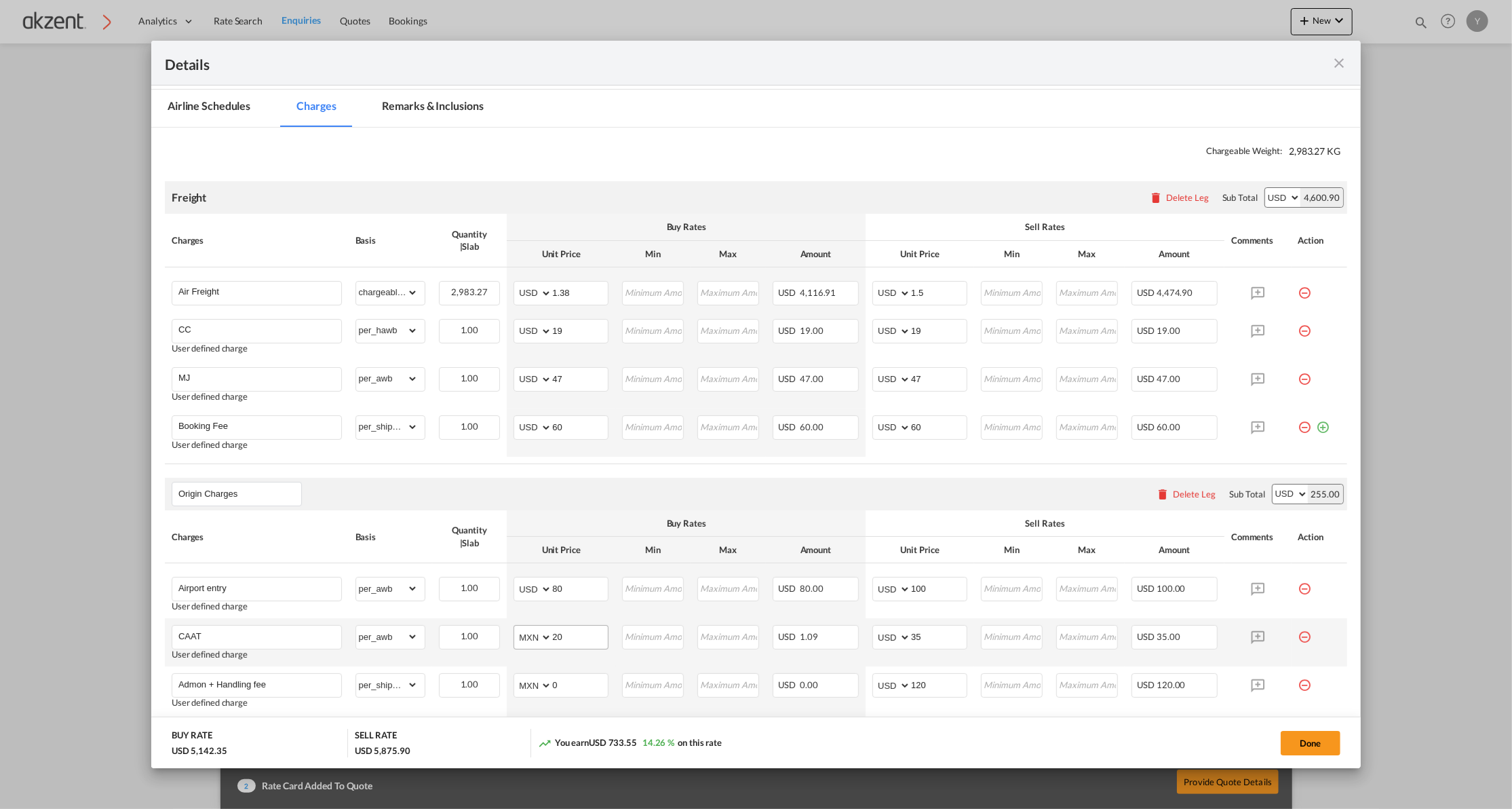
scroll to position [362, 0]
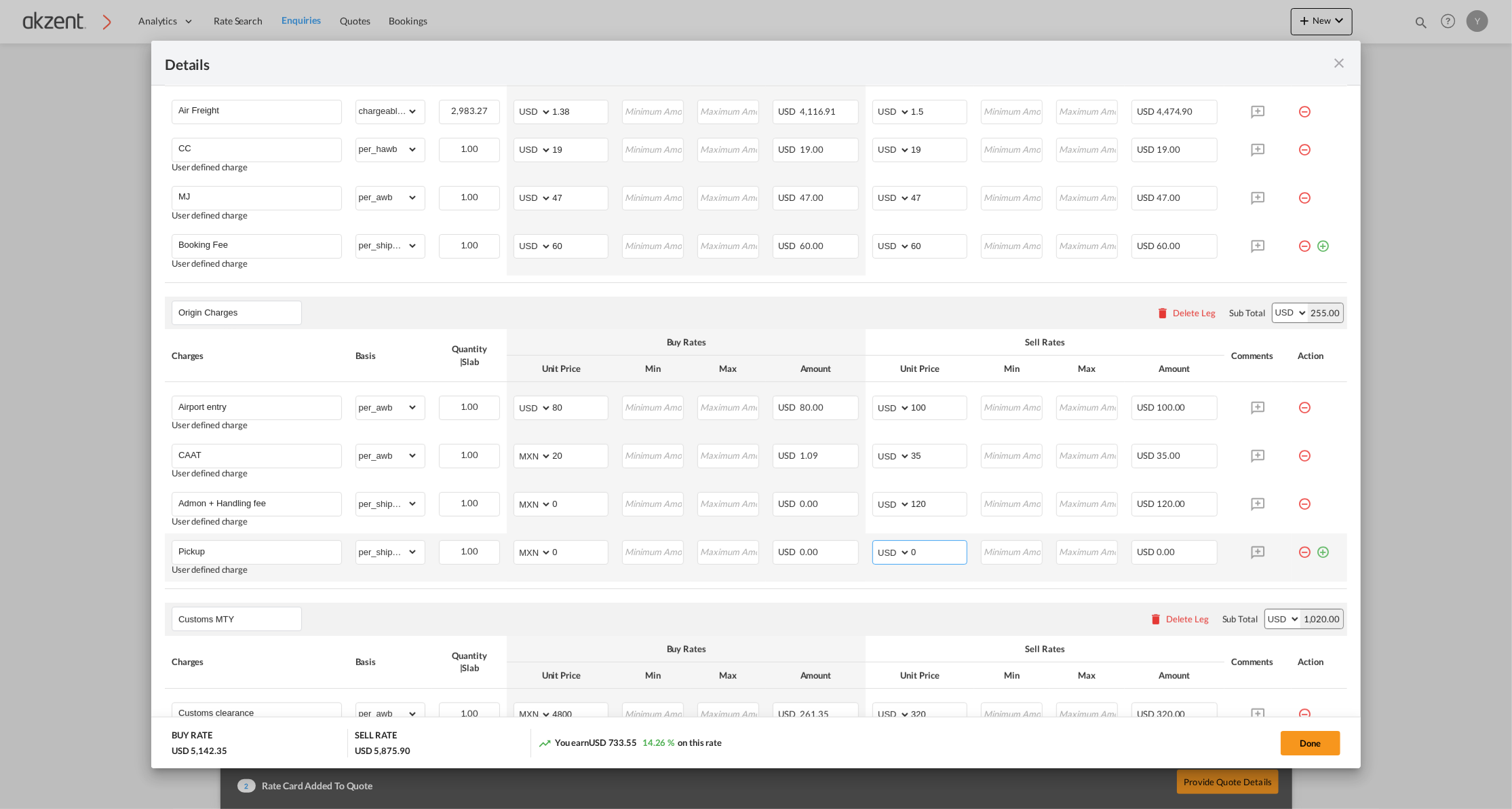
click at [943, 556] on input "0" at bounding box center [939, 550] width 56 height 21
paste input "5824"
type input "5824"
click at [587, 549] on input "0" at bounding box center [580, 550] width 56 height 21
paste input "5824"
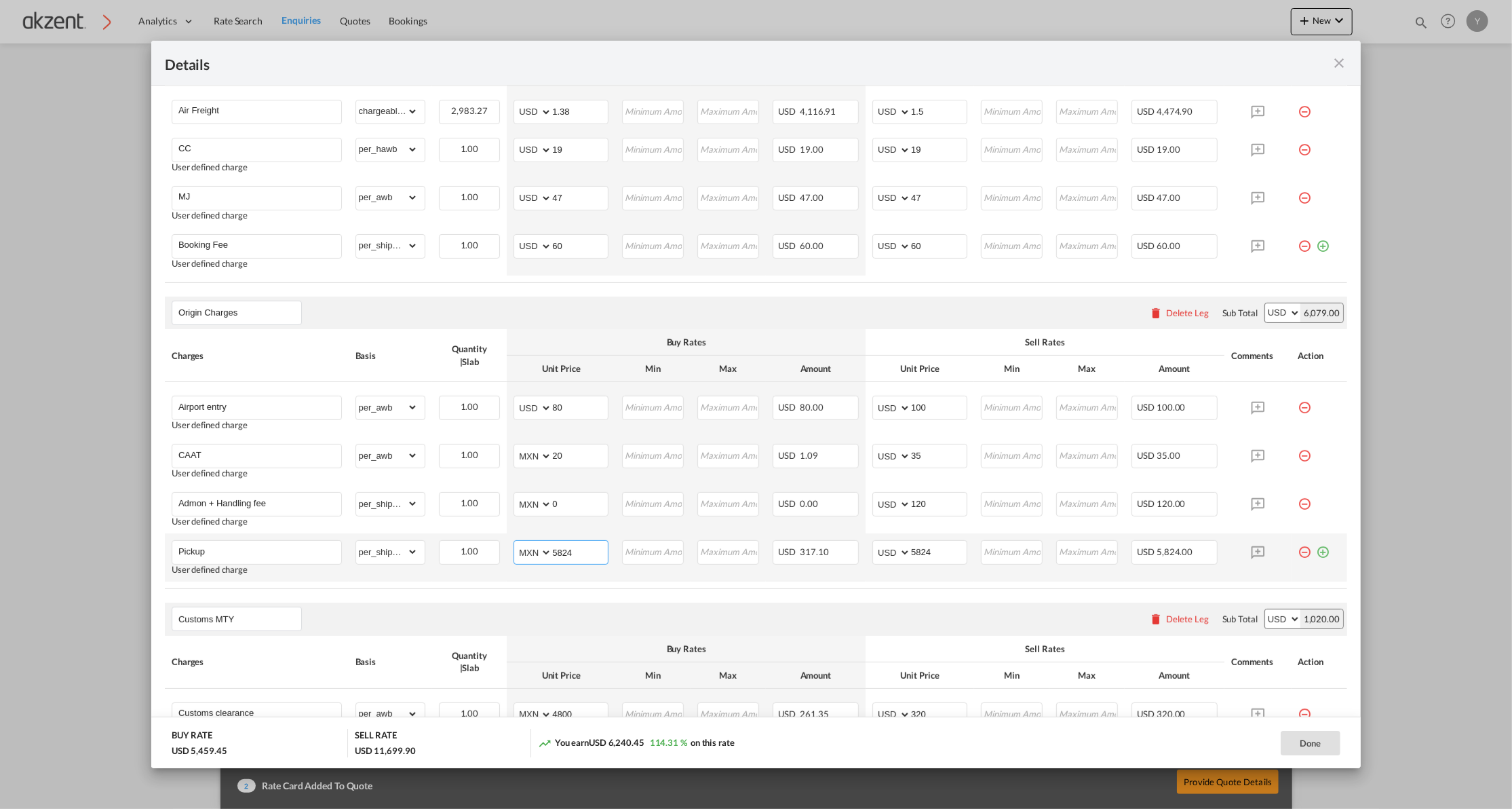
type input "5824"
click at [911, 558] on input "5824" at bounding box center [939, 550] width 56 height 21
type input "400"
click at [783, 611] on div "Customs MTY Please enter leg name Leg Name Already Exists Delete Leg Sub Total …" at bounding box center [756, 618] width 1182 height 33
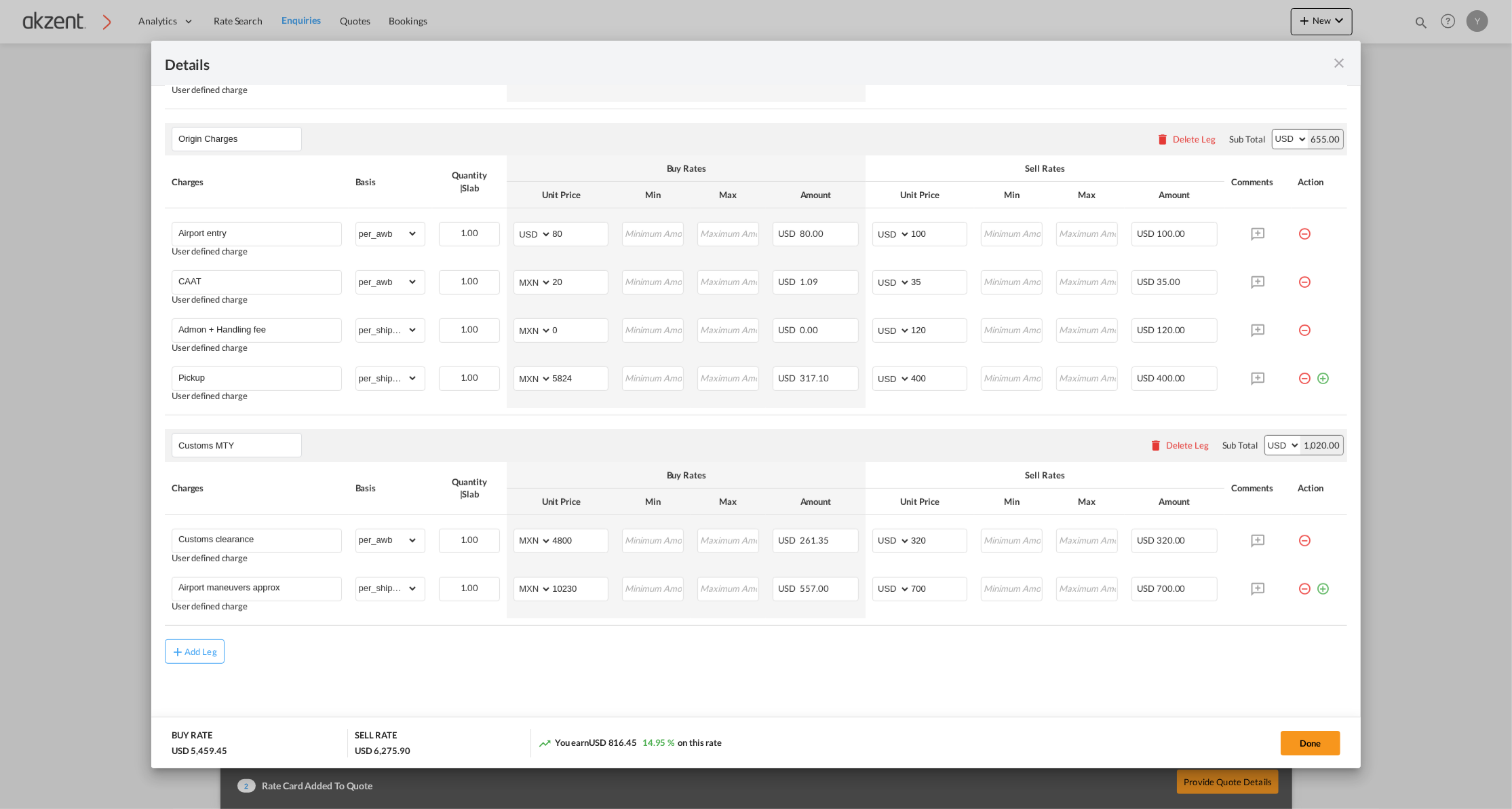
scroll to position [175, 0]
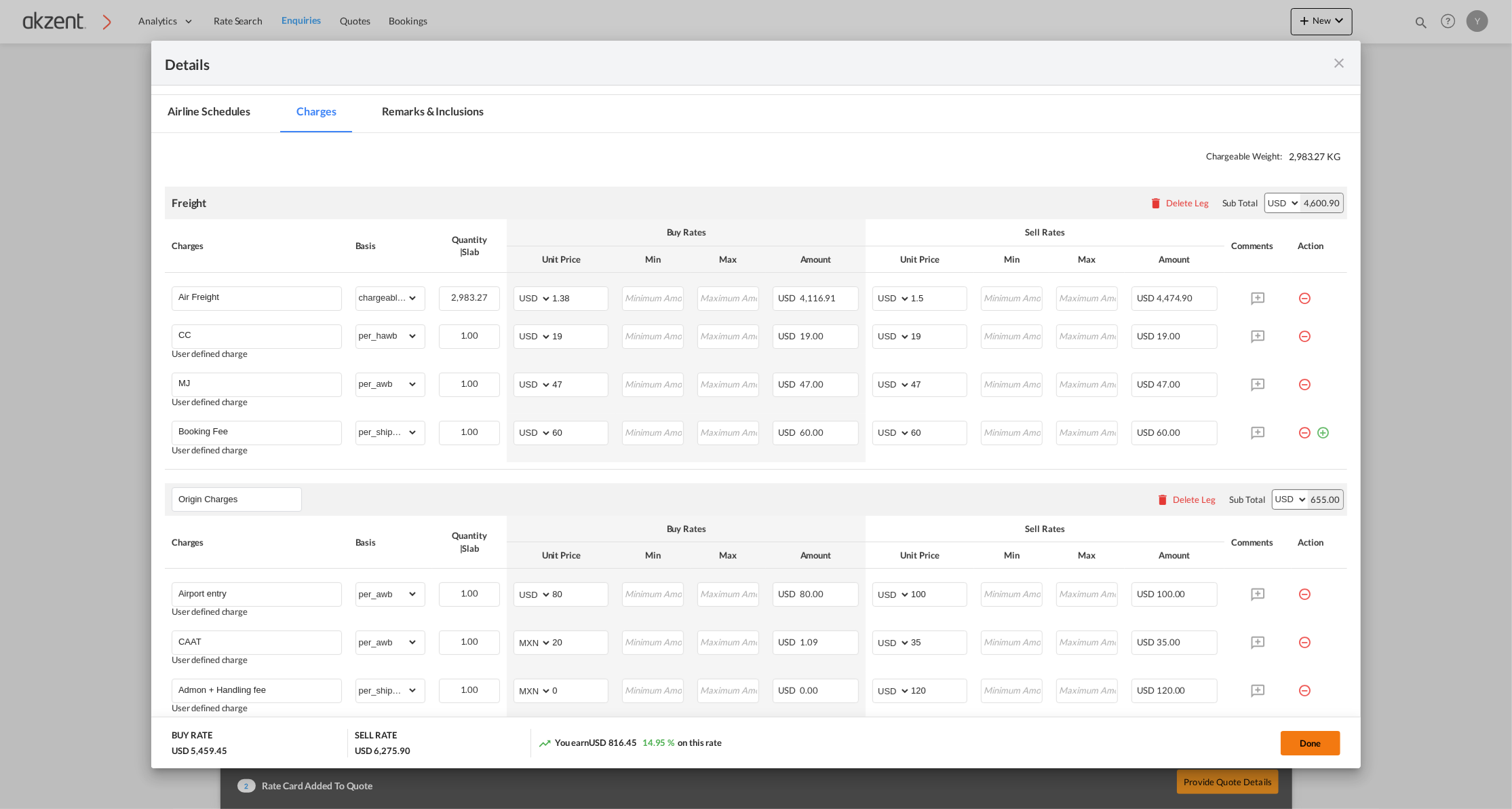
click at [1309, 746] on button "Done" at bounding box center [1311, 743] width 60 height 24
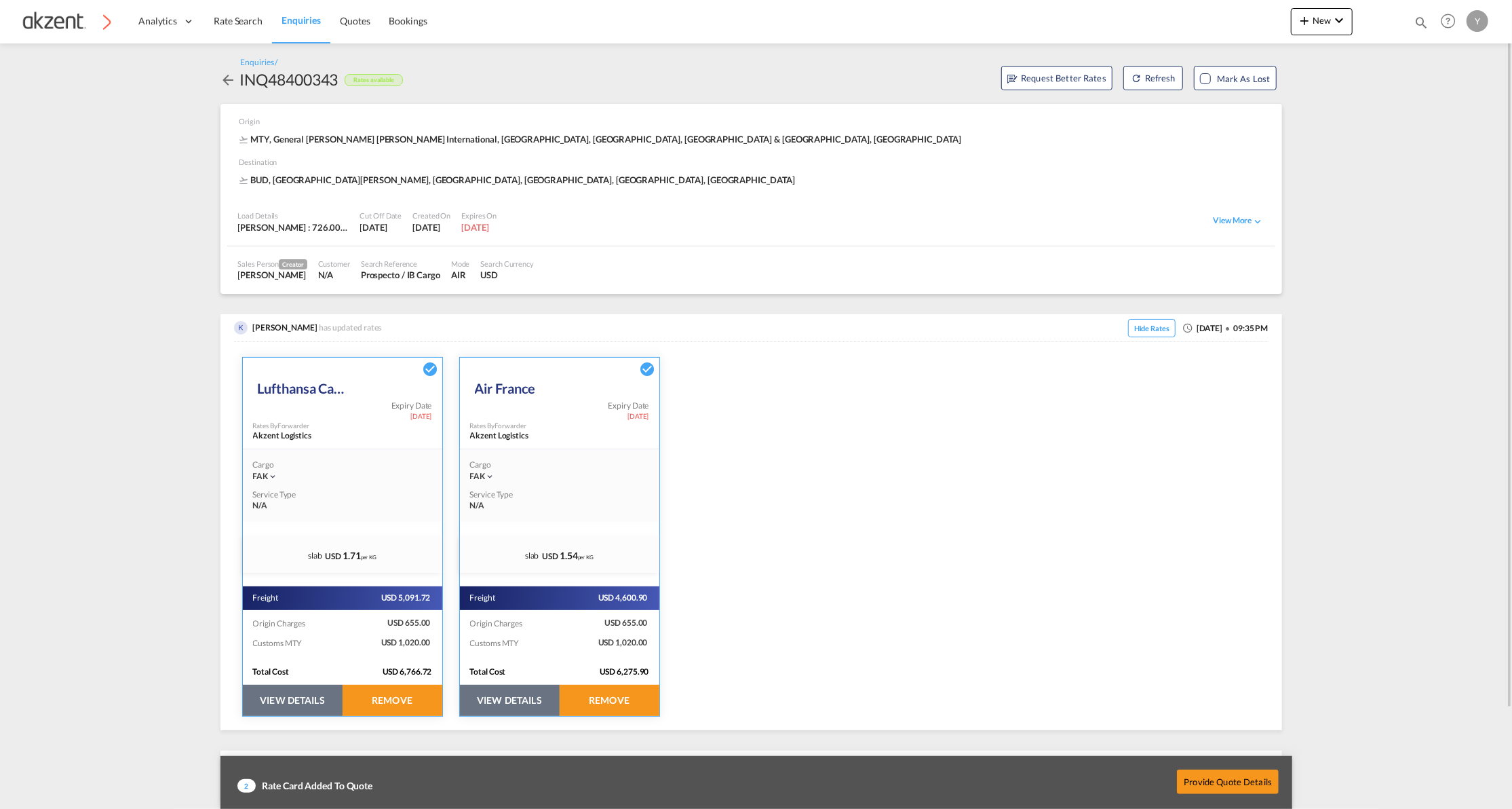
click at [311, 693] on button "VIEW DETAILS" at bounding box center [292, 700] width 100 height 31
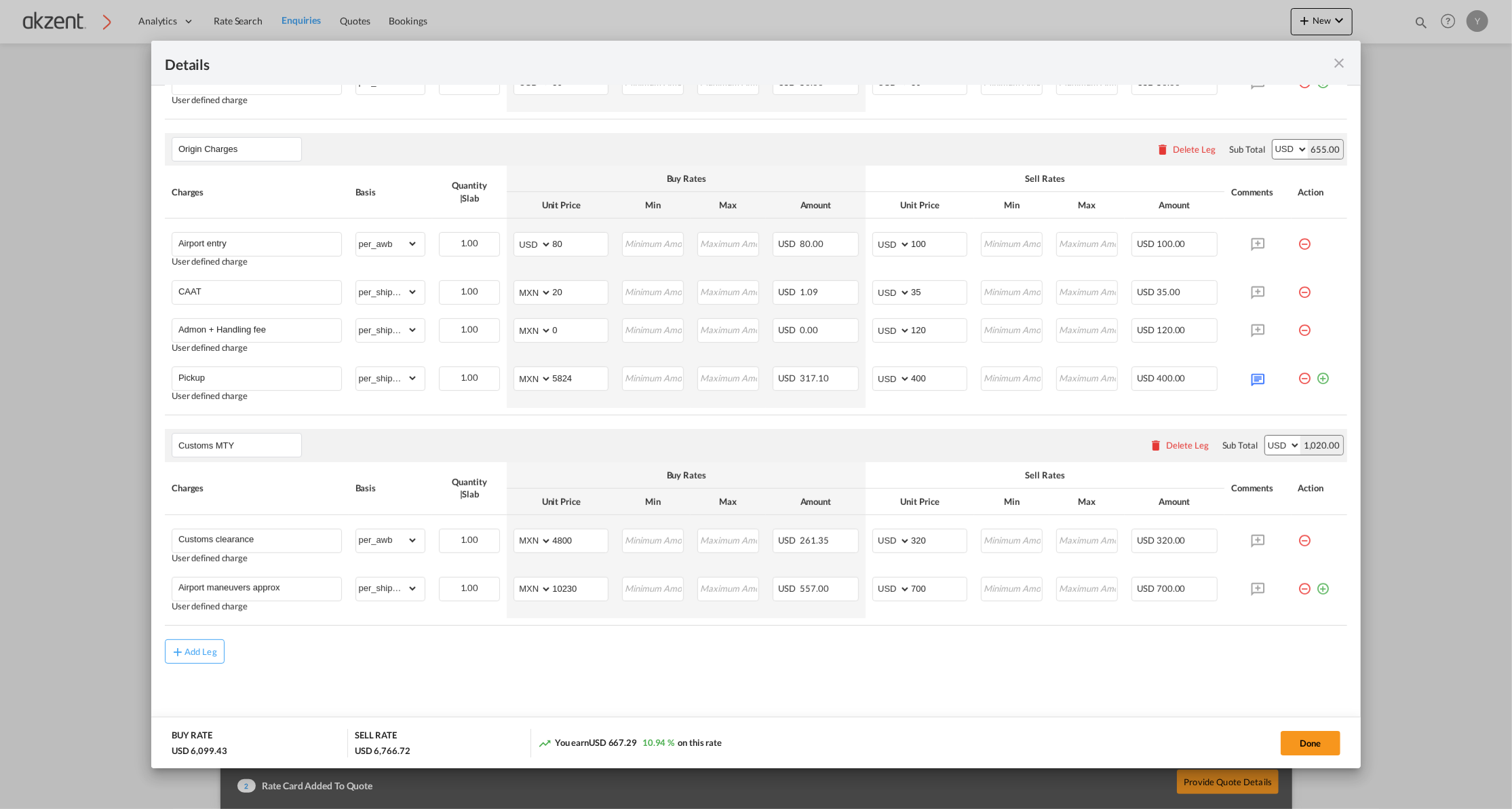
scroll to position [0, 0]
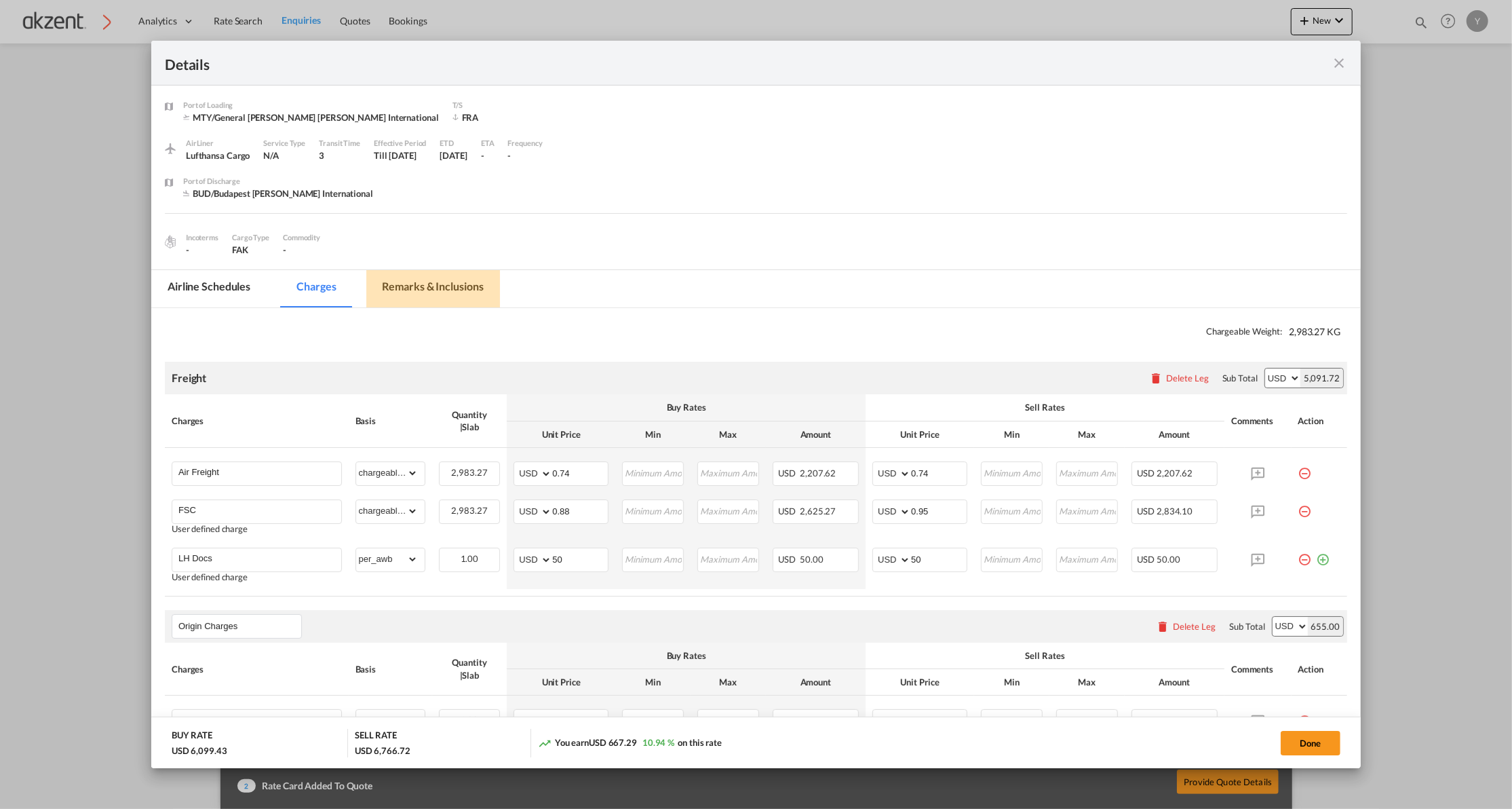
click at [432, 290] on md-tab-item "Remarks & Inclusions" at bounding box center [433, 288] width 134 height 37
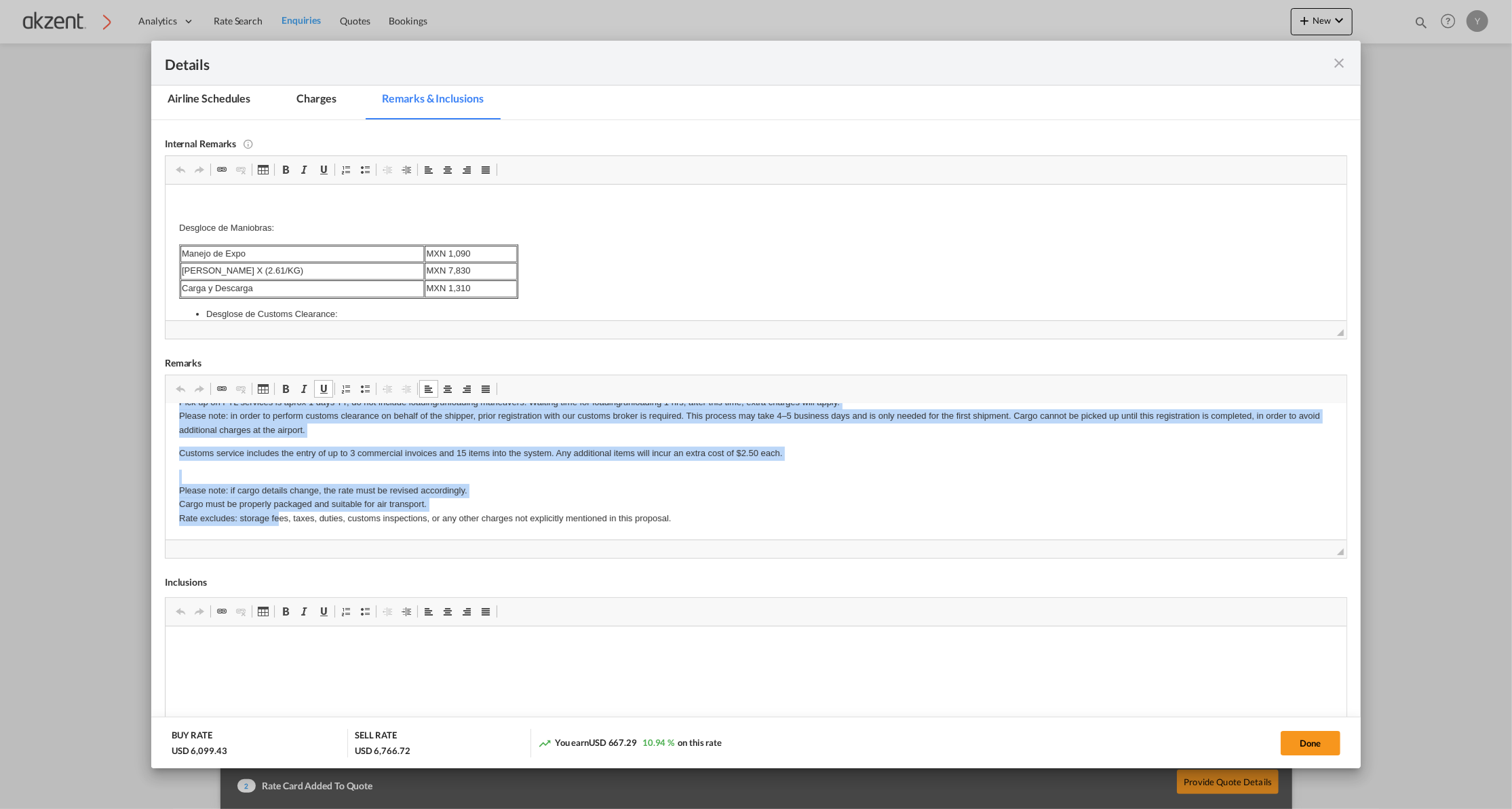
scroll to position [221, 0]
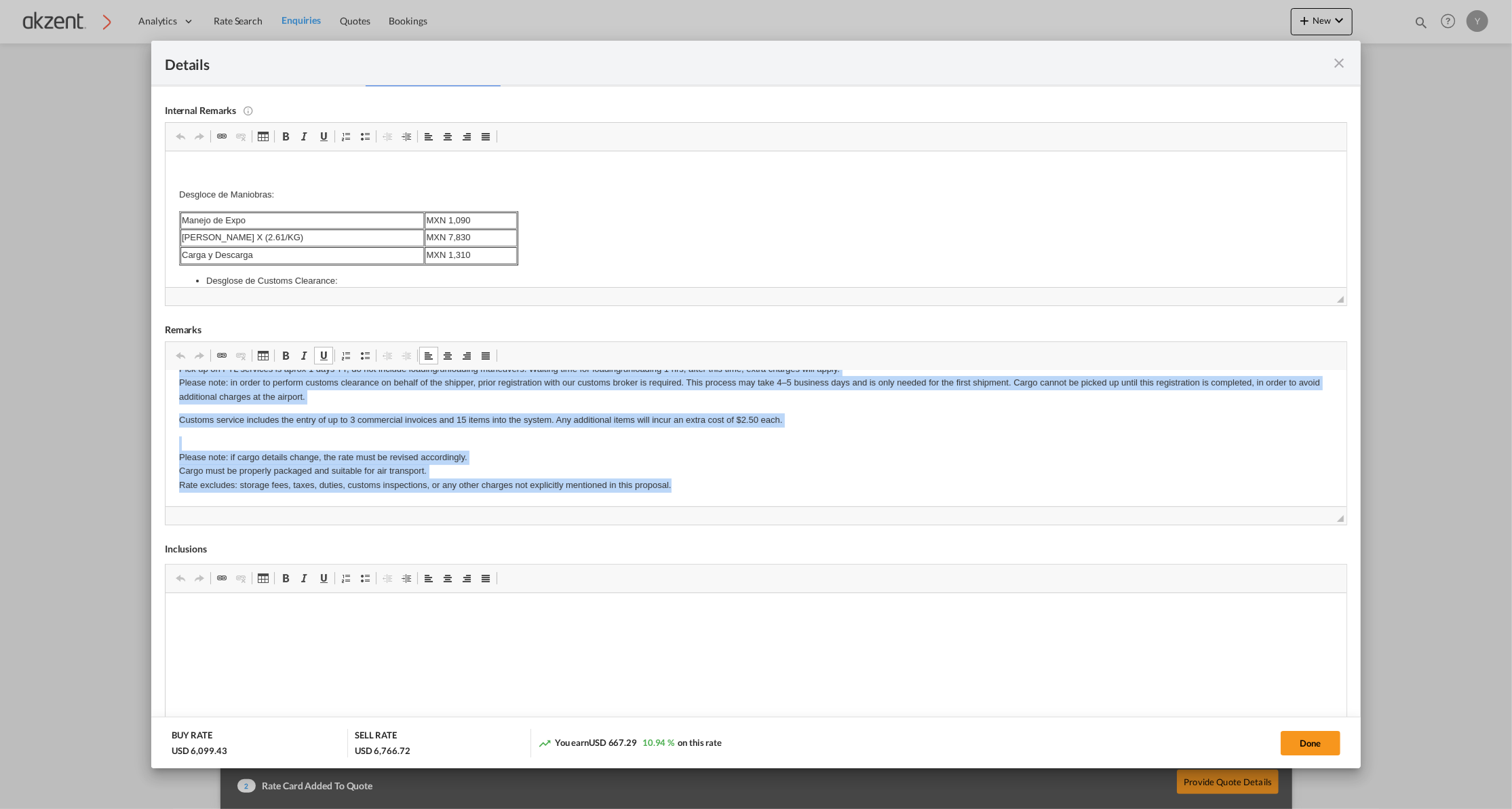
drag, startPoint x: 182, startPoint y: 409, endPoint x: 695, endPoint y: 496, distance: 520.3
click at [695, 496] on html "SPOT ratevalid for ETD [DATE] / *must be updated for the desired flight date. D…" at bounding box center [756, 334] width 1182 height 345
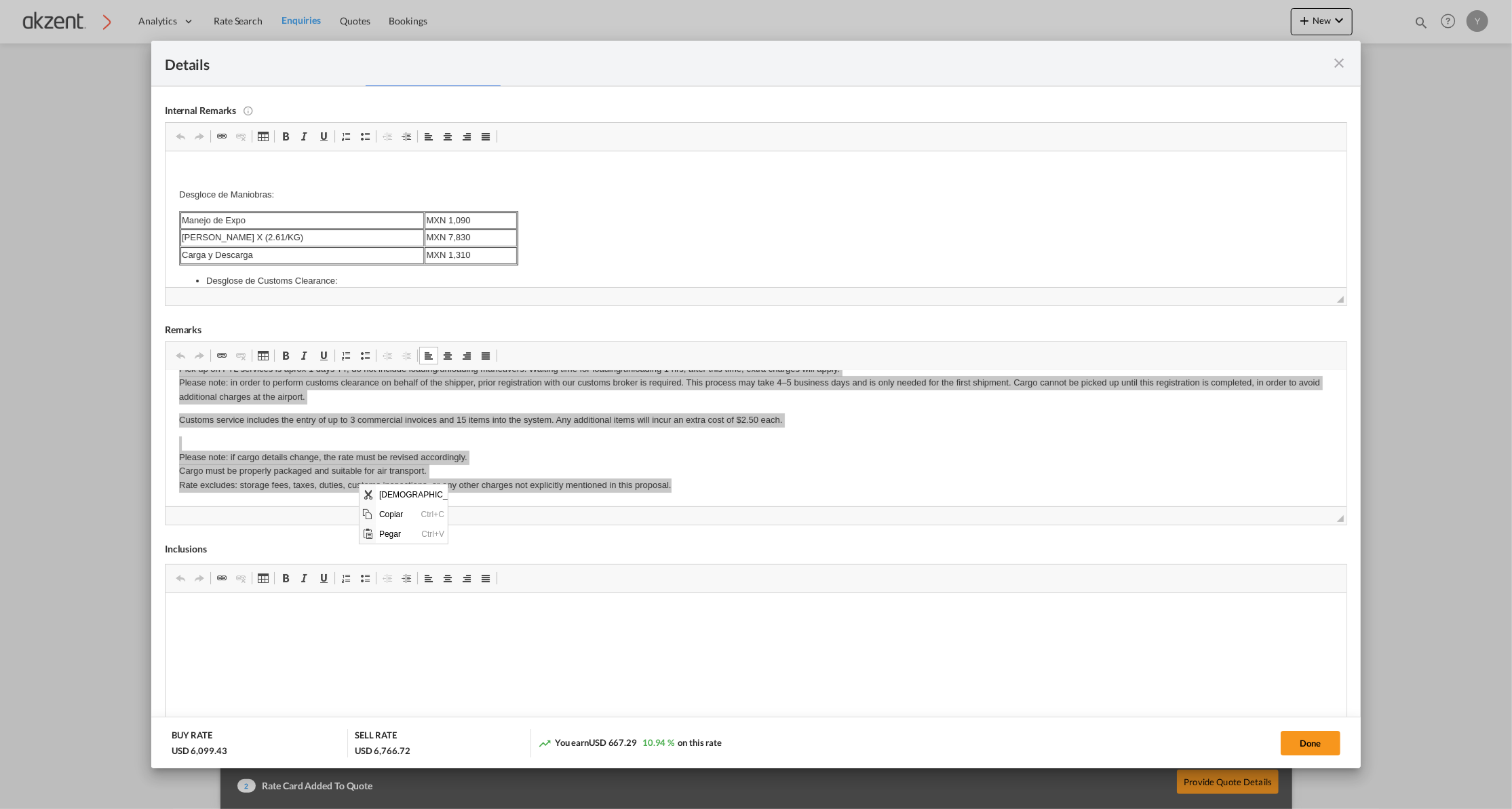
scroll to position [0, 0]
click at [391, 513] on span "Copiar" at bounding box center [396, 514] width 42 height 20
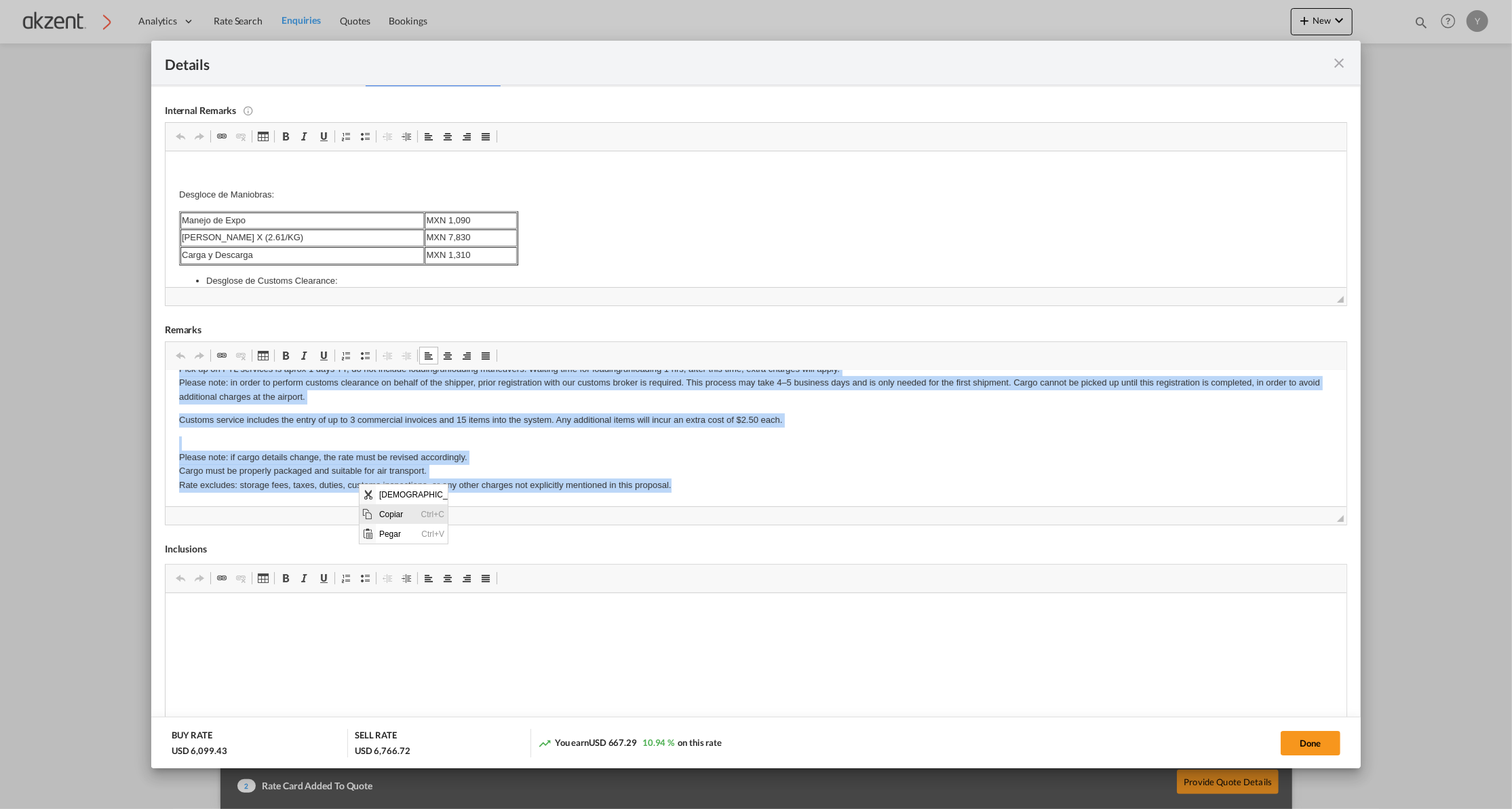
copy body "lor ips dolorsi ametc ad elitseddoei. Tempori utlaboreet dol magnaal en admini …"
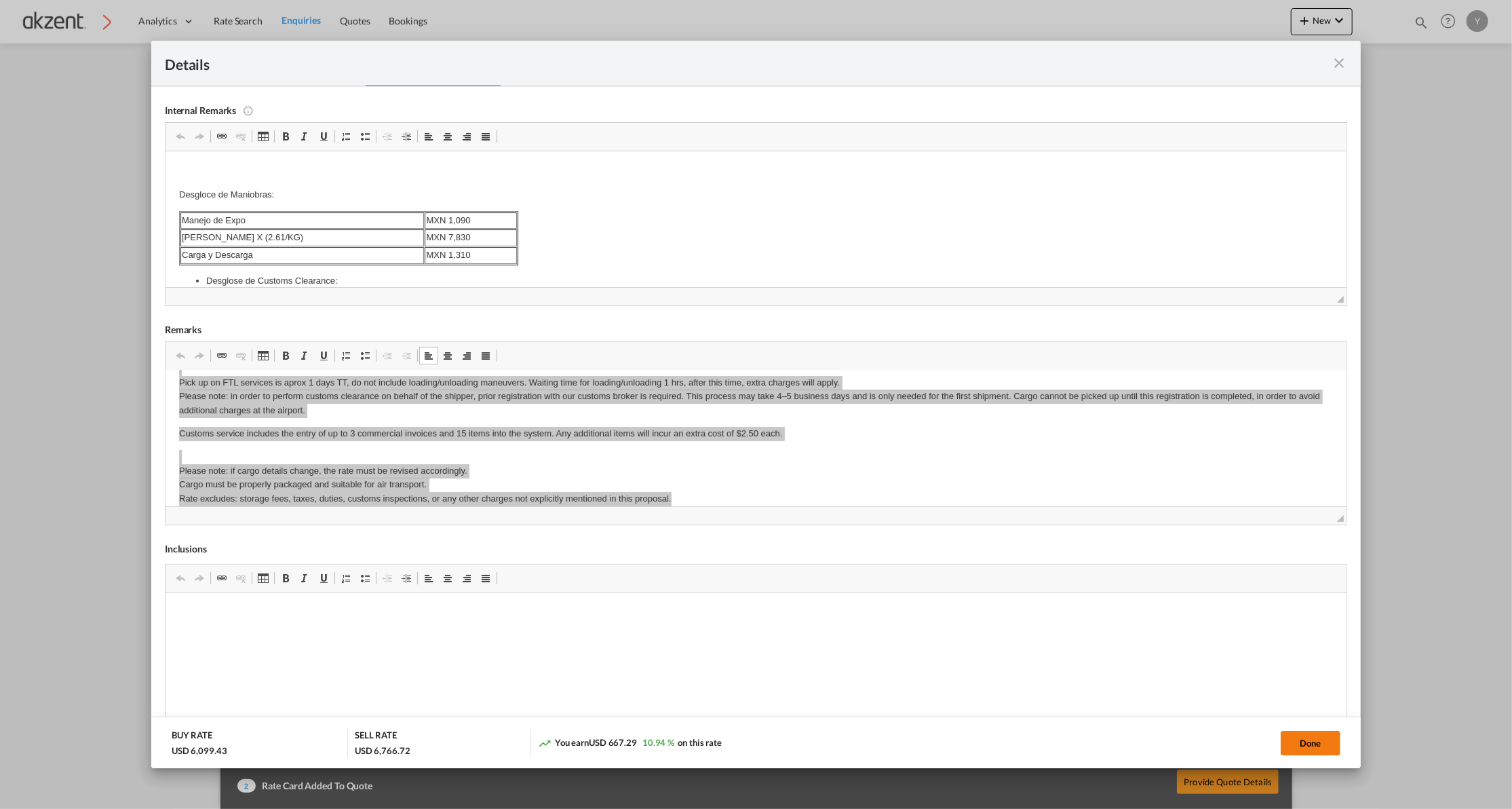
click at [1306, 739] on button "Done" at bounding box center [1311, 743] width 60 height 24
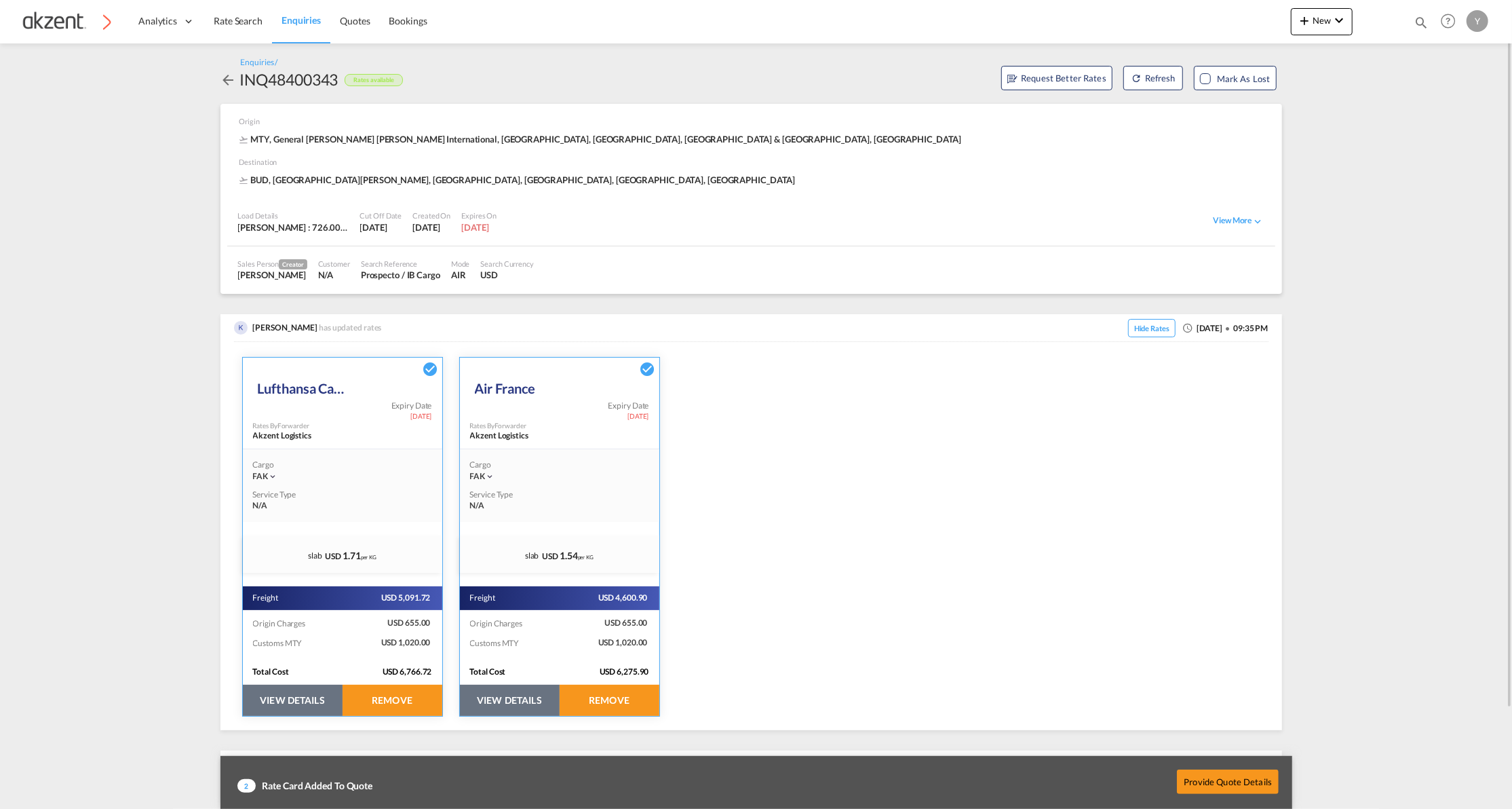
click at [534, 706] on button "VIEW DETAILS" at bounding box center [510, 700] width 100 height 31
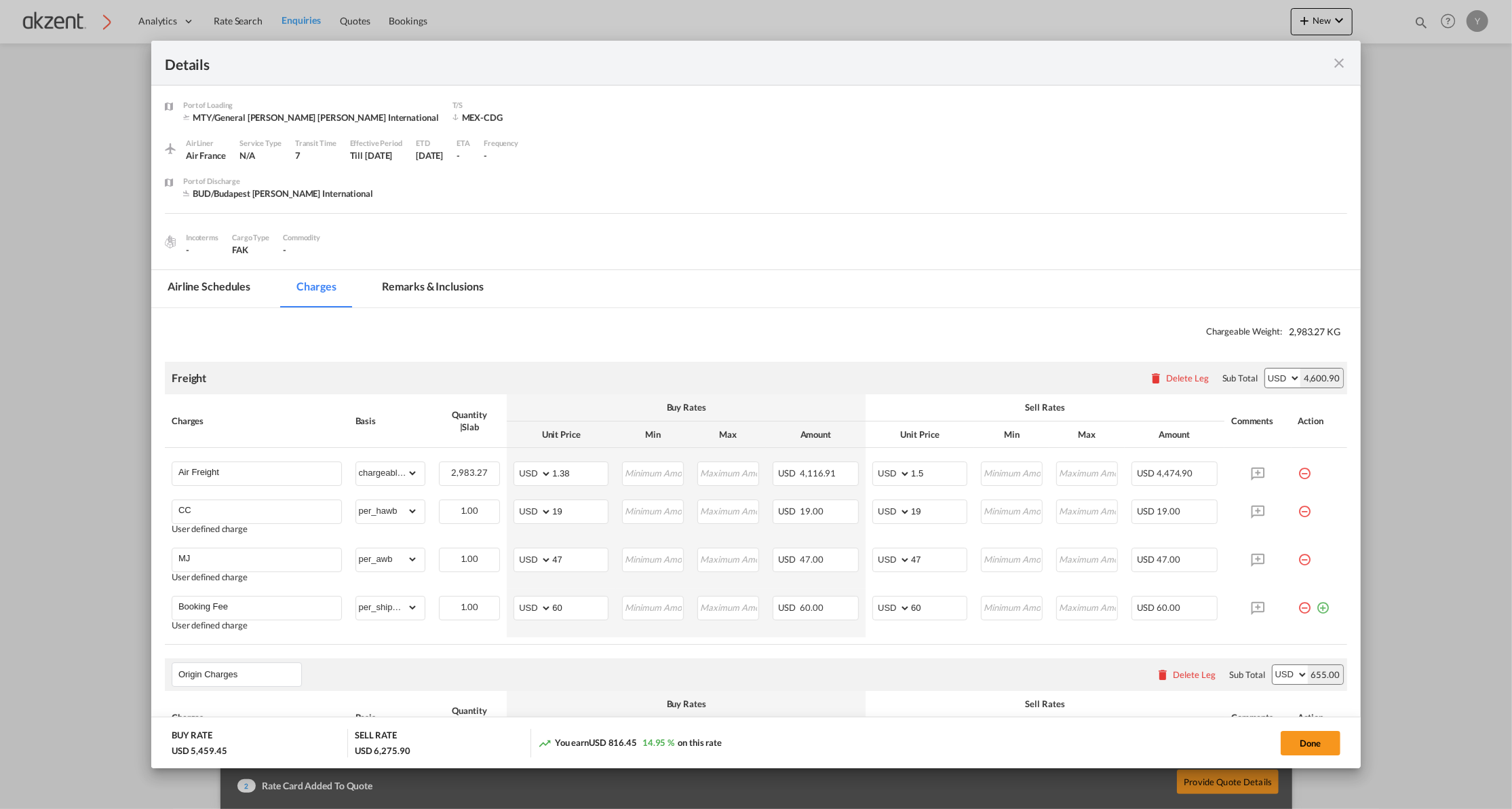
click at [406, 286] on md-tab-item "Remarks & Inclusions" at bounding box center [433, 288] width 134 height 37
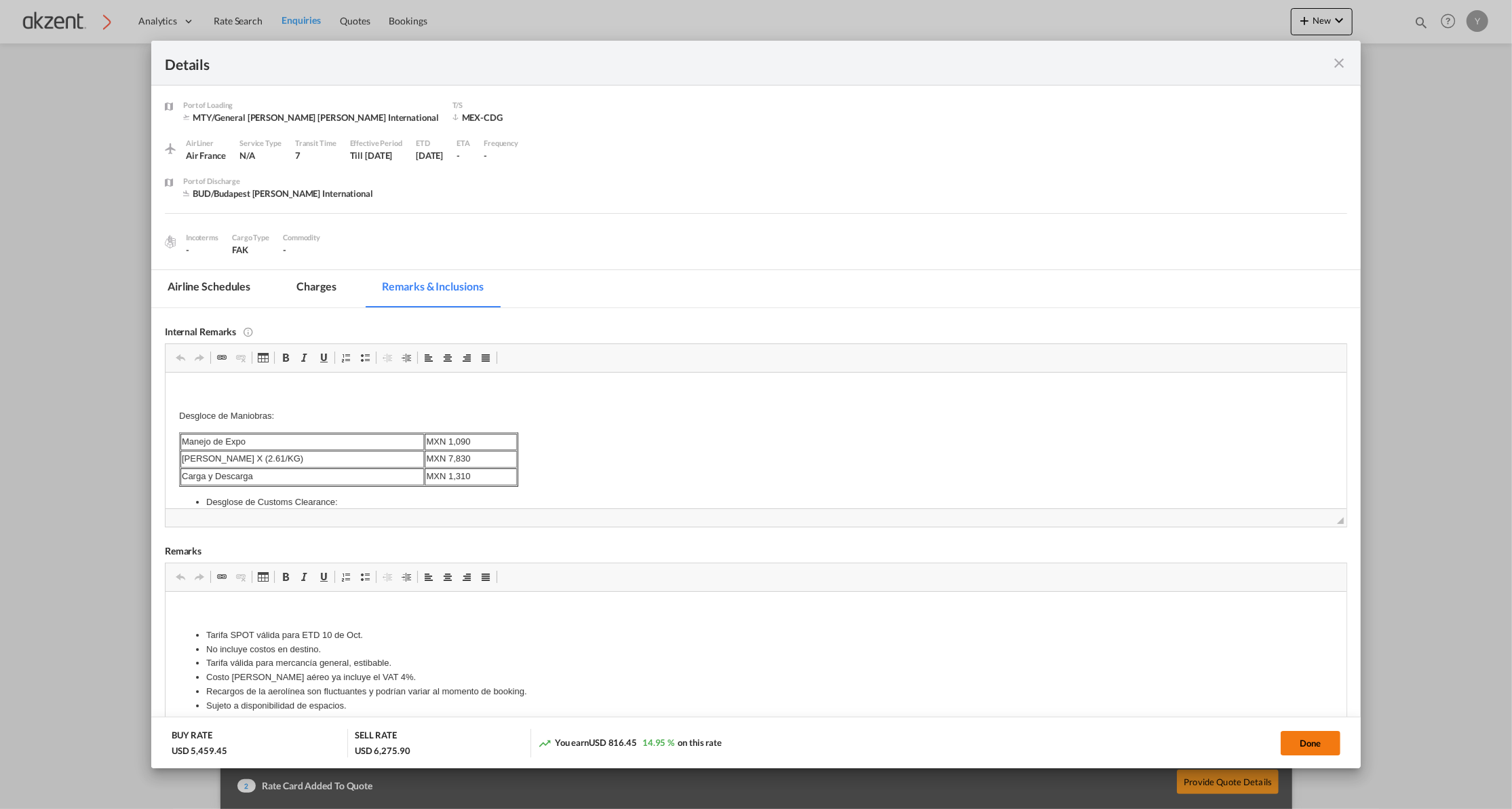
click at [1282, 747] on button "Done" at bounding box center [1311, 743] width 60 height 24
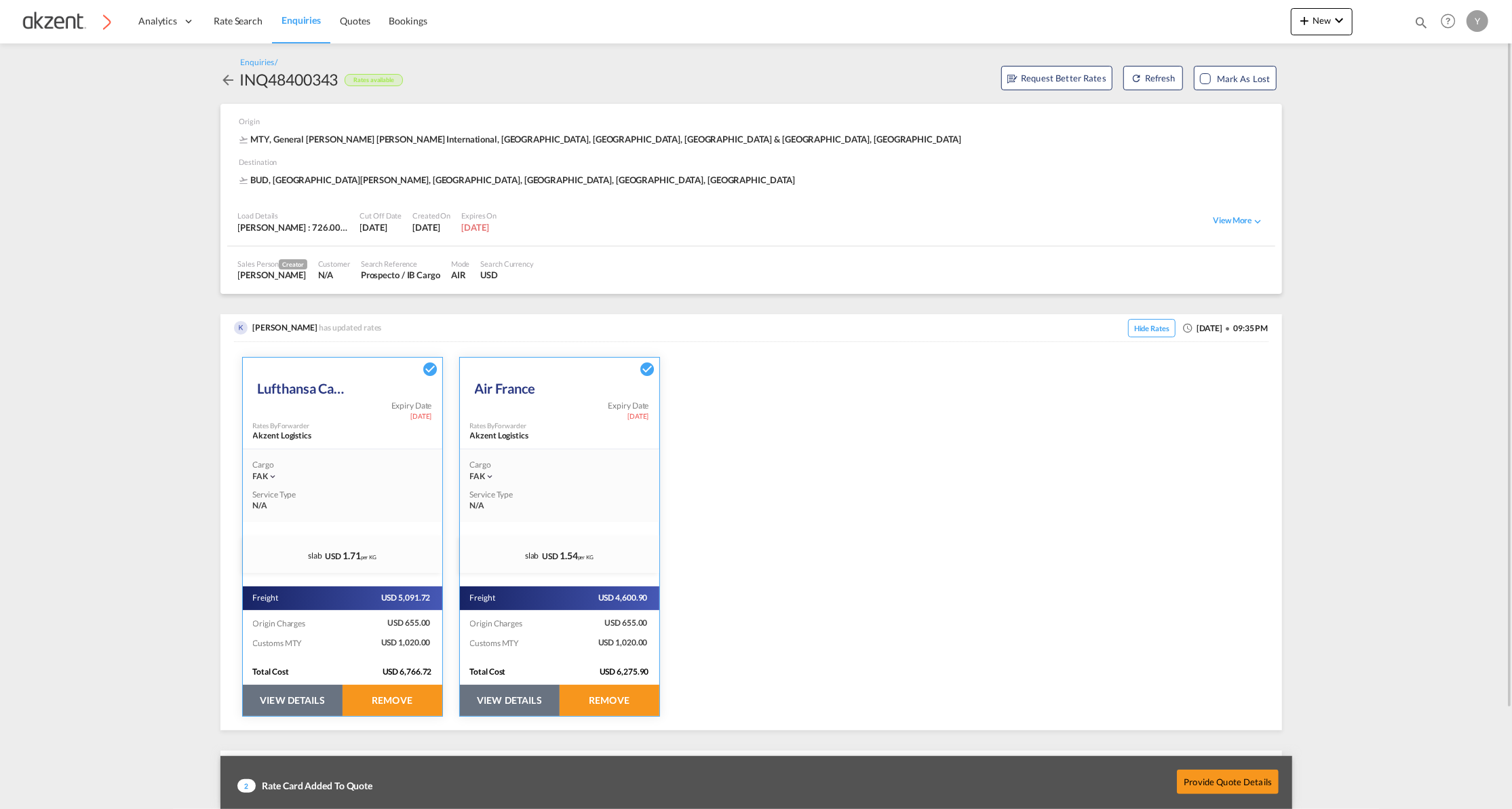
click at [282, 701] on button "VIEW DETAILS" at bounding box center [292, 700] width 100 height 31
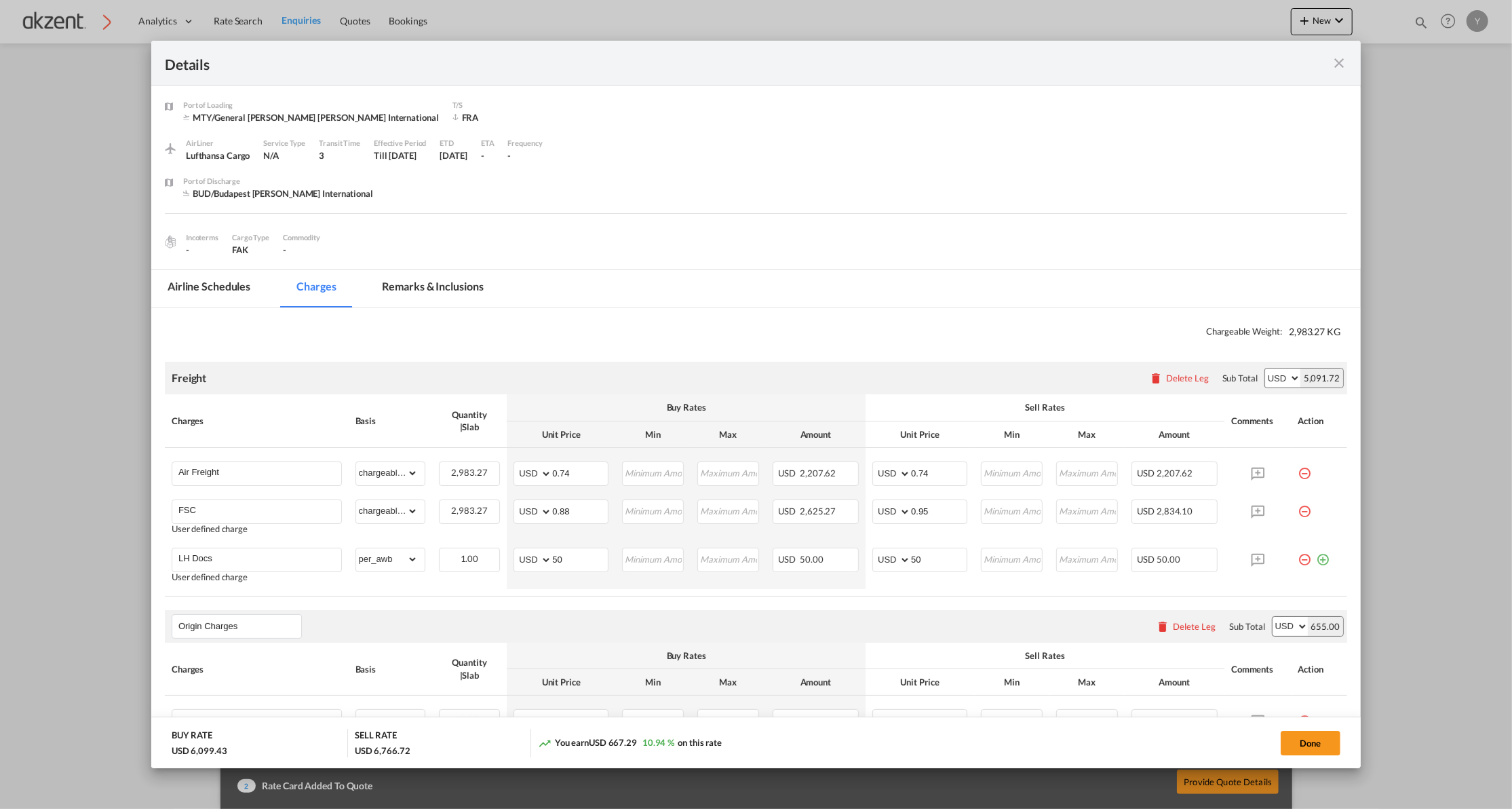
click at [406, 288] on md-tab-item "Remarks & Inclusions" at bounding box center [433, 288] width 134 height 37
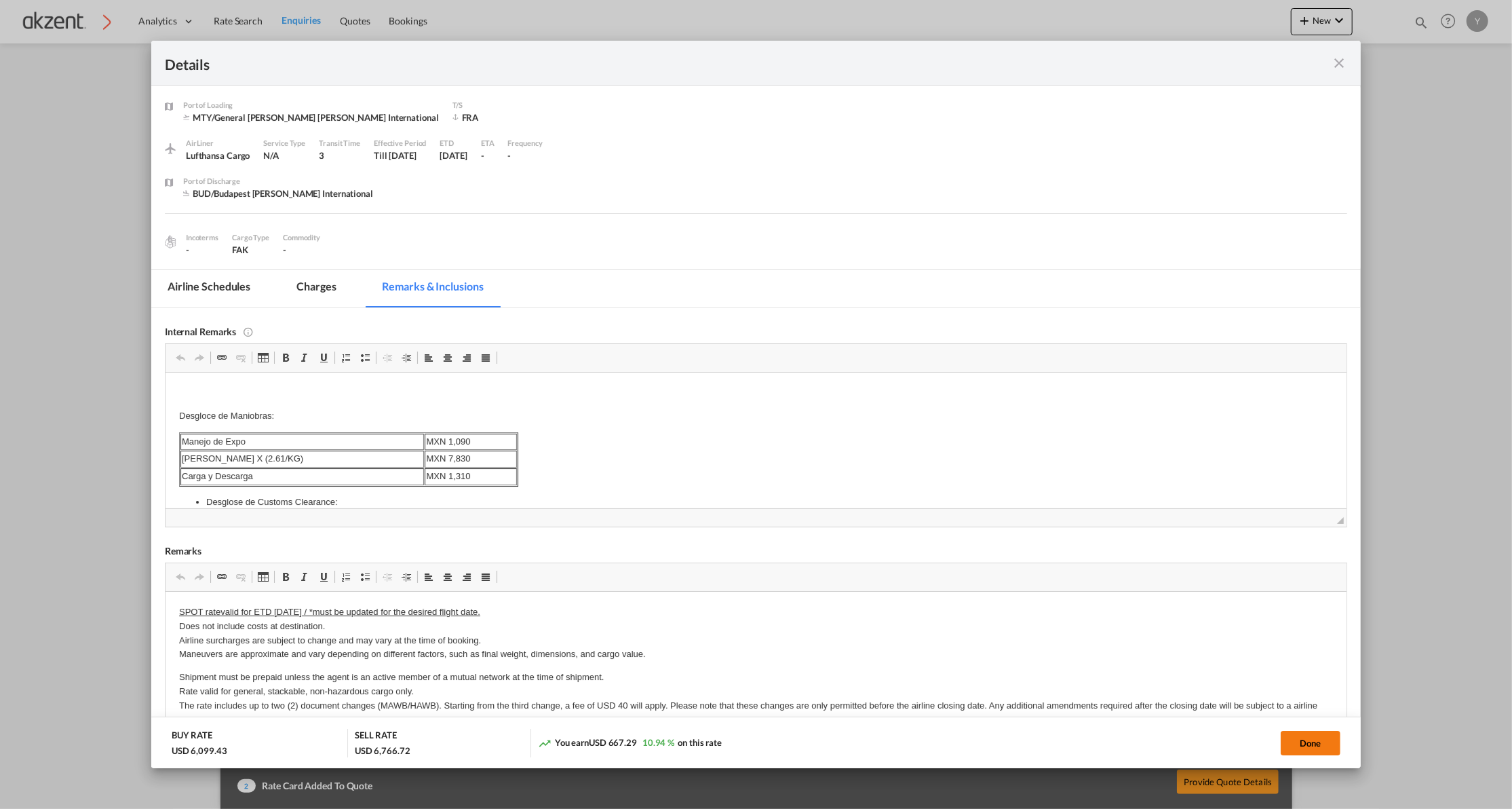
click at [1285, 754] on button "Done" at bounding box center [1311, 743] width 60 height 24
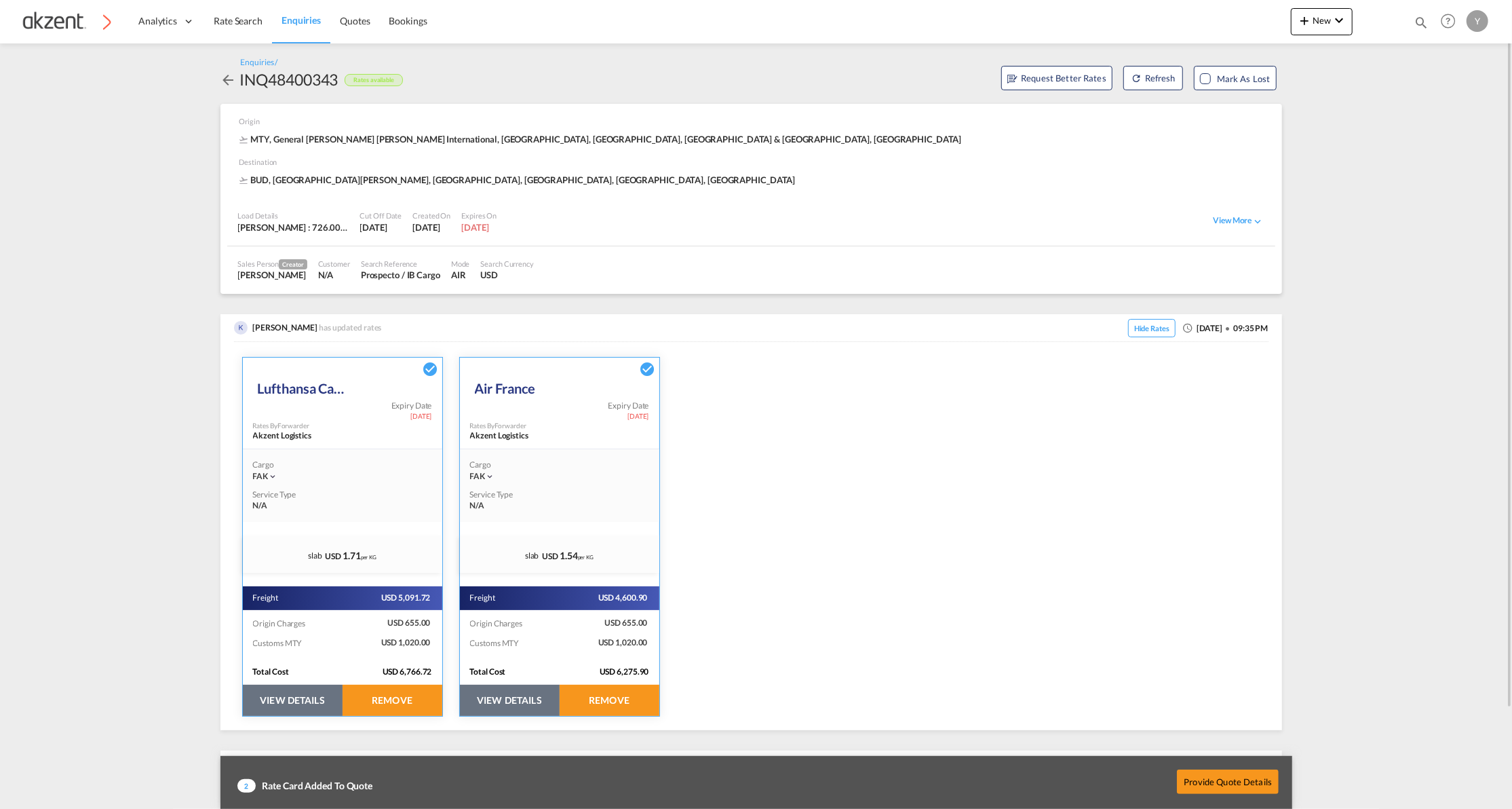
click at [521, 693] on button "VIEW DETAILS" at bounding box center [510, 700] width 100 height 31
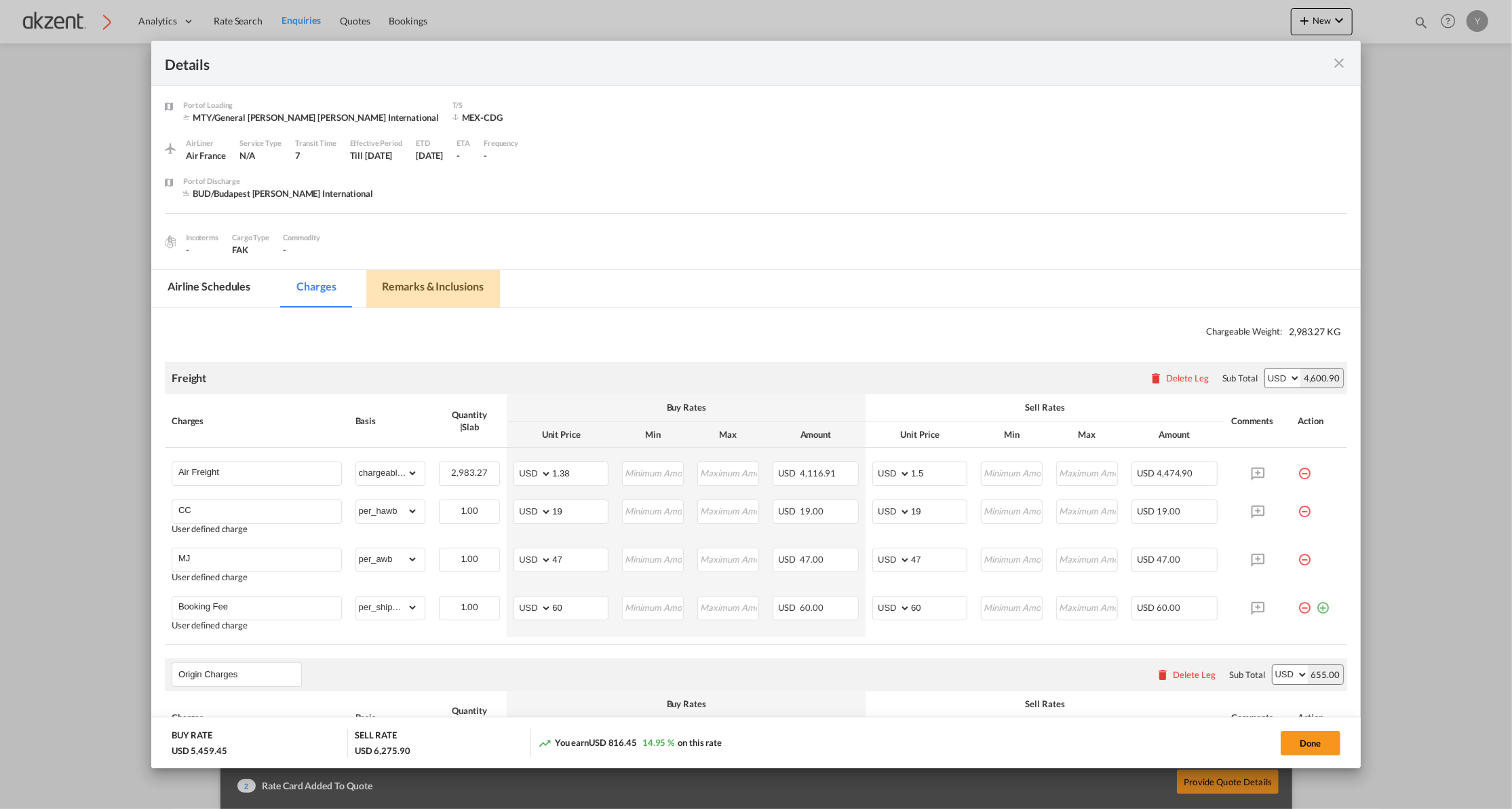
click at [410, 288] on md-tab-item "Remarks & Inclusions" at bounding box center [433, 288] width 134 height 37
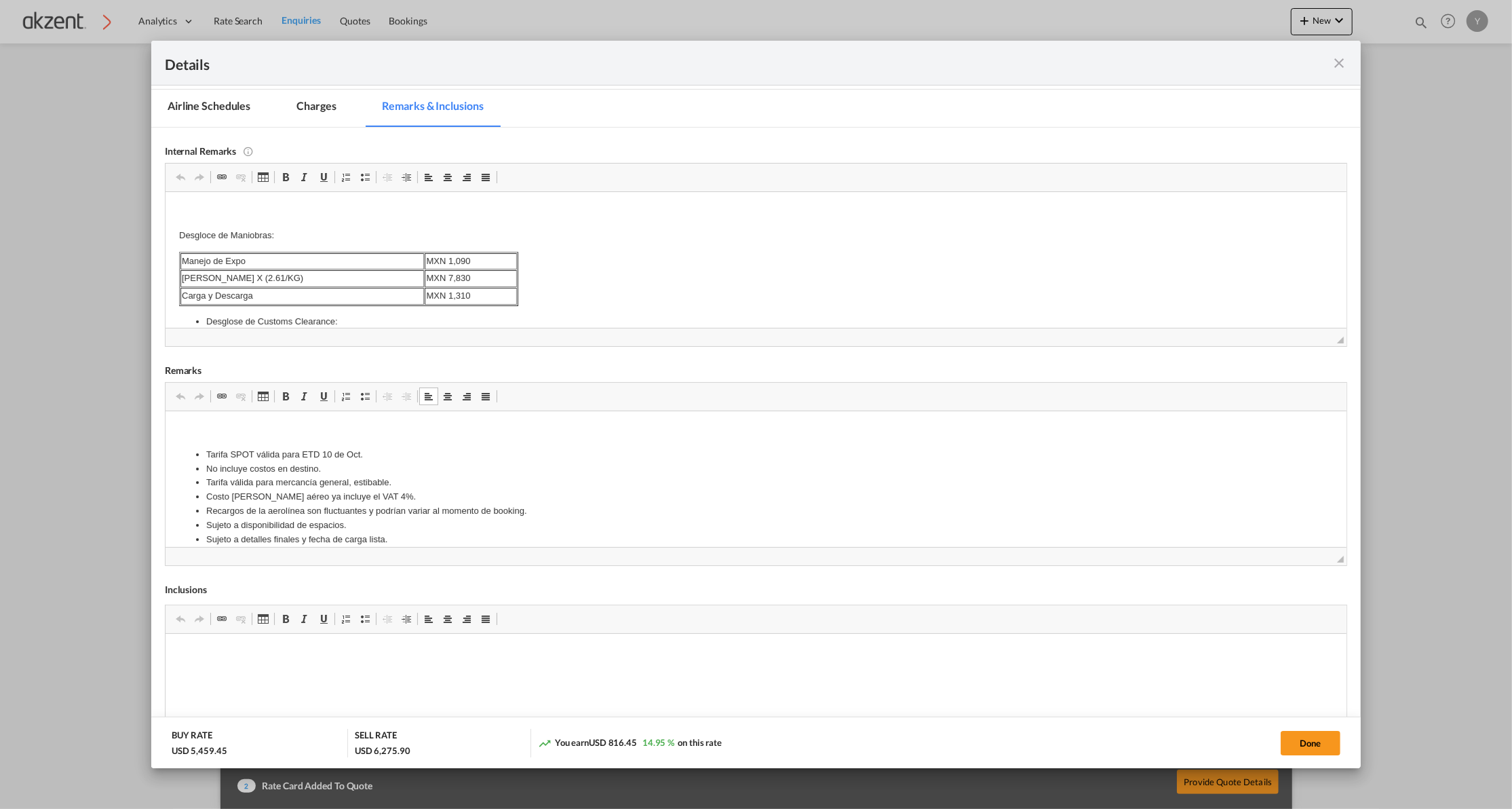
scroll to position [64, 0]
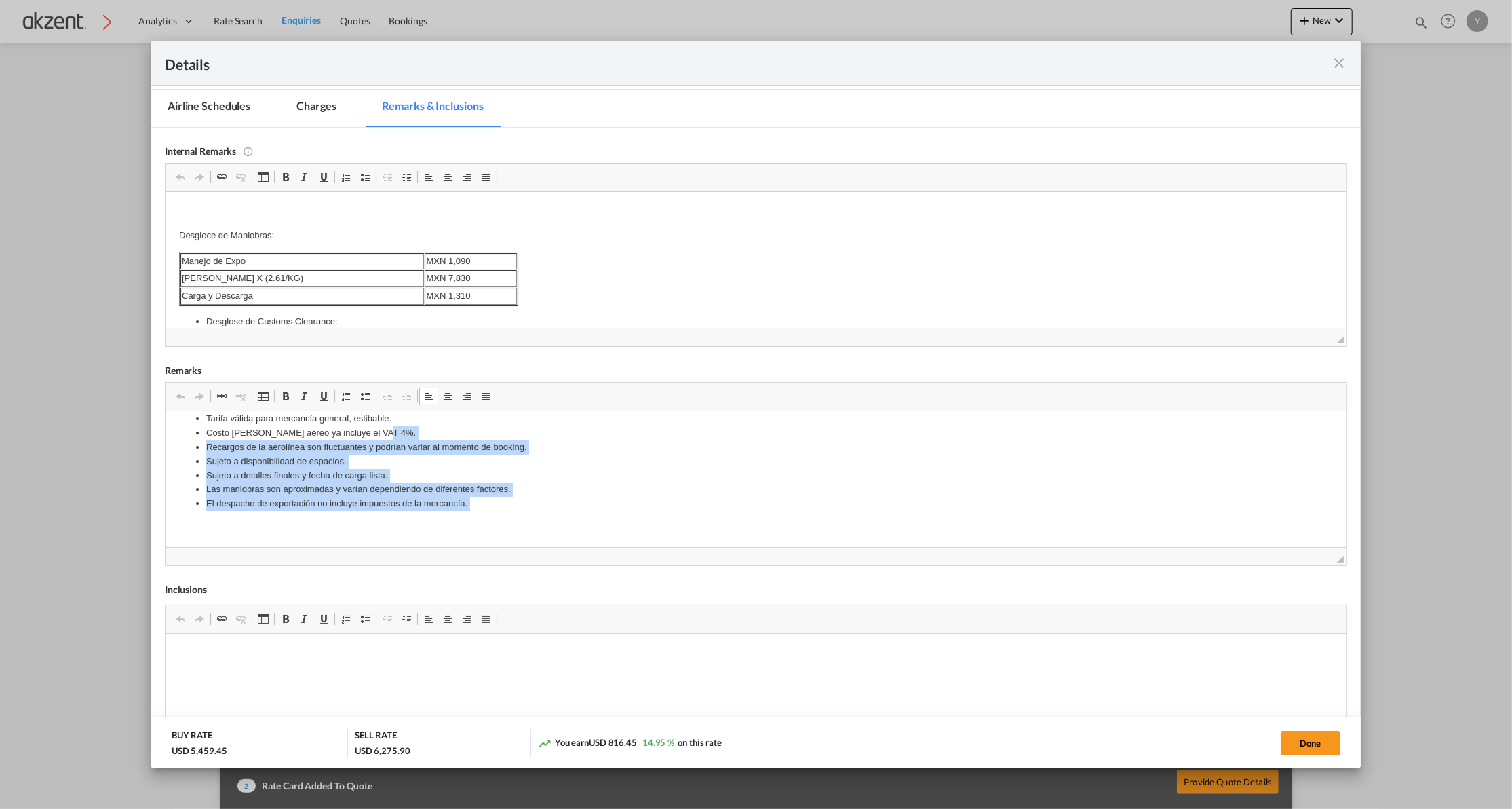
drag, startPoint x: 510, startPoint y: 516, endPoint x: 377, endPoint y: 425, distance: 161.2
click at [377, 425] on body "Tarifa SPOT válida para ETD 10 de Oct. No incluye costos en destino. Tarifa vál…" at bounding box center [756, 446] width 1154 height 173
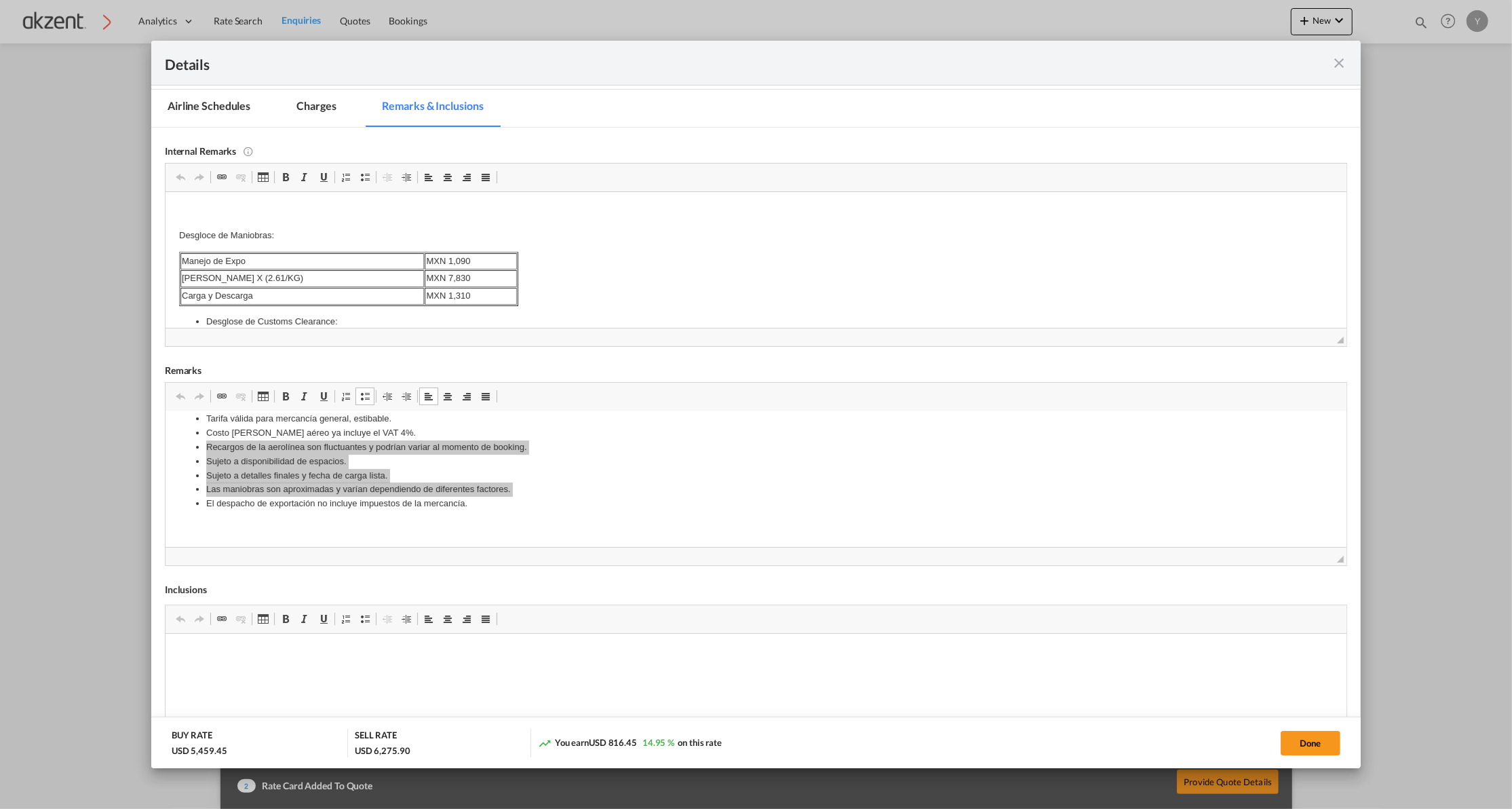
drag, startPoint x: 364, startPoint y: 408, endPoint x: 347, endPoint y: 391, distance: 24.0
click at [349, 388] on div "[PERSON_NAME] de herramientas del editor Portapapeles/Deshacer Deshacer Atajos …" at bounding box center [756, 473] width 1182 height 182
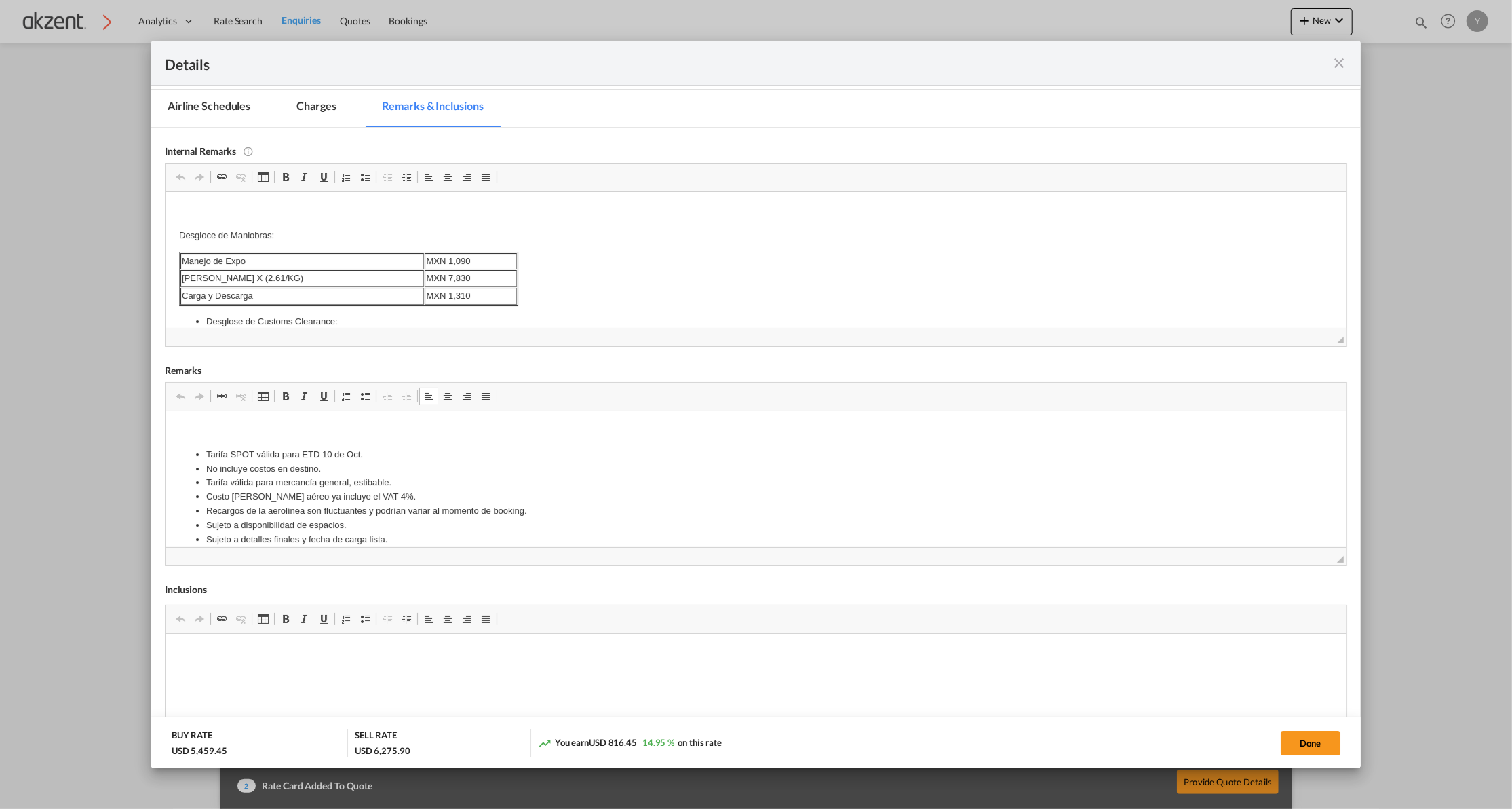
click at [367, 452] on li "Tarifa SPOT válida para ETD 10 de Oct." at bounding box center [755, 454] width 1100 height 15
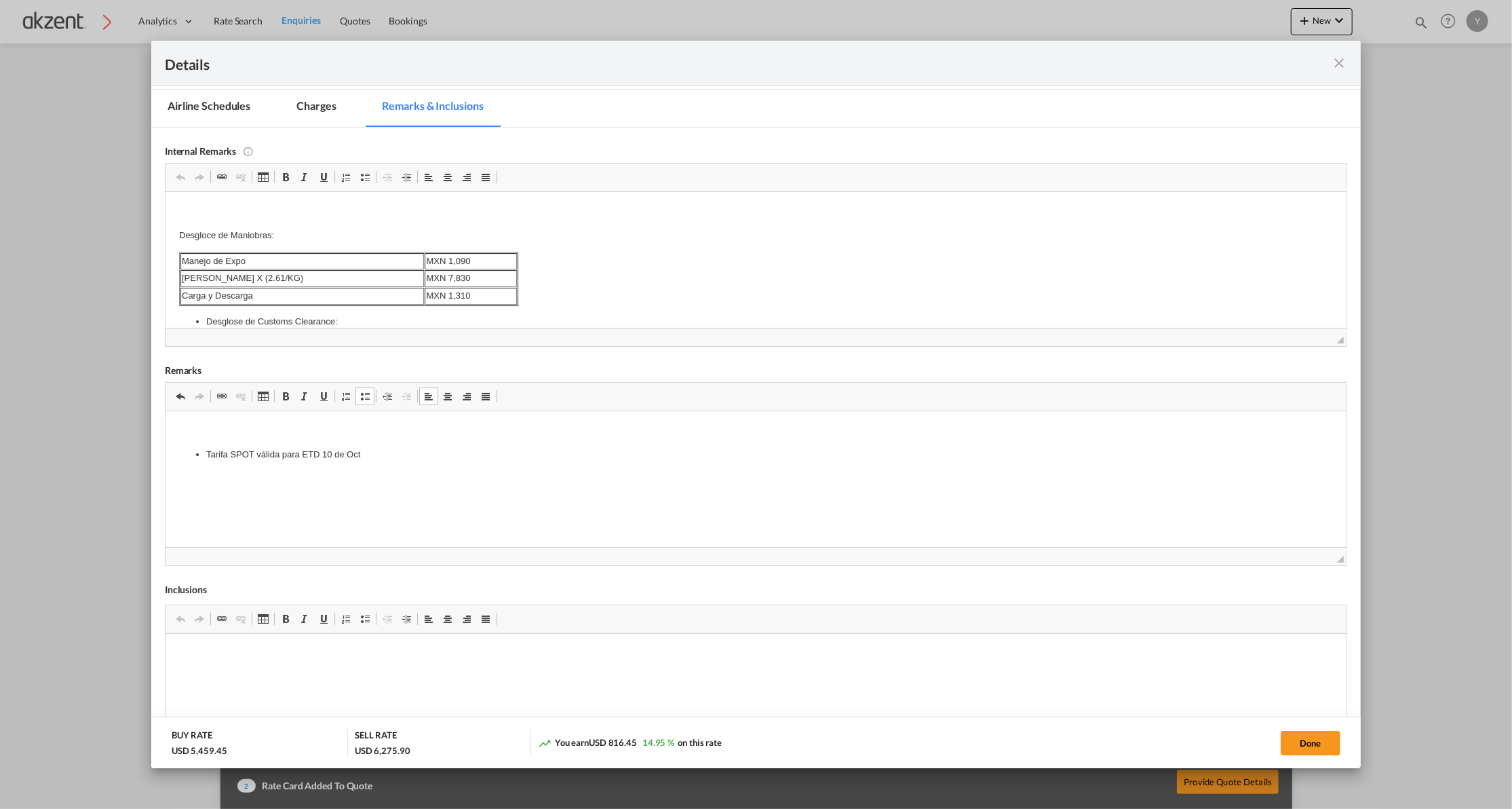
click at [367, 398] on span "Port of ..." at bounding box center [365, 396] width 11 height 11
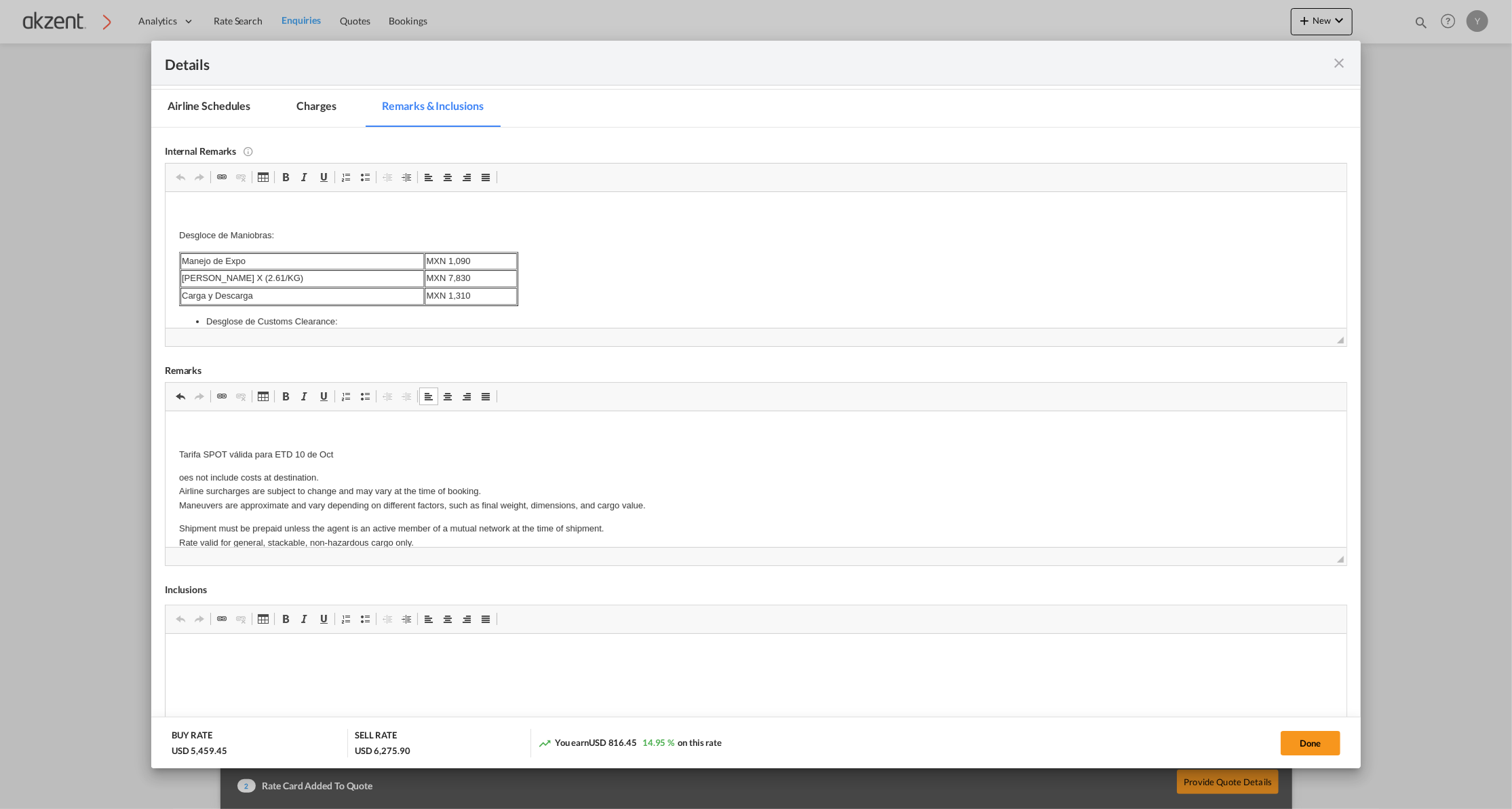
click at [172, 473] on html "Tarifa SPOT válida para ETD 10 de Oct oes not include costs at destination. Air…" at bounding box center [756, 611] width 1182 height 400
click at [278, 459] on p "Tarifa SPOT válida para ETD 10 de Oct" at bounding box center [756, 454] width 1154 height 15
click at [274, 470] on p "Does not include costs at destination. Airline surcharges are subject to change…" at bounding box center [756, 491] width 1154 height 42
click at [1310, 753] on button "Done" at bounding box center [1311, 743] width 60 height 24
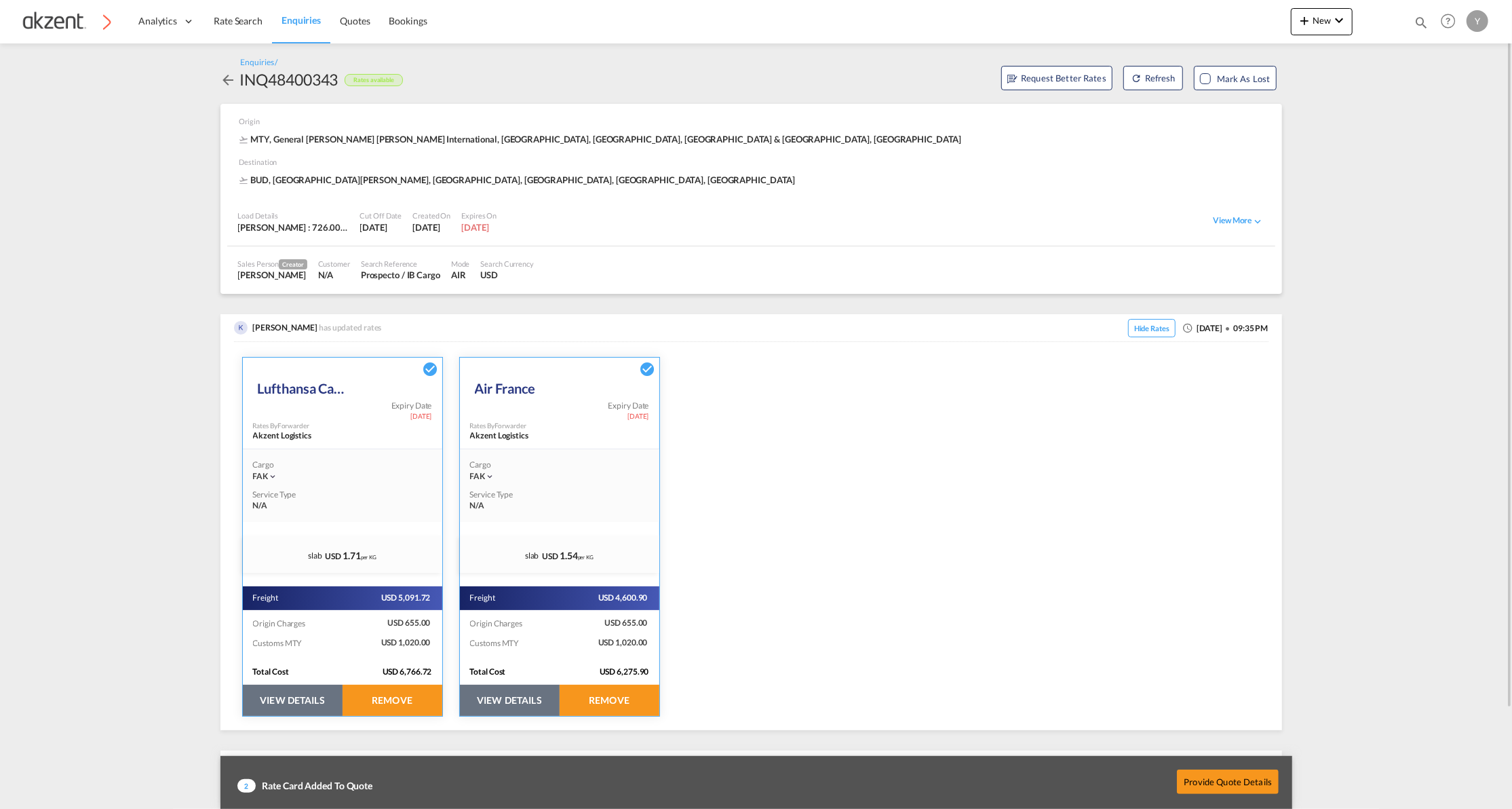
click at [321, 695] on button "VIEW DETAILS" at bounding box center [292, 700] width 100 height 31
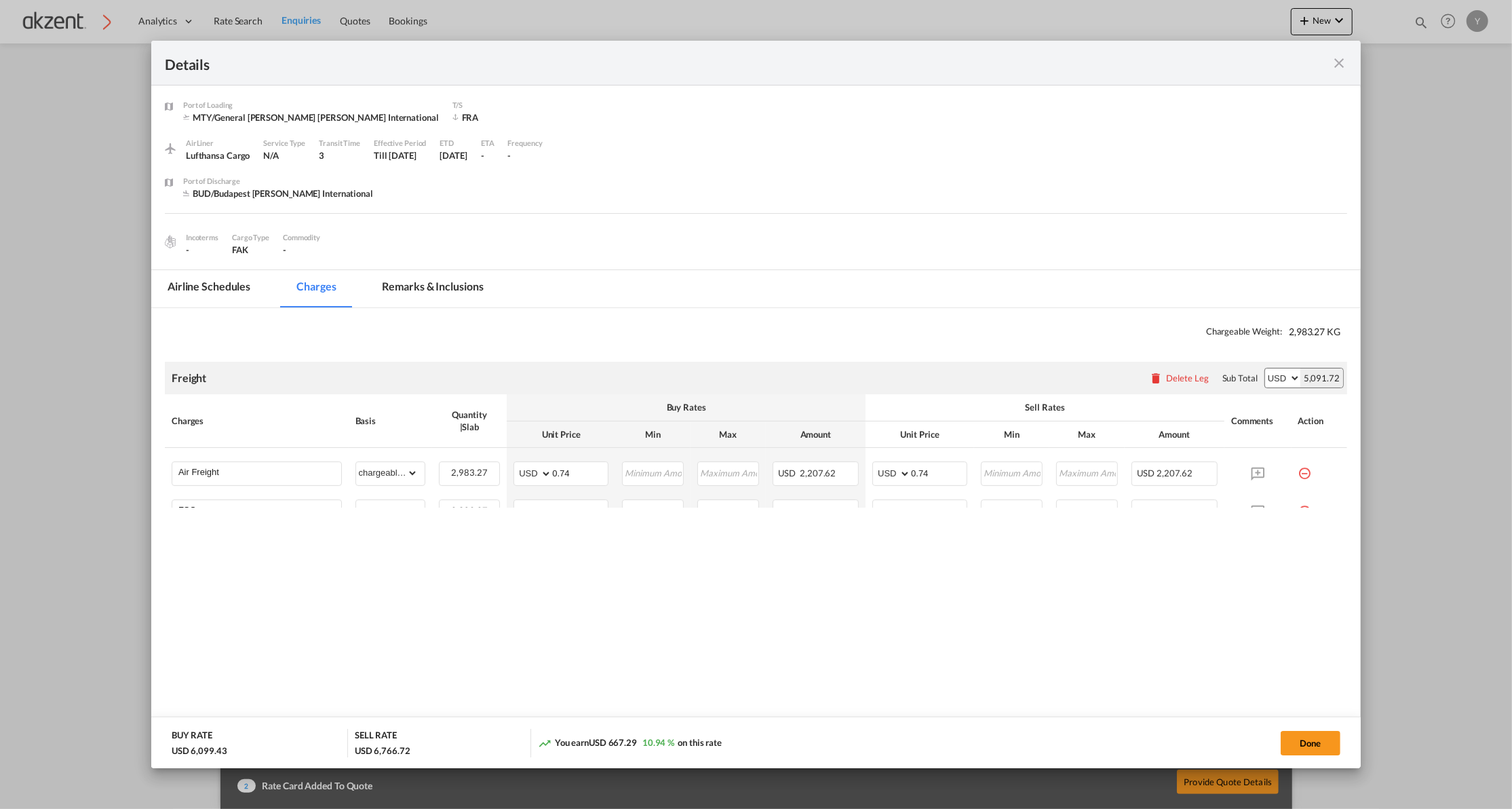
click at [427, 294] on md-tab-item "Remarks & Inclusions" at bounding box center [433, 288] width 134 height 37
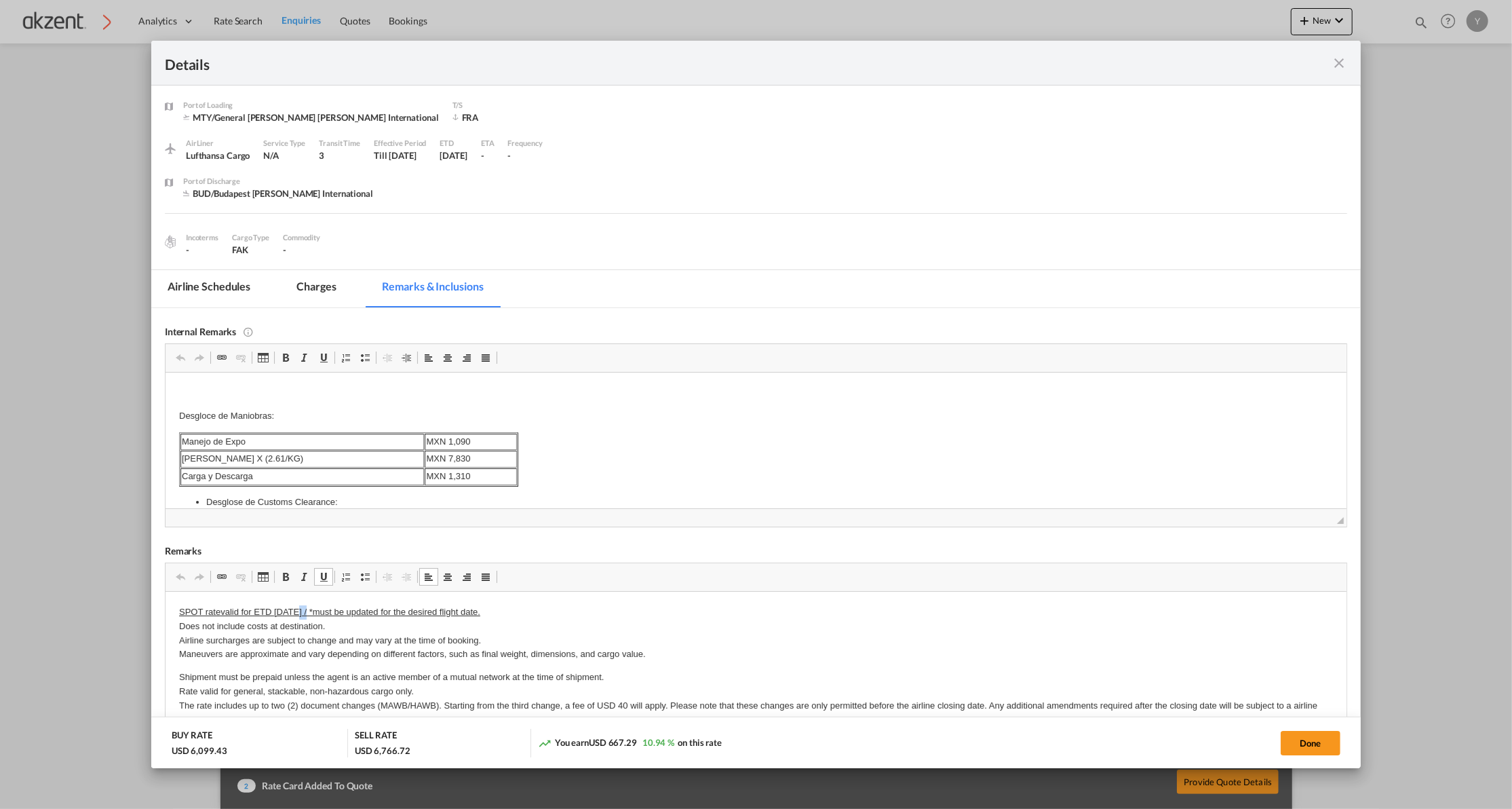
click at [295, 610] on u "SPOT ratevalid for ETD [DATE] / *must be updated for the desired flight date." at bounding box center [329, 611] width 301 height 10
click at [326, 640] on span "Copiar" at bounding box center [333, 642] width 42 height 20
copy u "SPOT ratevalid for ETD [DATE] / *must be updated for the desired flight date."
click at [1288, 748] on button "Done" at bounding box center [1311, 743] width 60 height 24
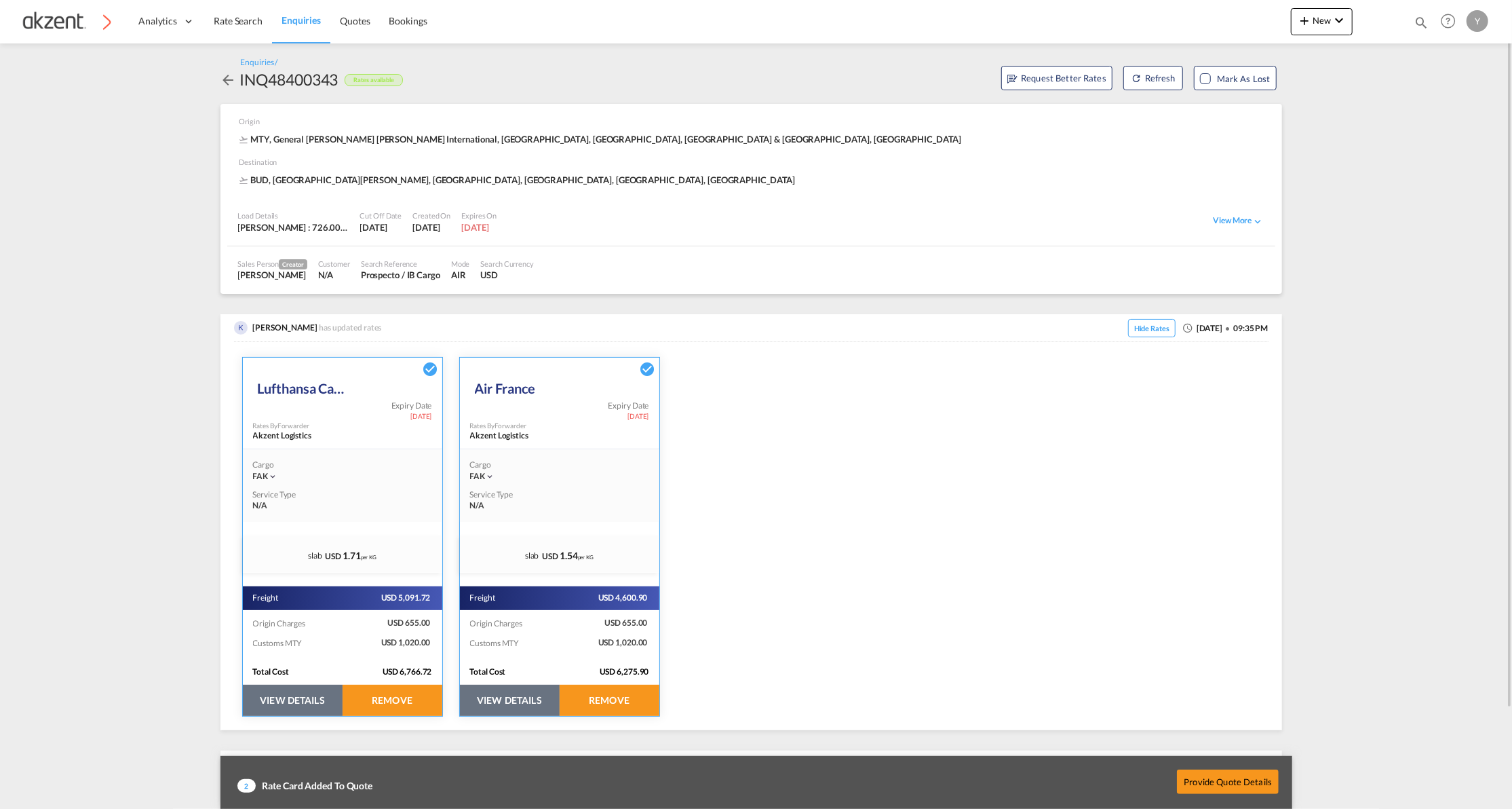
click at [487, 689] on button "VIEW DETAILS" at bounding box center [510, 700] width 100 height 31
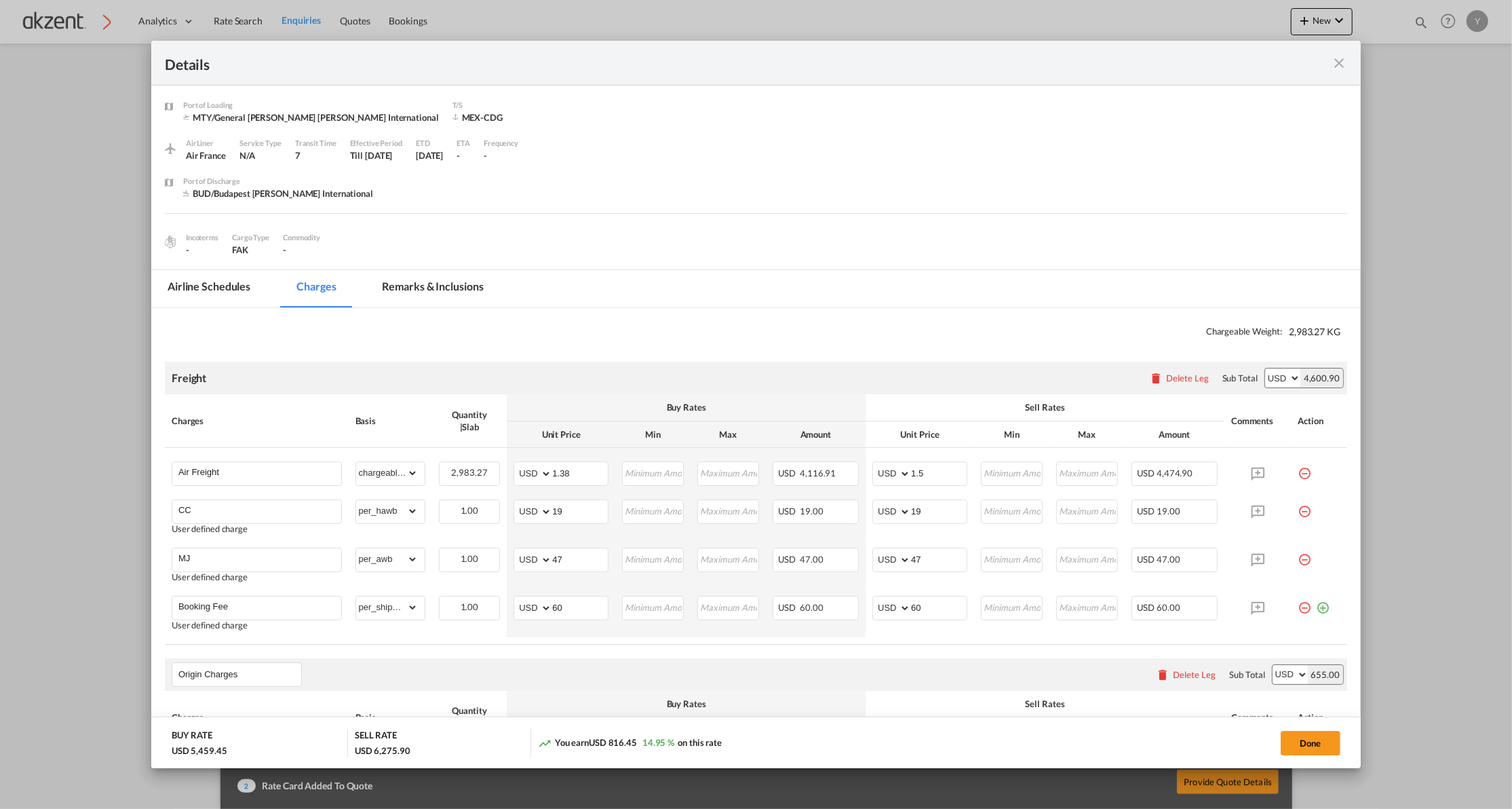
click at [431, 283] on md-tab-item "Remarks & Inclusions" at bounding box center [433, 288] width 134 height 37
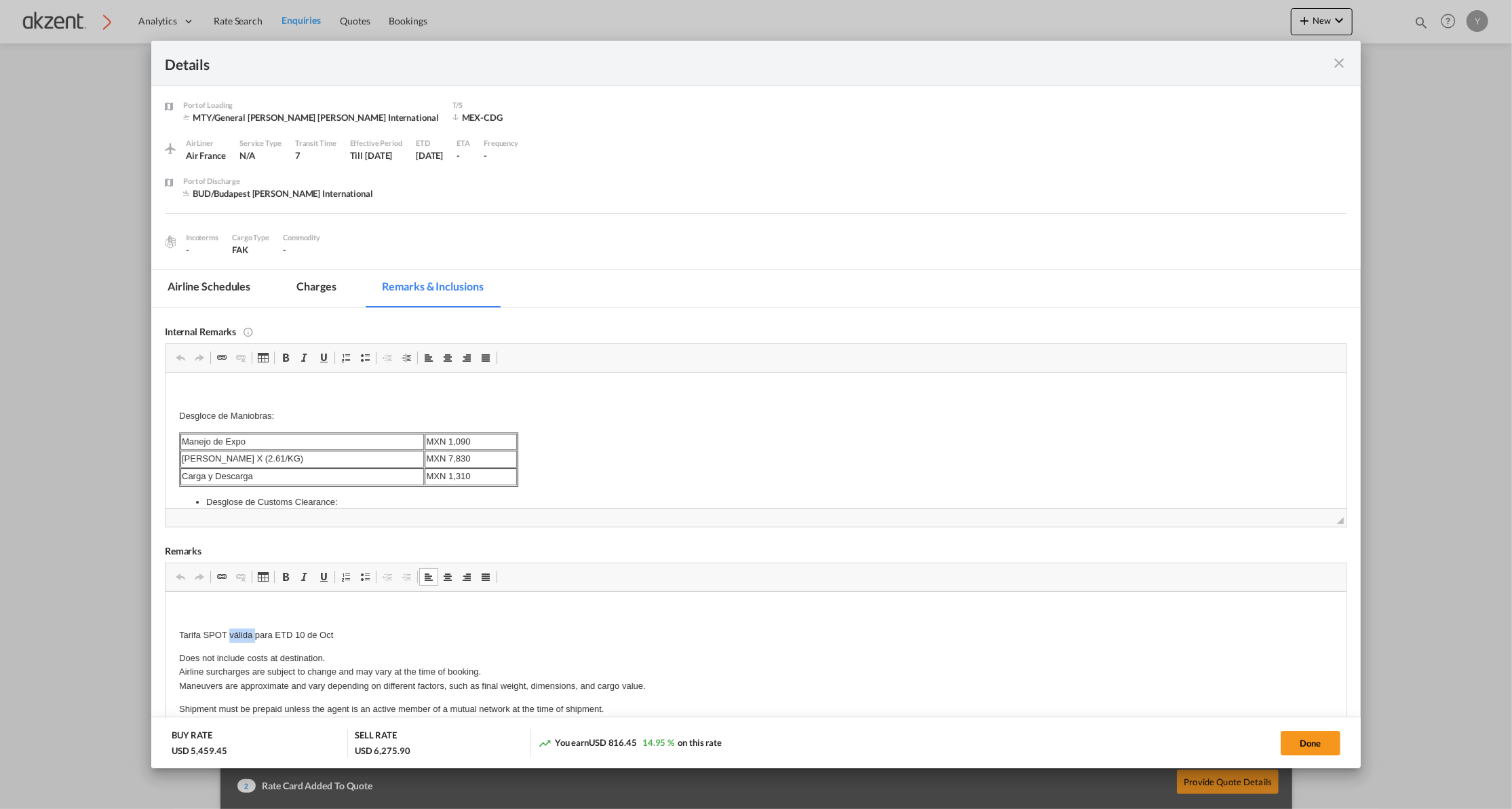
click at [243, 632] on p "Tarifa SPOT válida para ETD 10 de Oct" at bounding box center [756, 634] width 1154 height 15
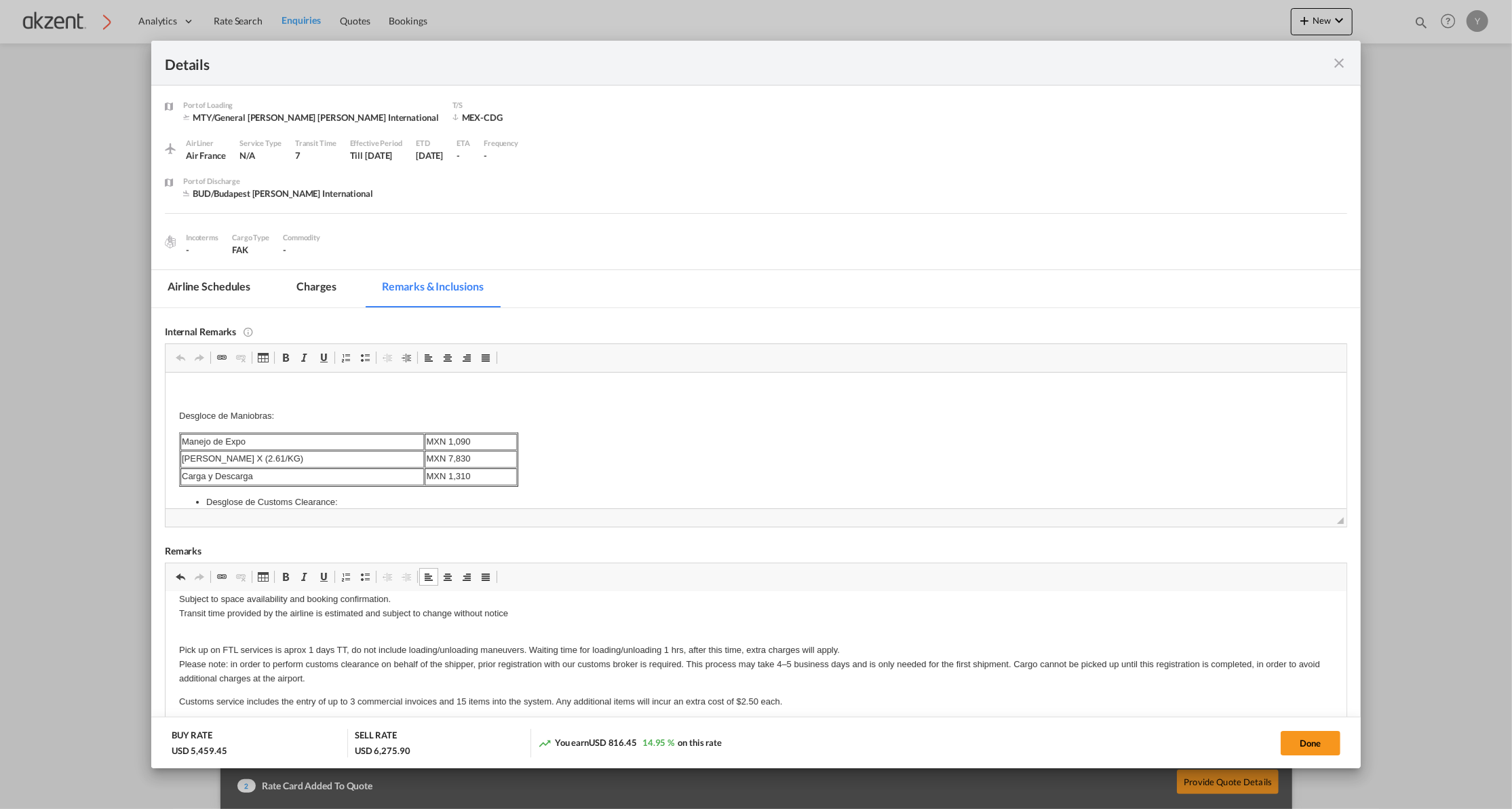
scroll to position [263, 0]
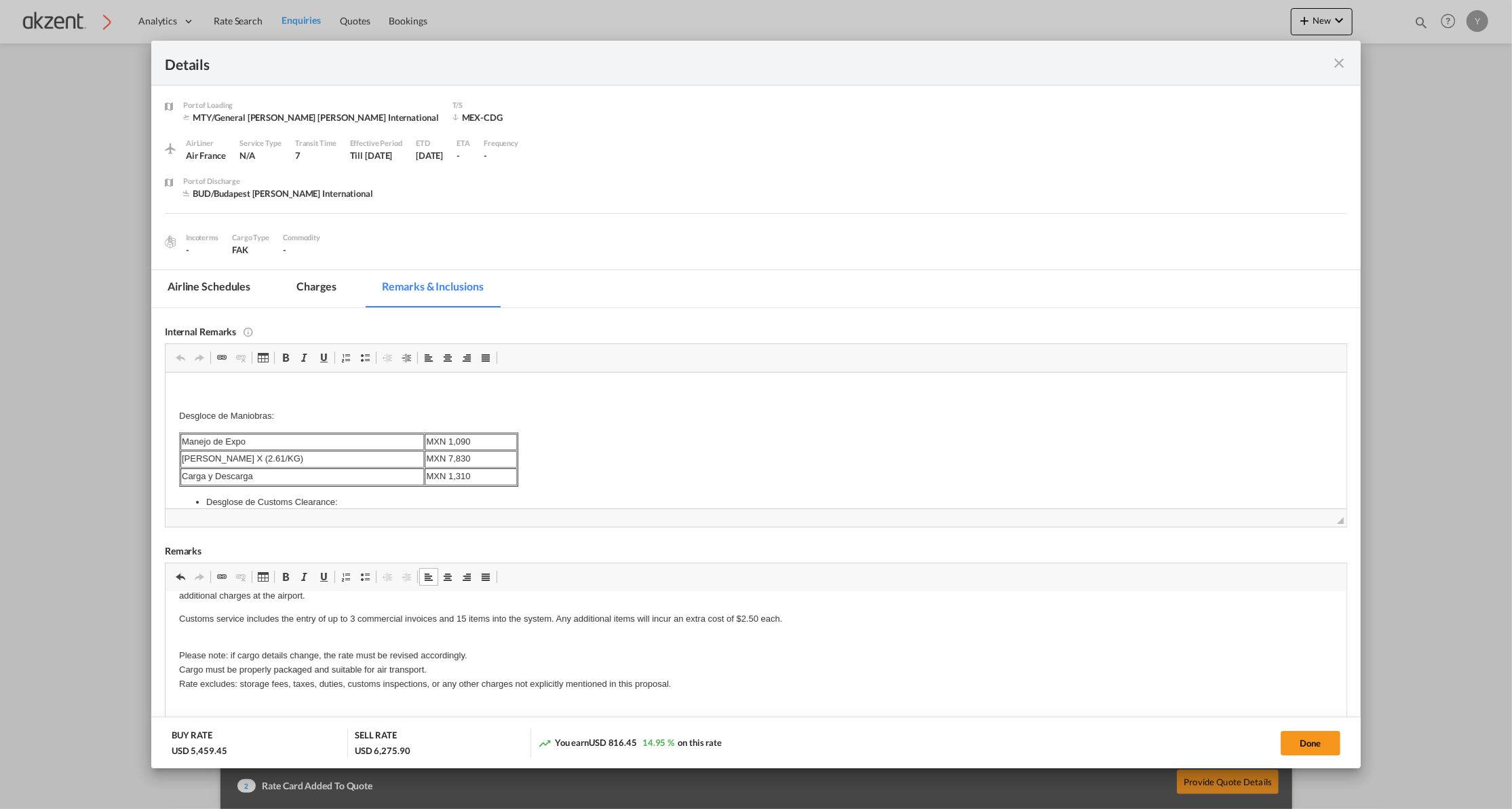
click at [315, 286] on md-tab-item "Charges" at bounding box center [316, 288] width 72 height 37
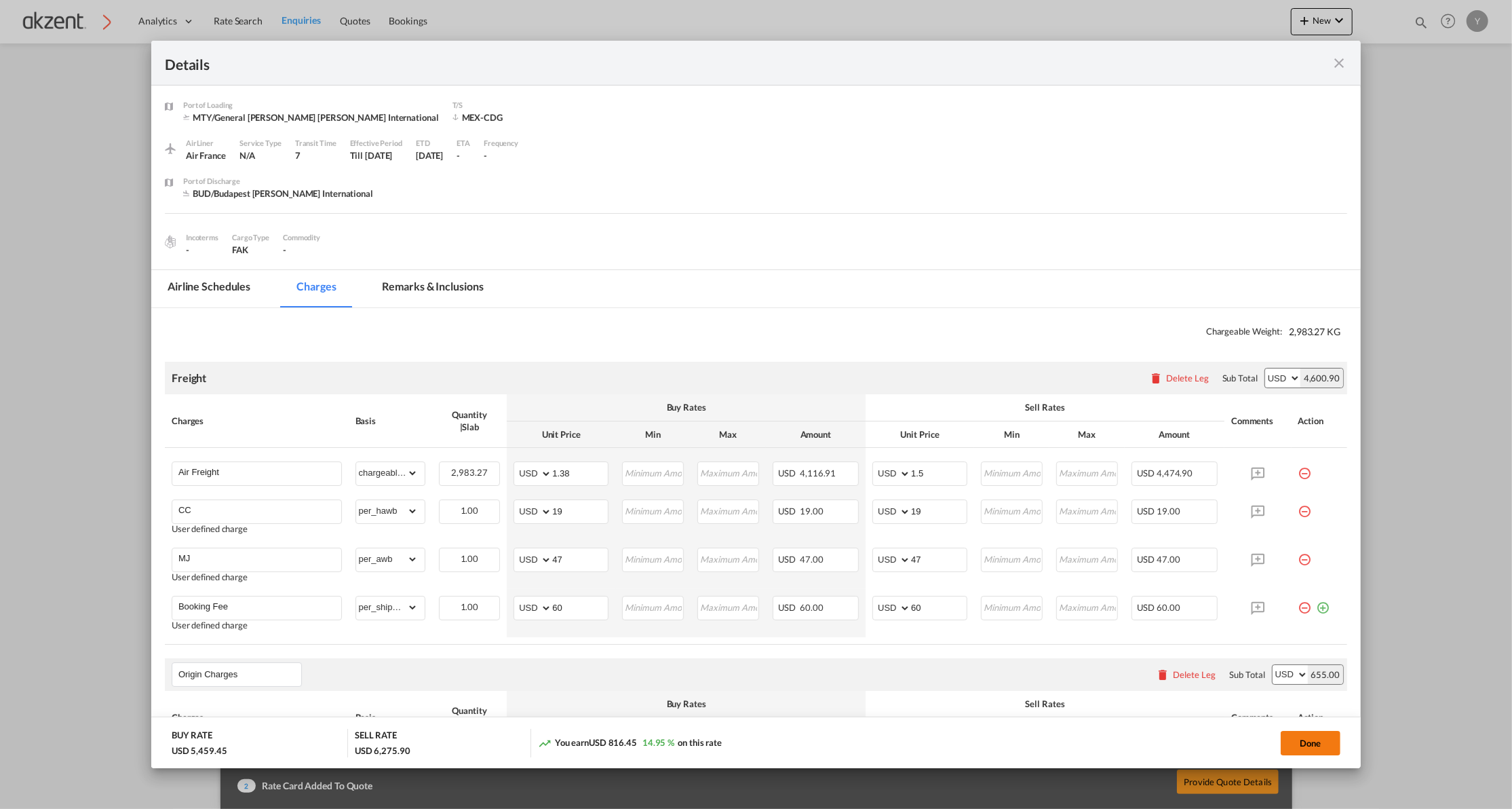
click at [1304, 749] on button "Done" at bounding box center [1311, 743] width 60 height 24
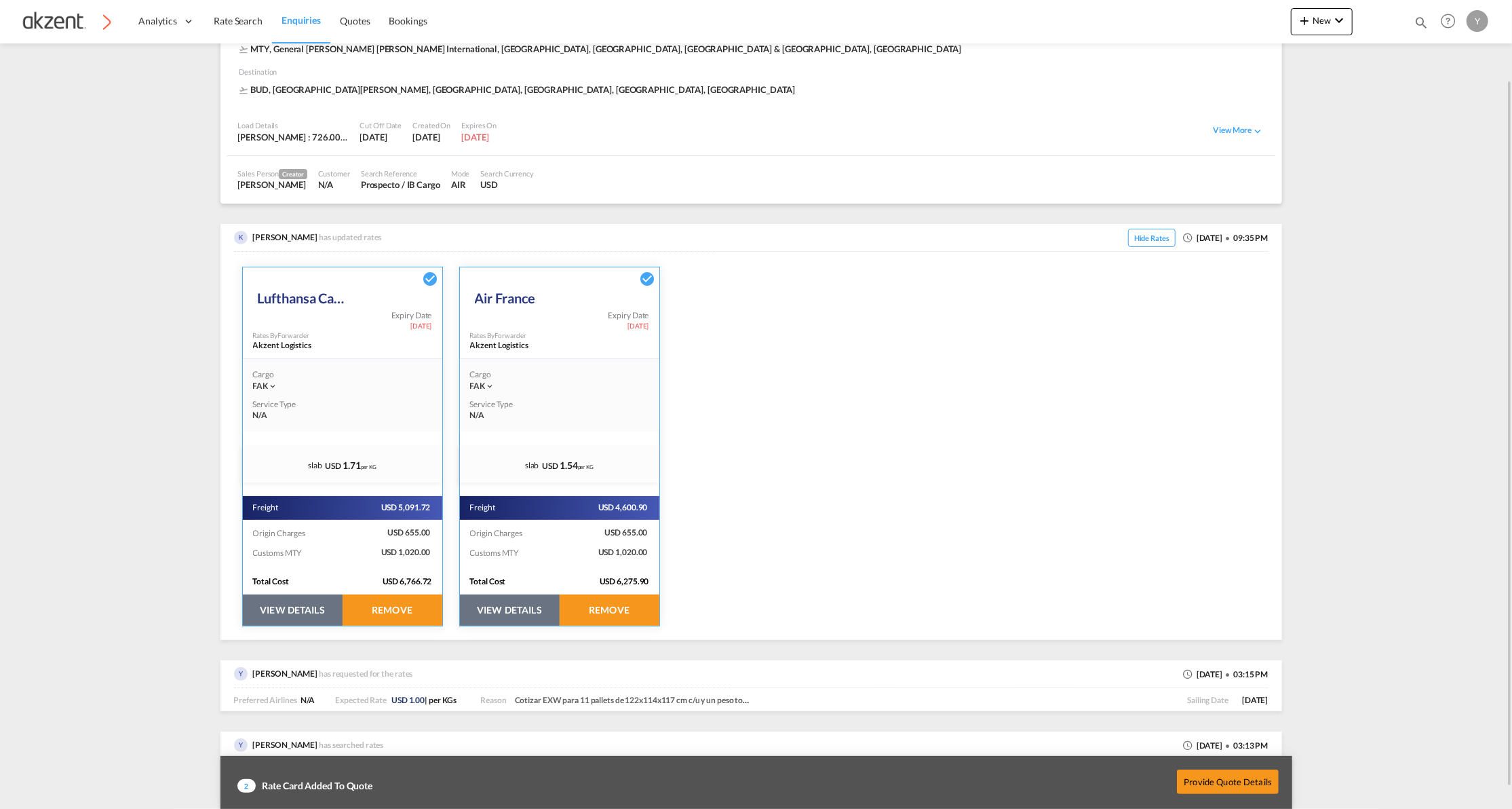
scroll to position [114, 0]
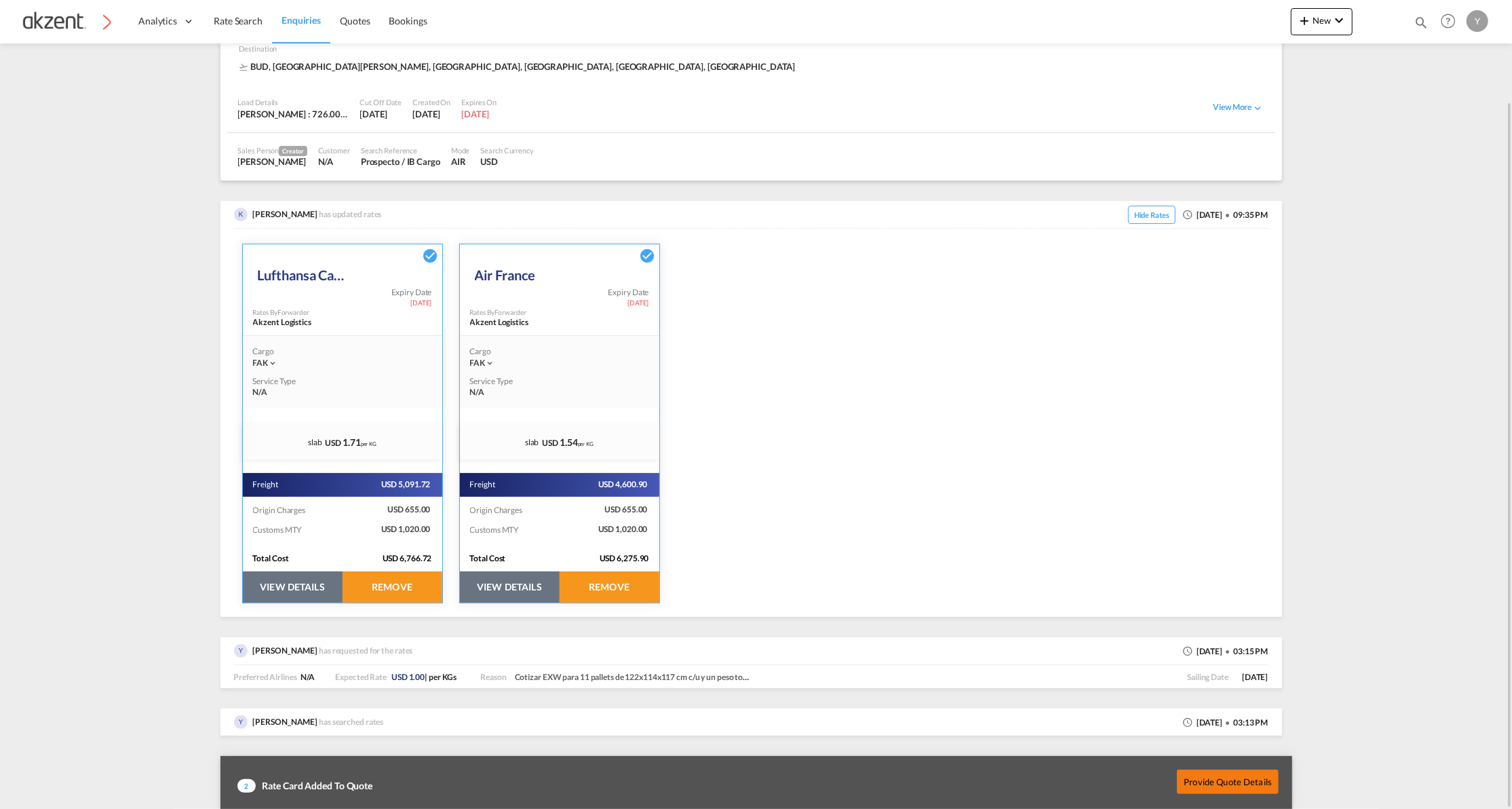
click at [1207, 772] on button "Provide Quote Details" at bounding box center [1227, 782] width 102 height 24
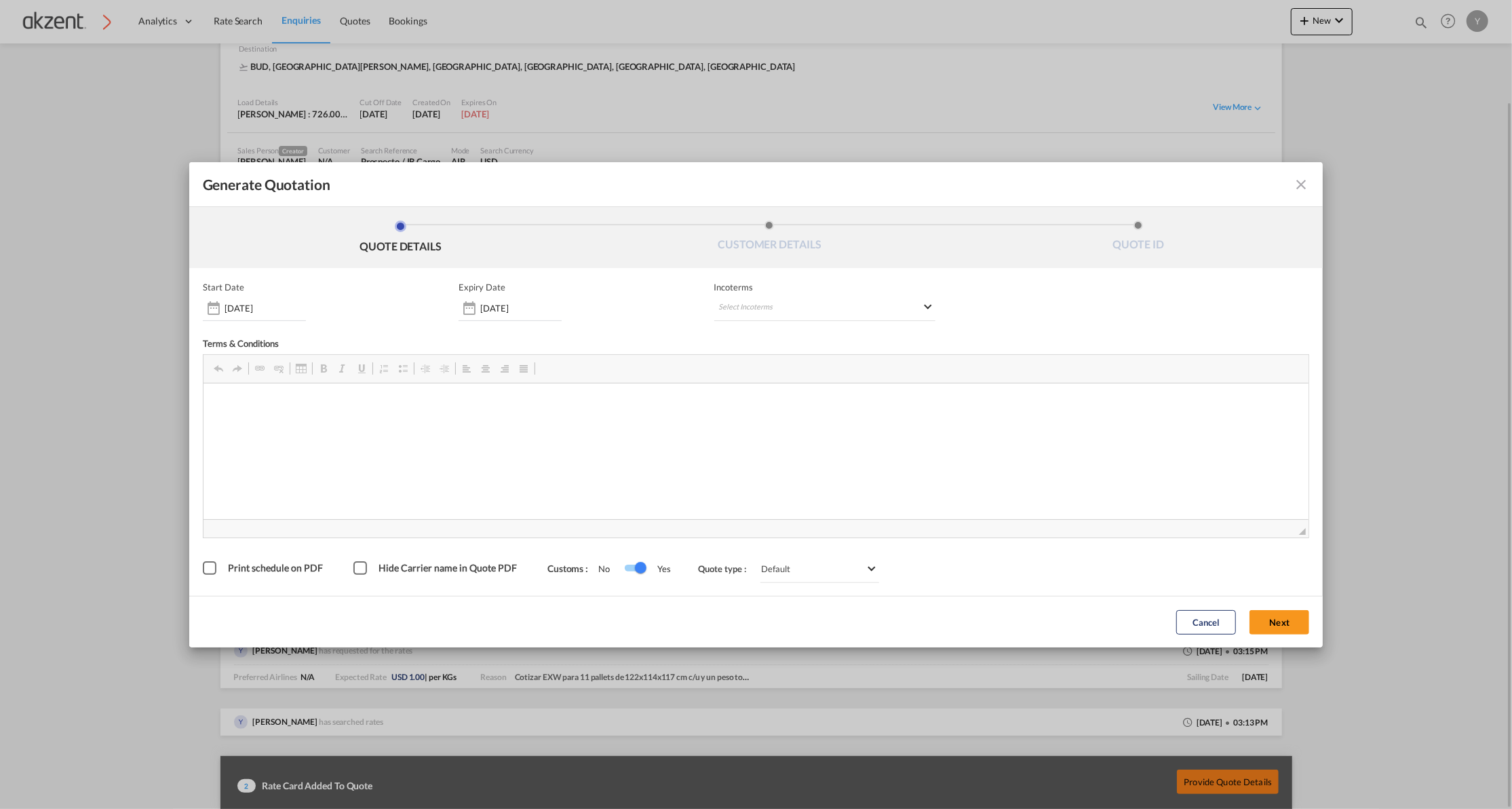
scroll to position [0, 0]
click at [782, 304] on md-select "Select Incoterms FCA - export Free Carrier FOB - export Free on Board CFR - exp…" at bounding box center [825, 308] width 221 height 24
click at [980, 412] on md-backdrop at bounding box center [756, 404] width 1512 height 809
click at [505, 296] on div "[DATE]" at bounding box center [510, 308] width 103 height 24
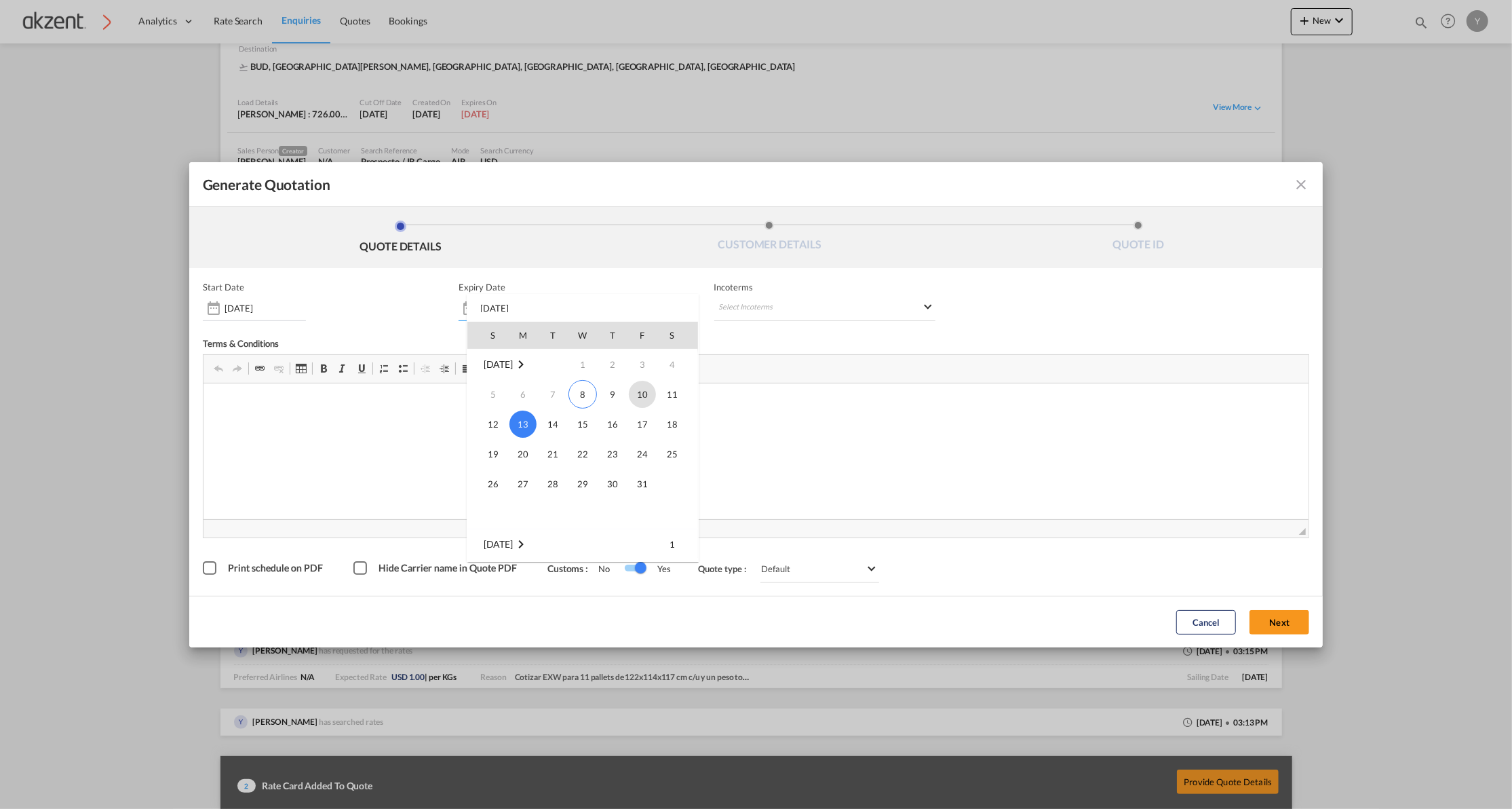
click at [647, 399] on span "10" at bounding box center [643, 395] width 27 height 27
click at [514, 312] on input "[DATE]" at bounding box center [521, 308] width 82 height 11
click at [520, 421] on span "13" at bounding box center [524, 424] width 27 height 27
type input "[DATE]"
click at [1293, 621] on button "Next" at bounding box center [1279, 622] width 60 height 24
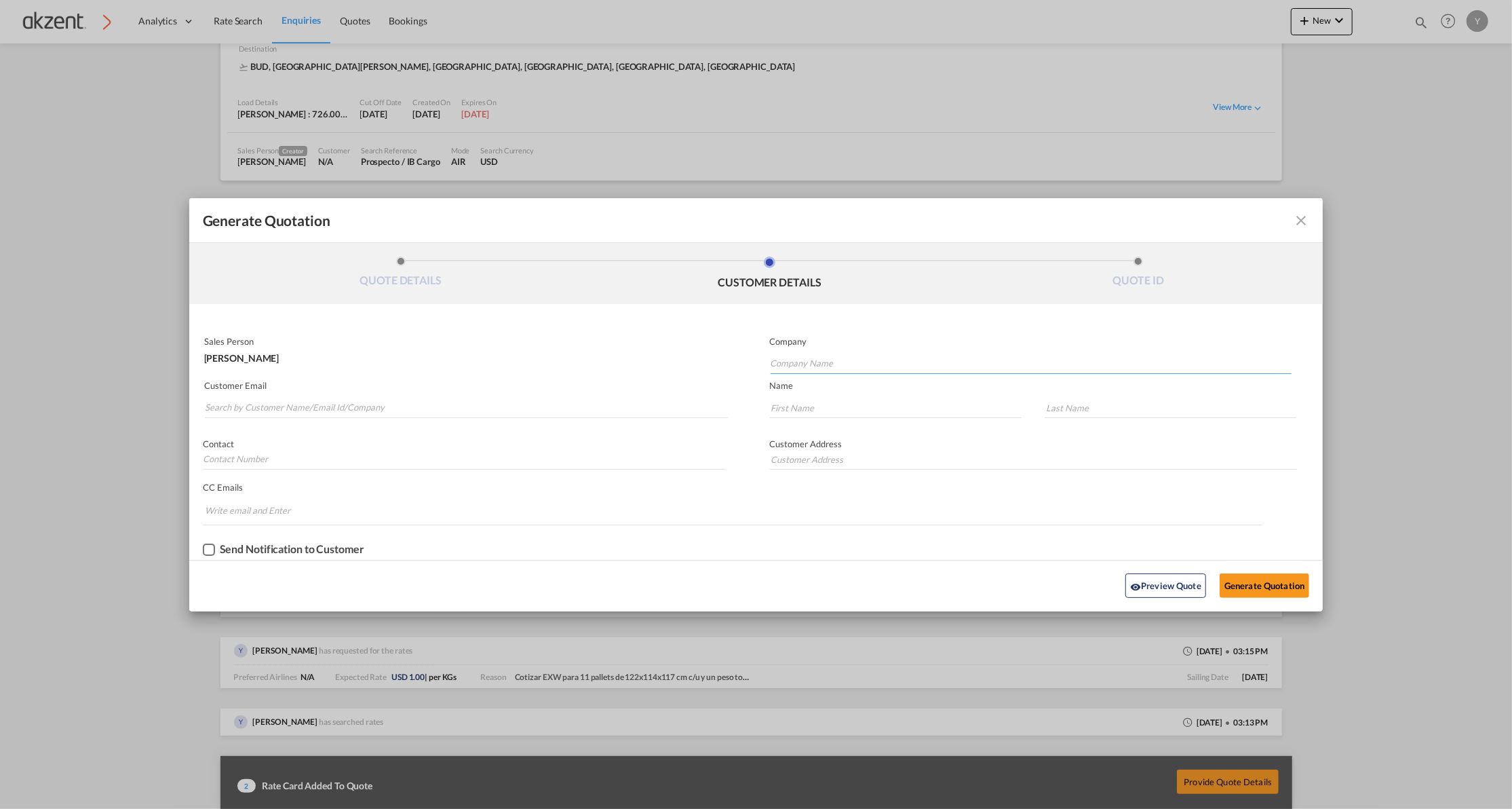
click at [914, 368] on input "Company Name" at bounding box center [1031, 363] width 521 height 21
paste input "iB Cargo"
type input "iB Cargo"
click at [319, 408] on input "Search by Customer Name/Email Id/Company" at bounding box center [466, 408] width 524 height 21
paste input "[EMAIL_ADDRESS][PERSON_NAME][DOMAIN_NAME]"
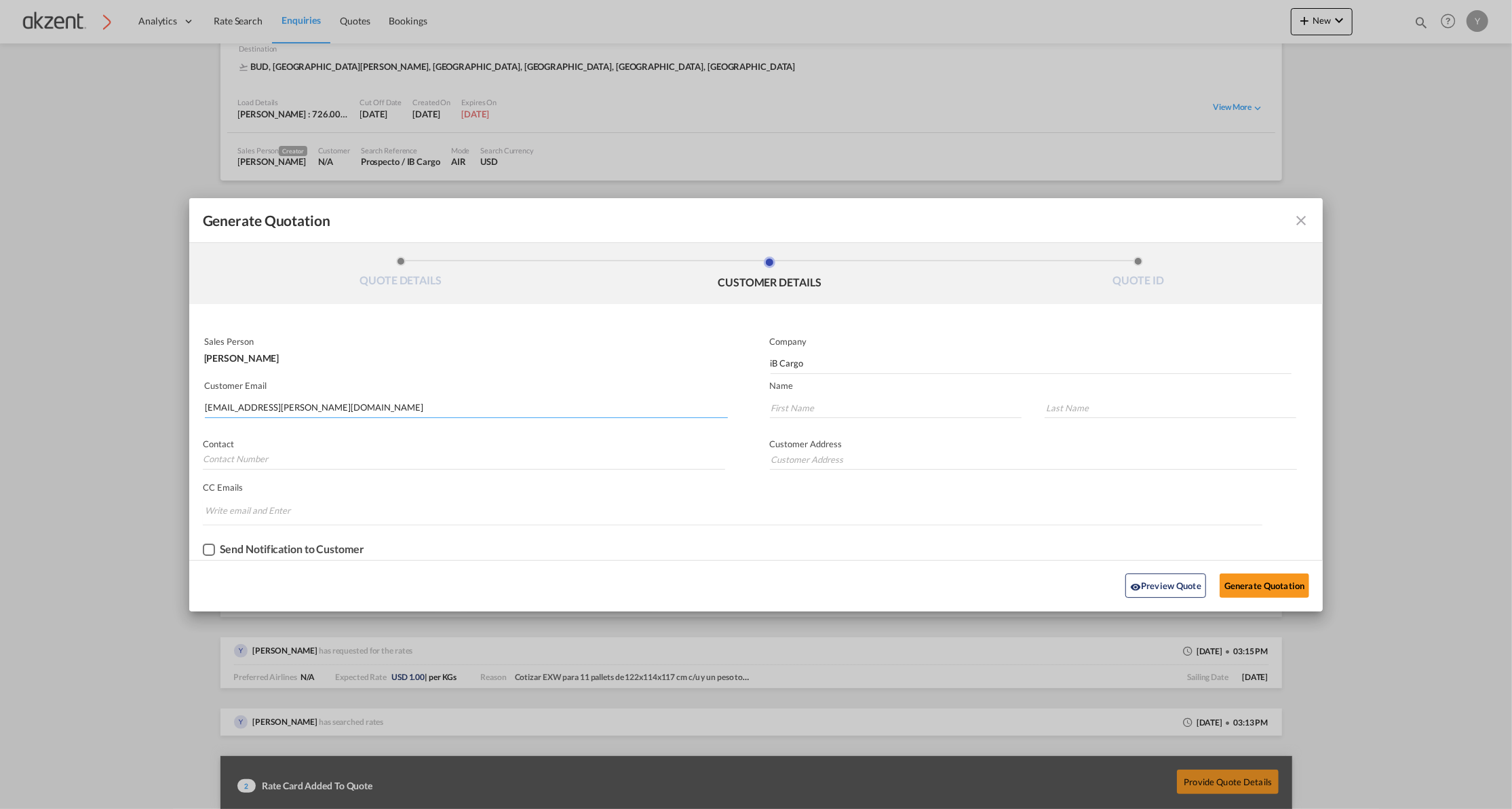
type input "[EMAIL_ADDRESS][PERSON_NAME][DOMAIN_NAME]"
click at [837, 408] on input "Generate QuotationQUOTE ..." at bounding box center [896, 408] width 252 height 21
drag, startPoint x: 837, startPoint y: 408, endPoint x: 796, endPoint y: 410, distance: 41.0
click at [796, 410] on input "Generate QuotationQUOTE ..." at bounding box center [896, 408] width 252 height 21
paste input "Gergely"
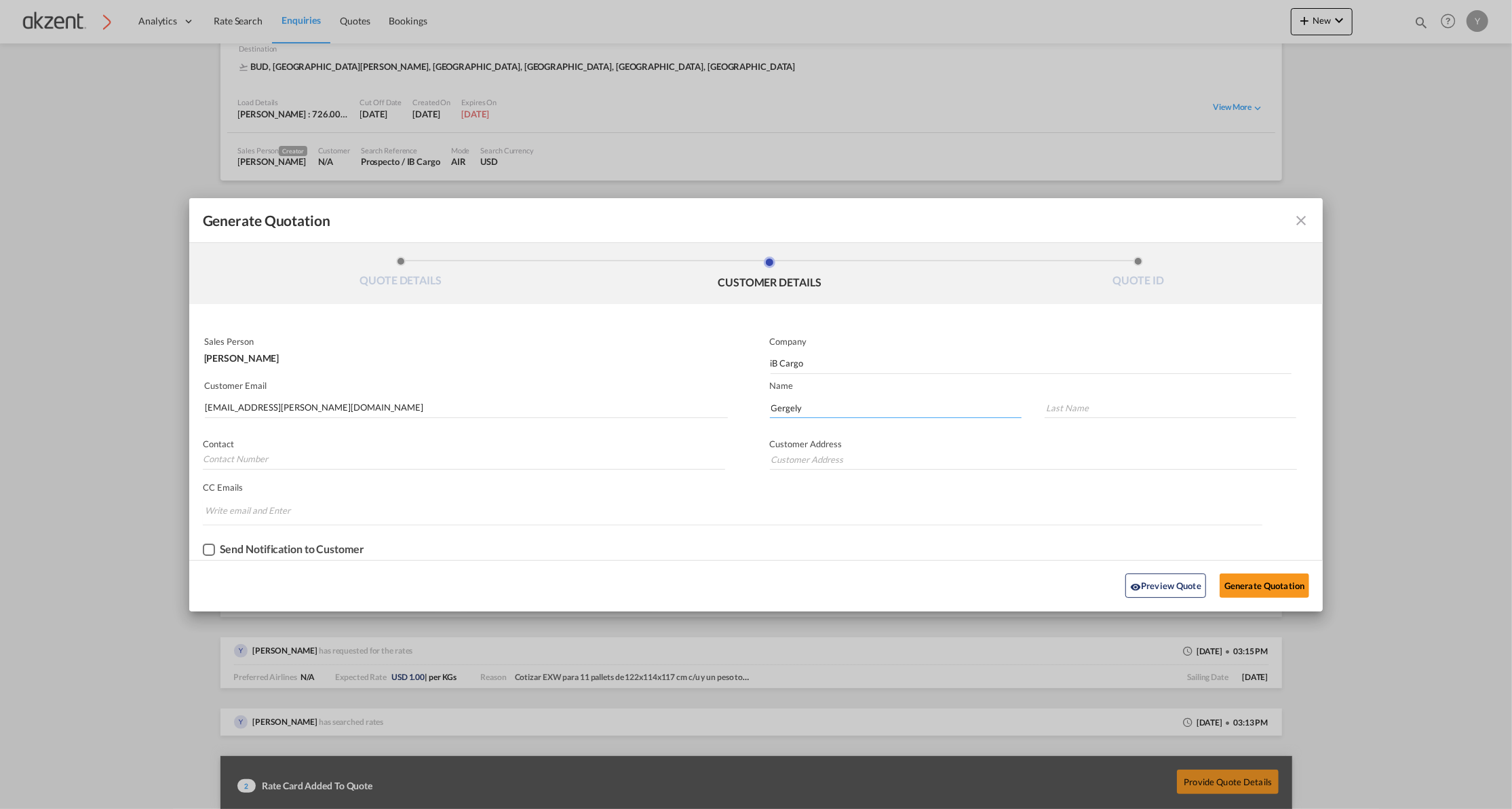
type input "Gergely"
click at [1069, 402] on input "Generate QuotationQUOTE ..." at bounding box center [1171, 408] width 252 height 21
paste input "[PERSON_NAME]"
type input "[PERSON_NAME]"
click at [815, 452] on input "Generate QuotationQUOTE ..." at bounding box center [1034, 459] width 528 height 21
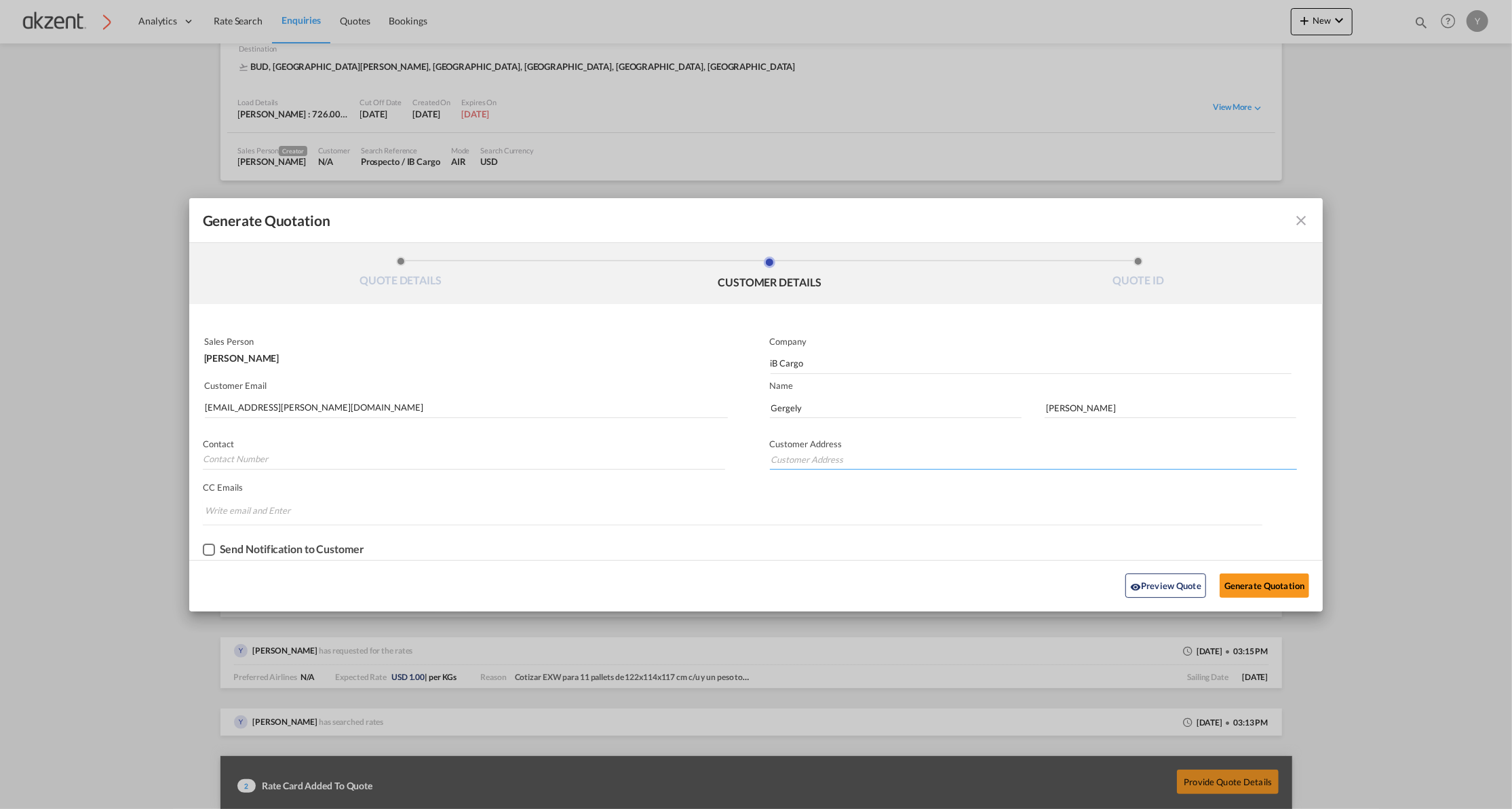
paste input "[GEOGRAPHIC_DATA], [GEOGRAPHIC_DATA]"
type input "[GEOGRAPHIC_DATA], [GEOGRAPHIC_DATA]"
click at [1278, 583] on button "Generate Quotation" at bounding box center [1264, 585] width 89 height 24
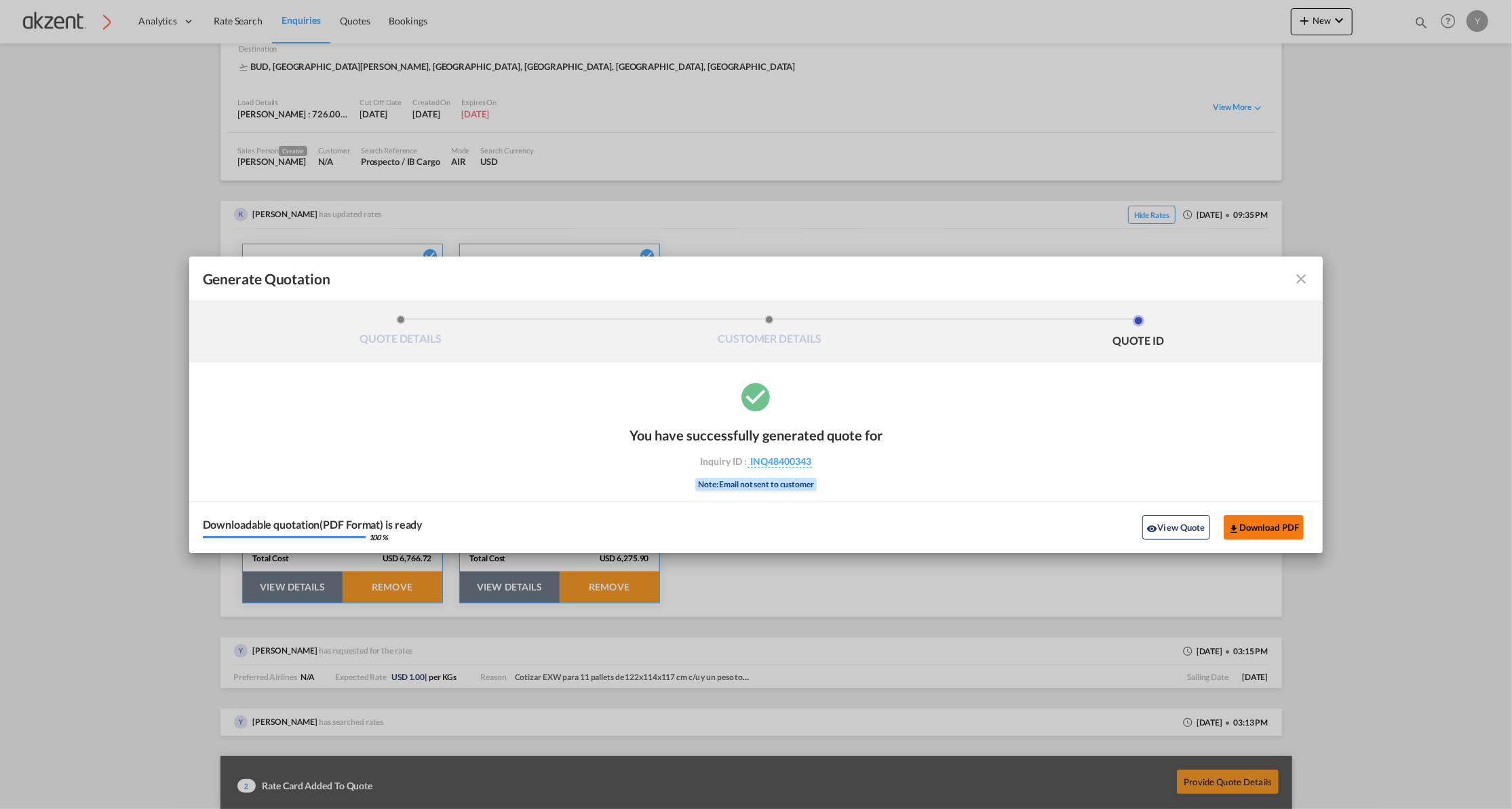
click at [1279, 530] on button "Download PDF" at bounding box center [1265, 527] width 81 height 24
